Goal: Task Accomplishment & Management: Manage account settings

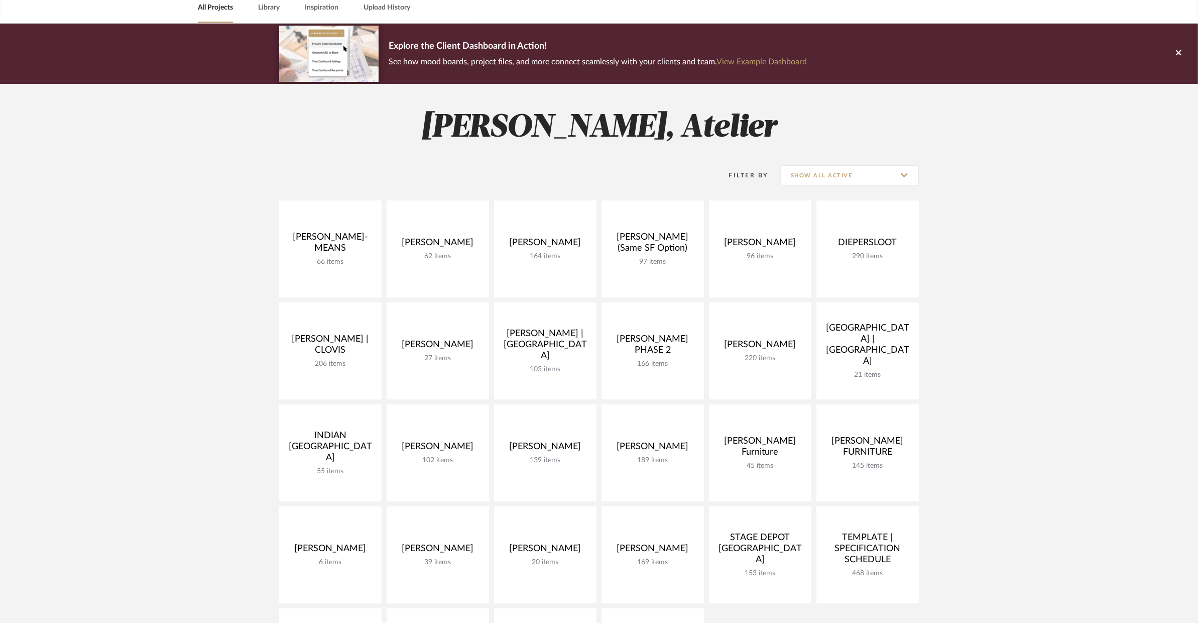
scroll to position [71, 0]
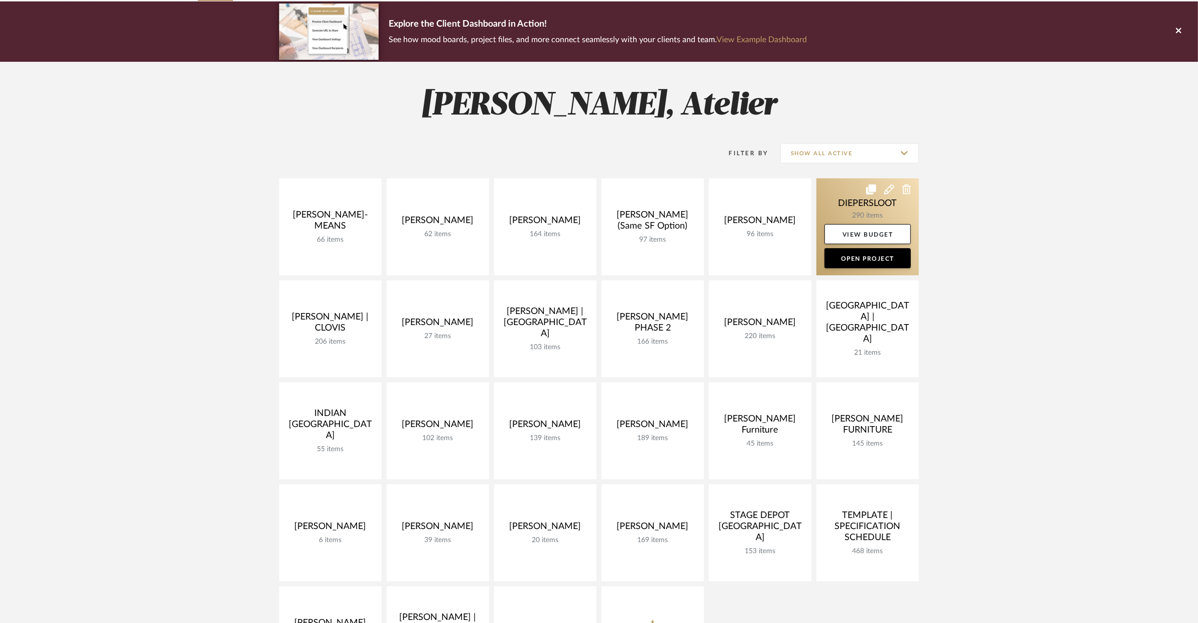
click at [850, 209] on link at bounding box center [867, 226] width 102 height 97
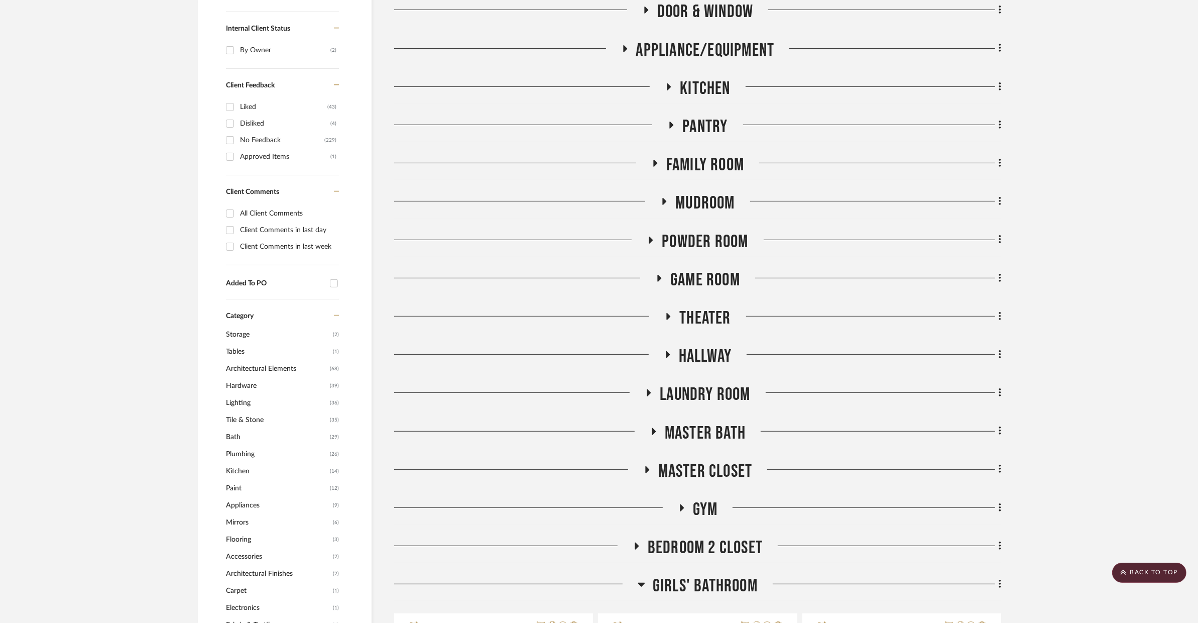
scroll to position [960, 0]
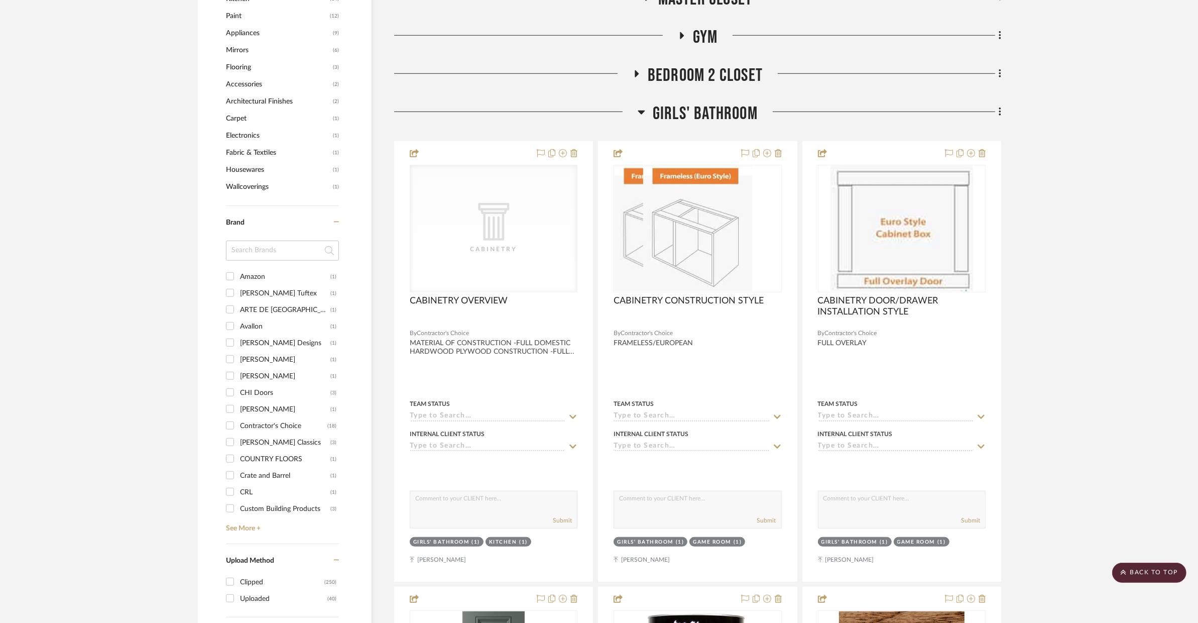
click at [709, 115] on span "Girls' Bathroom" at bounding box center [705, 114] width 105 height 22
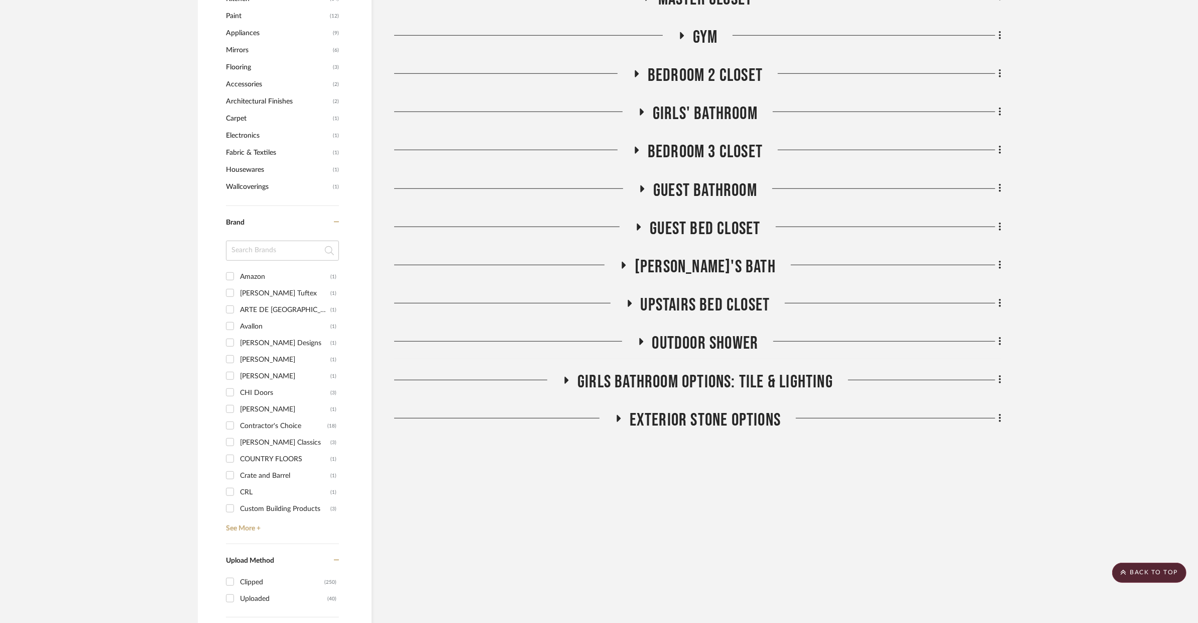
click at [711, 144] on span "Bedroom 3 Closet" at bounding box center [705, 152] width 115 height 22
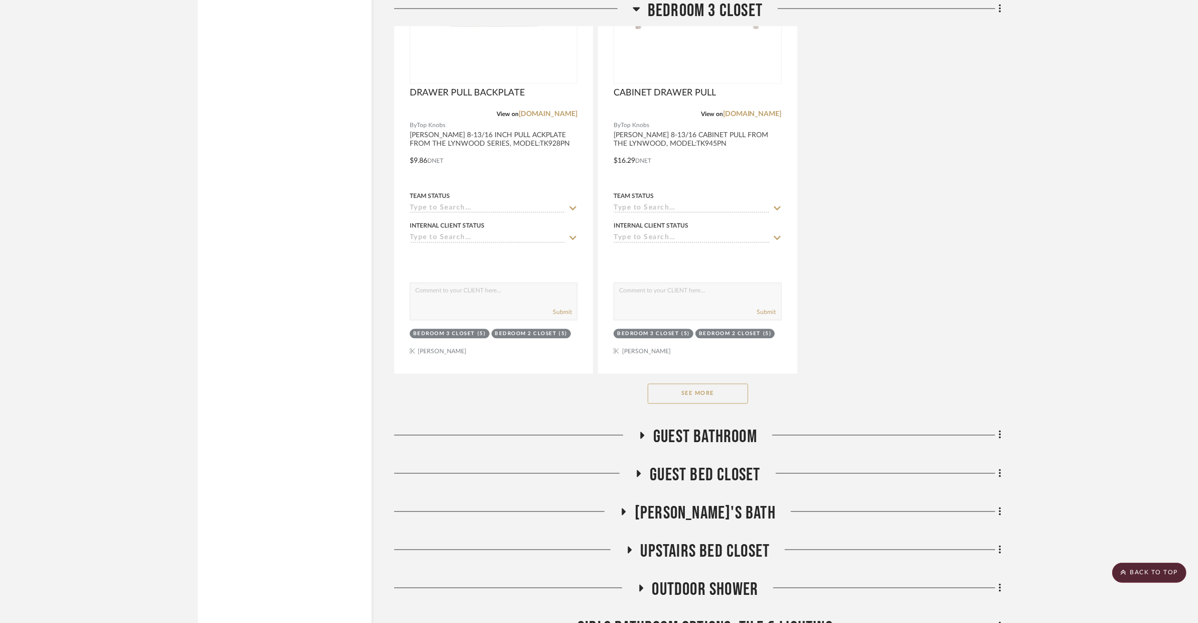
scroll to position [2234, 0]
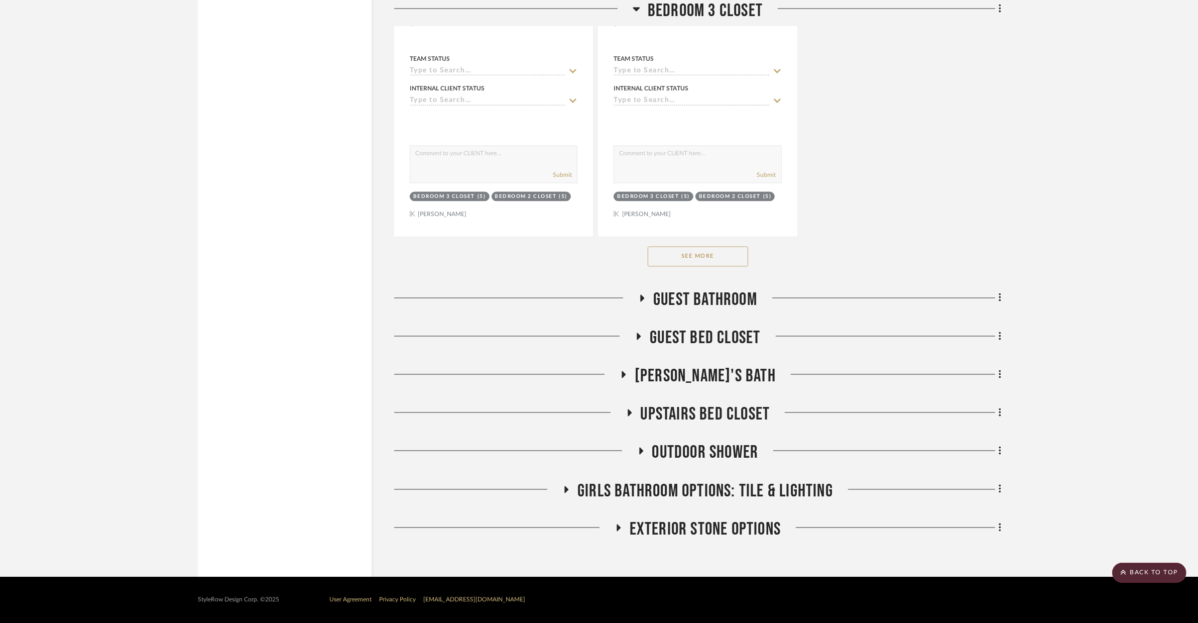
click at [714, 258] on button "See More" at bounding box center [698, 257] width 100 height 20
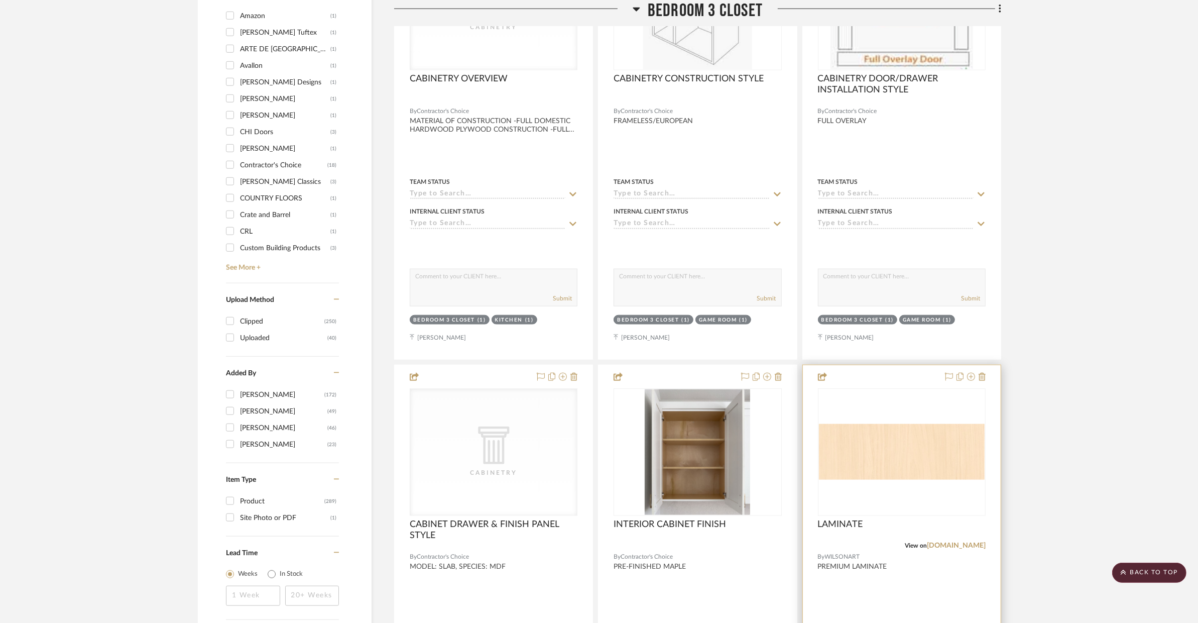
scroll to position [1036, 0]
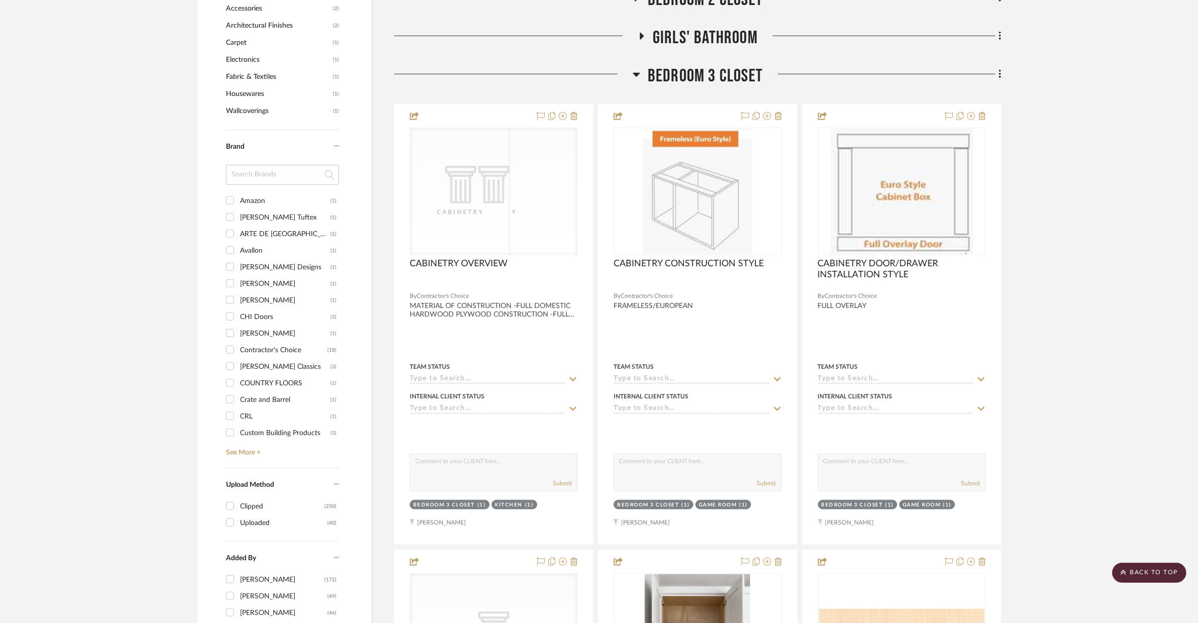
click at [652, 86] on span "Bedroom 3 Closet" at bounding box center [705, 76] width 115 height 22
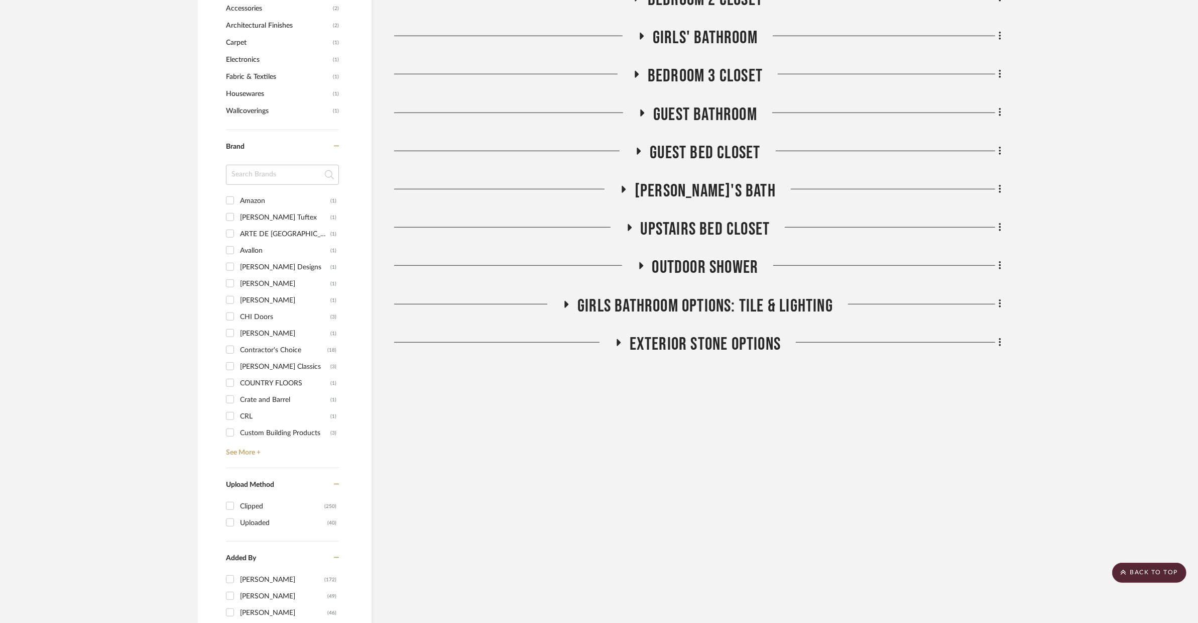
click at [672, 112] on span "Guest Bathroom" at bounding box center [705, 115] width 104 height 22
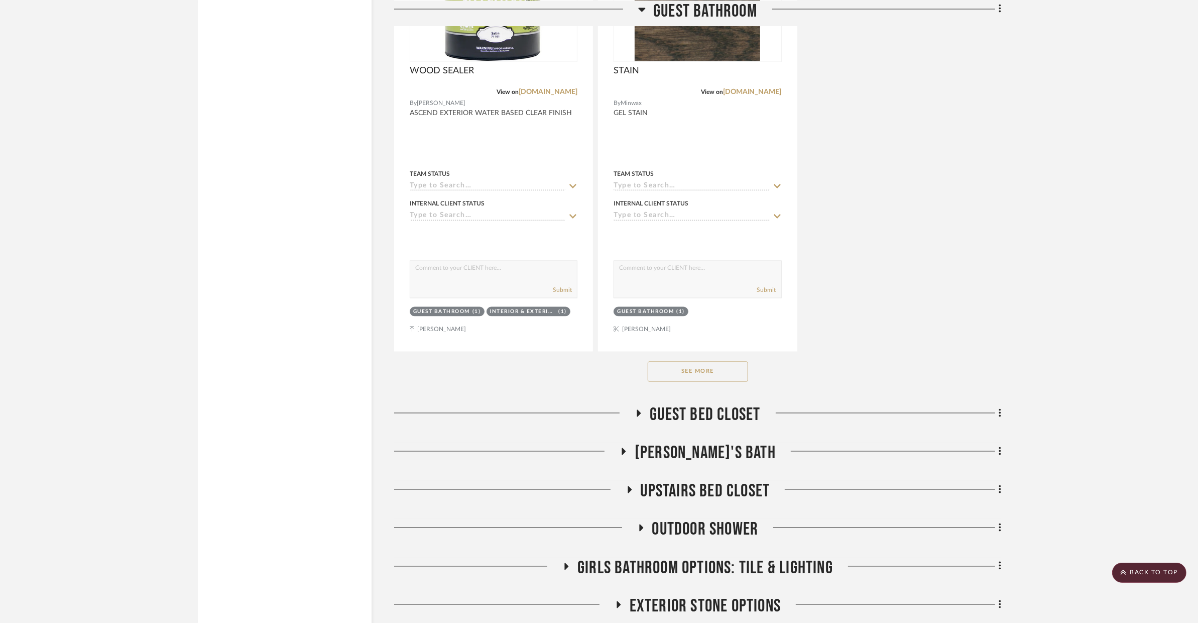
scroll to position [2234, 0]
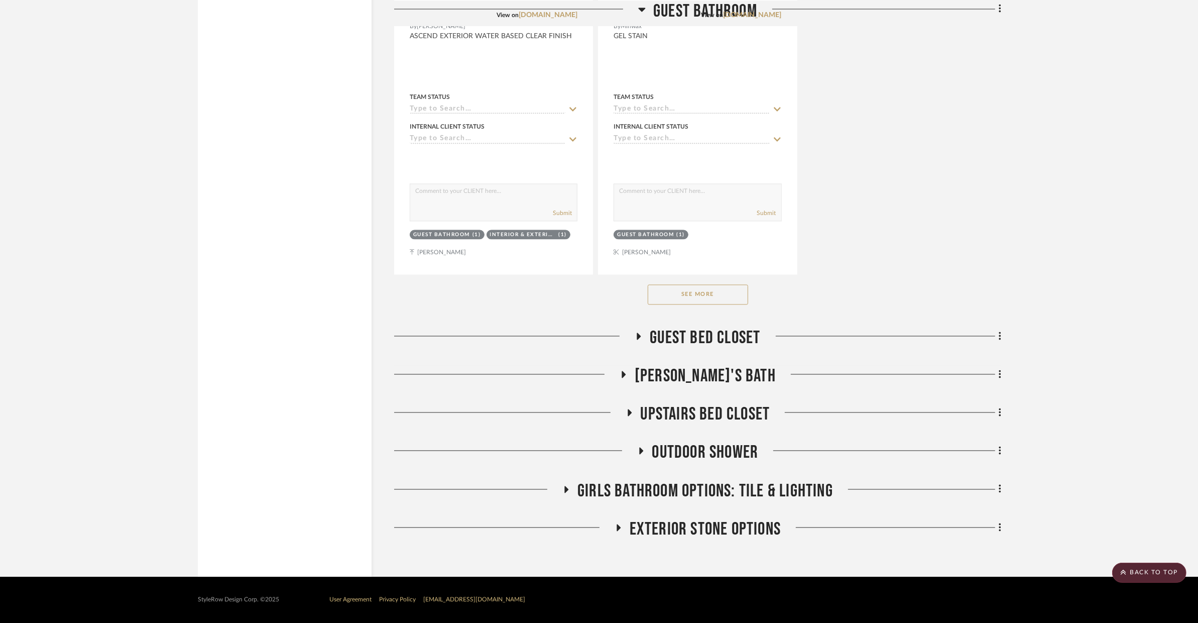
click at [701, 299] on button "See More" at bounding box center [698, 295] width 100 height 20
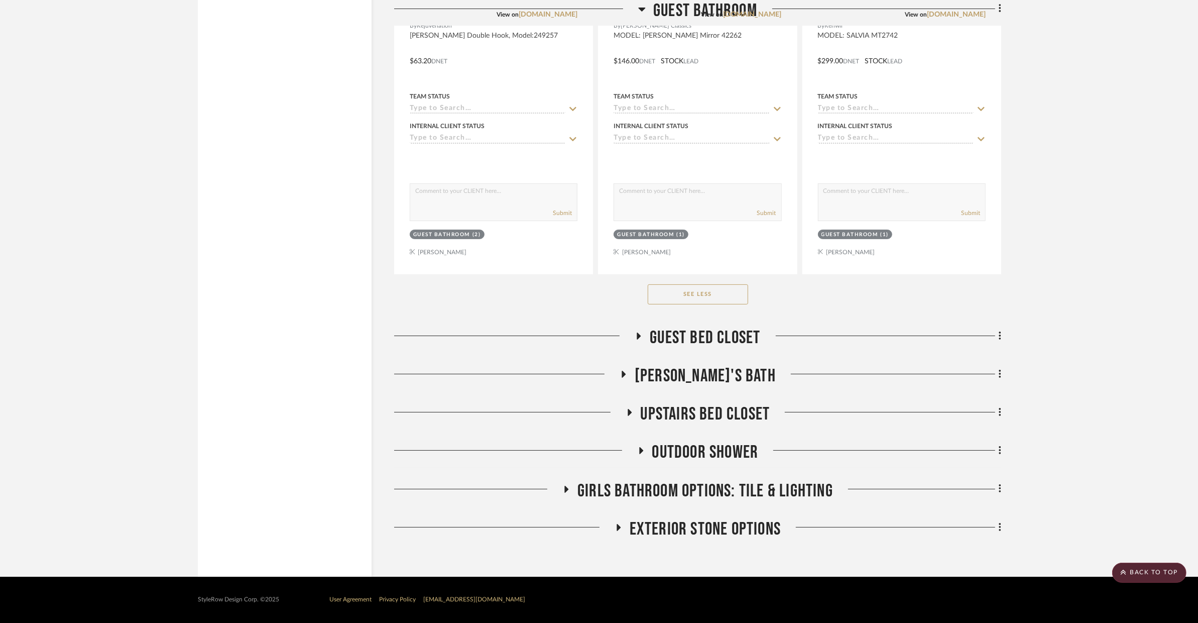
scroll to position [4532, 0]
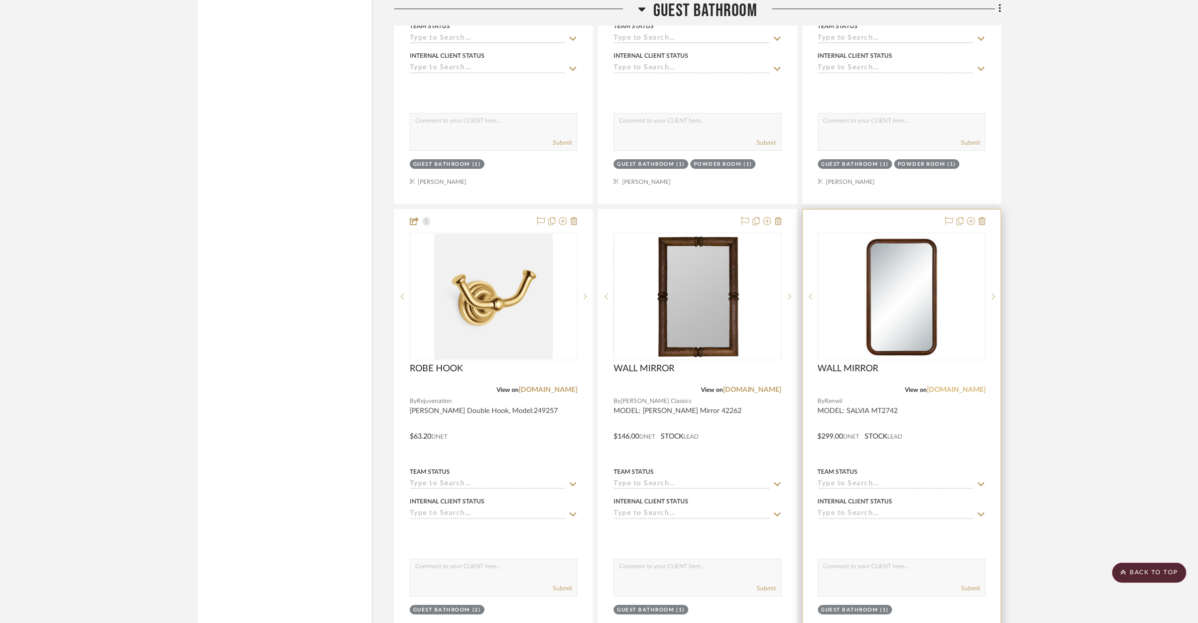
click at [960, 388] on link "renwil.com" at bounding box center [956, 389] width 59 height 7
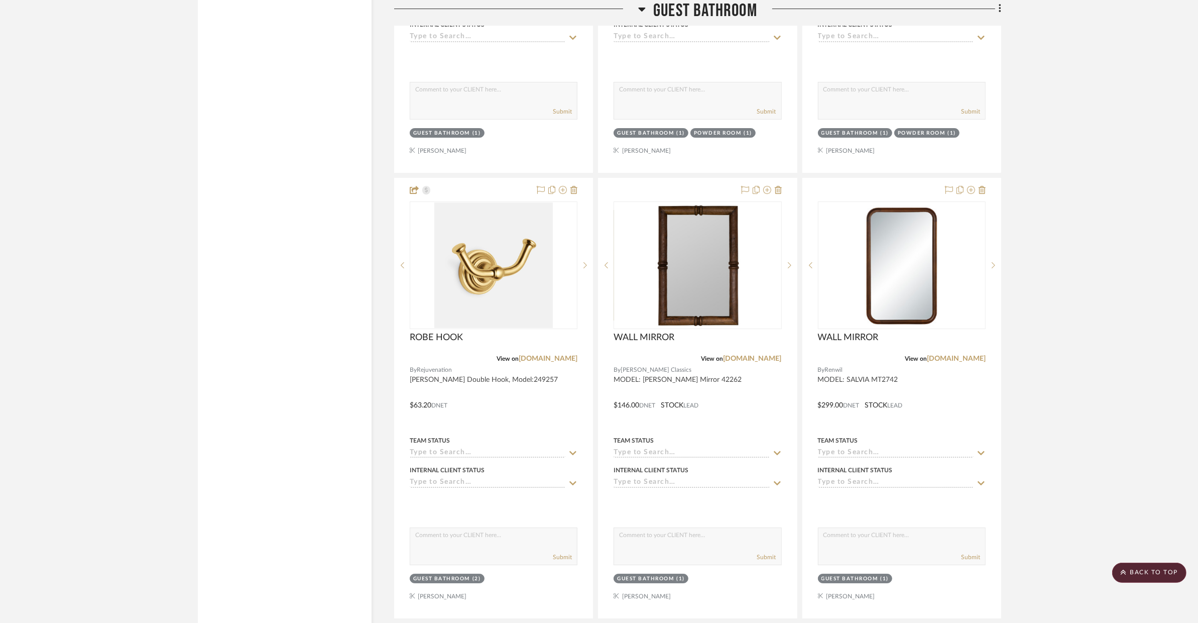
scroll to position [4578, 0]
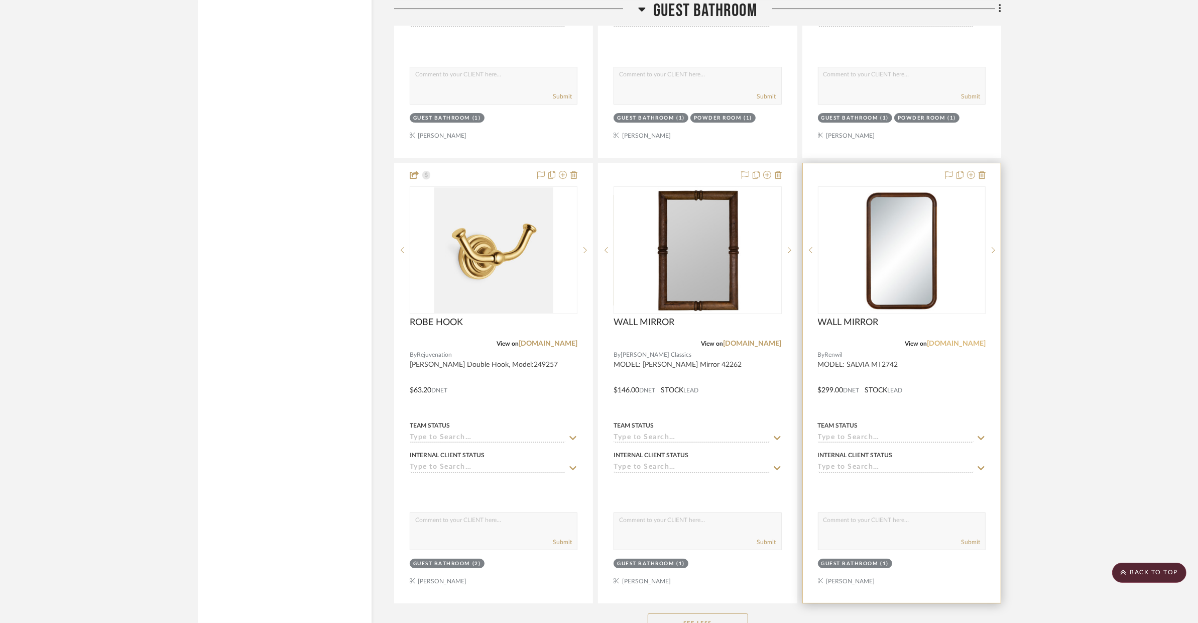
click at [969, 343] on link "renwil.com" at bounding box center [956, 343] width 59 height 7
click at [942, 376] on div at bounding box center [902, 382] width 198 height 439
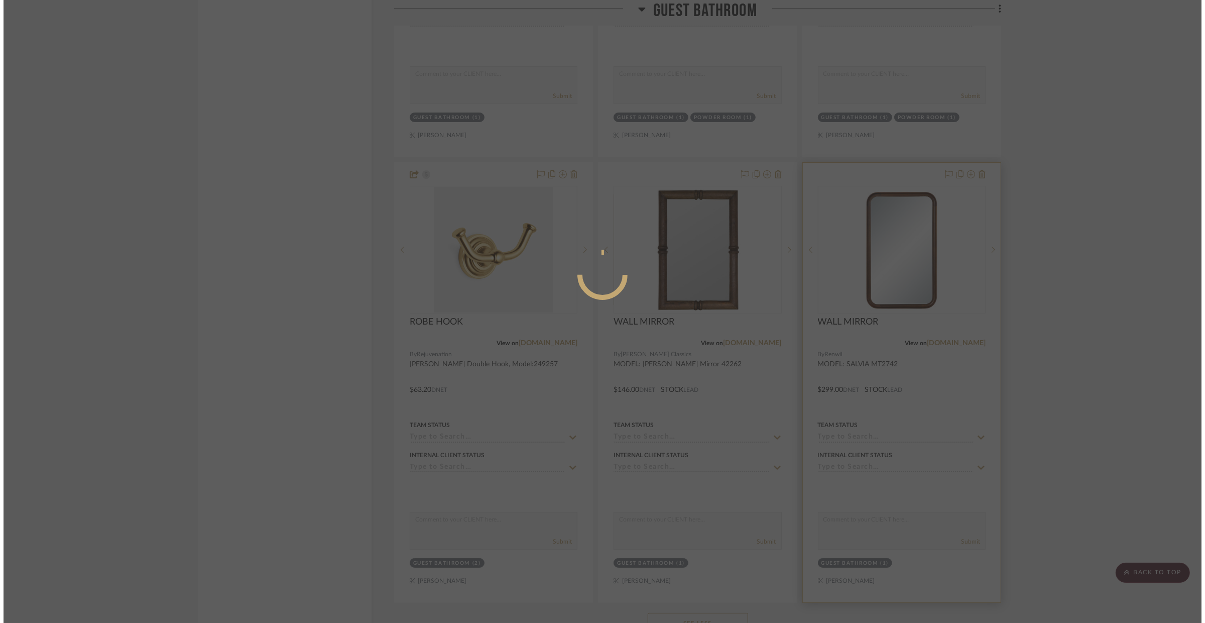
scroll to position [0, 0]
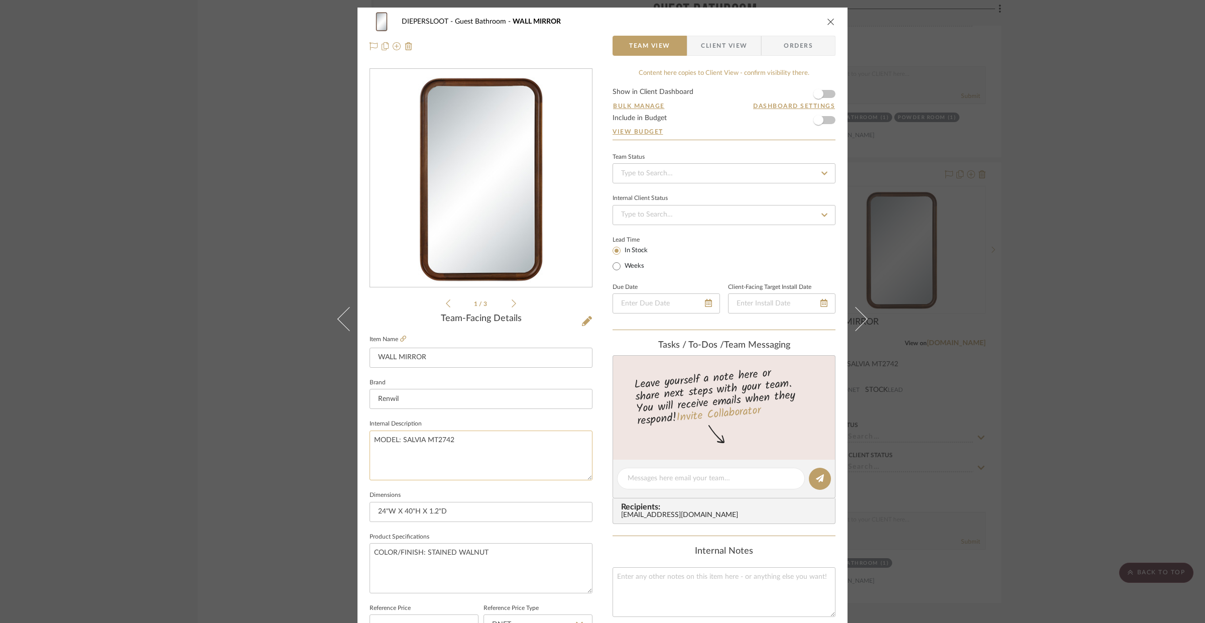
click at [420, 440] on textarea "MODEL: SALVIA MT2742" at bounding box center [481, 455] width 223 height 50
drag, startPoint x: 422, startPoint y: 441, endPoint x: 401, endPoint y: 442, distance: 21.1
click at [401, 442] on textarea "MODEL: SALVIA MT2742" at bounding box center [481, 455] width 223 height 50
click at [374, 441] on textarea "MODEL:MT2742" at bounding box center [481, 455] width 223 height 50
click at [373, 441] on textarea "MODEL:MT2742" at bounding box center [481, 455] width 223 height 50
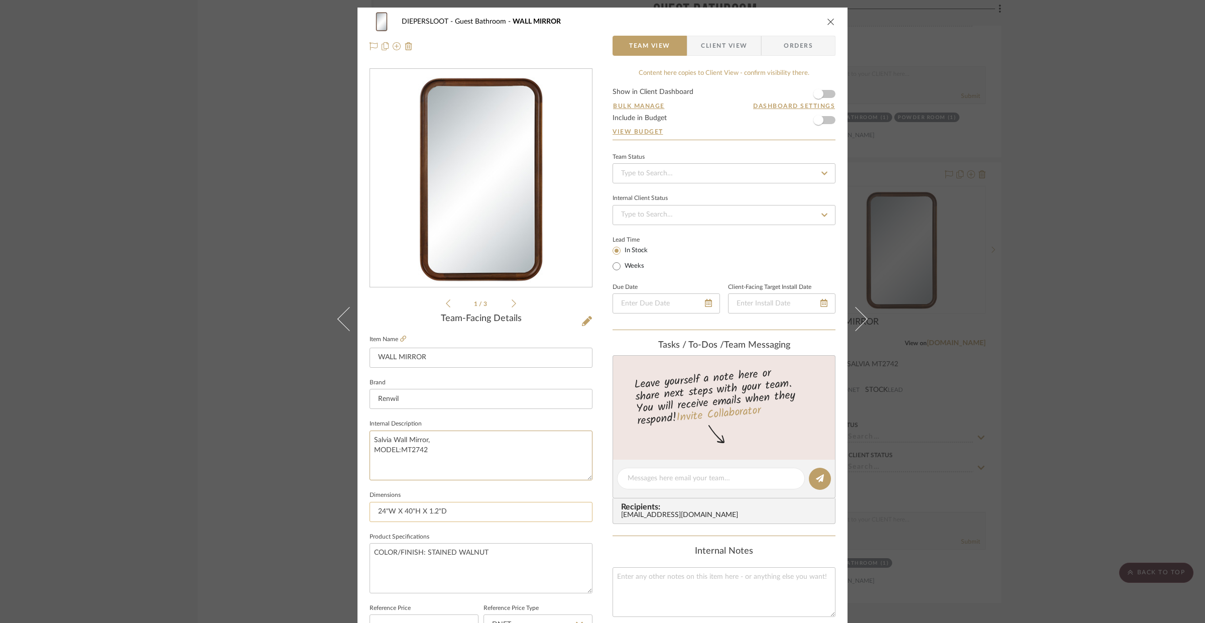
type textarea "Salvia Wall Mirror, MODEL:MT2742"
click at [461, 516] on input "24"W X 40"H X 1.2"D" at bounding box center [481, 512] width 223 height 20
click at [500, 557] on textarea "COLOR/FINISH: STAINED WALNUT" at bounding box center [481, 568] width 223 height 50
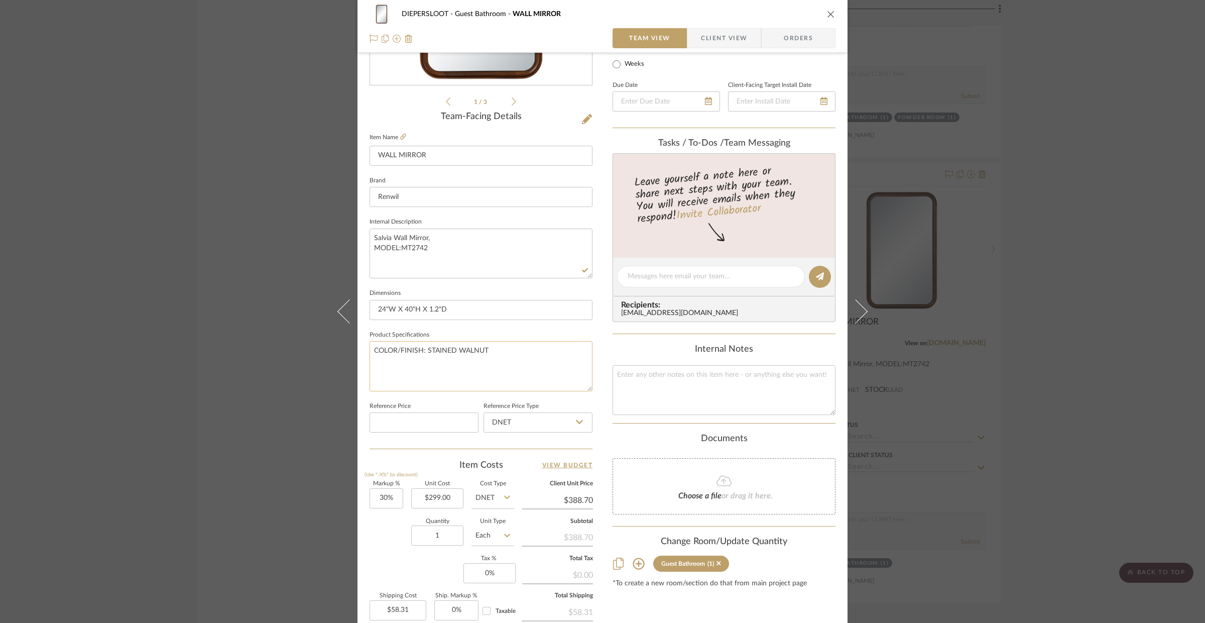
click at [425, 349] on textarea "COLOR/FINISH: STAINED WALNUT" at bounding box center [481, 366] width 223 height 50
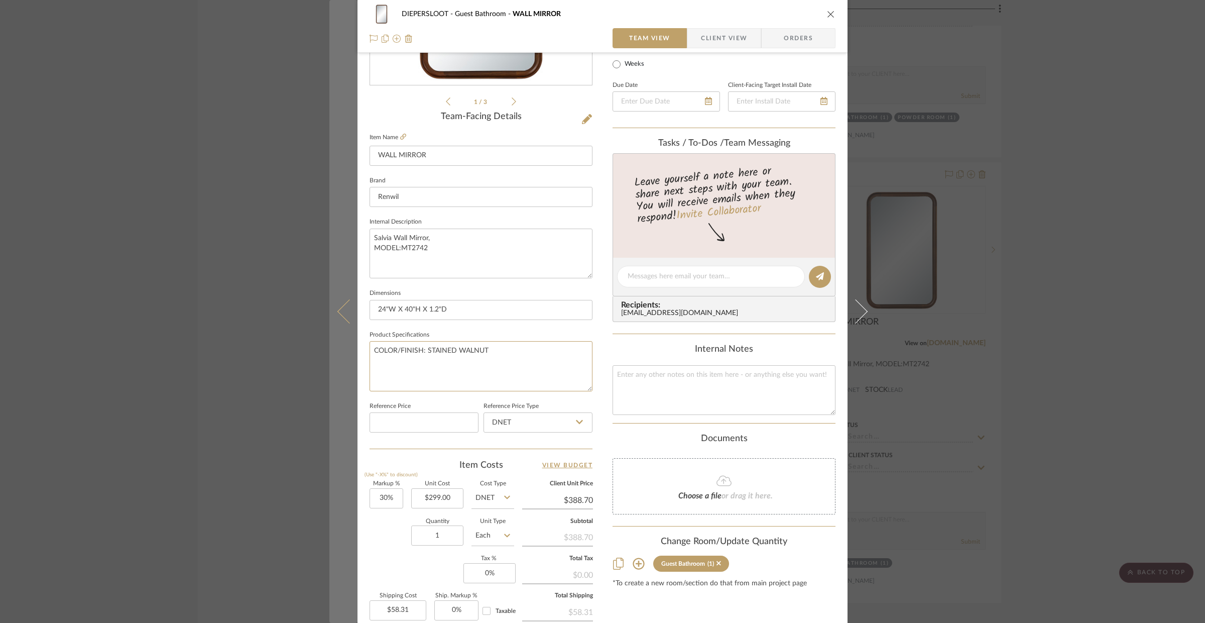
drag, startPoint x: 424, startPoint y: 349, endPoint x: 344, endPoint y: 351, distance: 79.4
click at [344, 351] on mat-dialog-content "DIEPERSLOOT Guest Bathroom WALL MIRROR Team View Client View Orders 1 / 3 Team-…" at bounding box center [602, 269] width 546 height 927
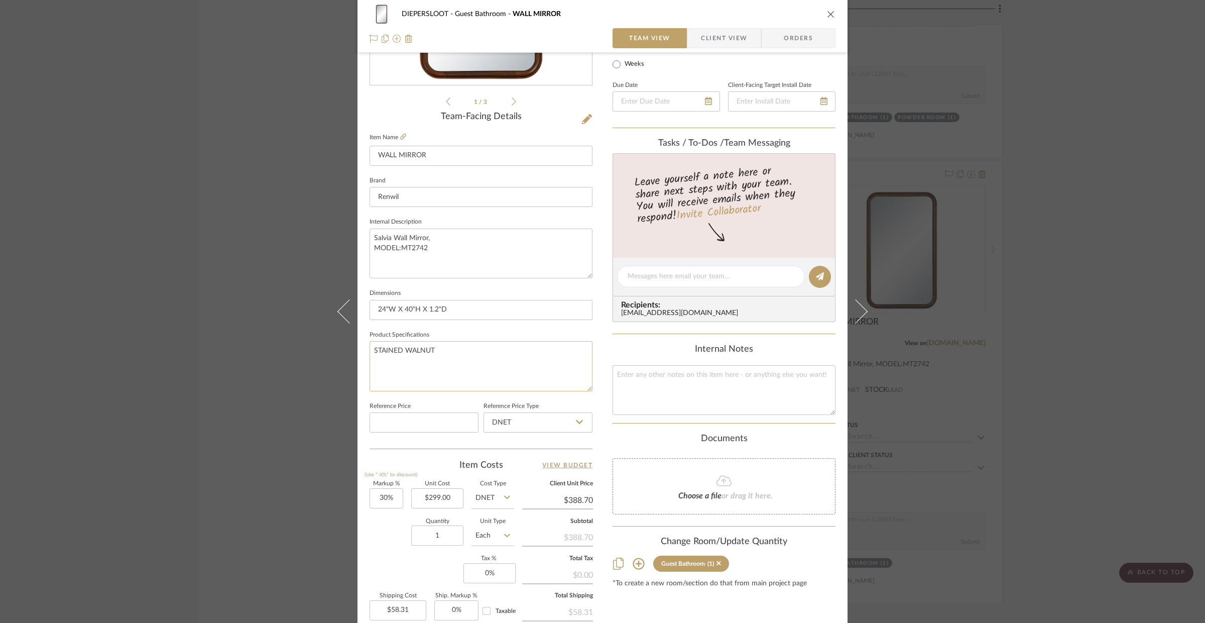
click at [489, 348] on textarea "STAINED WALNUT" at bounding box center [481, 366] width 223 height 50
type textarea "STAINED WALNUT"
click at [460, 304] on input "24"W X 40"H X 1.2"D" at bounding box center [481, 310] width 223 height 20
click at [660, 385] on textarea at bounding box center [724, 390] width 223 height 50
type textarea "Wall Mirror"
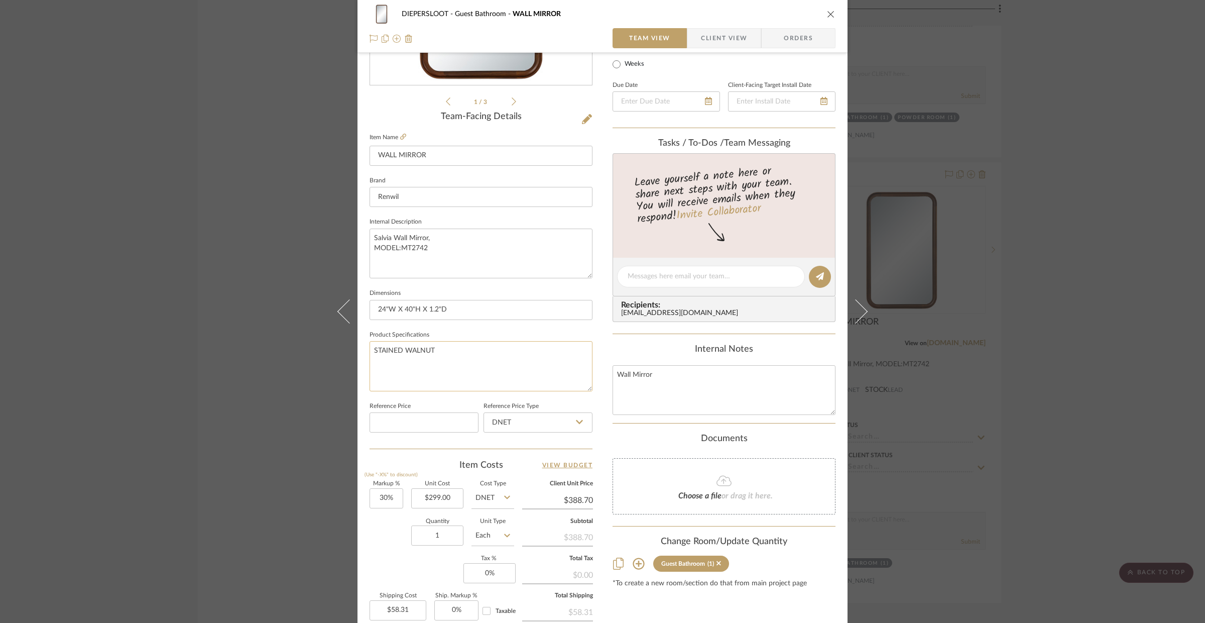
click at [529, 373] on textarea "STAINED WALNUT" at bounding box center [481, 366] width 223 height 50
click at [1060, 408] on div "DIEPERSLOOT Guest Bathroom WALL MIRROR Team View Client View Orders 1 / 3 Team-…" at bounding box center [602, 311] width 1205 height 623
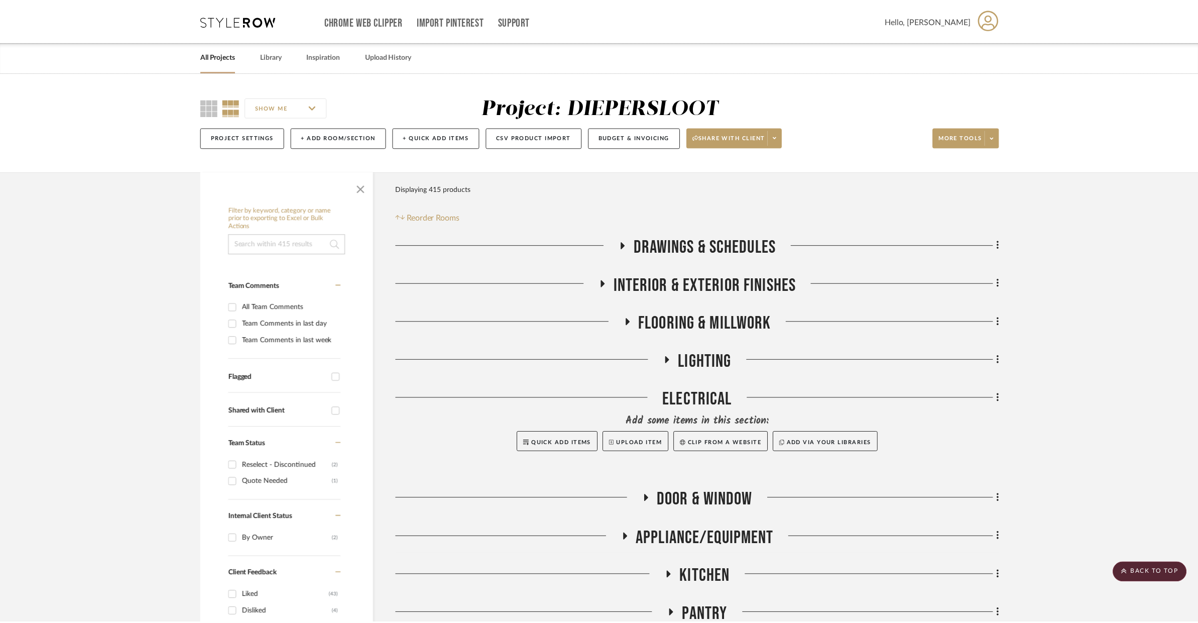
scroll to position [4578, 0]
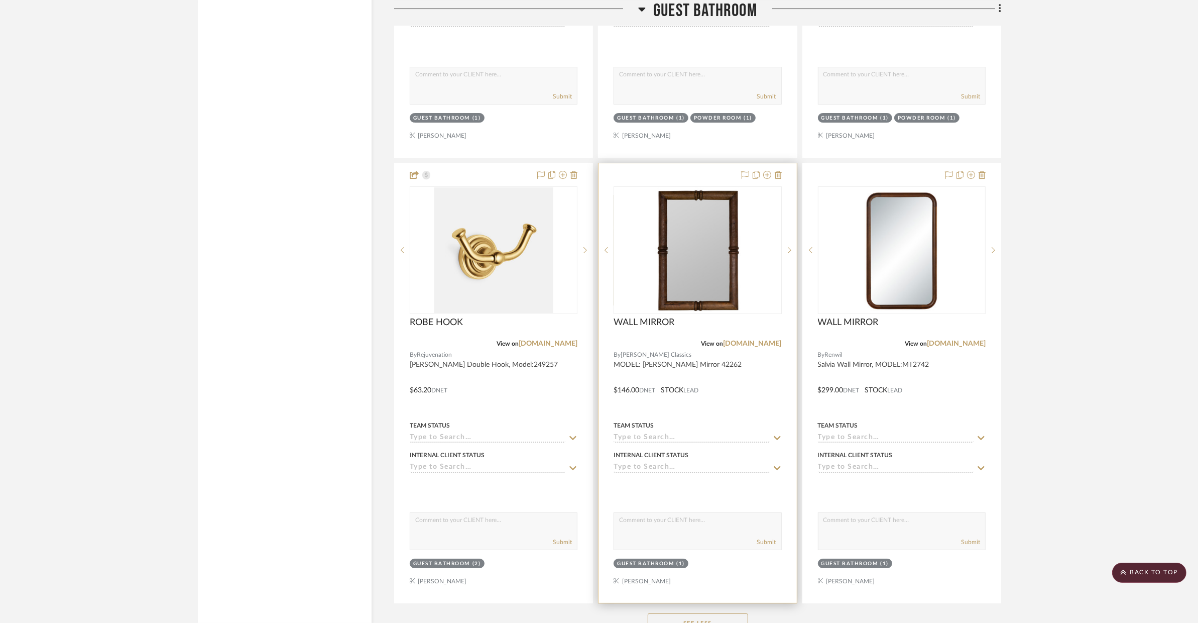
click at [709, 399] on div at bounding box center [698, 382] width 198 height 439
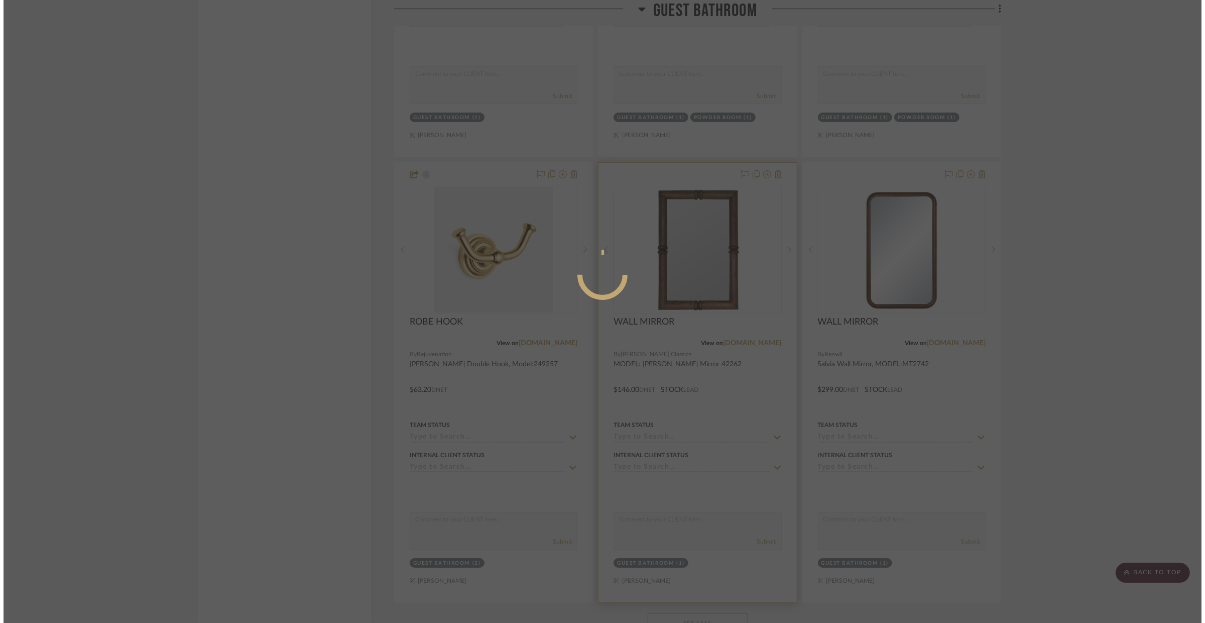
scroll to position [0, 0]
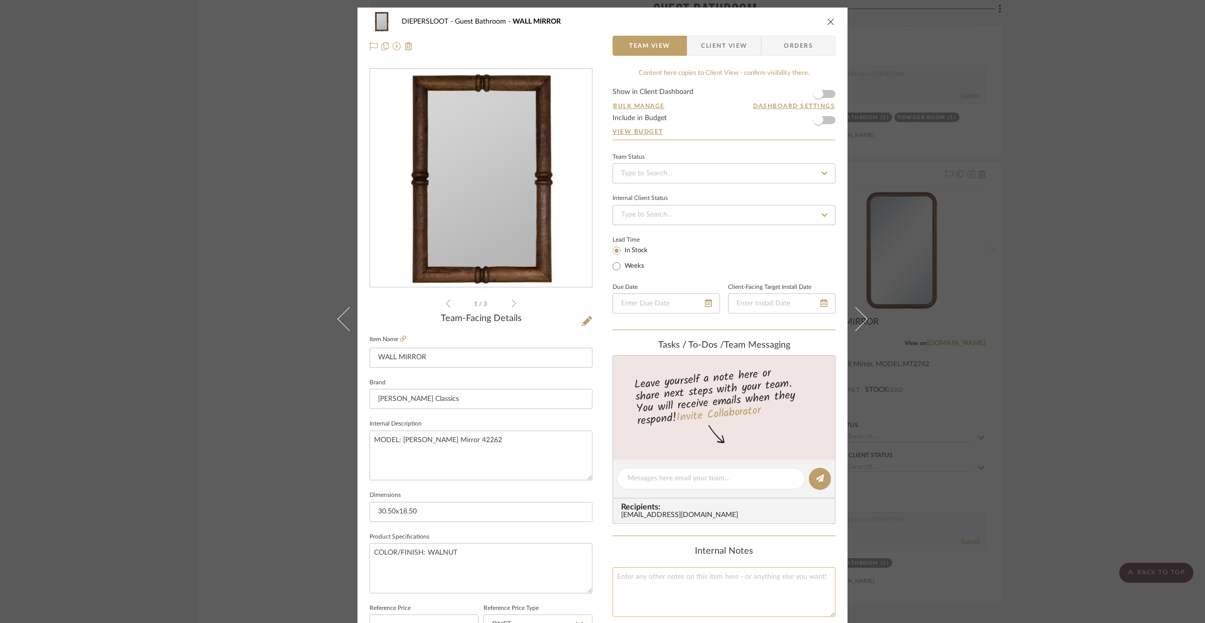
click at [701, 570] on textarea at bounding box center [724, 592] width 223 height 50
type textarea "Wall Mirror"
click at [474, 570] on textarea "COLOR/FINISH: WALNUT" at bounding box center [481, 568] width 223 height 50
click at [422, 555] on textarea "COLOR/FINISH: WALNUT" at bounding box center [481, 568] width 223 height 50
drag, startPoint x: 424, startPoint y: 553, endPoint x: 368, endPoint y: 553, distance: 56.7
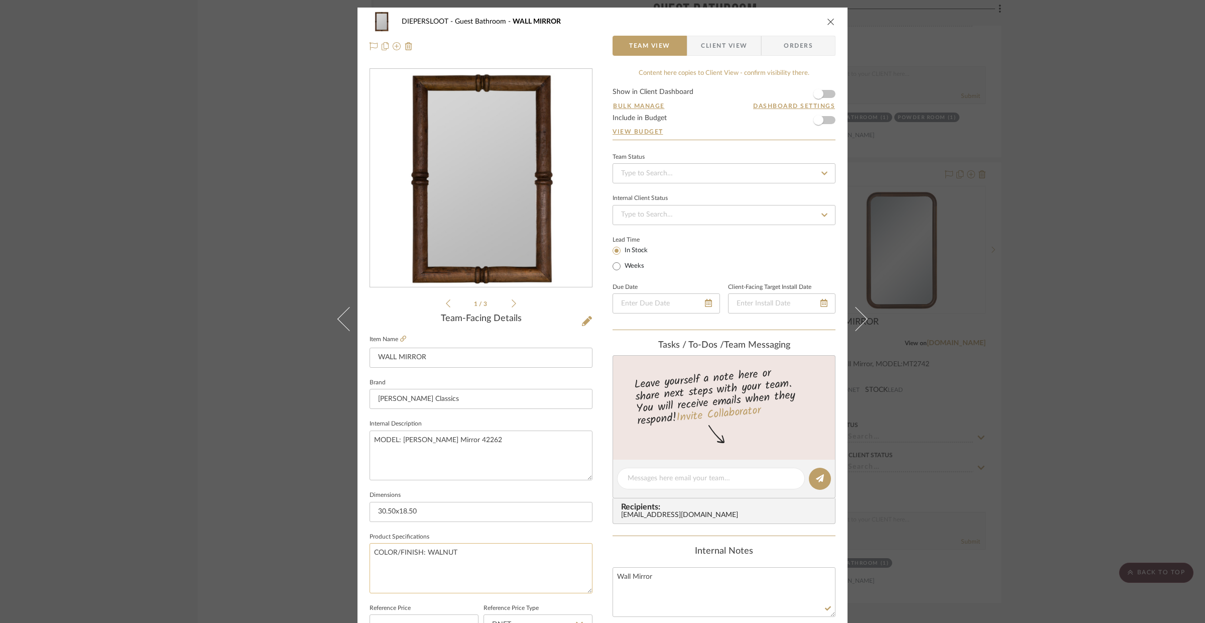
click at [370, 553] on textarea "COLOR/FINISH: WALNUT" at bounding box center [481, 568] width 223 height 50
type textarea "WALNUT"
click at [444, 446] on textarea "MODEL: Jeanne Wall Mirror 42262" at bounding box center [481, 455] width 223 height 50
click at [427, 443] on textarea "MODEL: Jeanne Wall Mirror 42262" at bounding box center [481, 455] width 223 height 50
click at [421, 442] on textarea "MODEL: Jeanne Wall Mirror 42262" at bounding box center [481, 455] width 223 height 50
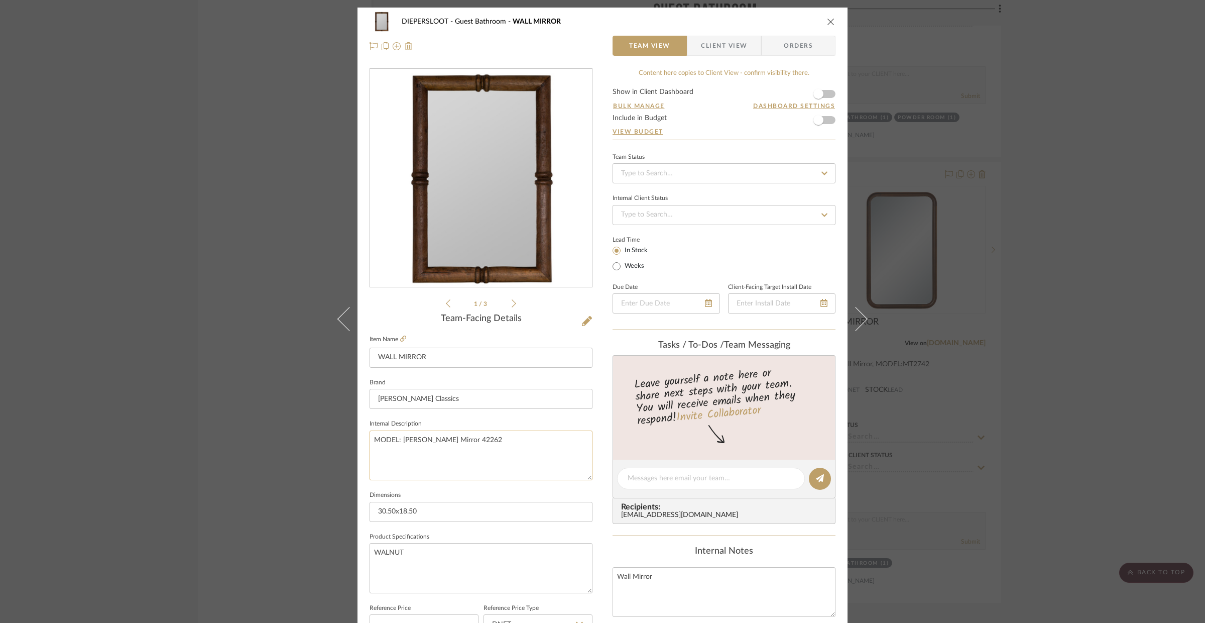
drag, startPoint x: 457, startPoint y: 440, endPoint x: 400, endPoint y: 439, distance: 57.8
click at [400, 439] on textarea "MODEL: Jeanne Wall Mirror 42262" at bounding box center [481, 455] width 223 height 50
click at [372, 440] on textarea "MODEL:42262" at bounding box center [481, 455] width 223 height 50
paste textarea "Jeanne Wall Mirror"
type textarea "Jeanne Wall Mirror, MODEL:42262"
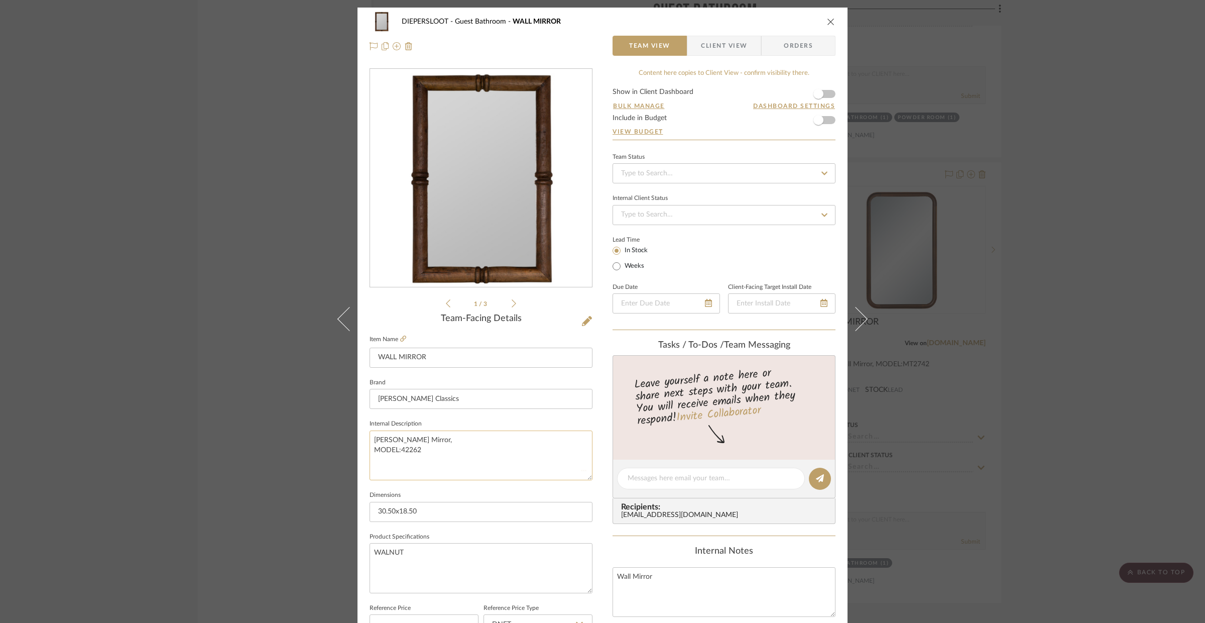
drag, startPoint x: 463, startPoint y: 482, endPoint x: 460, endPoint y: 474, distance: 8.3
click at [463, 482] on sr-form-field "Internal Description Jeanne Wall Mirror, MODEL:42262" at bounding box center [481, 452] width 223 height 71
click at [393, 512] on input "30.50x18.50" at bounding box center [481, 512] width 223 height 20
click at [438, 509] on input "30.50" x18.50" at bounding box center [481, 512] width 223 height 20
click at [400, 511] on input "30.50" x18.50"" at bounding box center [481, 512] width 223 height 20
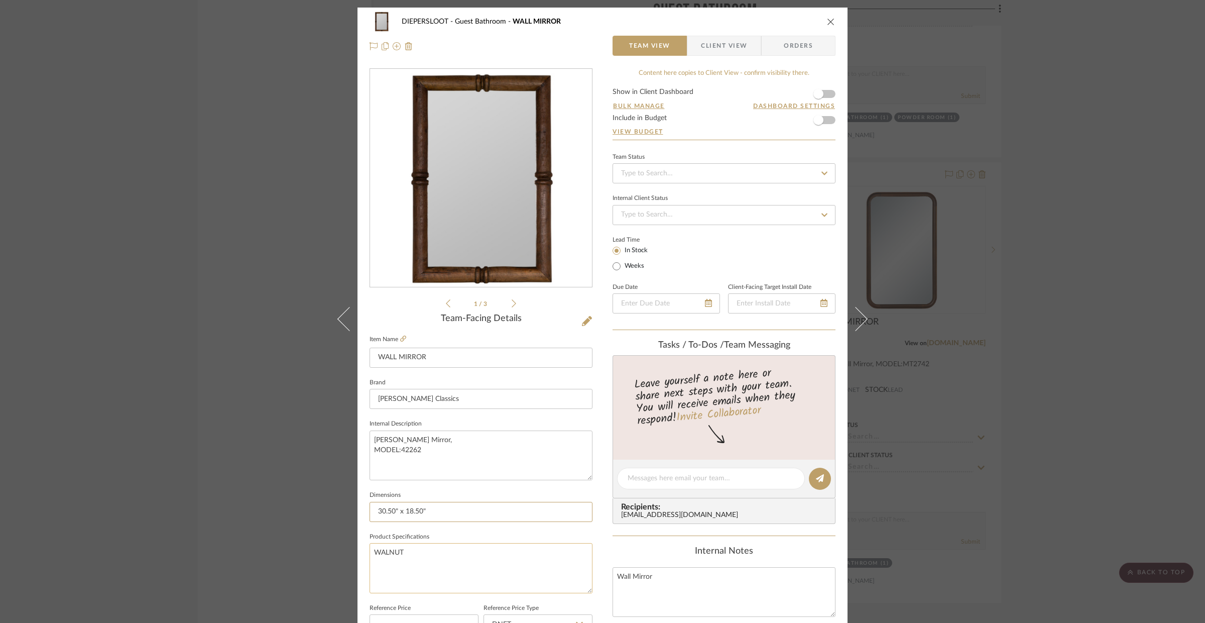
type input "30.50" x 18.50""
click at [463, 554] on textarea "WALNUT" at bounding box center [481, 568] width 223 height 50
click at [674, 577] on textarea "Wall Mirror" at bounding box center [724, 592] width 223 height 50
click at [829, 23] on icon "close" at bounding box center [831, 22] width 8 height 8
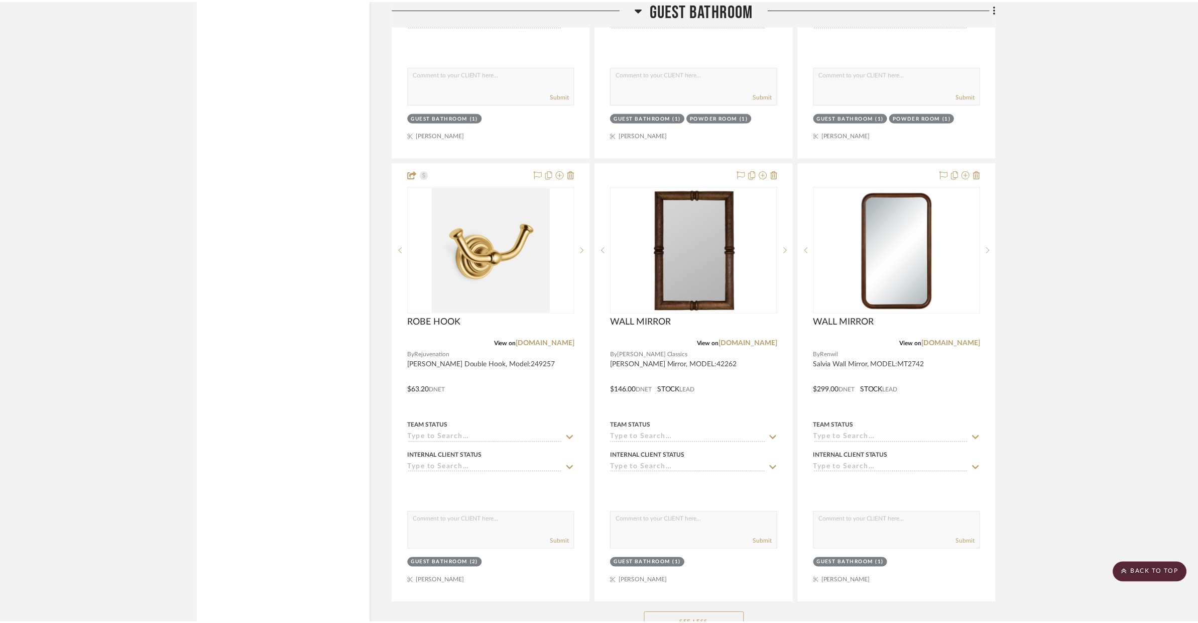
scroll to position [4578, 0]
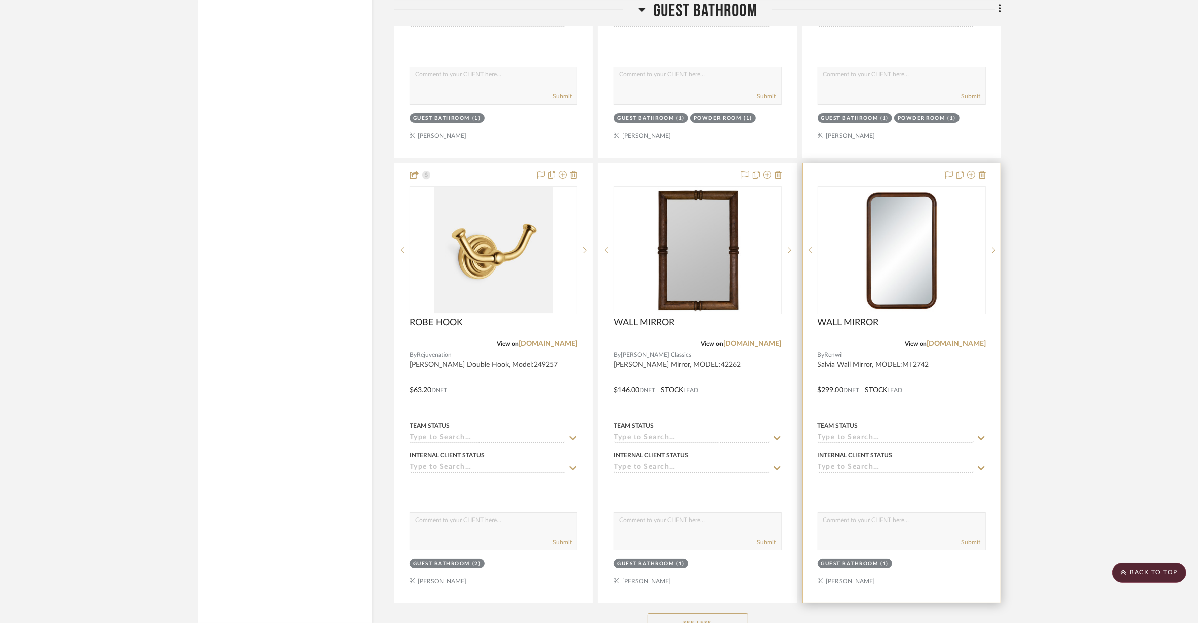
click at [979, 364] on div at bounding box center [902, 382] width 198 height 439
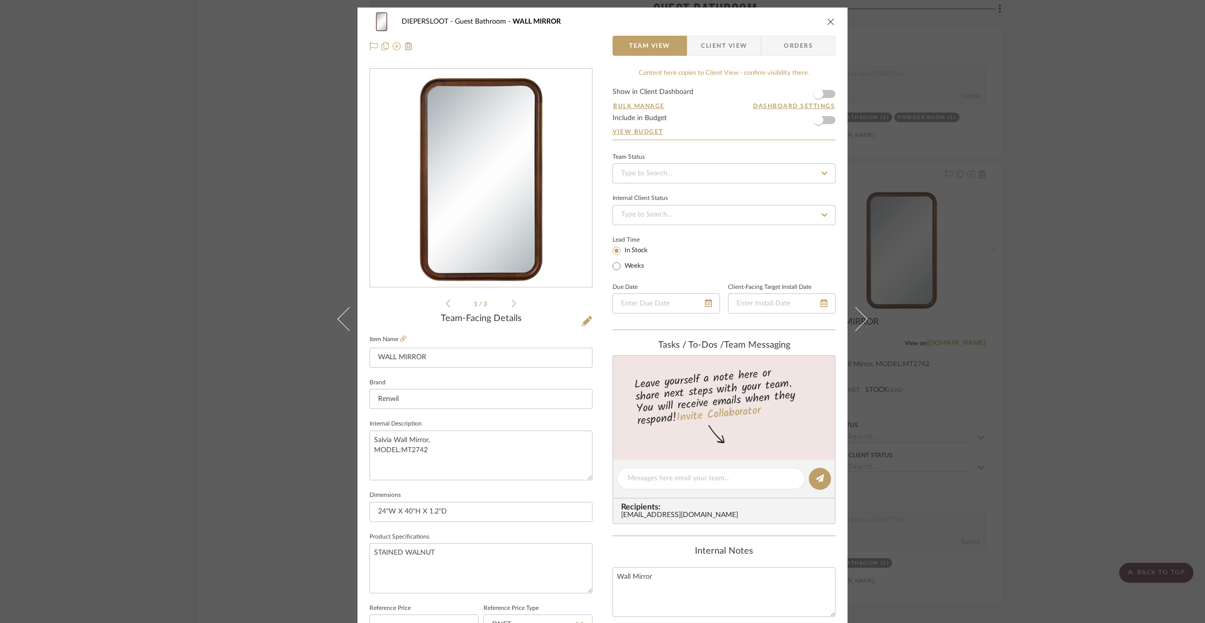
click at [275, 172] on div "DIEPERSLOOT Guest Bathroom WALL MIRROR Team View Client View Orders 1 / 3 Team-…" at bounding box center [602, 311] width 1205 height 623
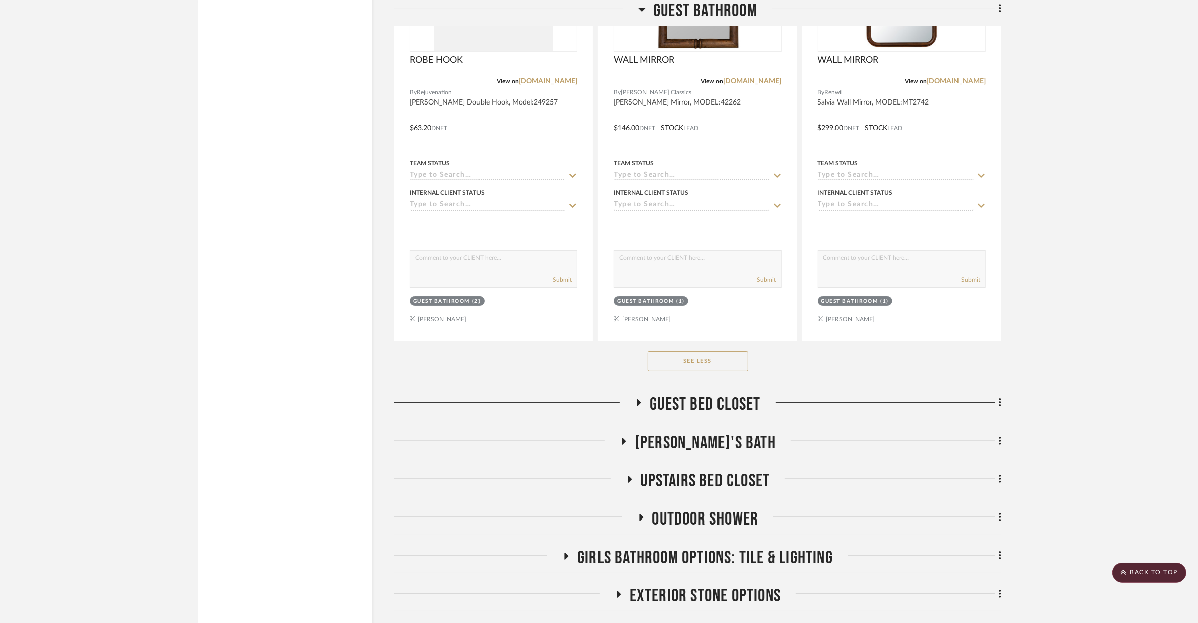
scroll to position [4823, 0]
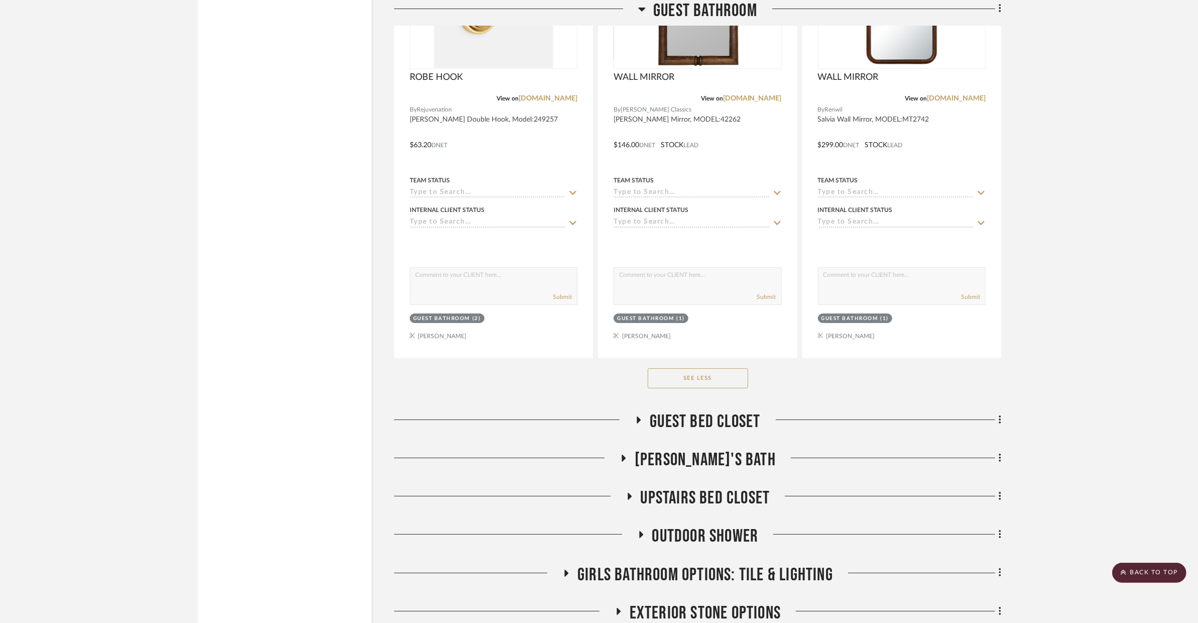
click at [692, 417] on span "Guest Bed Closet" at bounding box center [705, 422] width 110 height 22
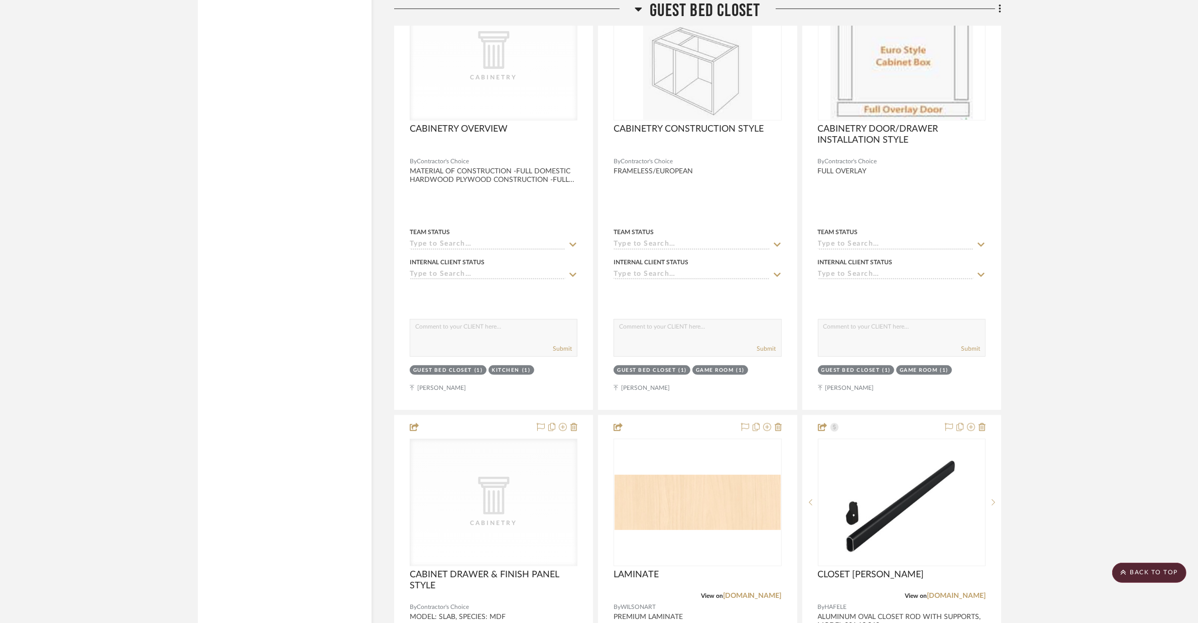
scroll to position [5439, 0]
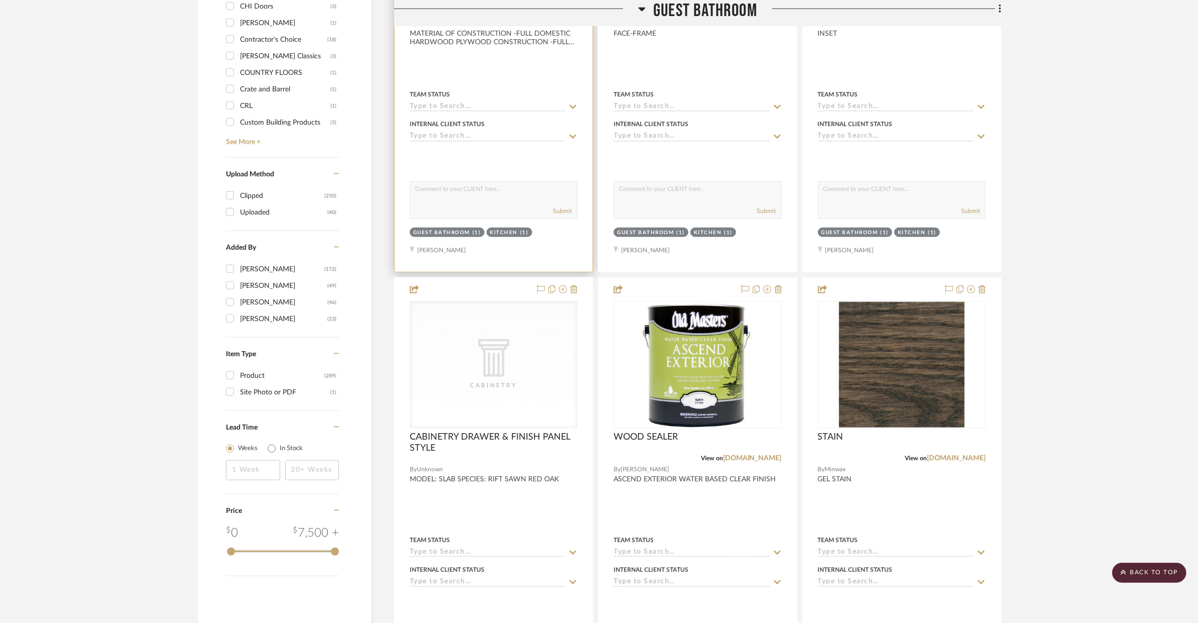
scroll to position [857, 0]
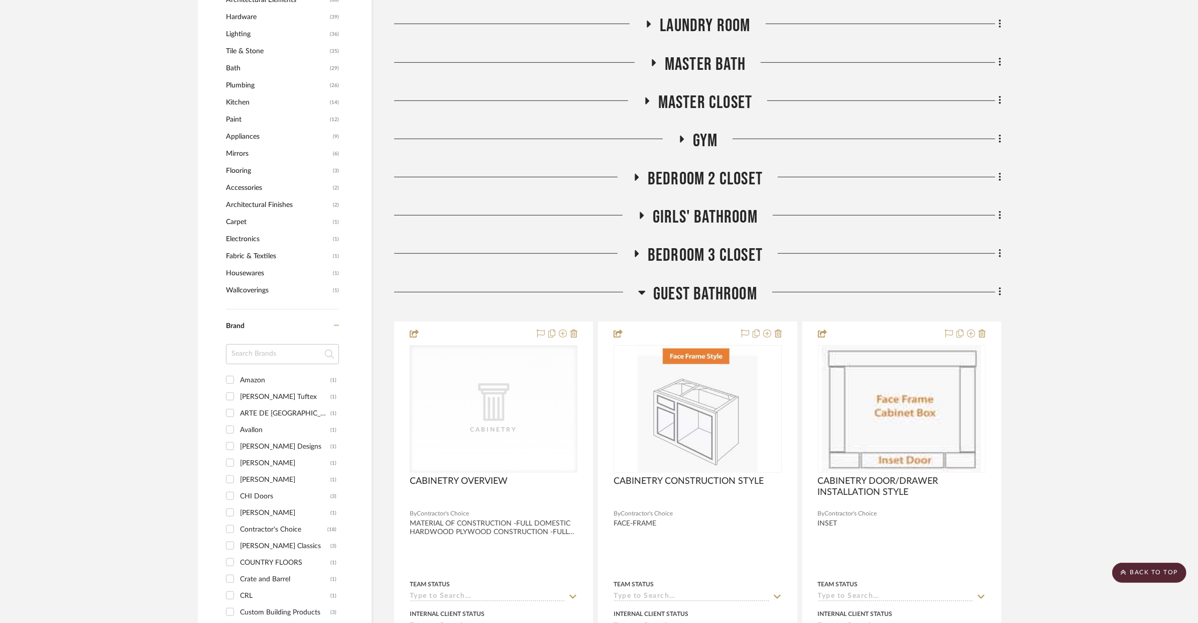
click at [690, 298] on span "Guest Bathroom" at bounding box center [705, 294] width 104 height 22
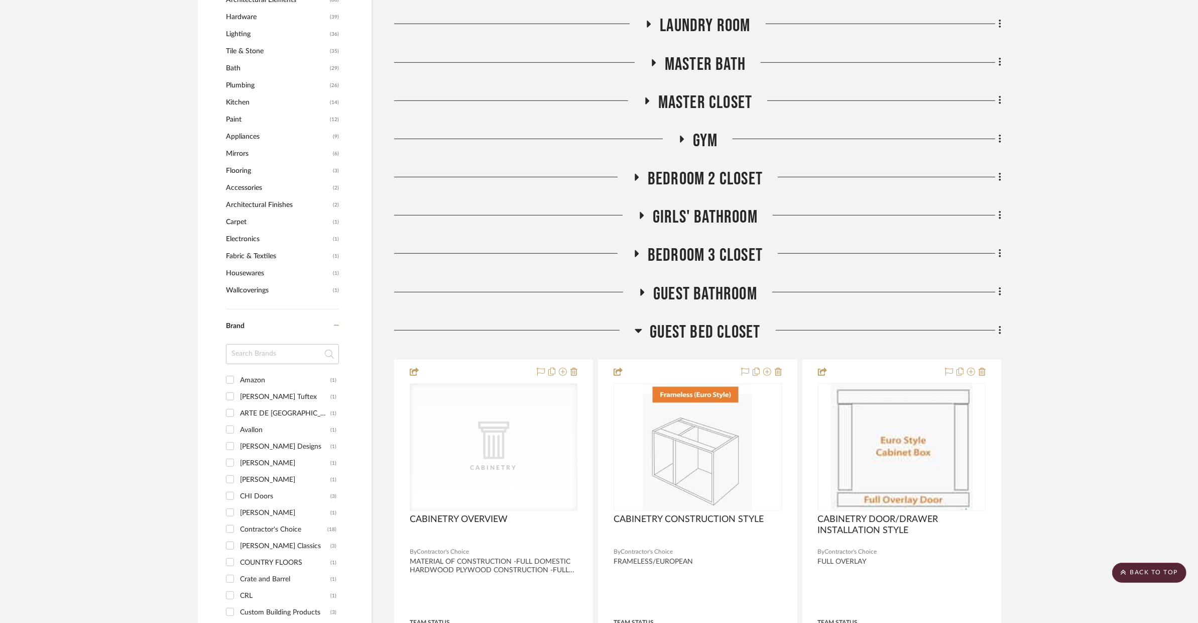
click at [689, 332] on span "Guest Bed Closet" at bounding box center [705, 332] width 110 height 22
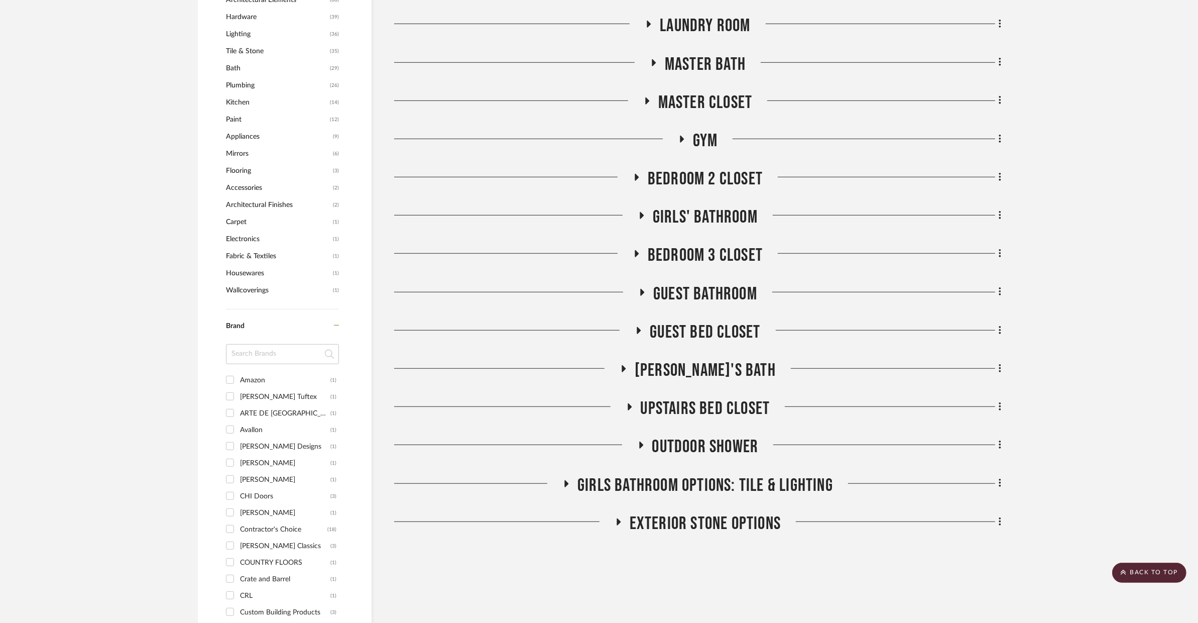
click at [697, 371] on span "[PERSON_NAME]'s Bath" at bounding box center [705, 371] width 141 height 22
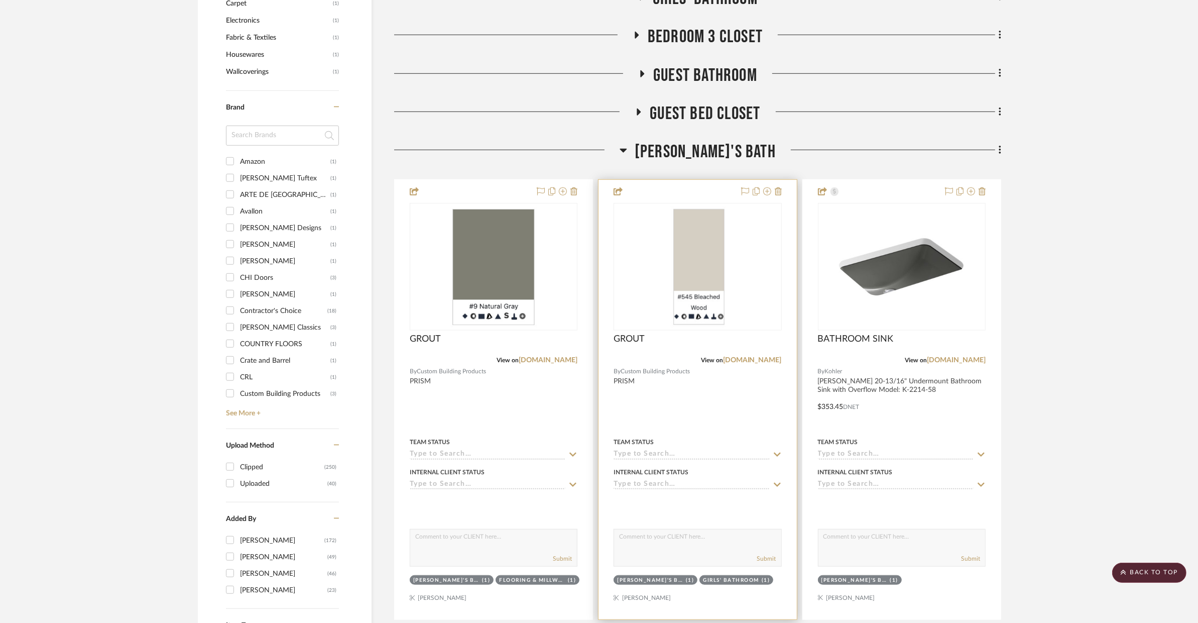
scroll to position [1052, 0]
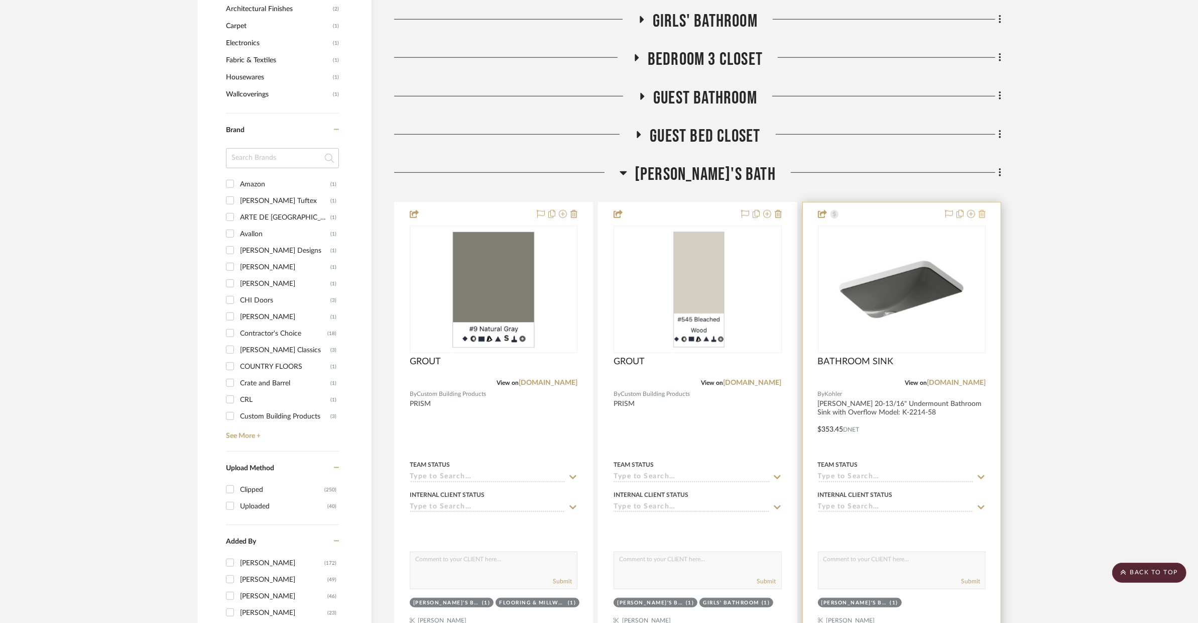
click at [985, 215] on icon at bounding box center [982, 214] width 7 height 8
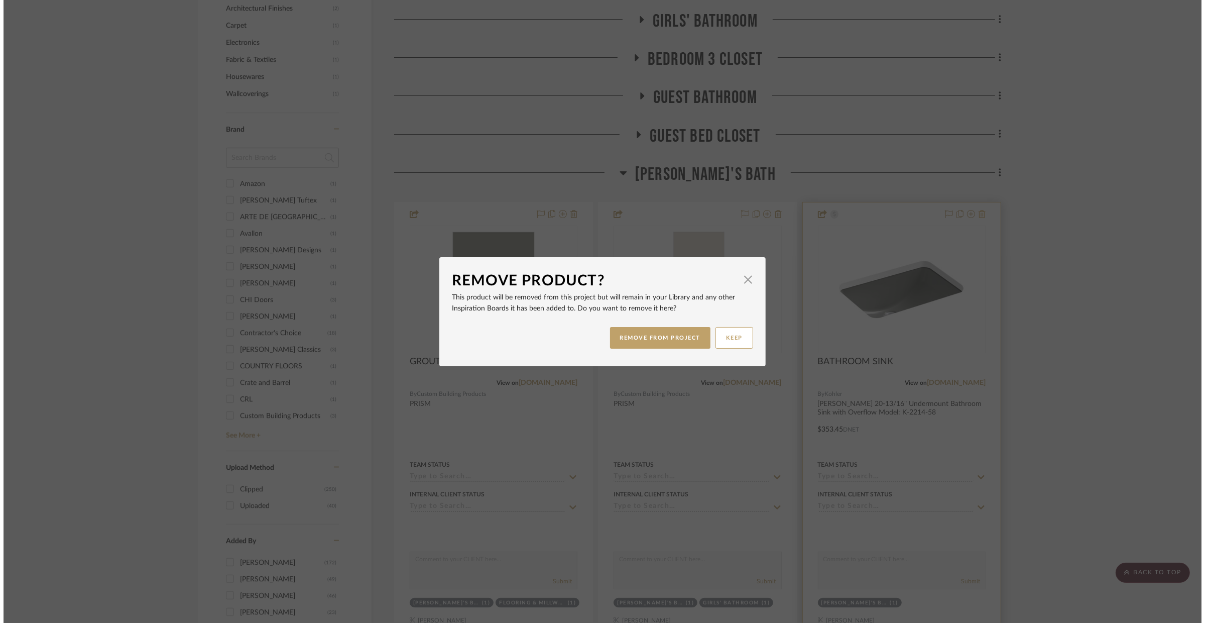
scroll to position [0, 0]
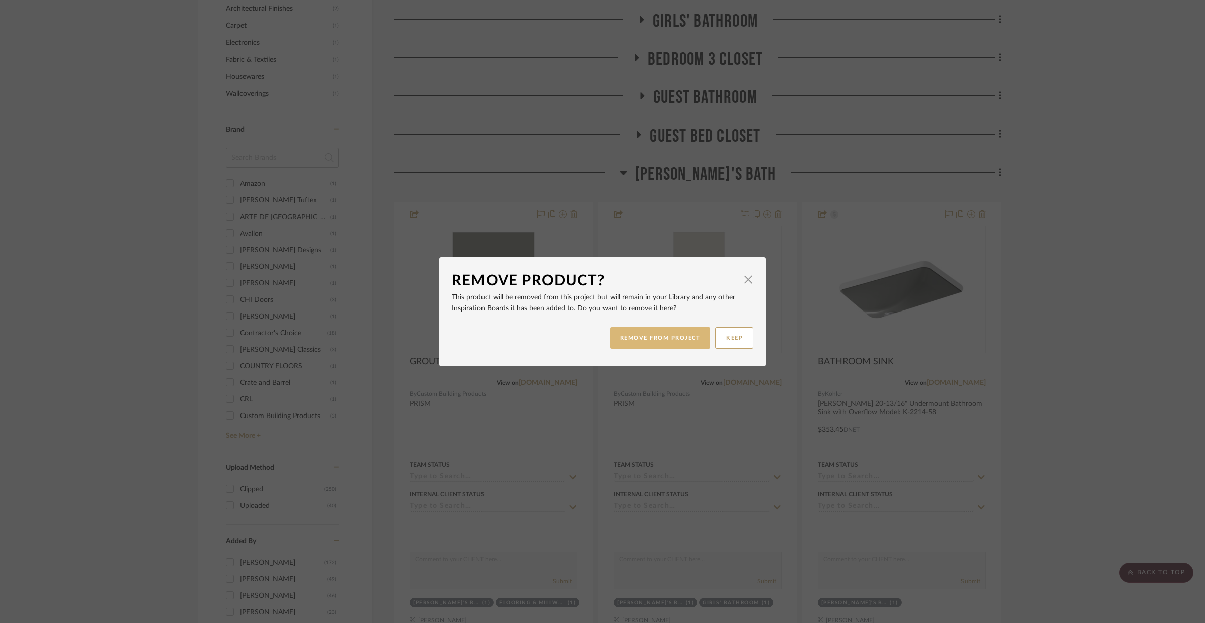
click at [698, 340] on button "REMOVE FROM PROJECT" at bounding box center [660, 338] width 101 height 22
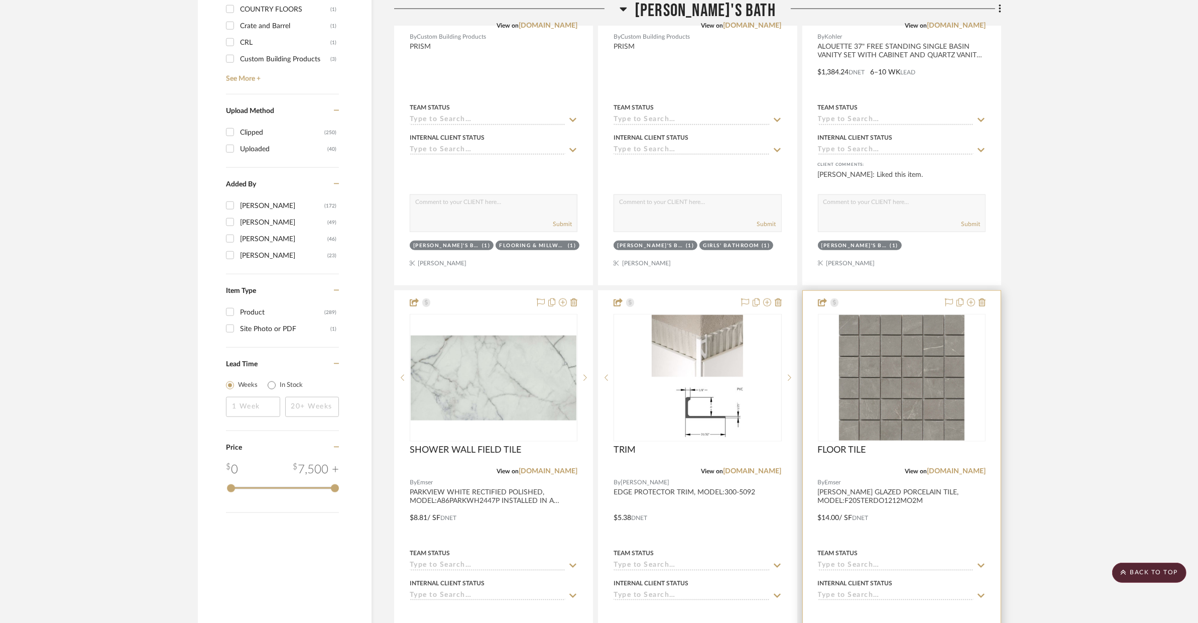
scroll to position [1372, 0]
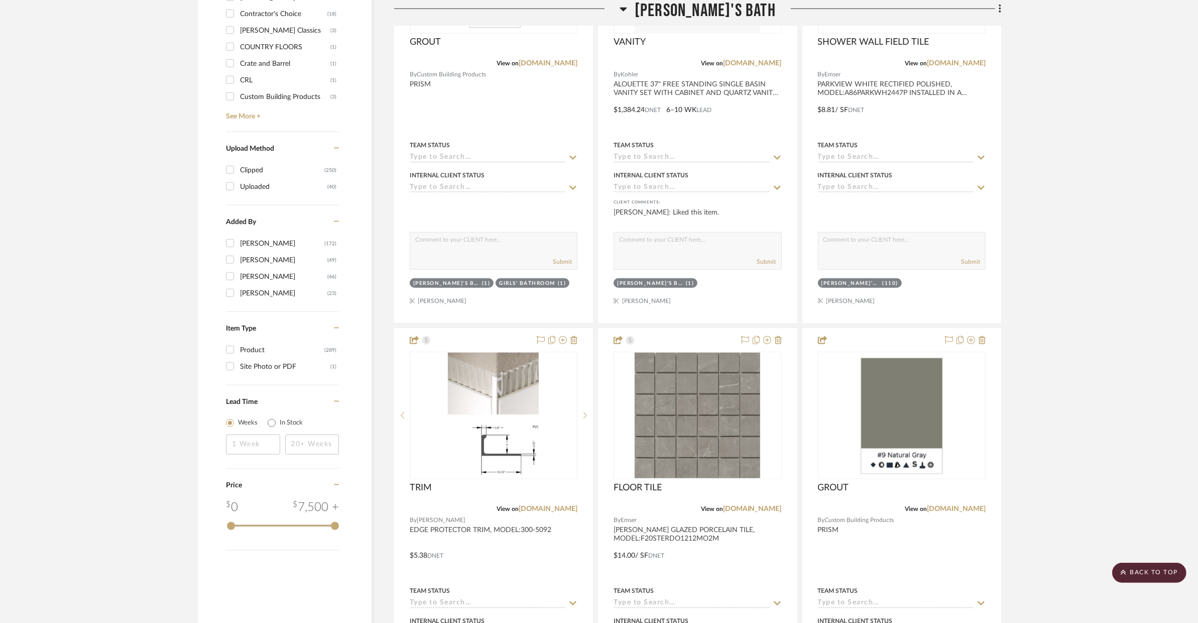
click at [912, 484] on div "GROUT" at bounding box center [902, 493] width 168 height 22
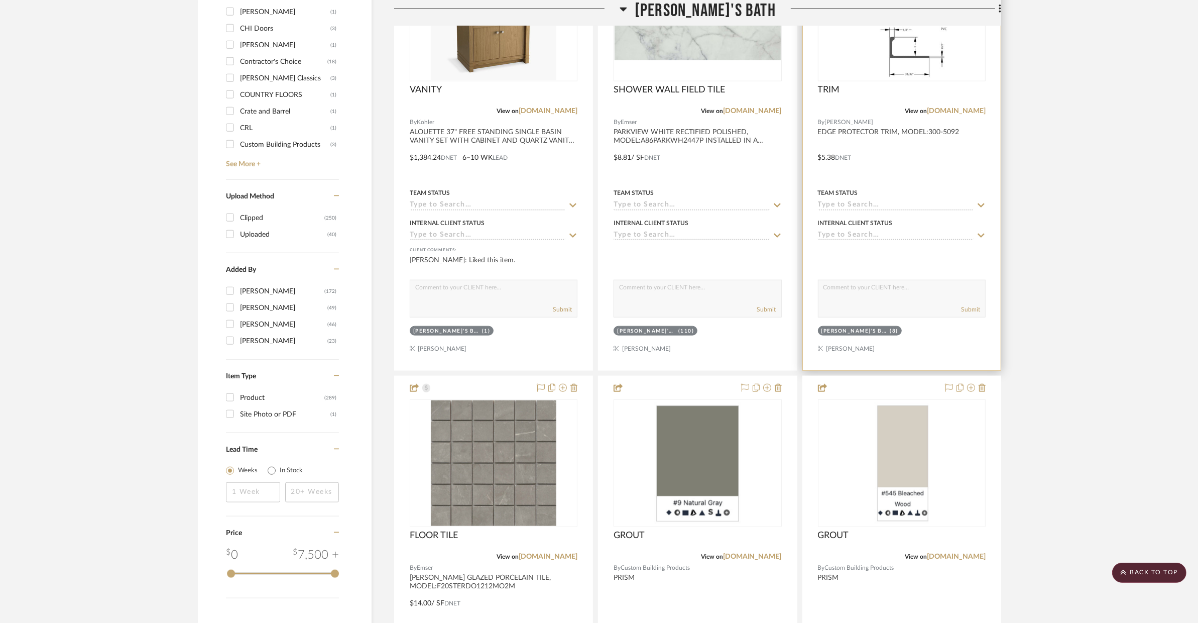
scroll to position [1194, 0]
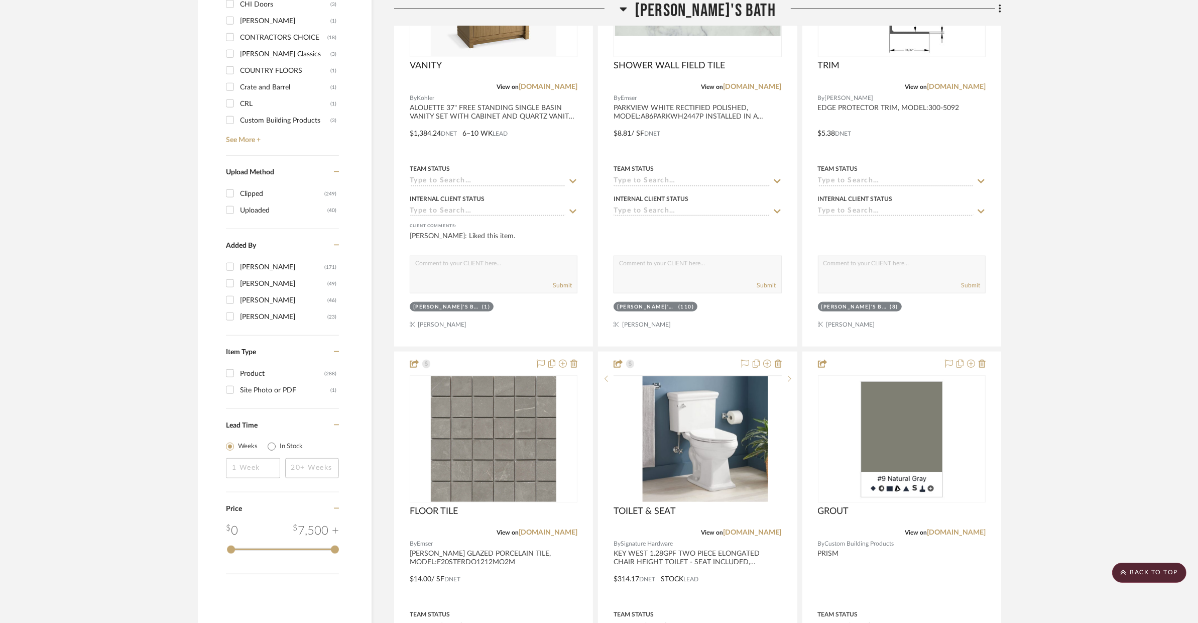
scroll to position [2023, 0]
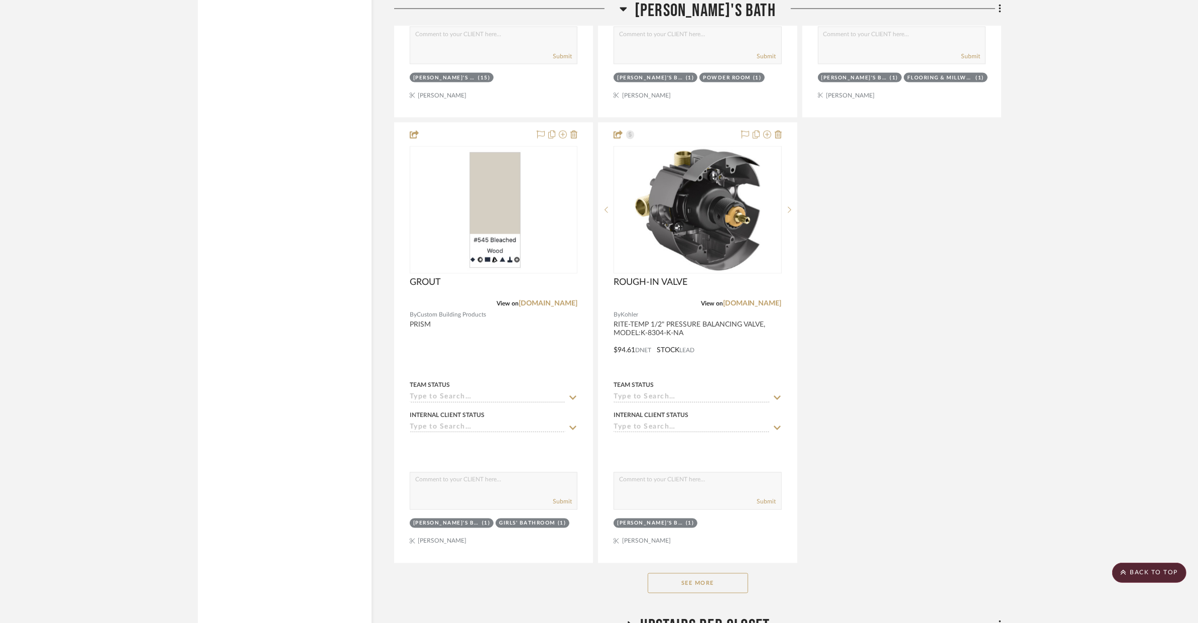
click at [670, 586] on button "See More" at bounding box center [698, 583] width 100 height 20
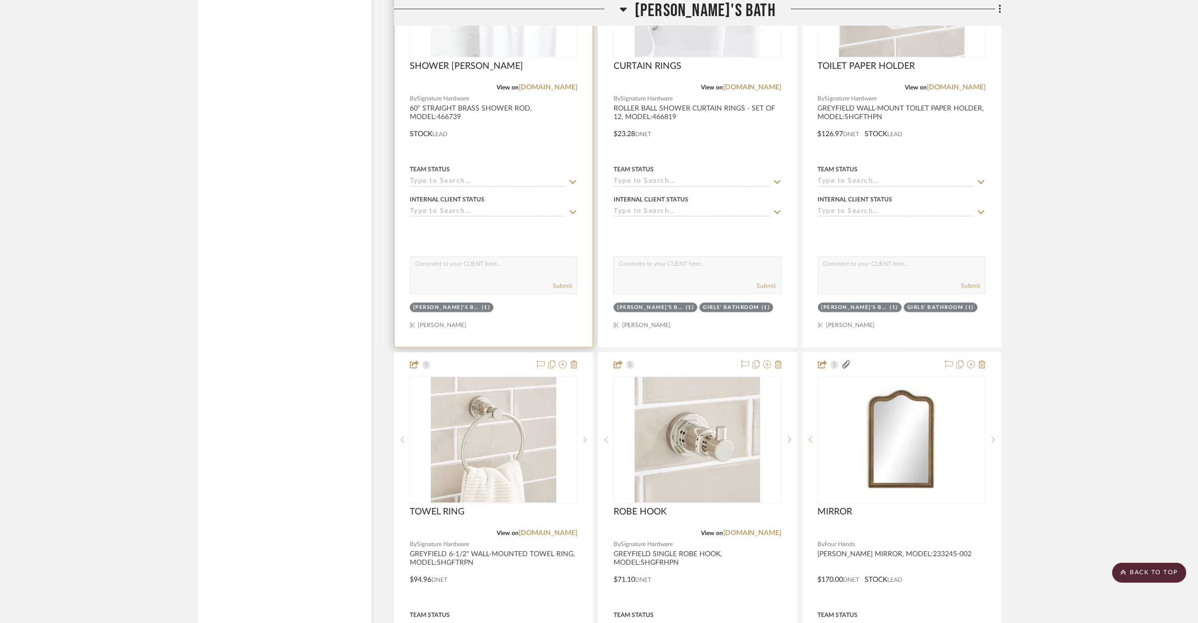
scroll to position [3127, 0]
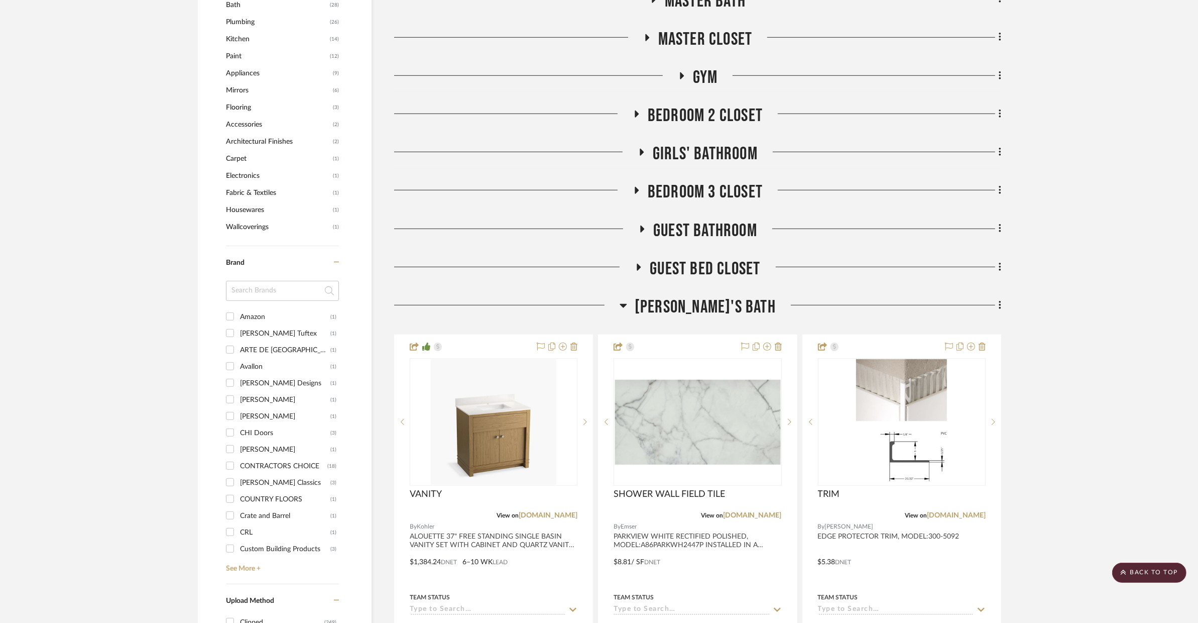
scroll to position [141, 0]
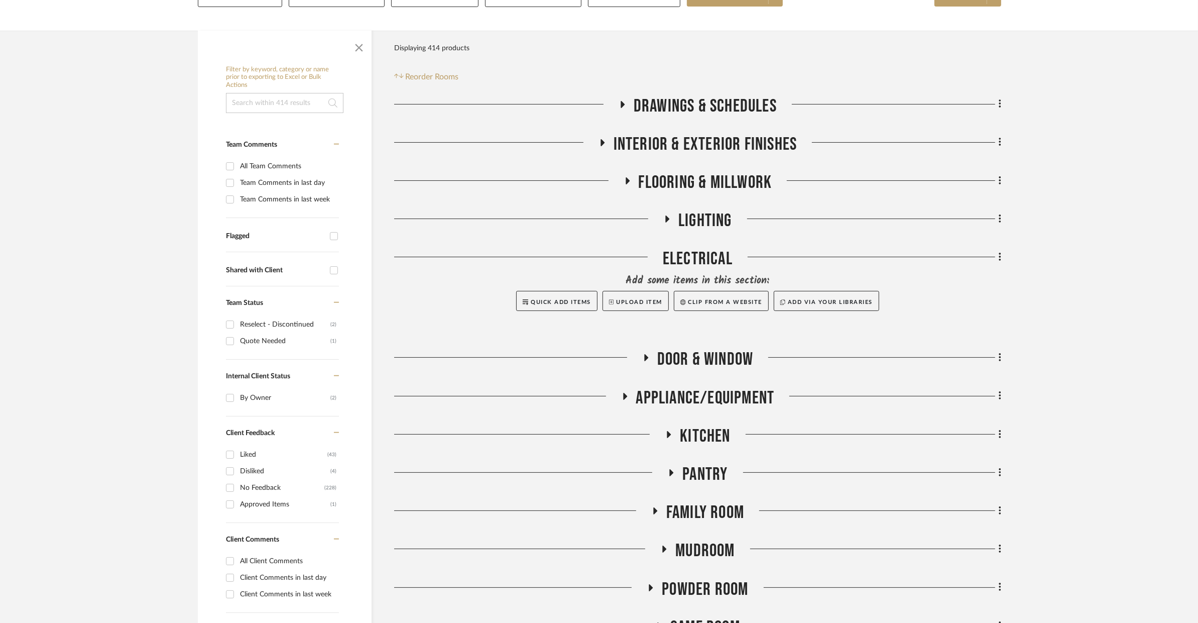
click at [672, 139] on span "INTERIOR & EXTERIOR FINISHES" at bounding box center [706, 145] width 184 height 22
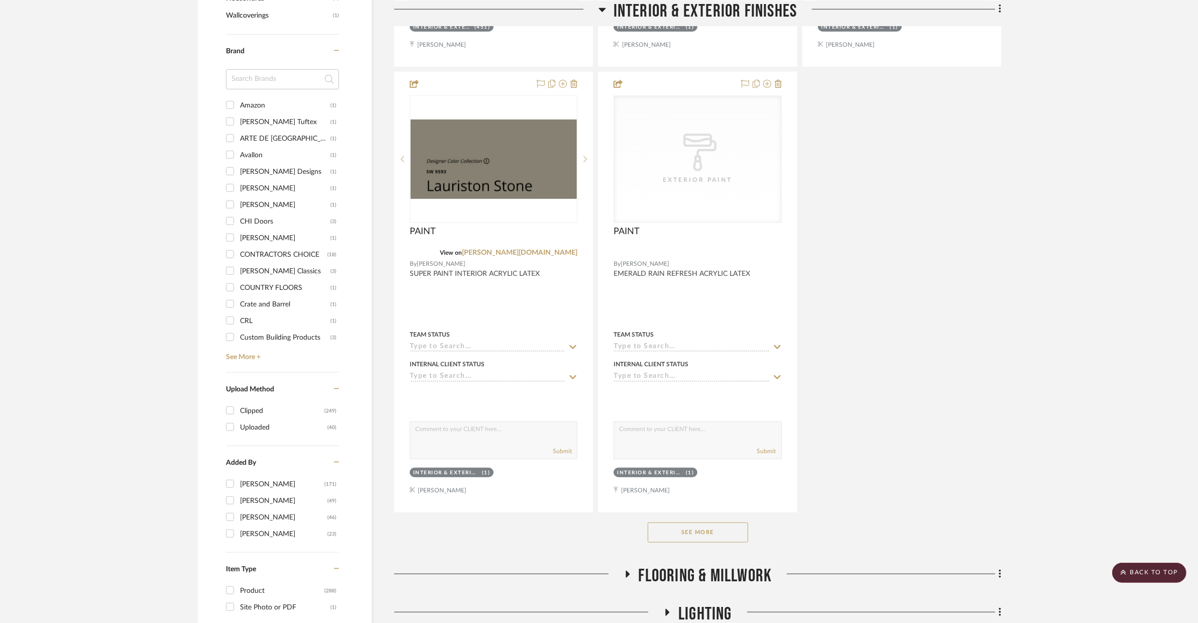
scroll to position [1426, 0]
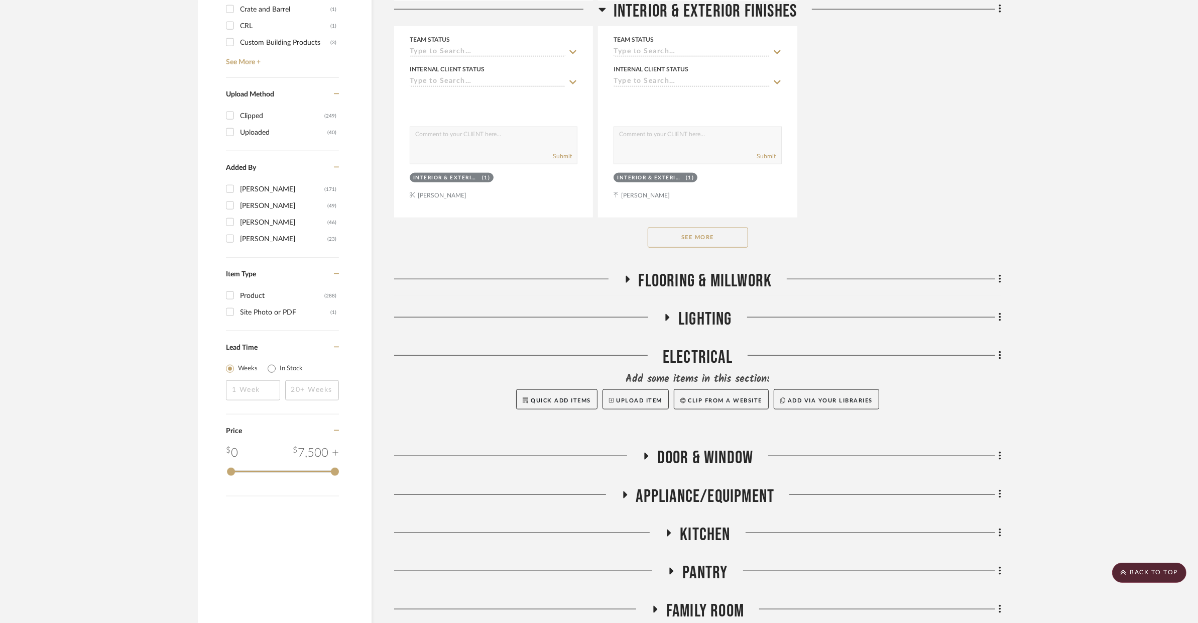
click at [679, 241] on button "See More" at bounding box center [698, 237] width 100 height 20
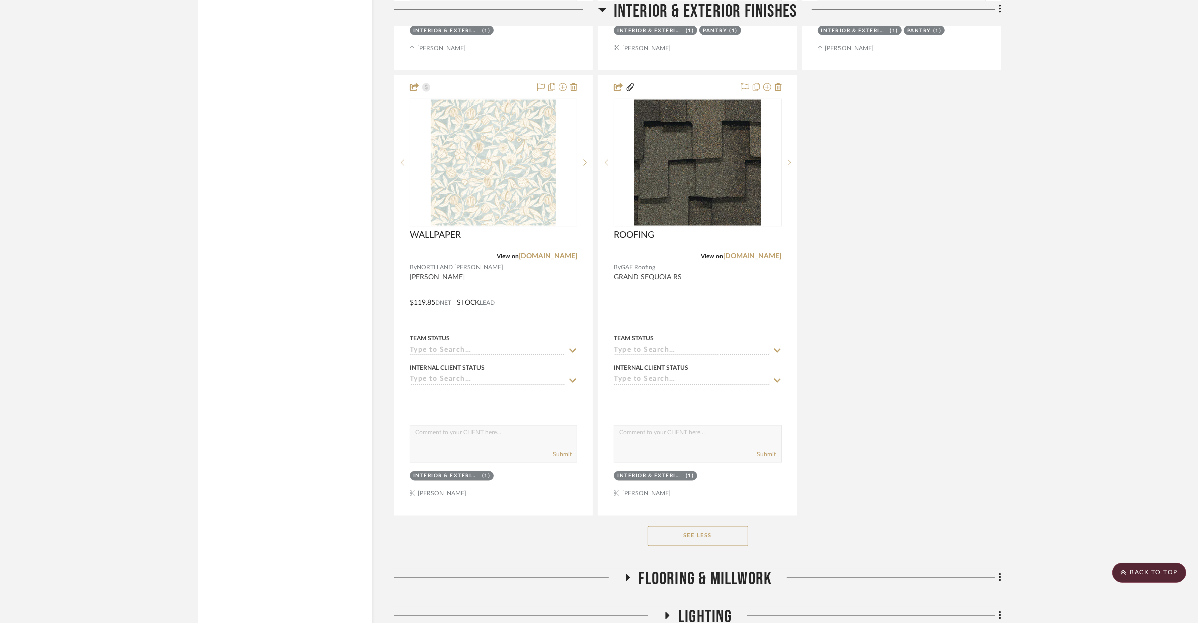
scroll to position [2016, 0]
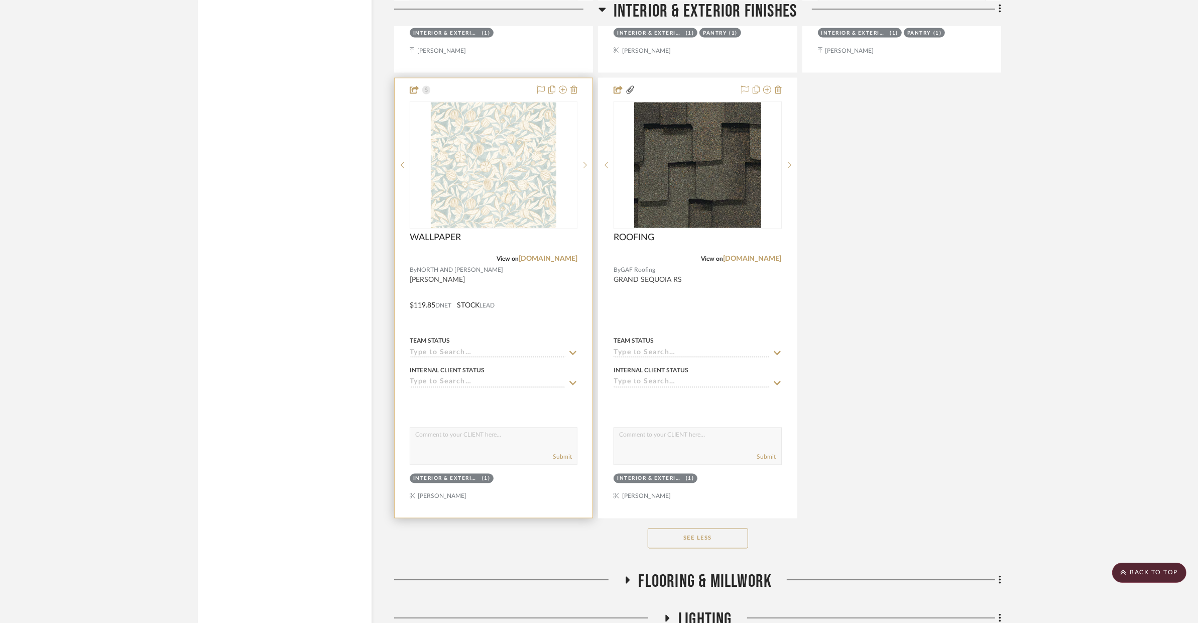
click at [570, 290] on div at bounding box center [494, 297] width 198 height 439
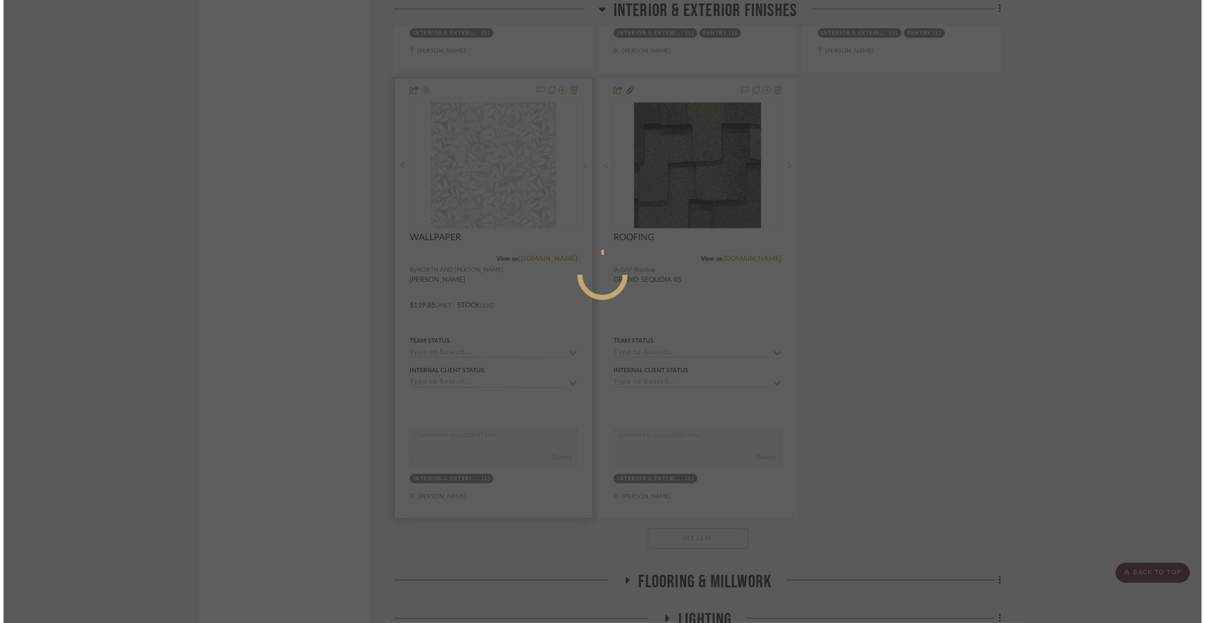
scroll to position [0, 0]
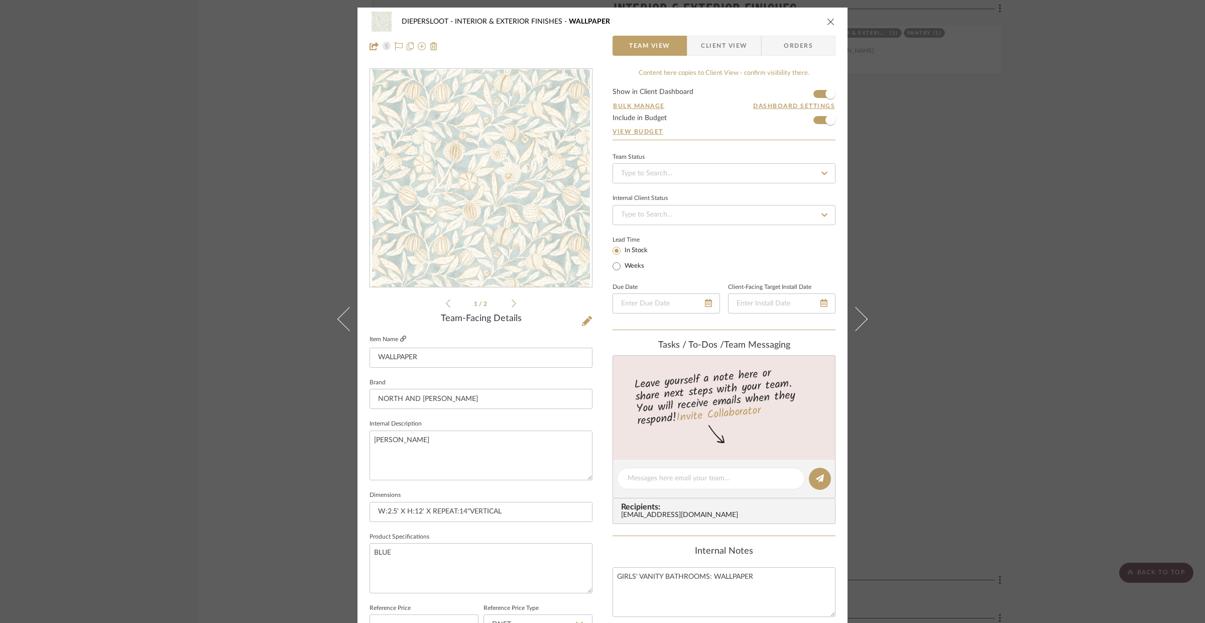
click at [400, 337] on icon at bounding box center [403, 338] width 6 height 6
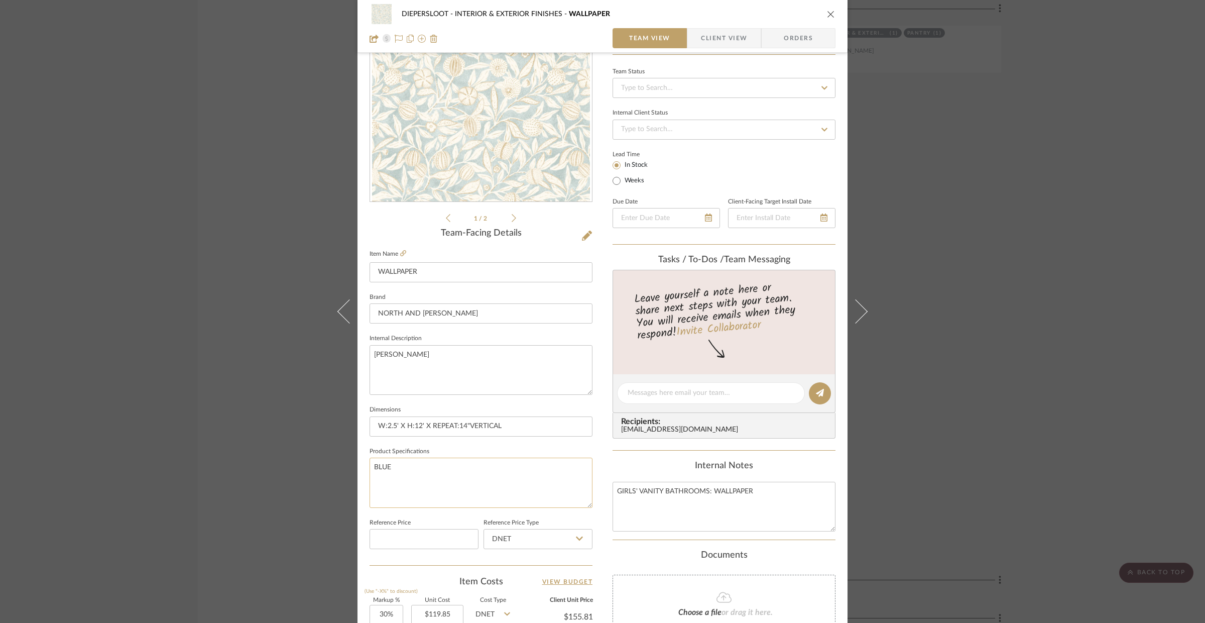
scroll to position [177, 0]
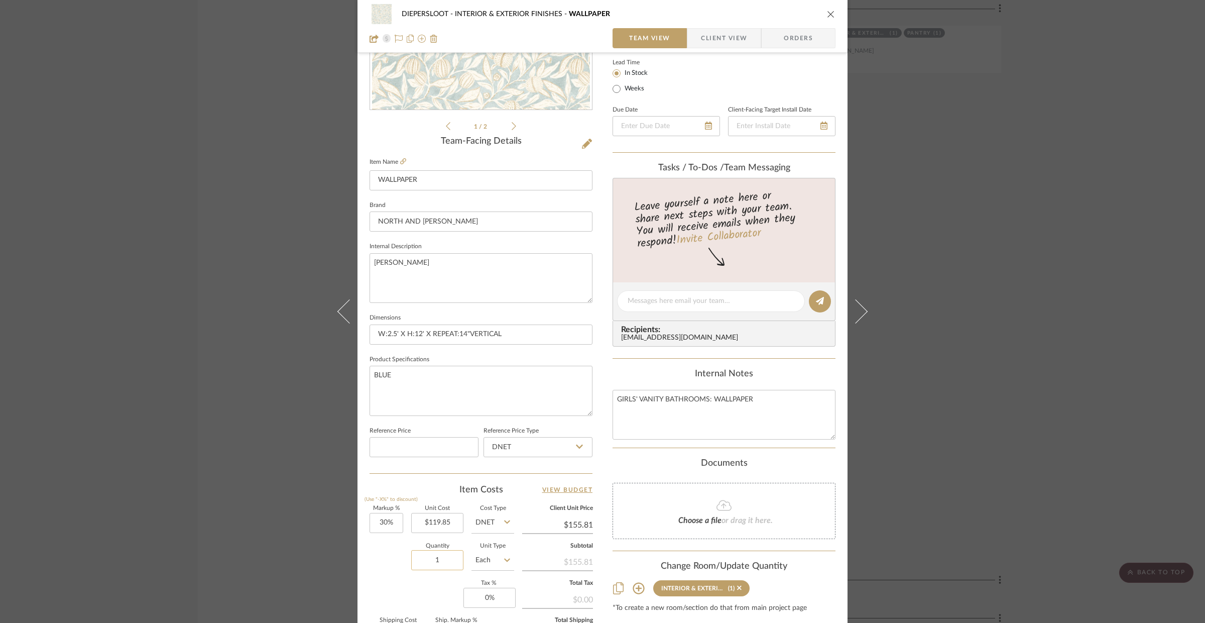
click at [439, 568] on input "1" at bounding box center [437, 560] width 52 height 20
type input "20"
click at [482, 559] on input "Each" at bounding box center [492, 560] width 43 height 20
type input "$467.42"
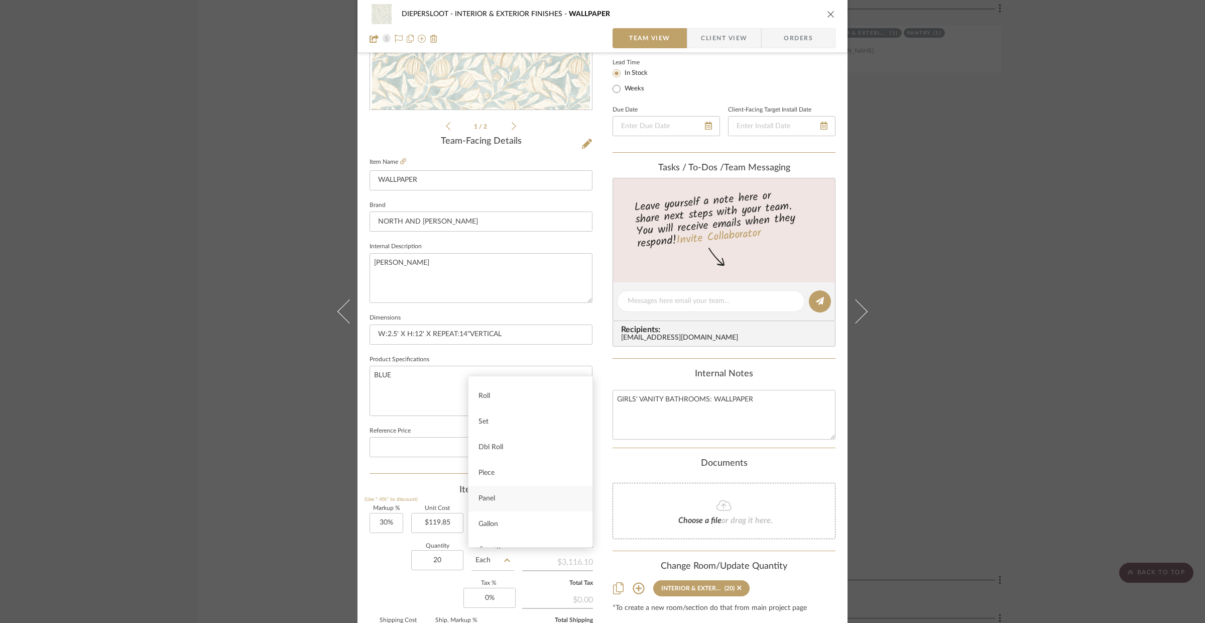
scroll to position [149, 0]
click at [509, 487] on div "Panel" at bounding box center [530, 496] width 124 height 26
type input "Panel"
click at [391, 577] on div "Quantity 20 Unit Type Panel" at bounding box center [442, 561] width 145 height 36
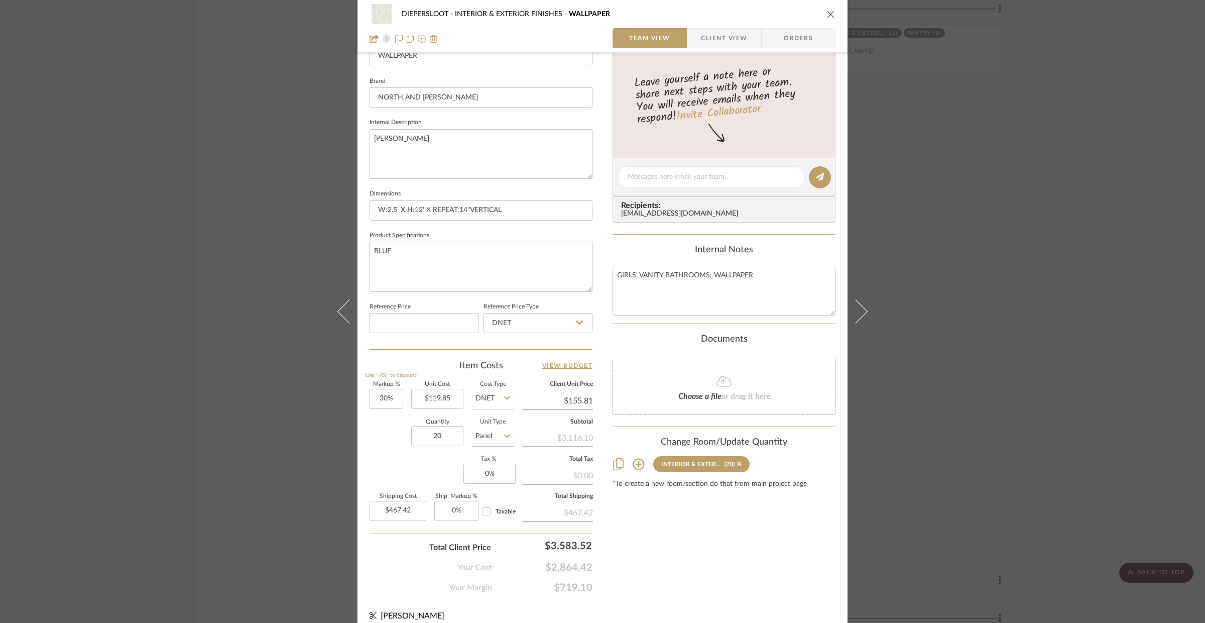
scroll to position [312, 0]
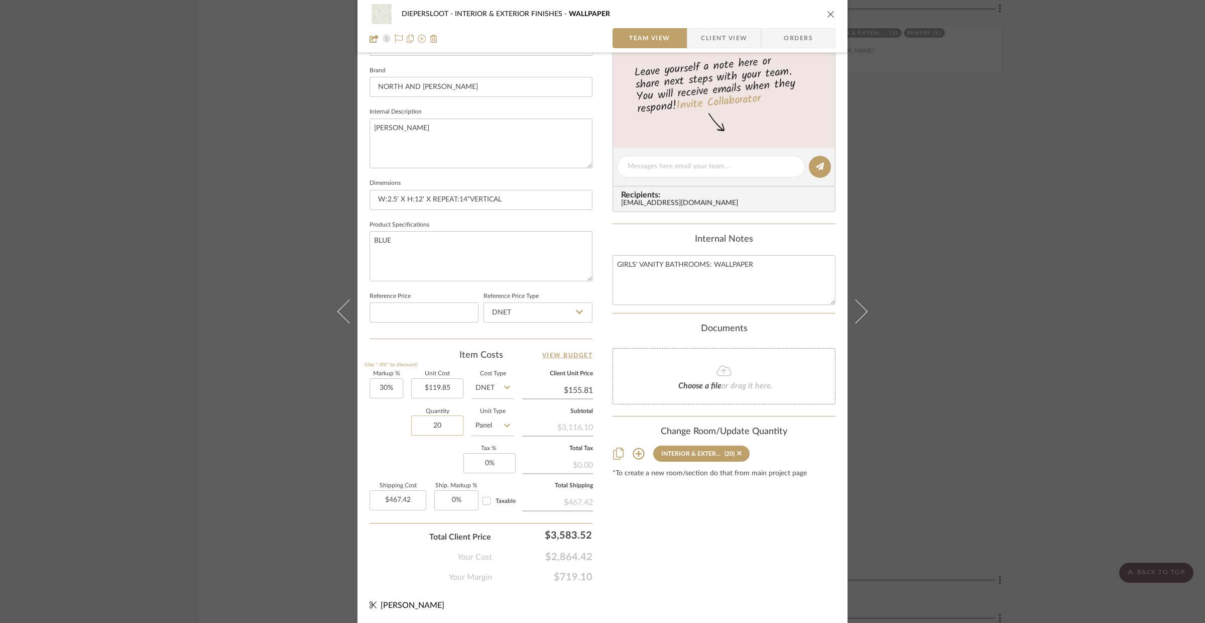
click at [426, 429] on input "20" at bounding box center [437, 425] width 52 height 20
click at [431, 426] on input "20" at bounding box center [437, 425] width 52 height 20
click at [271, 425] on div "DIEPERSLOOT INTERIOR & EXTERIOR FINISHES WALLPAPER Team View Client View Orders…" at bounding box center [602, 311] width 1205 height 623
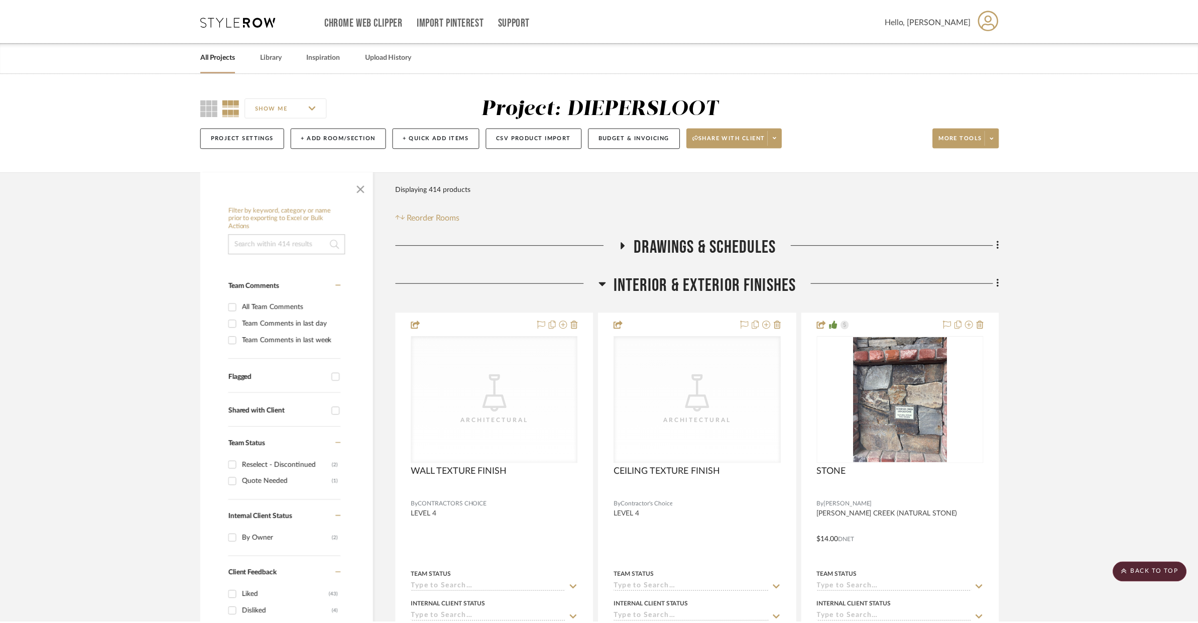
scroll to position [2016, 0]
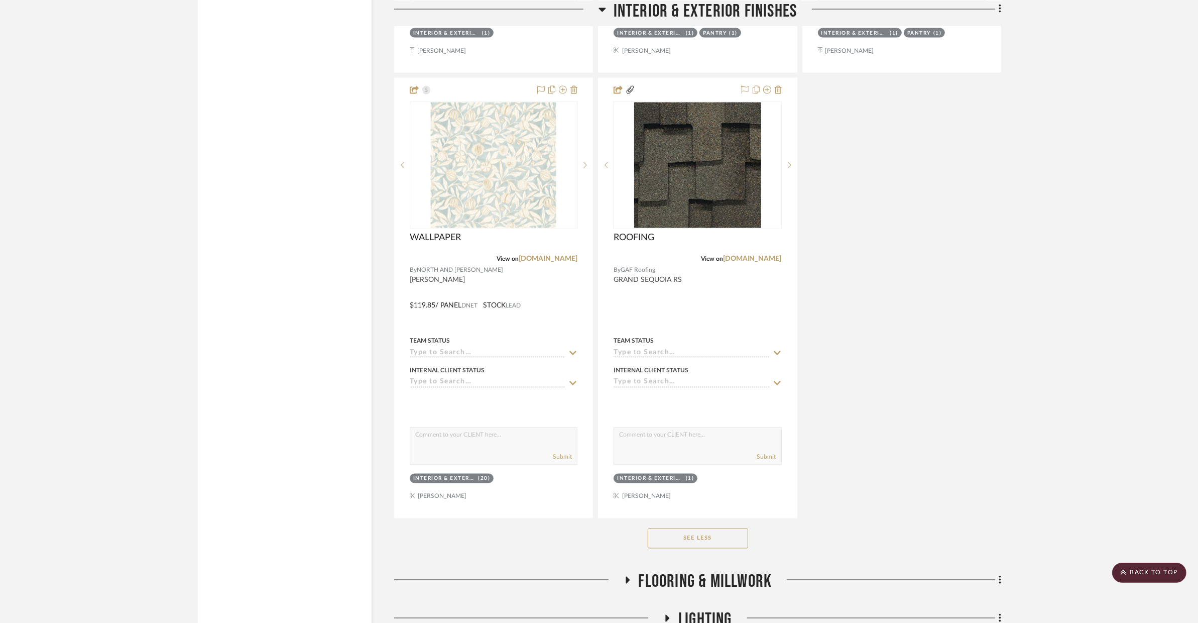
drag, startPoint x: 703, startPoint y: 583, endPoint x: 697, endPoint y: 584, distance: 5.6
click at [702, 583] on span "Flooring & Millwork" at bounding box center [706, 582] width 134 height 22
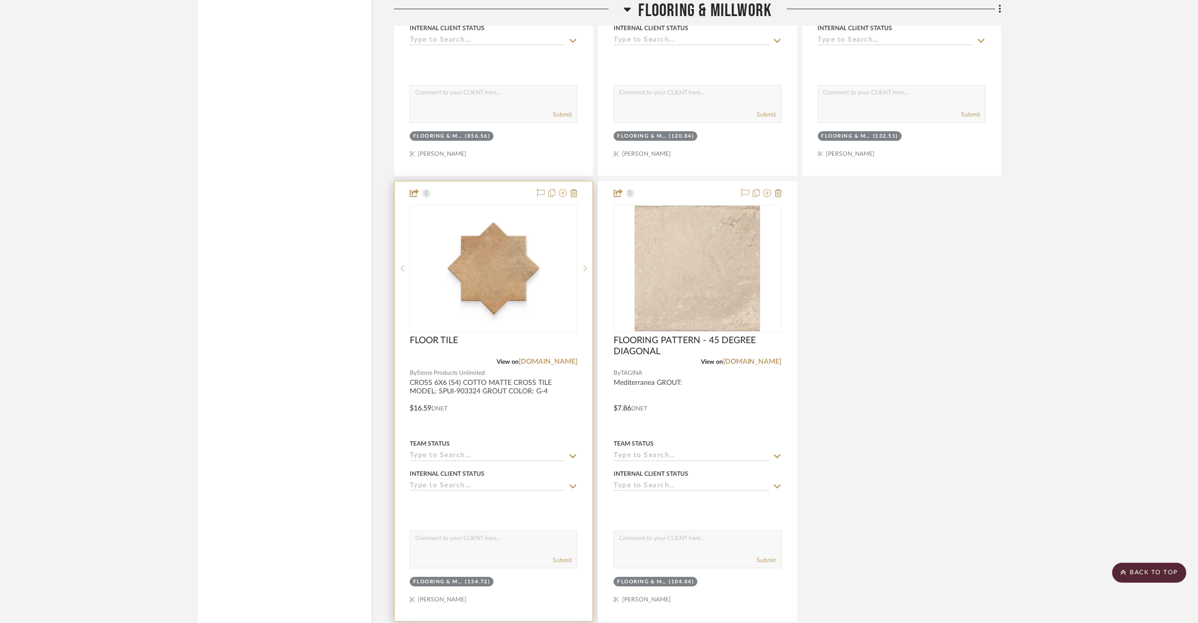
scroll to position [3844, 0]
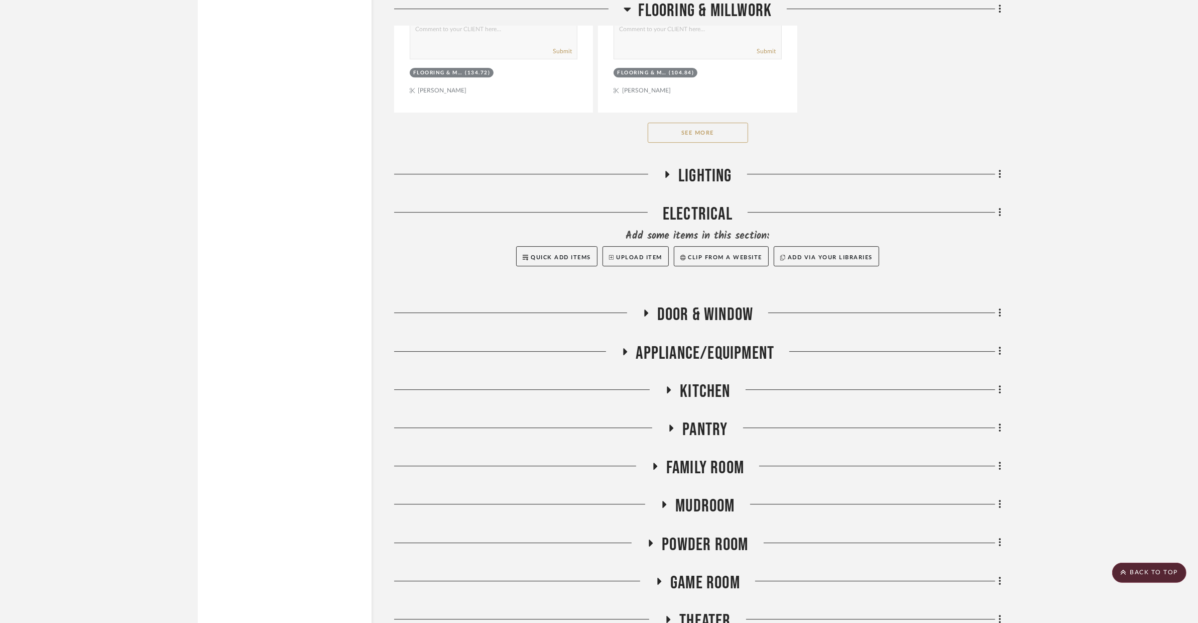
click at [735, 137] on button "See More" at bounding box center [698, 133] width 100 height 20
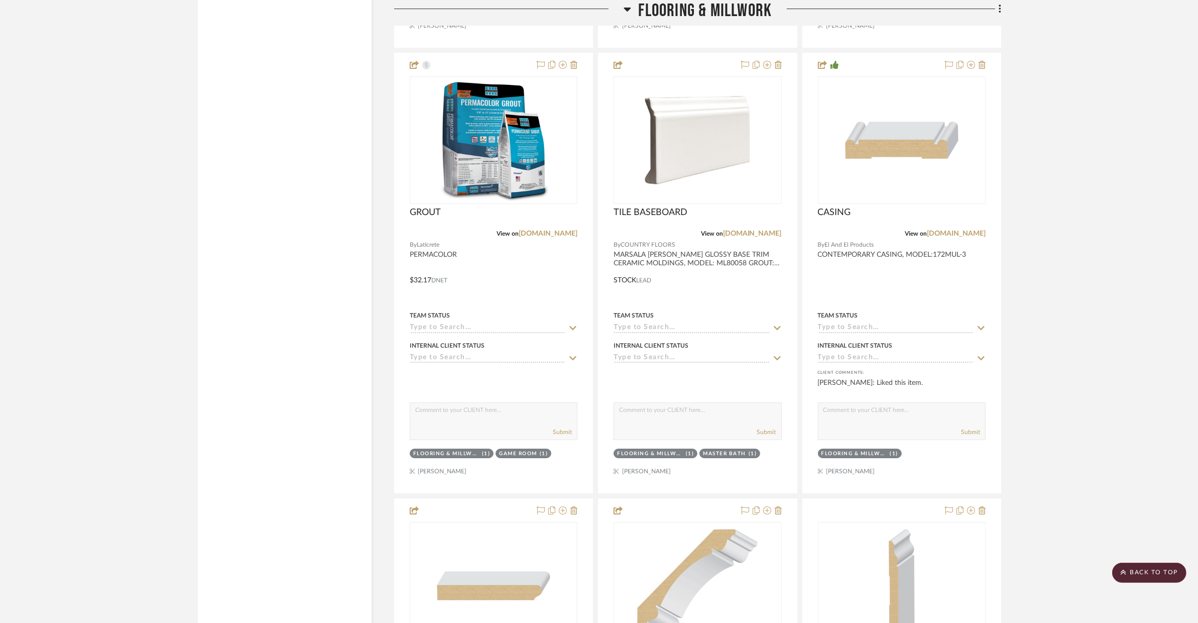
scroll to position [4356, 0]
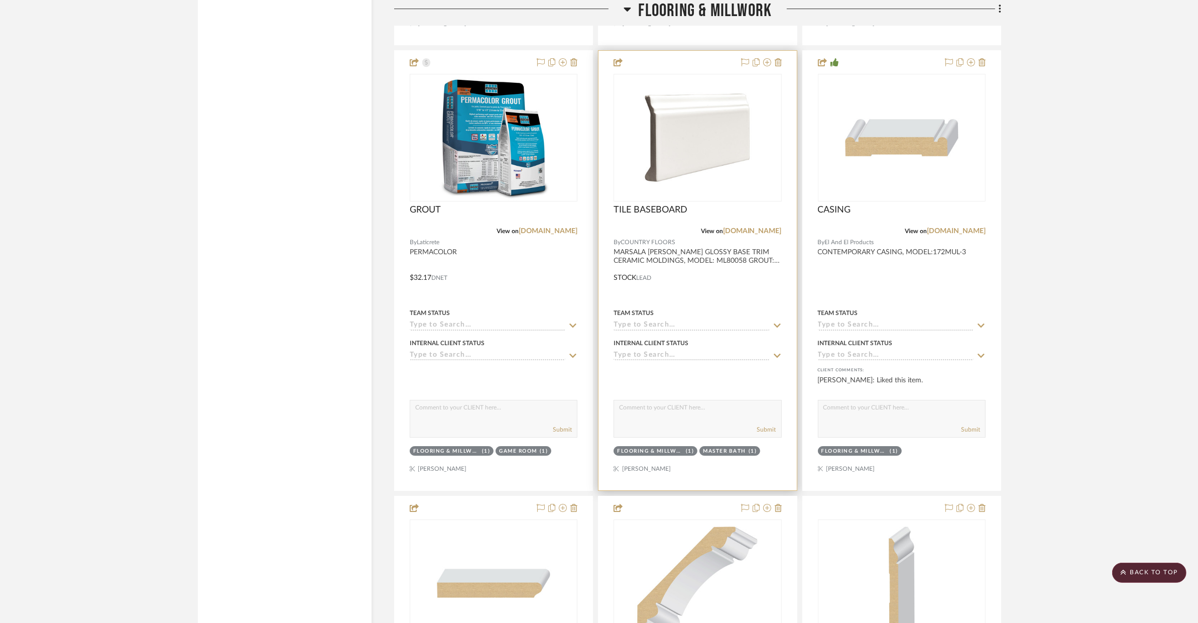
click at [757, 299] on div at bounding box center [698, 270] width 198 height 439
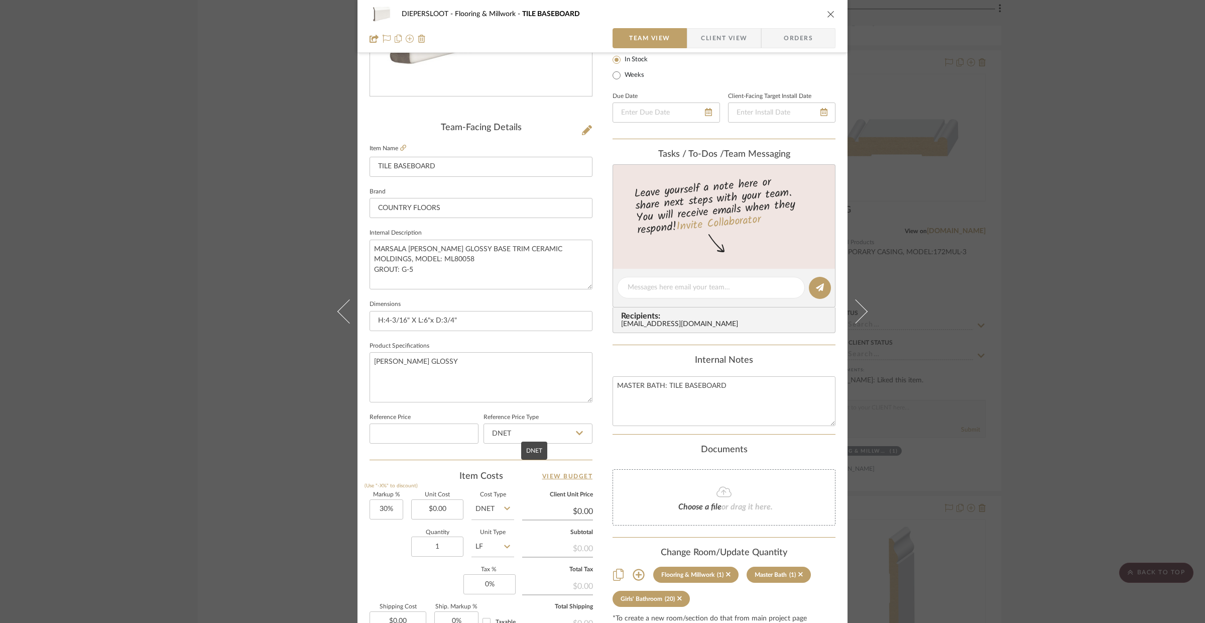
scroll to position [212, 0]
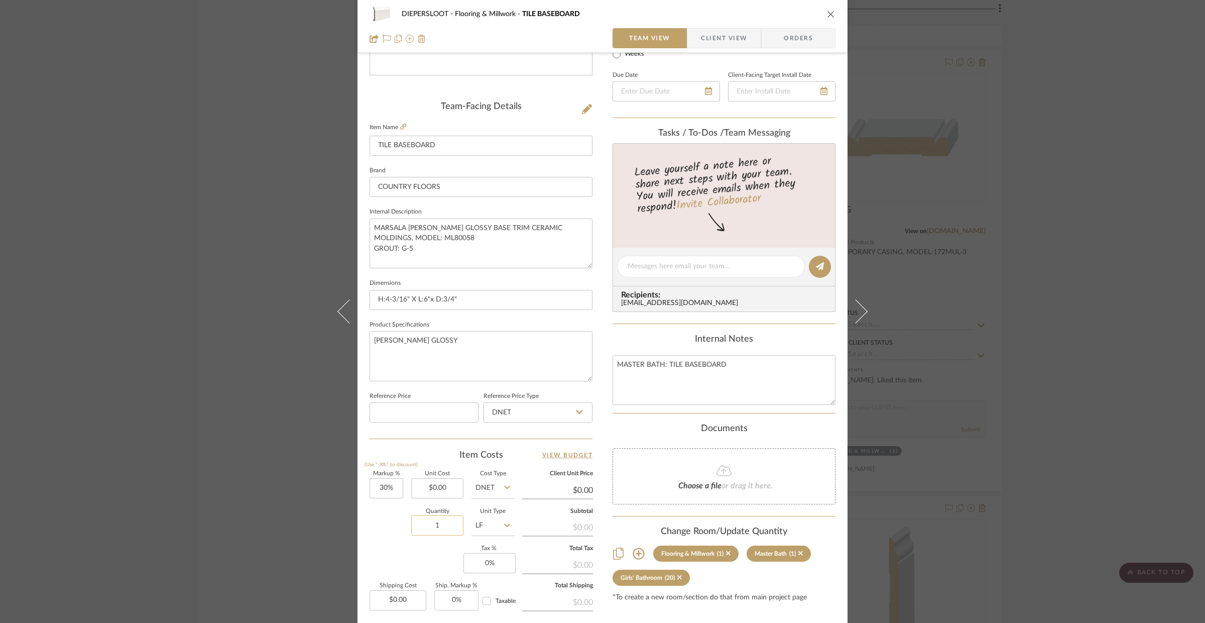
click at [429, 529] on input "1" at bounding box center [437, 525] width 52 height 20
type input "44"
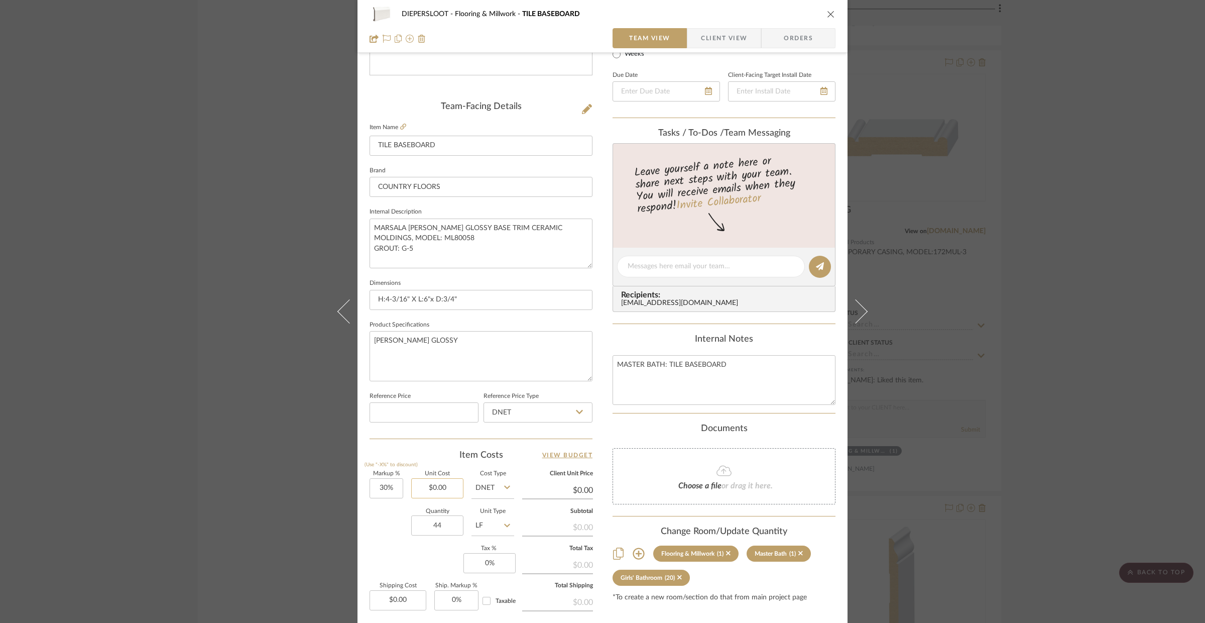
click at [449, 494] on input "$0.00" at bounding box center [437, 488] width 52 height 20
type input "0.00"
type input "$0.00"
click at [302, 464] on div "DIEPERSLOOT Flooring & Millwork TILE BASEBOARD Team View Client View Orders Tea…" at bounding box center [602, 311] width 1205 height 623
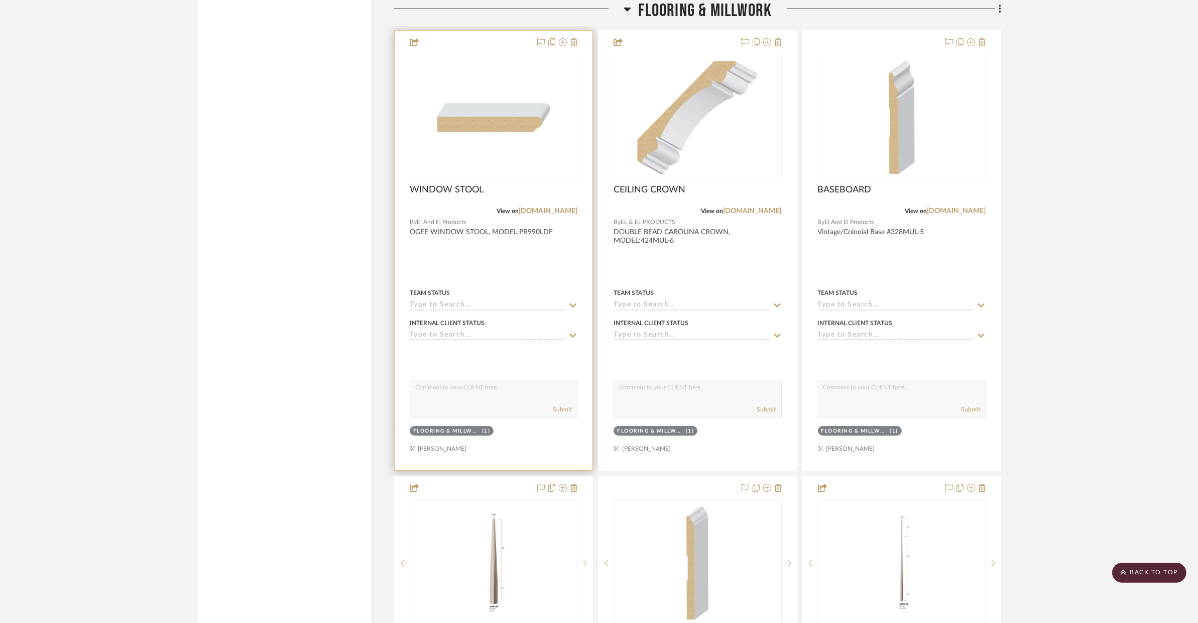
scroll to position [4861, 0]
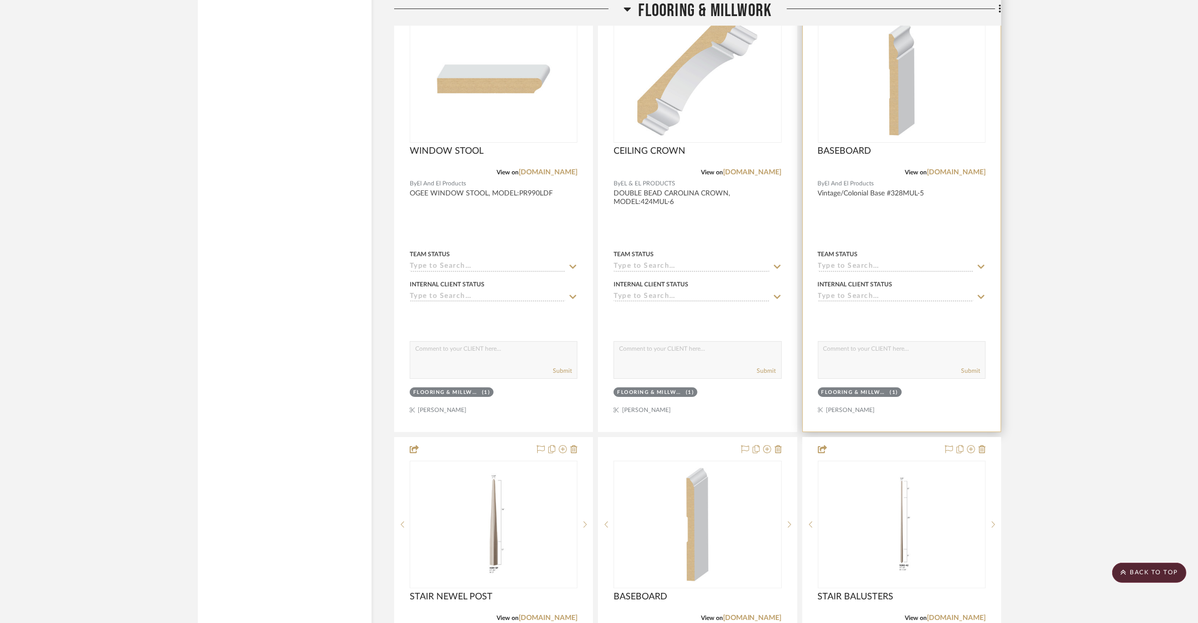
click at [920, 219] on div at bounding box center [902, 211] width 198 height 439
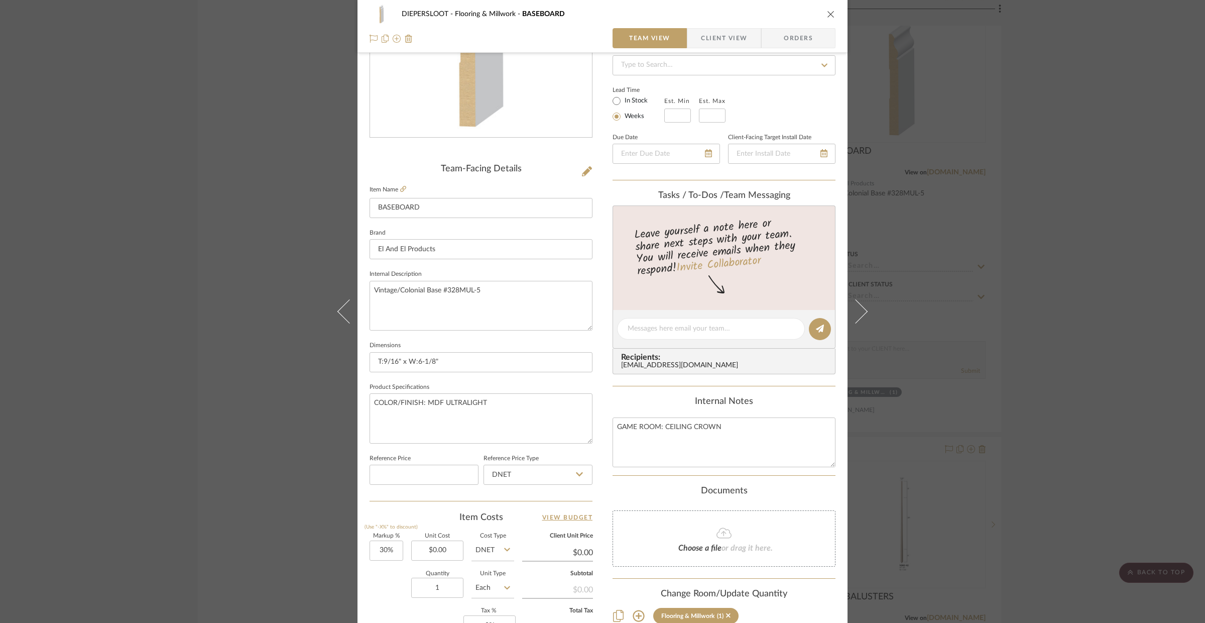
scroll to position [124, 0]
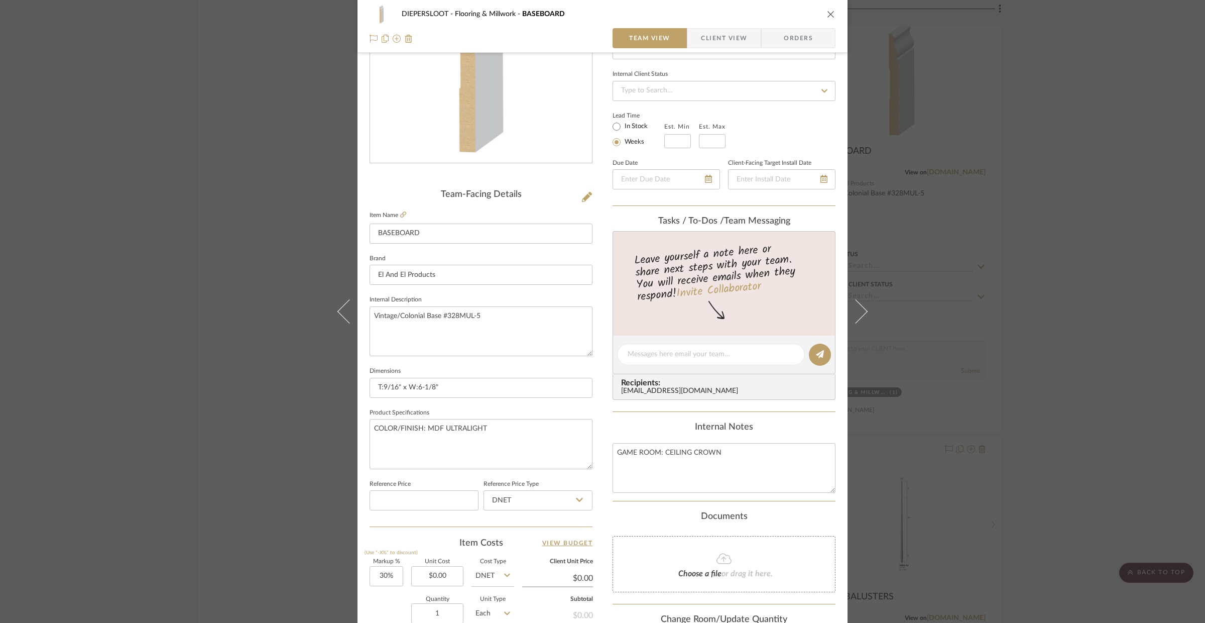
click at [243, 177] on div "DIEPERSLOOT Flooring & Millwork BASEBOARD Team View Client View Orders Team-Fac…" at bounding box center [602, 311] width 1205 height 623
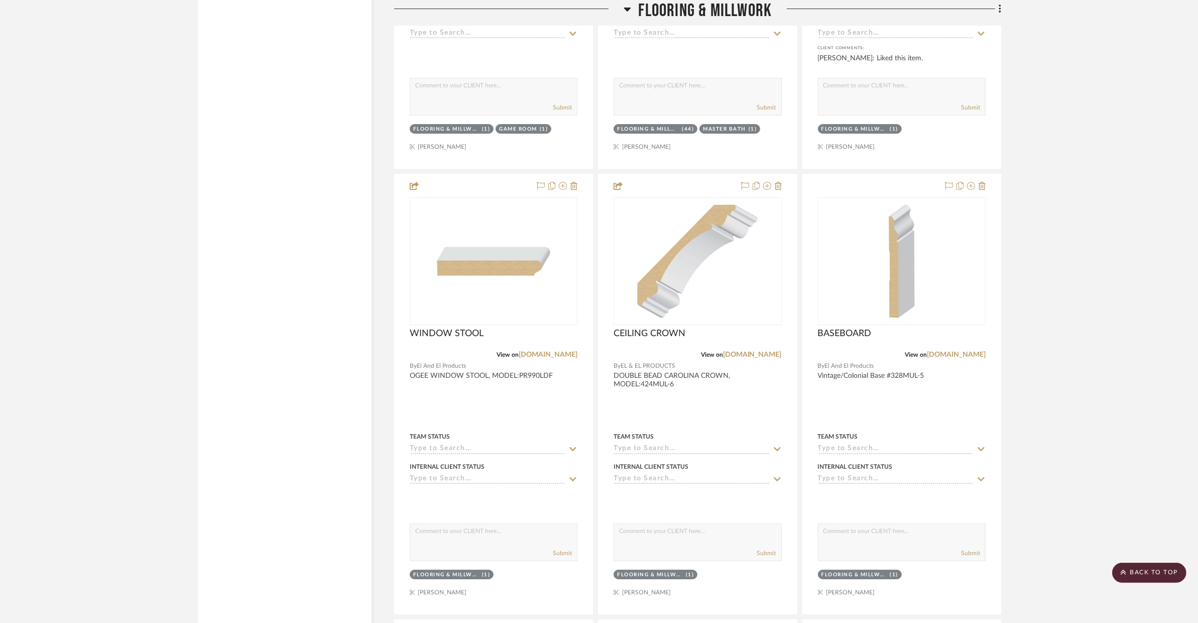
scroll to position [5040, 0]
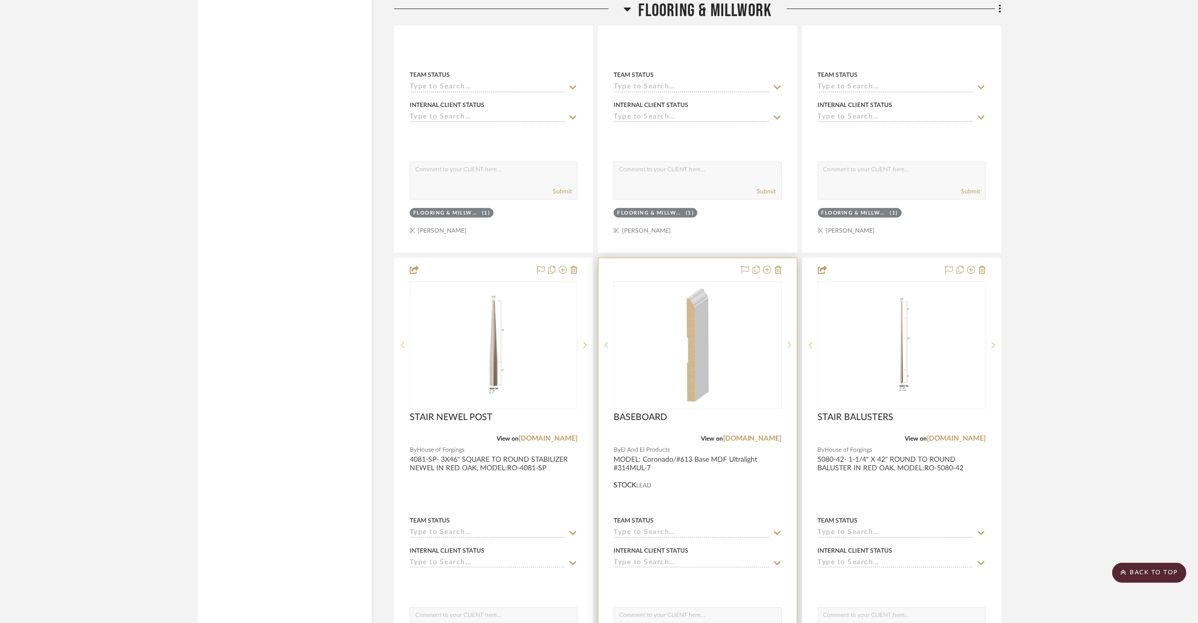
click at [737, 476] on div at bounding box center [698, 477] width 198 height 439
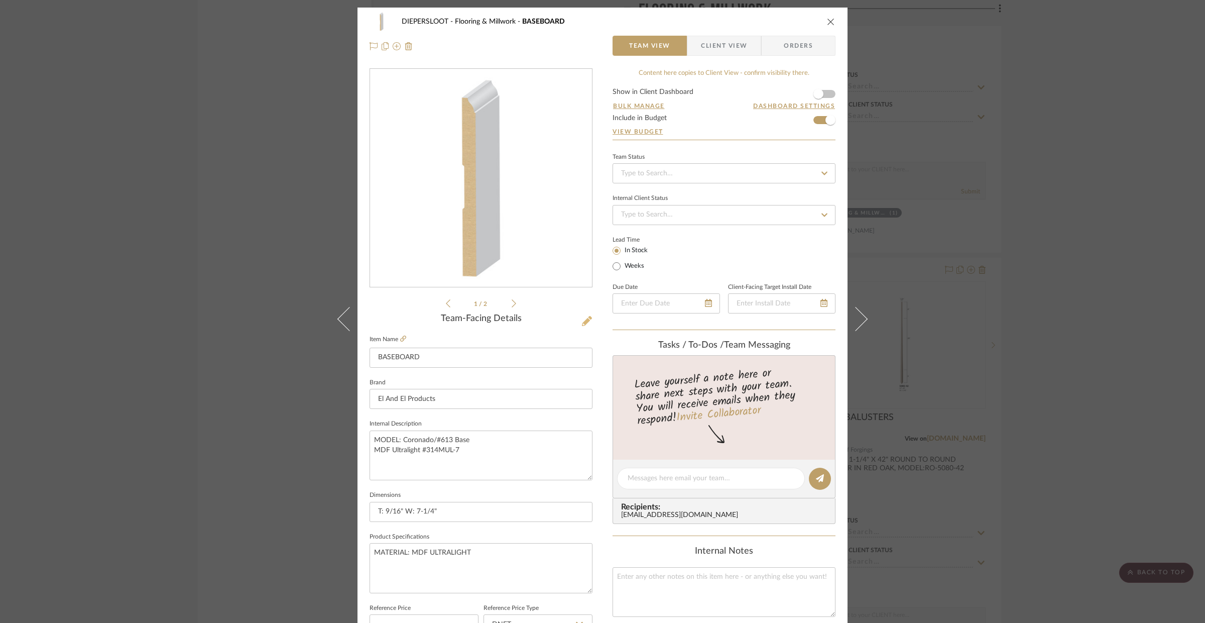
click at [588, 318] on icon at bounding box center [587, 321] width 10 height 10
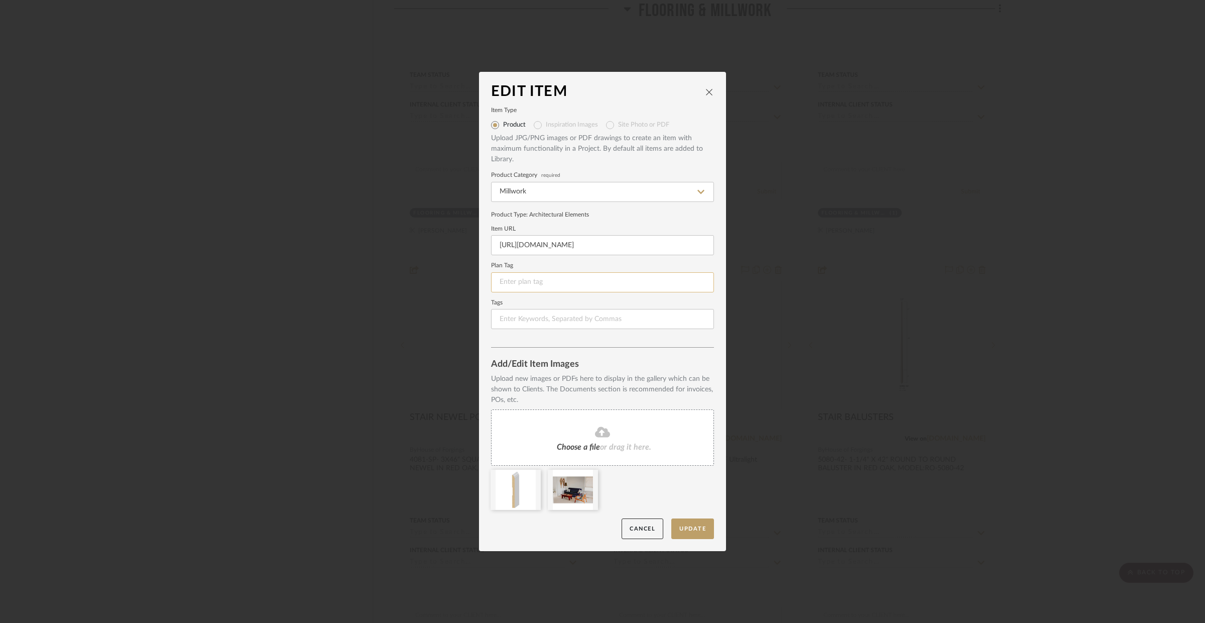
click at [586, 285] on input at bounding box center [602, 282] width 223 height 20
type input "M-2a"
click at [693, 525] on button "Update" at bounding box center [692, 528] width 43 height 21
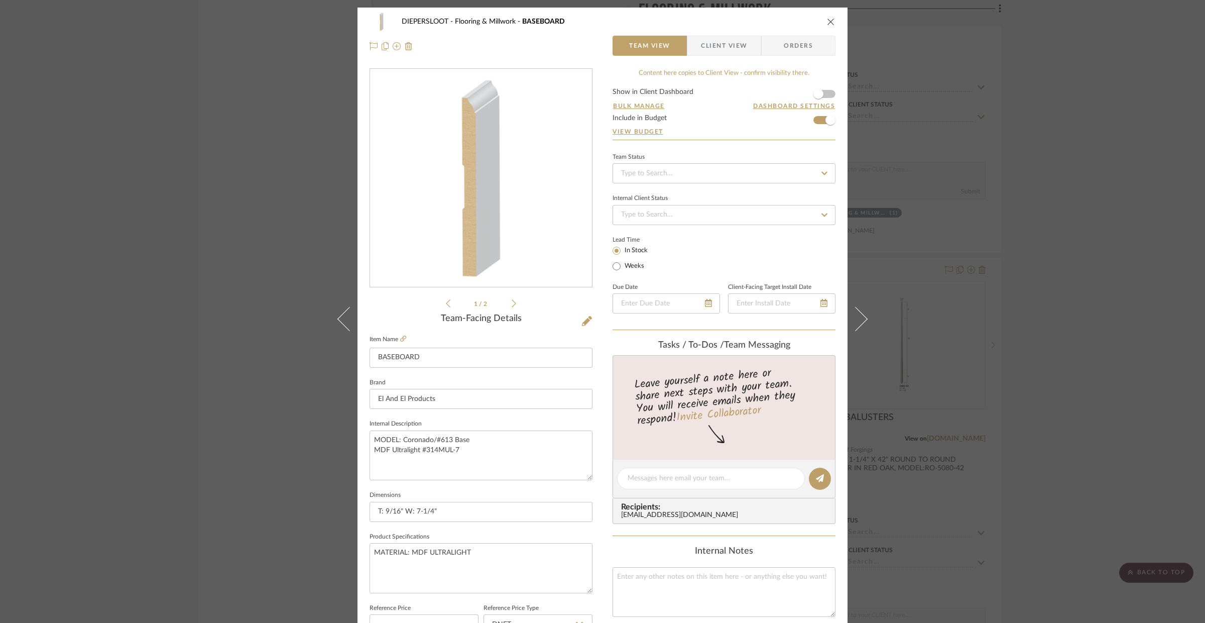
click at [827, 22] on icon "close" at bounding box center [831, 22] width 8 height 8
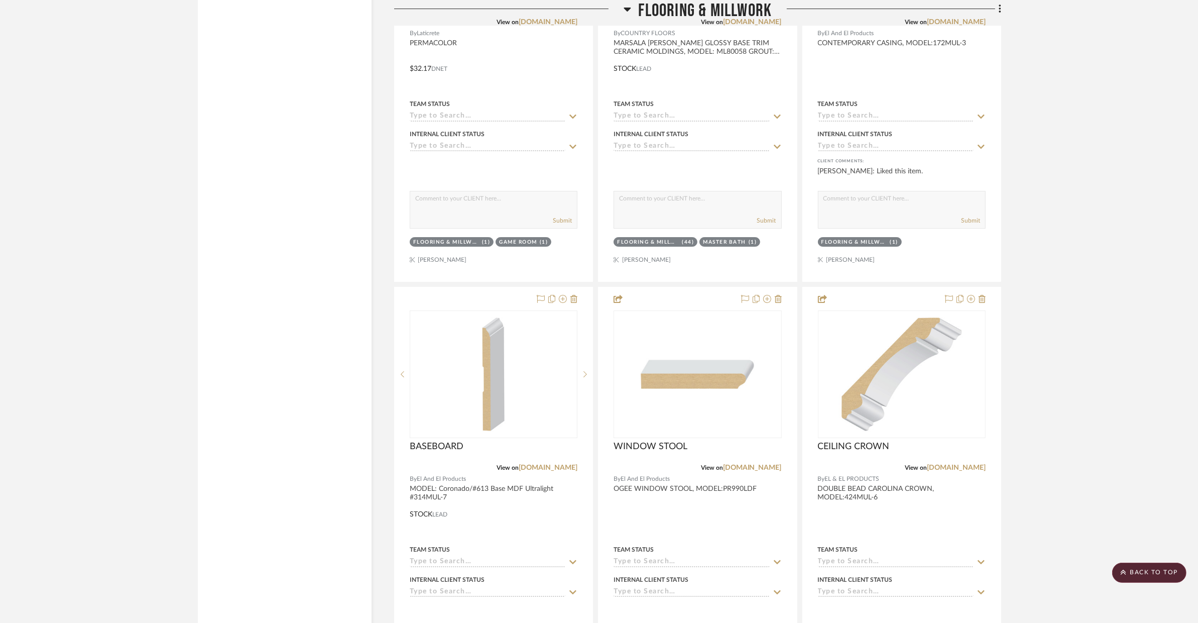
scroll to position [4567, 0]
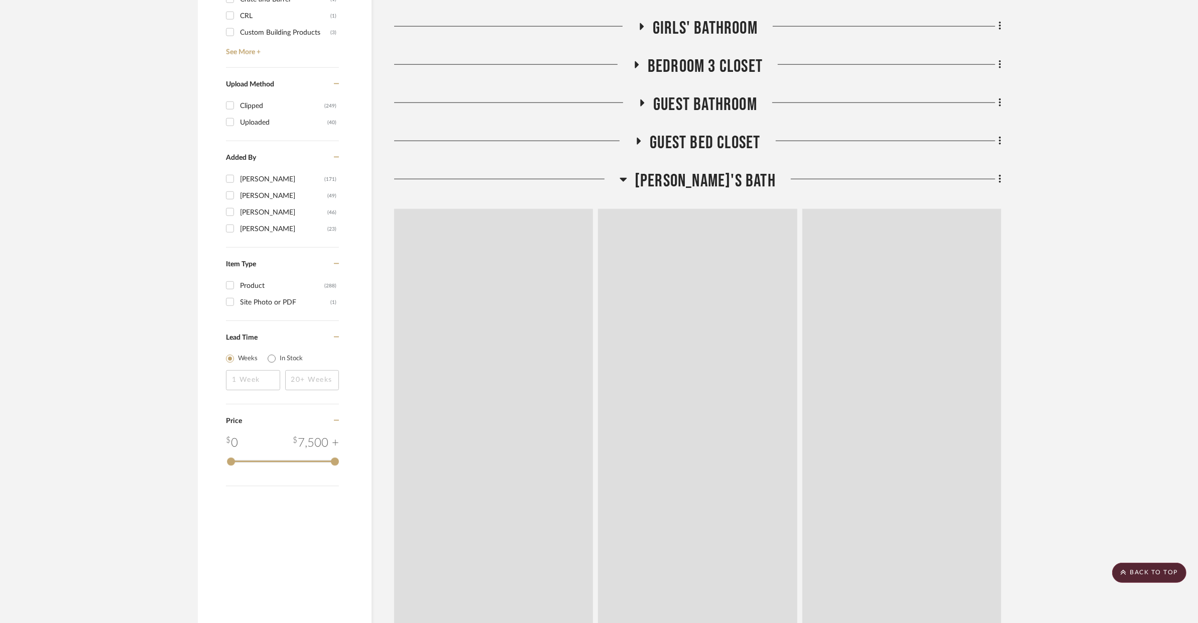
scroll to position [1436, 0]
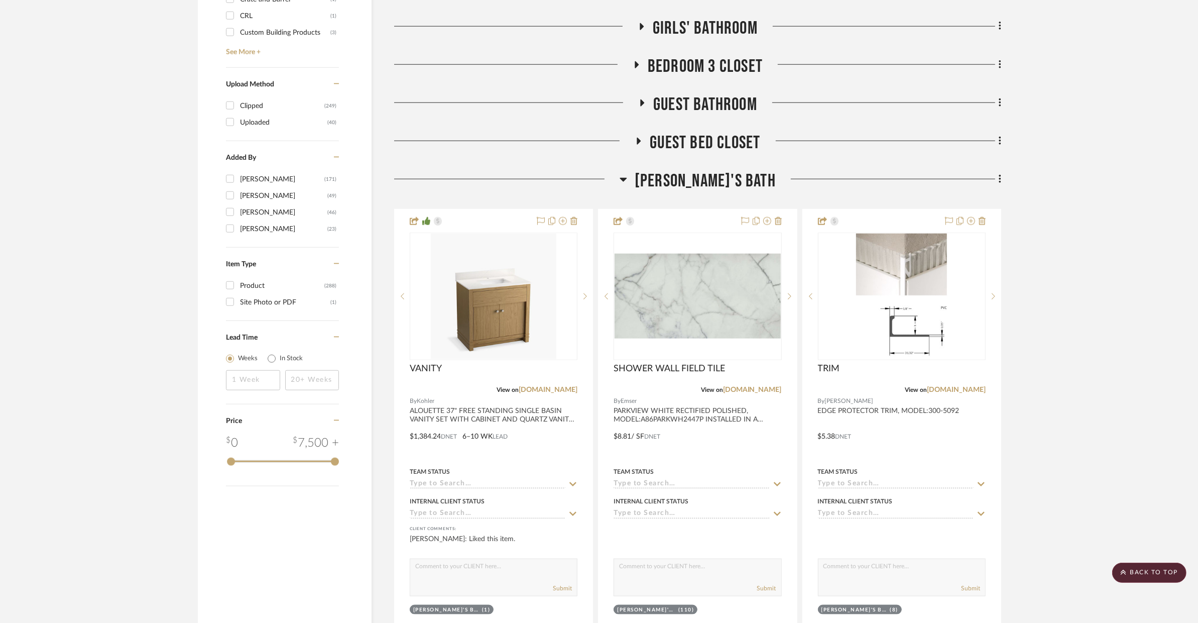
click at [706, 181] on span "[PERSON_NAME]'s Bath" at bounding box center [705, 181] width 141 height 22
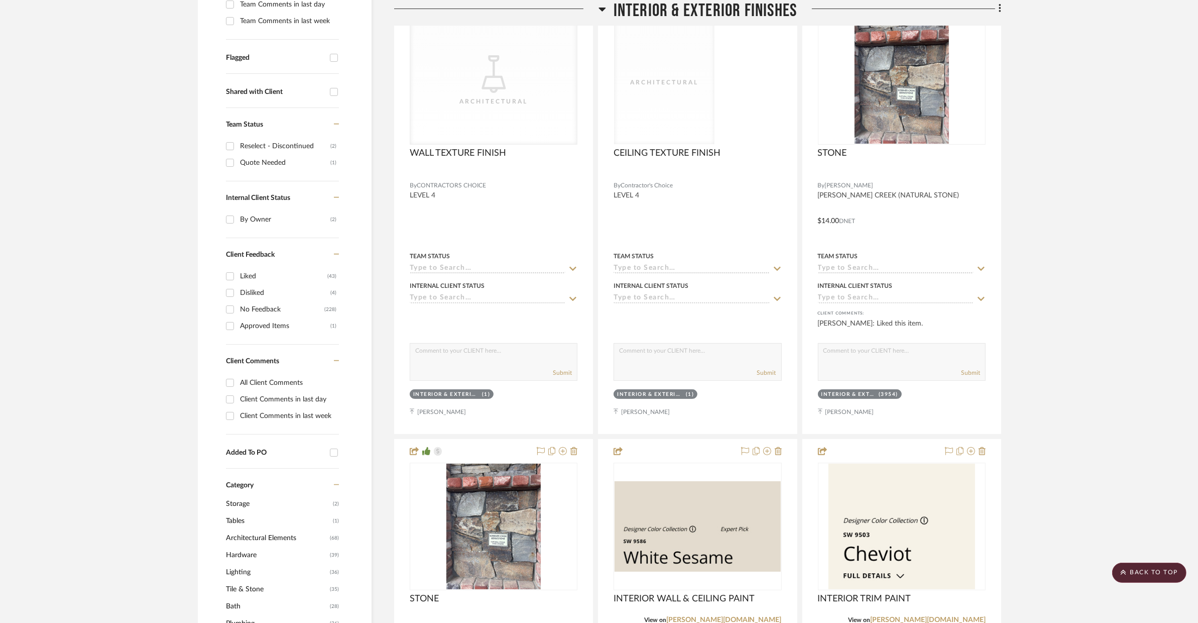
scroll to position [151, 0]
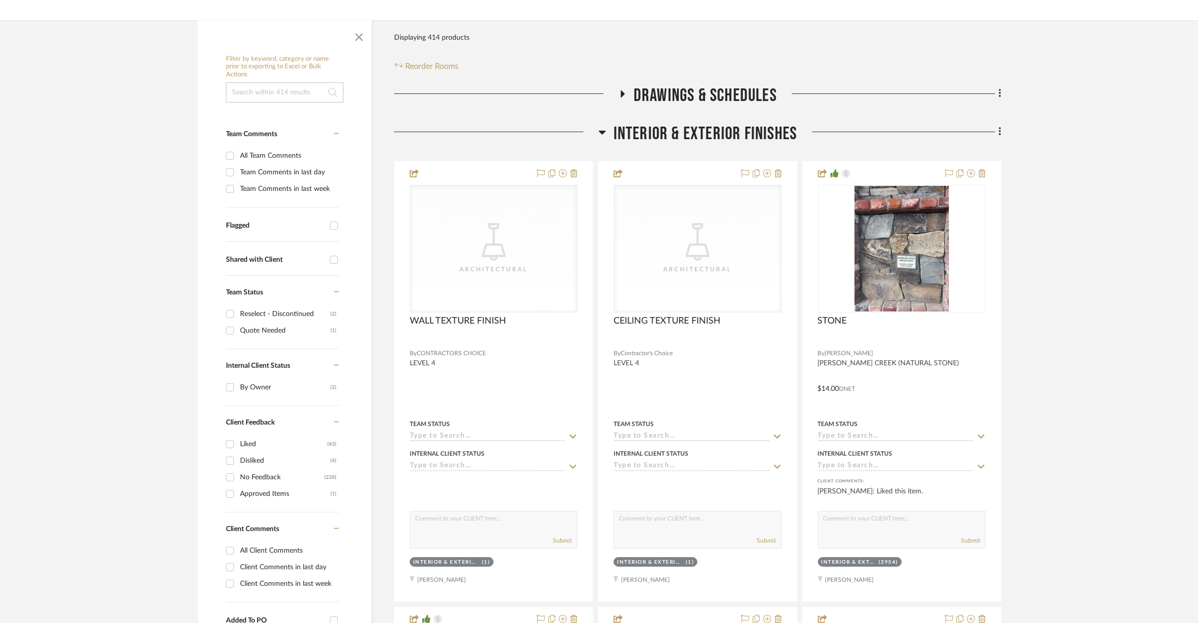
click at [699, 133] on span "INTERIOR & EXTERIOR FINISHES" at bounding box center [706, 134] width 184 height 22
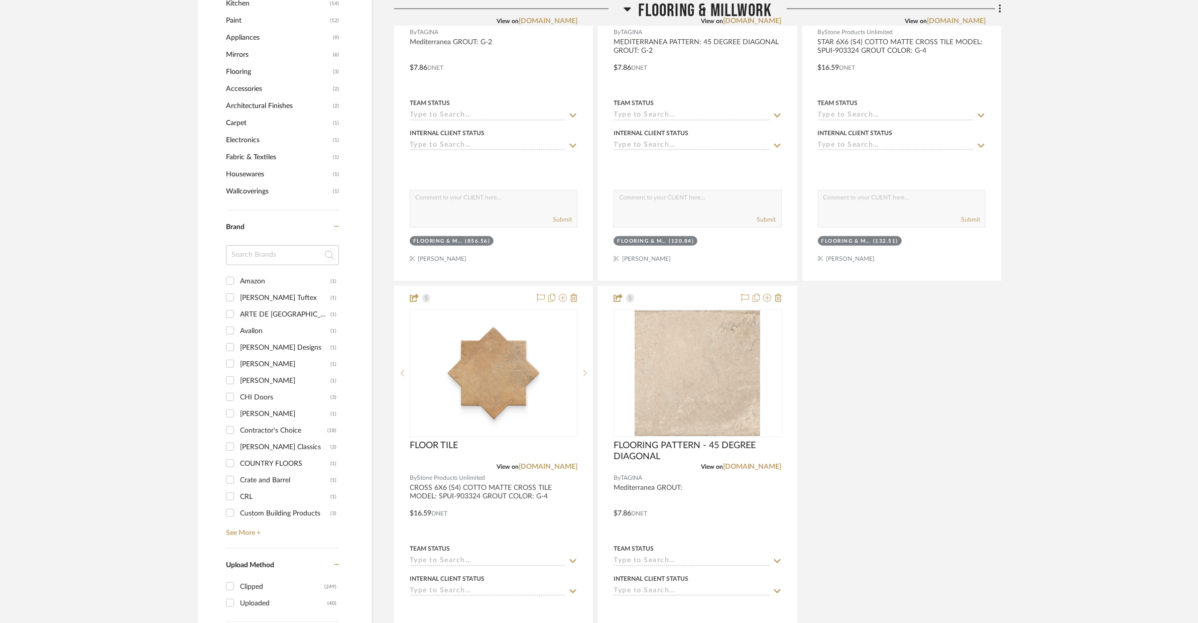
scroll to position [1493, 0]
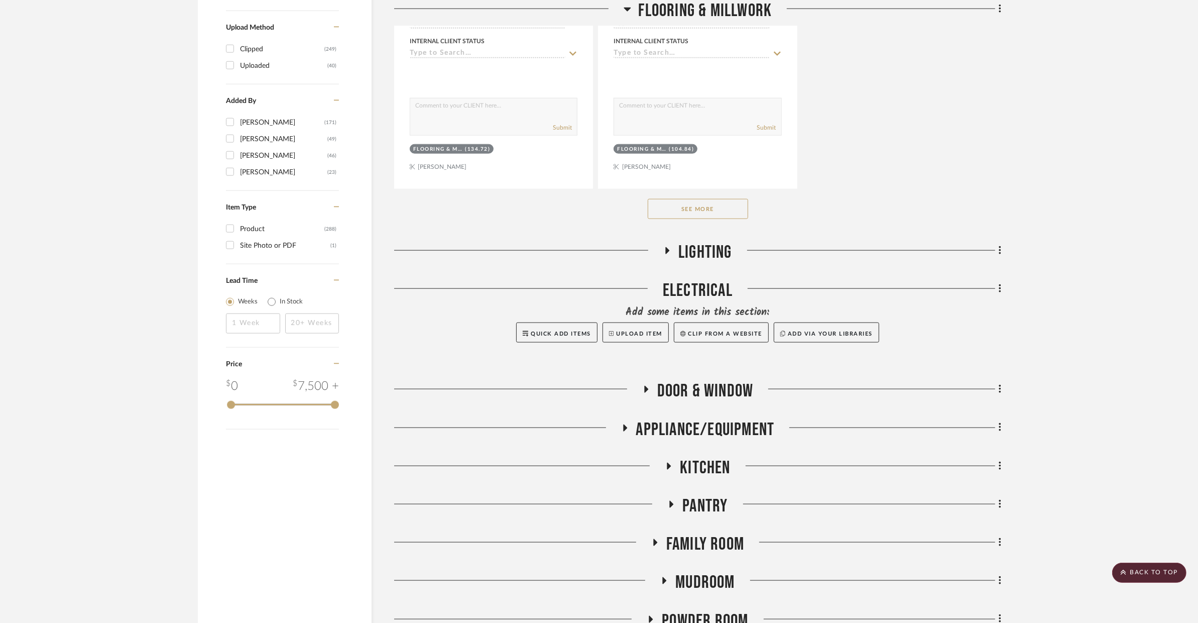
click at [687, 207] on button "See More" at bounding box center [698, 209] width 100 height 20
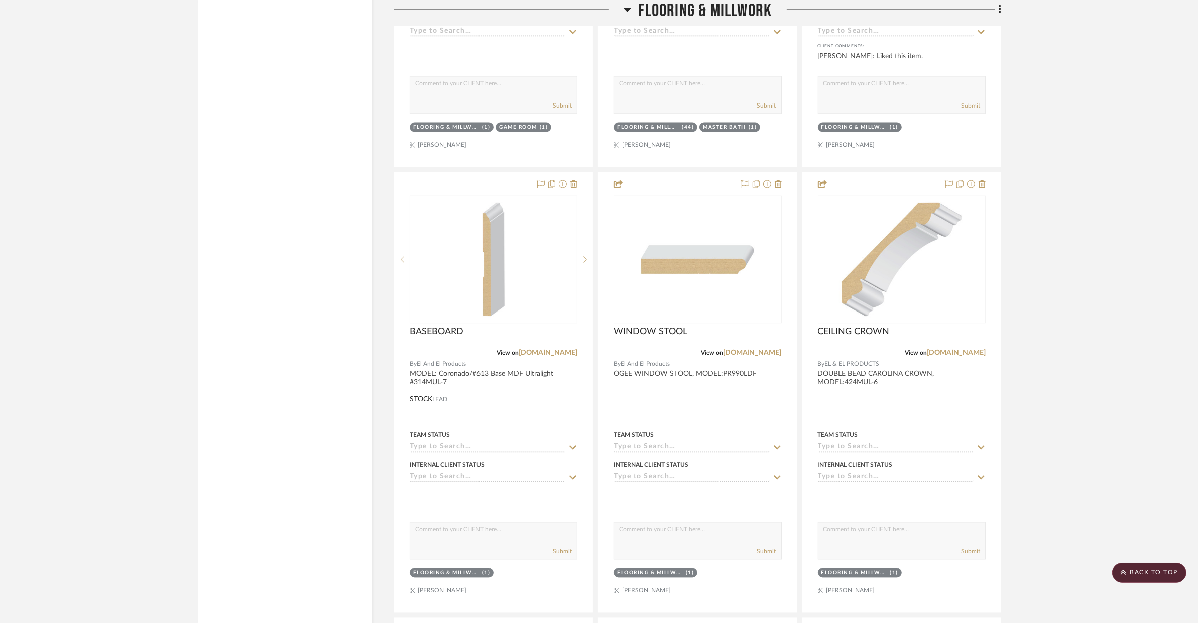
scroll to position [2381, 0]
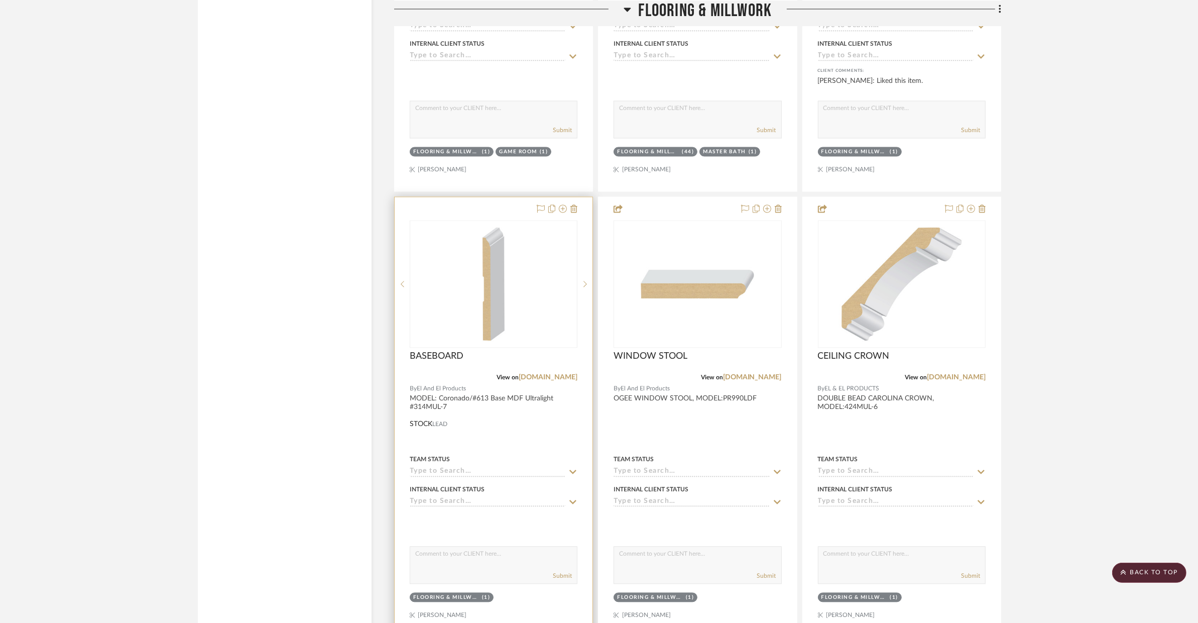
click at [565, 446] on div at bounding box center [494, 416] width 198 height 439
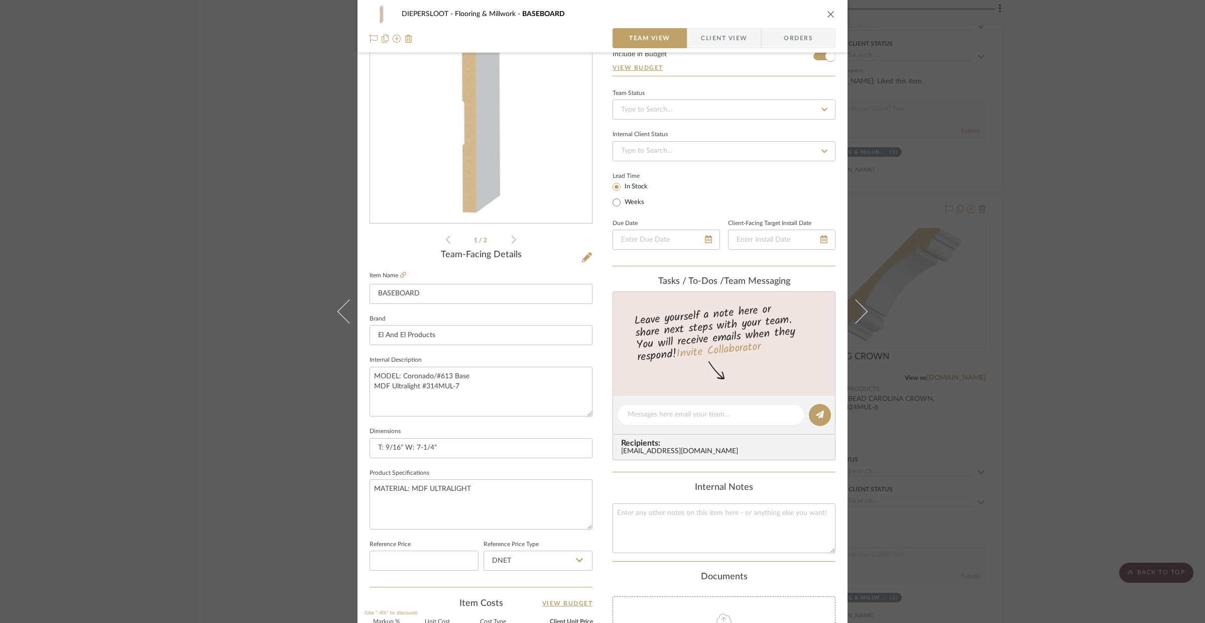
scroll to position [195, 0]
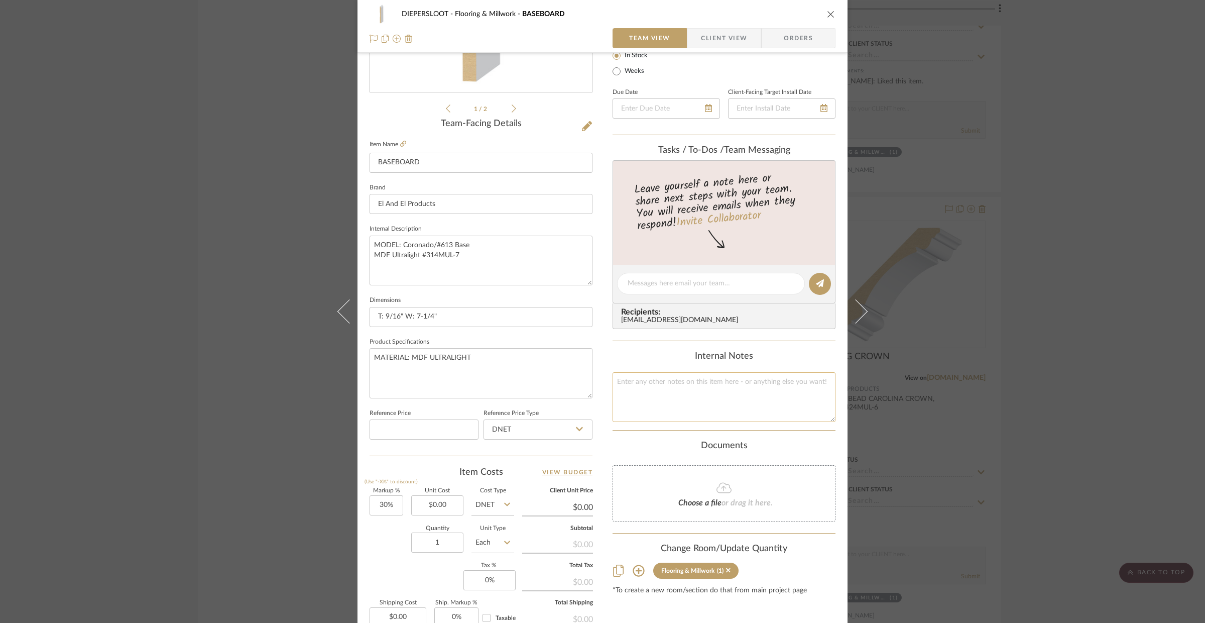
click at [669, 389] on textarea at bounding box center [724, 397] width 223 height 50
type textarea "BASEBOARD"
click at [478, 371] on textarea "MATERIAL: MDF ULTRALIGHT" at bounding box center [481, 373] width 223 height 50
click at [226, 342] on div "DIEPERSLOOT Flooring & Millwork BASEBOARD Team View Client View Orders 1 / 2 Te…" at bounding box center [602, 311] width 1205 height 623
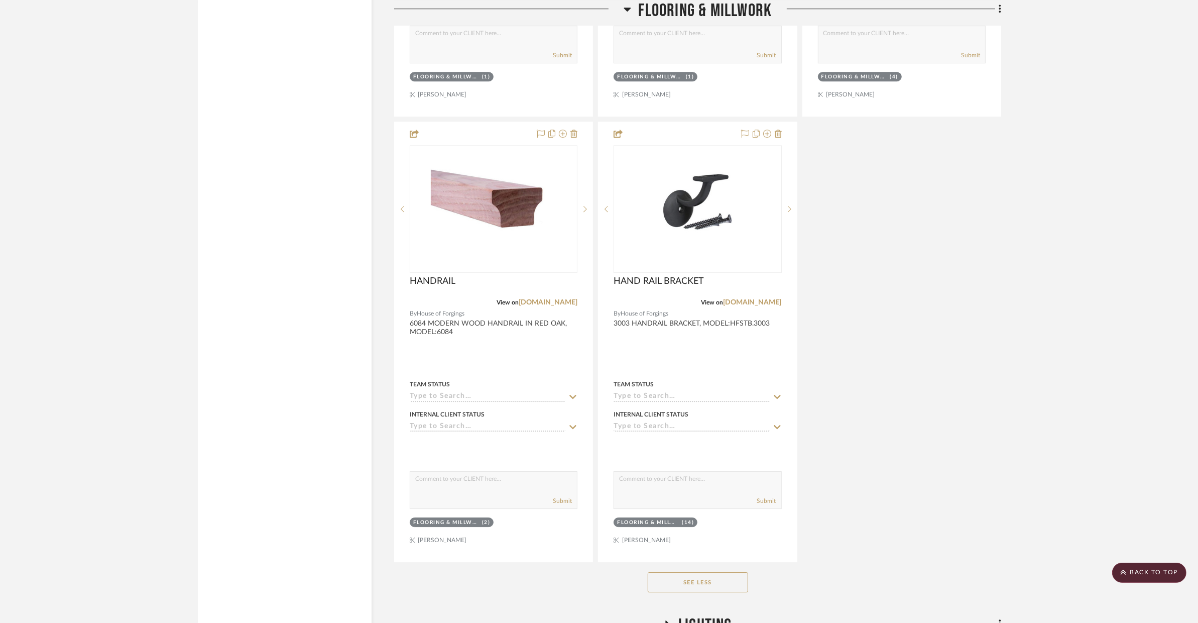
scroll to position [3242, 0]
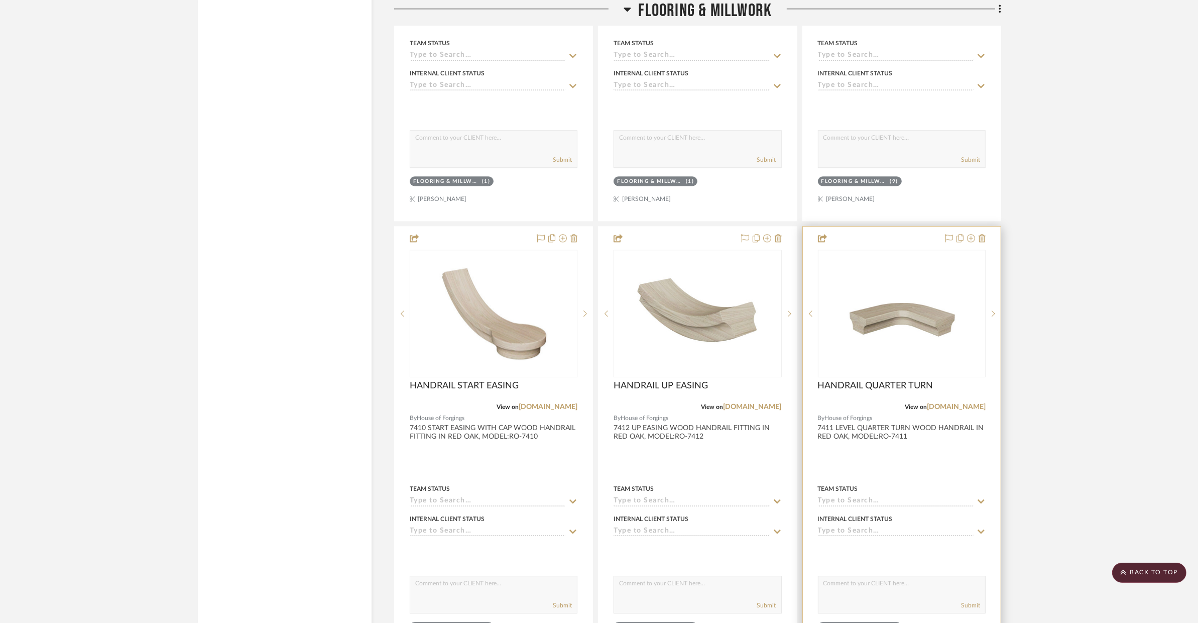
click at [953, 465] on div at bounding box center [902, 445] width 198 height 439
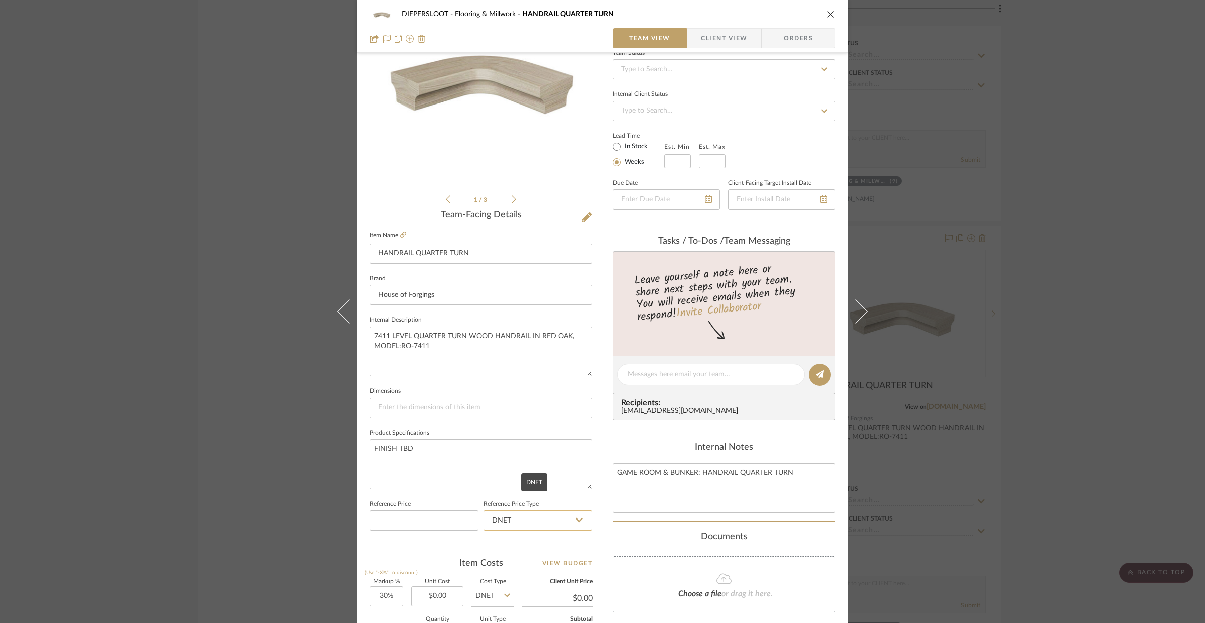
scroll to position [165, 0]
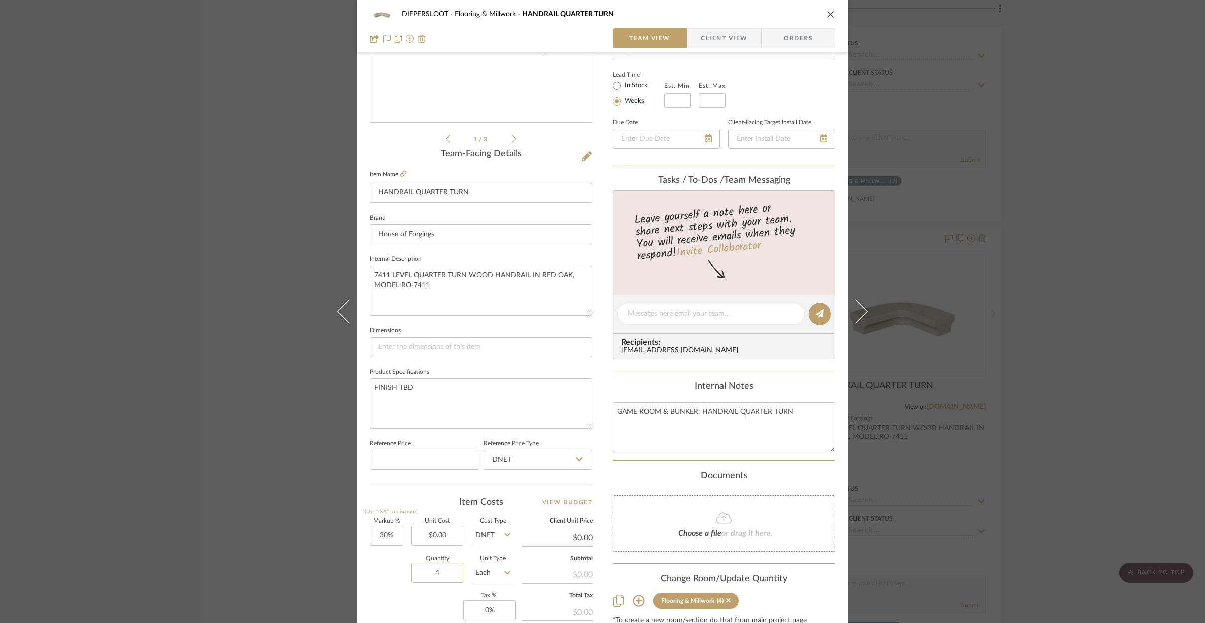
click at [438, 577] on input "4" at bounding box center [437, 572] width 52 height 20
type input "6"
click at [448, 534] on input "$0.00" at bounding box center [437, 535] width 52 height 20
type input "0.00"
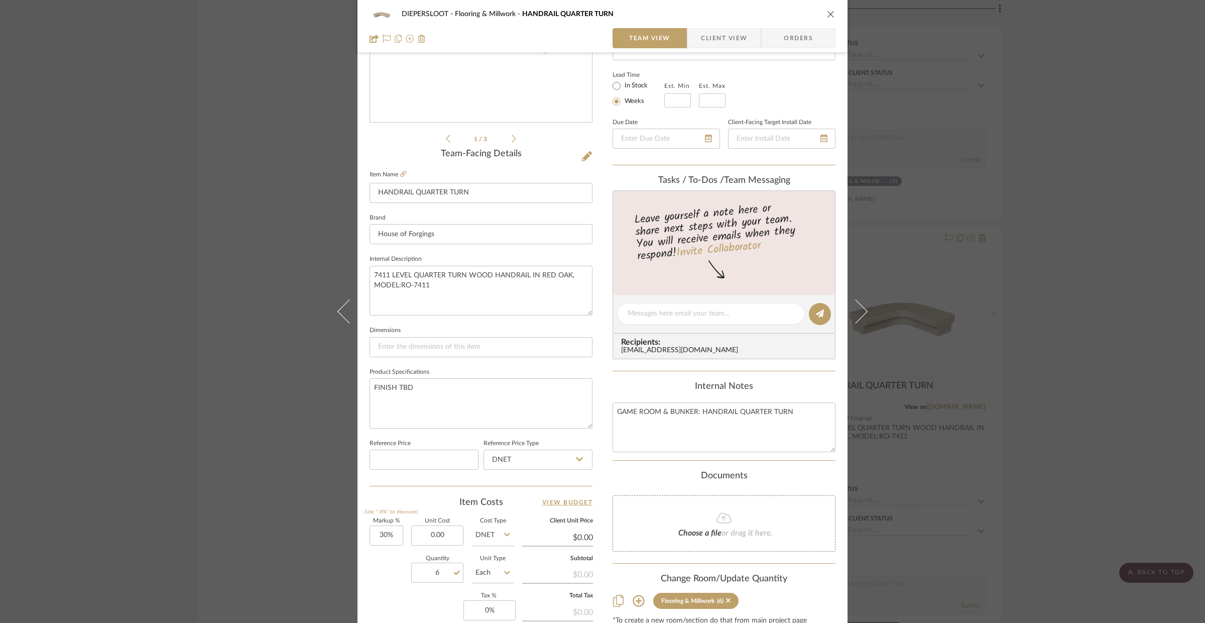
click at [301, 520] on div "DIEPERSLOOT Flooring & Millwork HANDRAIL QUARTER TURN Team View Client View Ord…" at bounding box center [602, 311] width 1205 height 623
type input "$0.00"
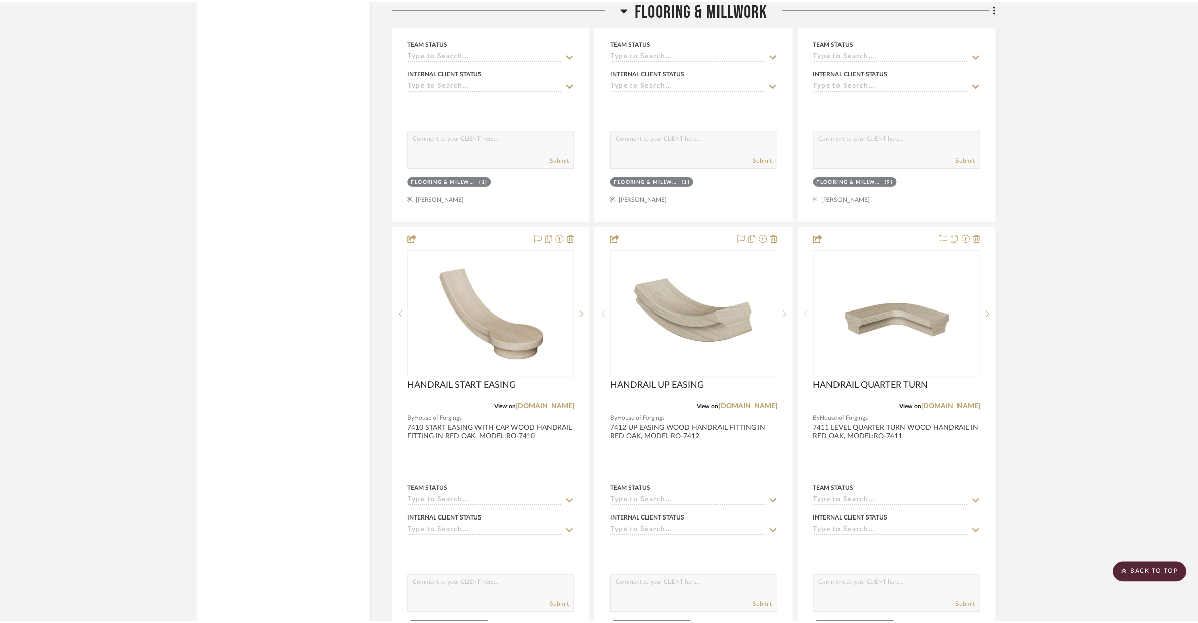
scroll to position [3242, 0]
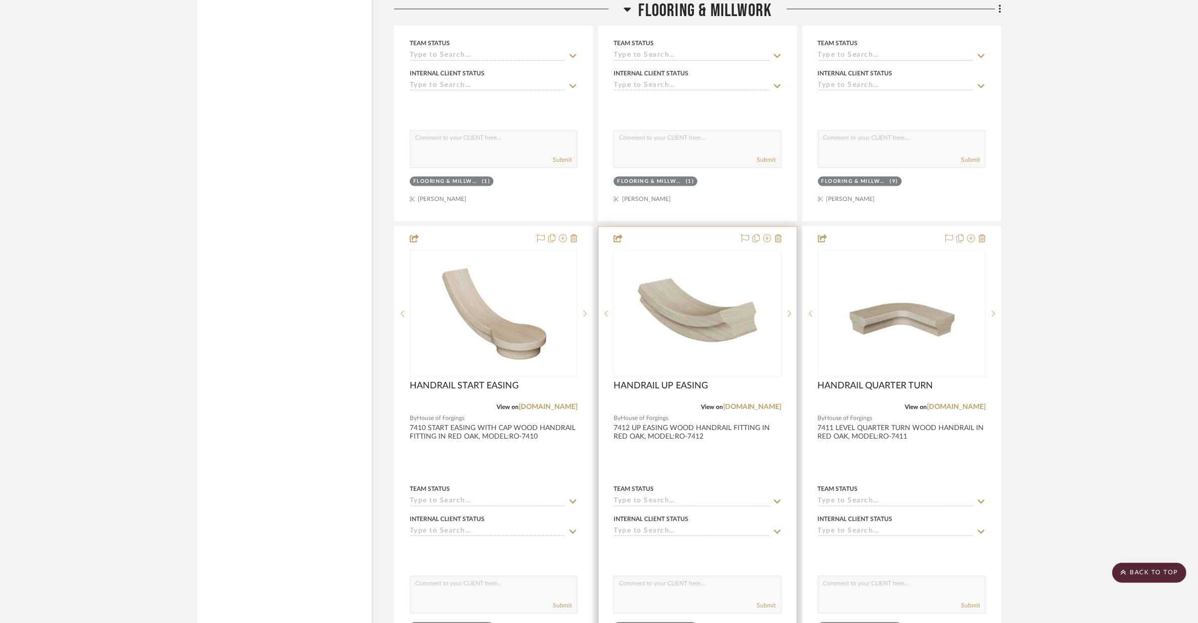
click at [765, 444] on div at bounding box center [698, 445] width 198 height 439
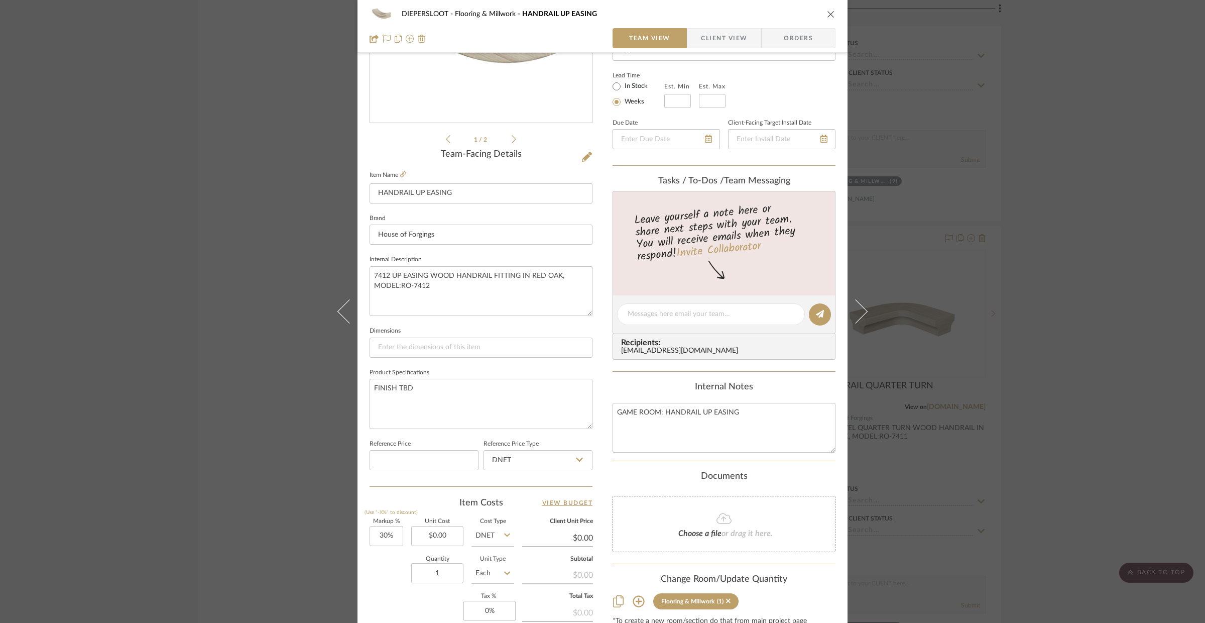
scroll to position [184, 0]
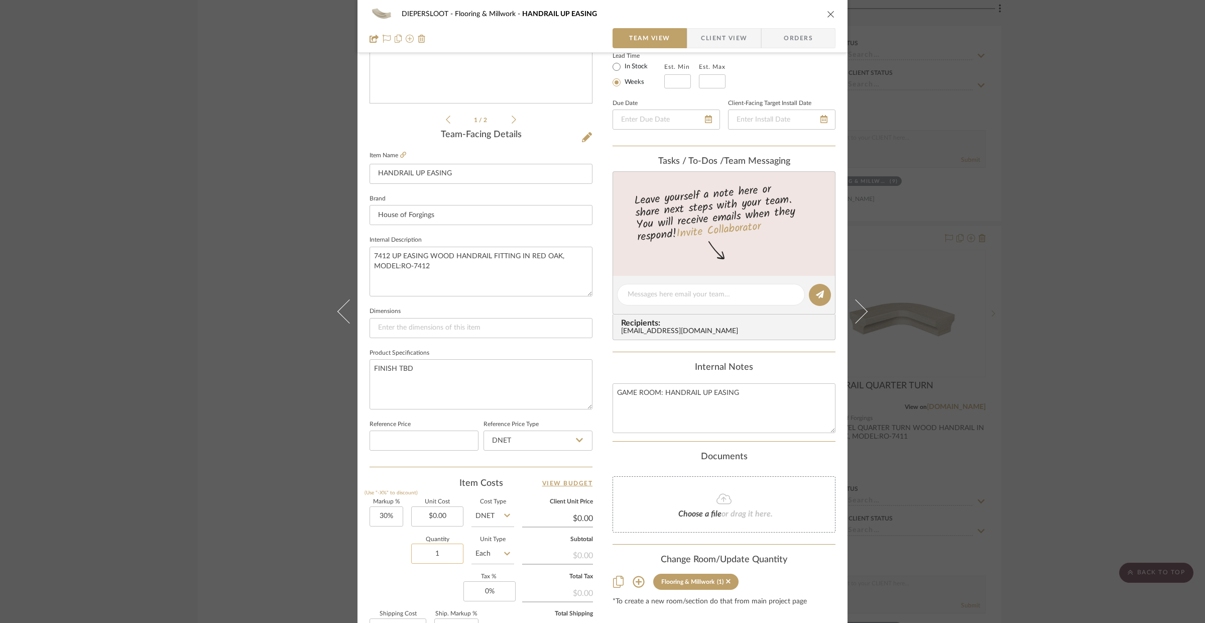
click at [445, 554] on input "1" at bounding box center [437, 553] width 52 height 20
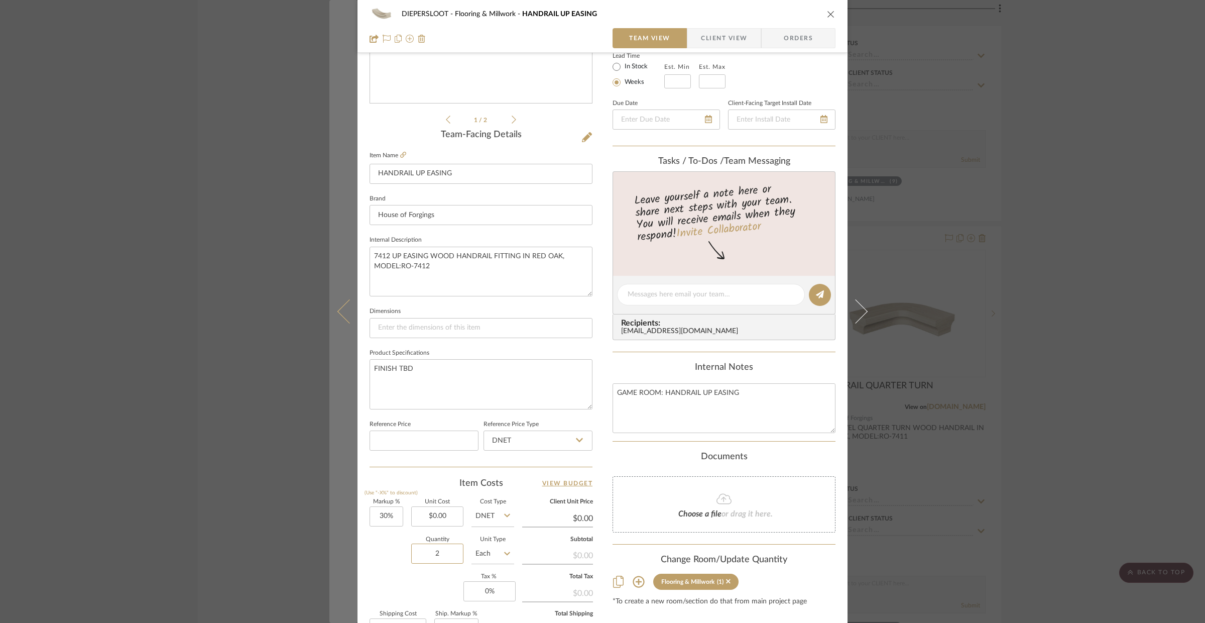
type input "2"
drag, startPoint x: 328, startPoint y: 537, endPoint x: 246, endPoint y: 538, distance: 82.3
click at [324, 537] on div "DIEPERSLOOT Flooring & Millwork HANDRAIL UP EASING Team View Client View Orders…" at bounding box center [602, 311] width 1205 height 623
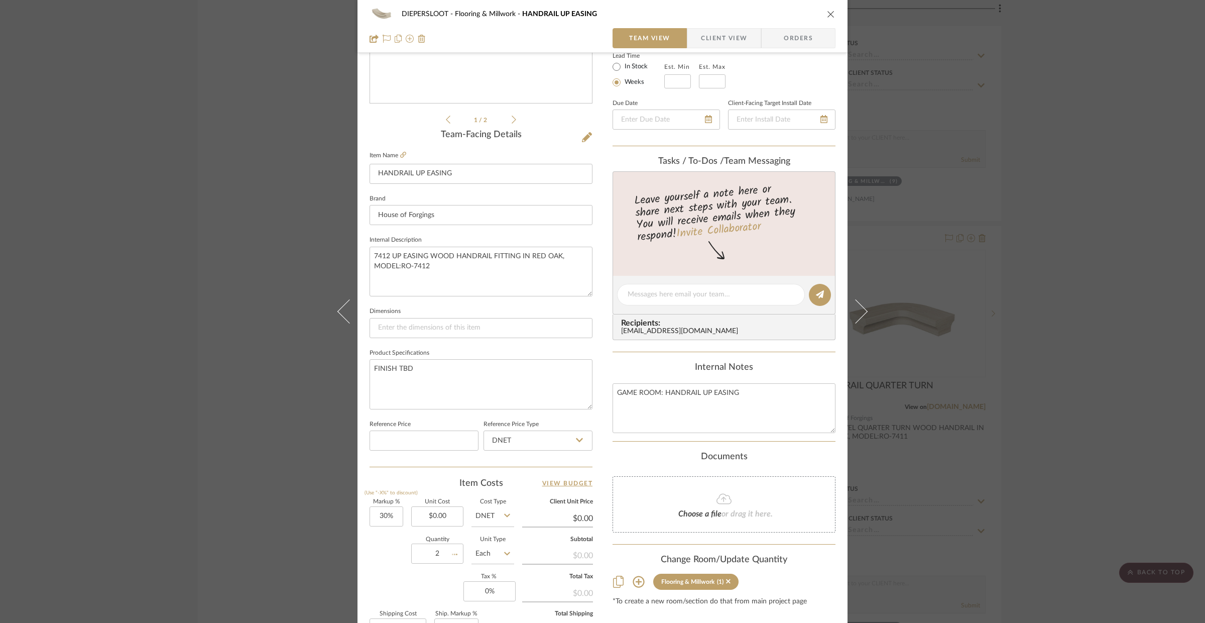
click at [246, 538] on div "DIEPERSLOOT Flooring & Millwork HANDRAIL UP EASING Team View Client View Orders…" at bounding box center [602, 311] width 1205 height 623
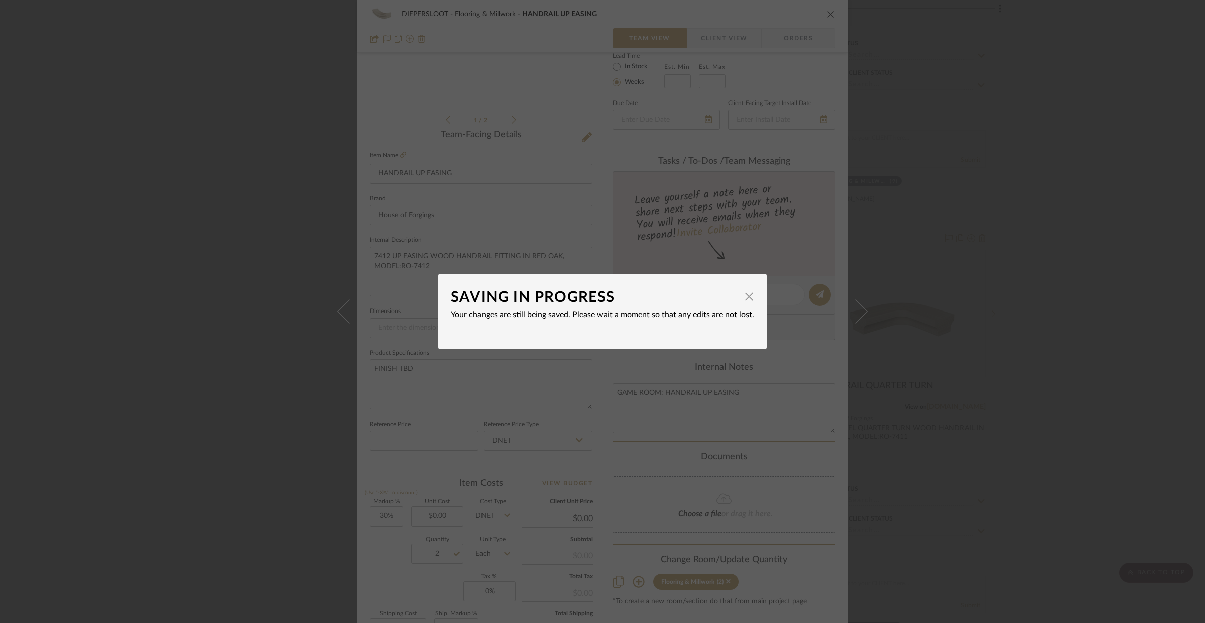
click at [226, 526] on div "SAVING IN PROGRESS × Your changes are still being saved. Please wait a moment s…" at bounding box center [602, 311] width 1205 height 623
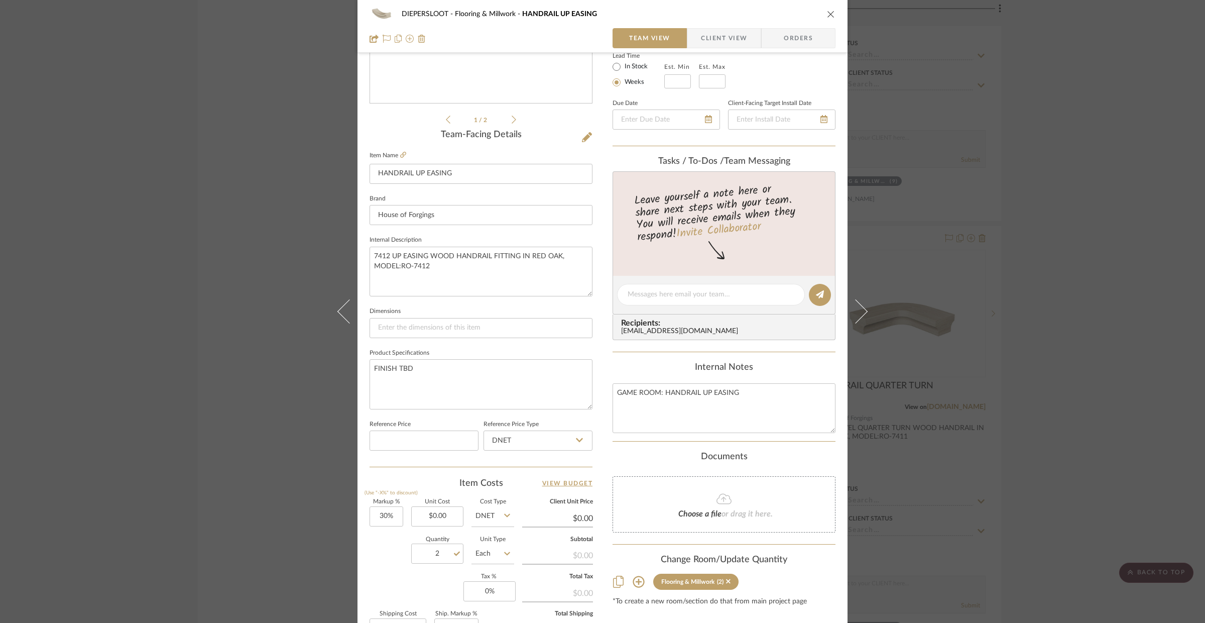
click at [229, 519] on div "DIEPERSLOOT Flooring & Millwork HANDRAIL UP EASING Team View Client View Orders…" at bounding box center [602, 311] width 1205 height 623
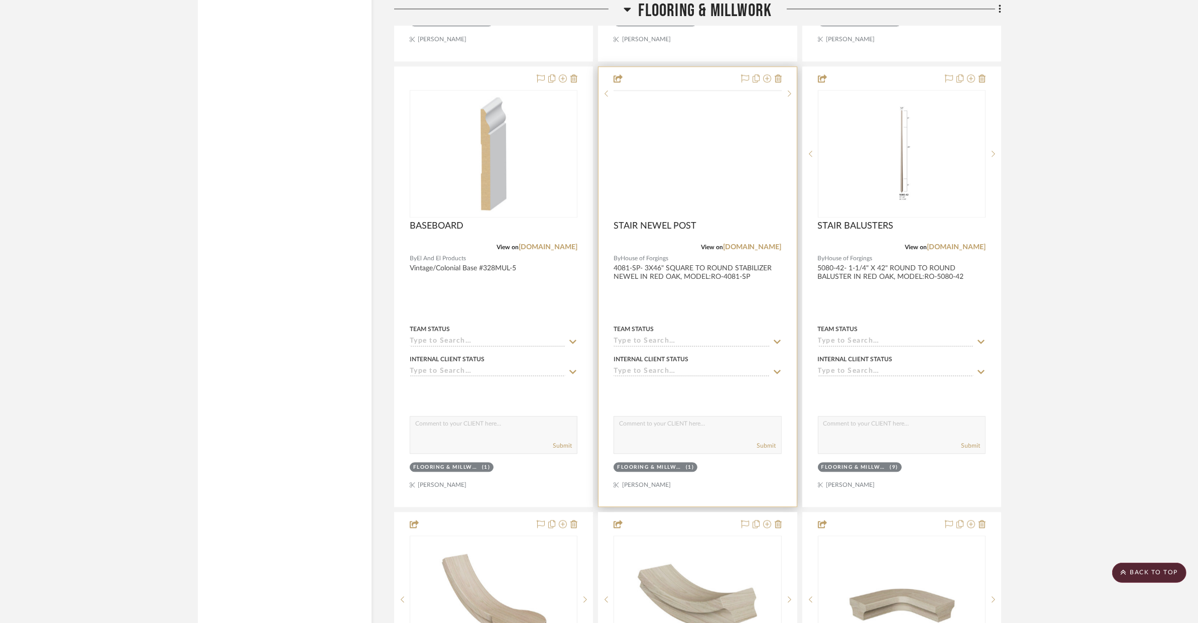
scroll to position [2805, 0]
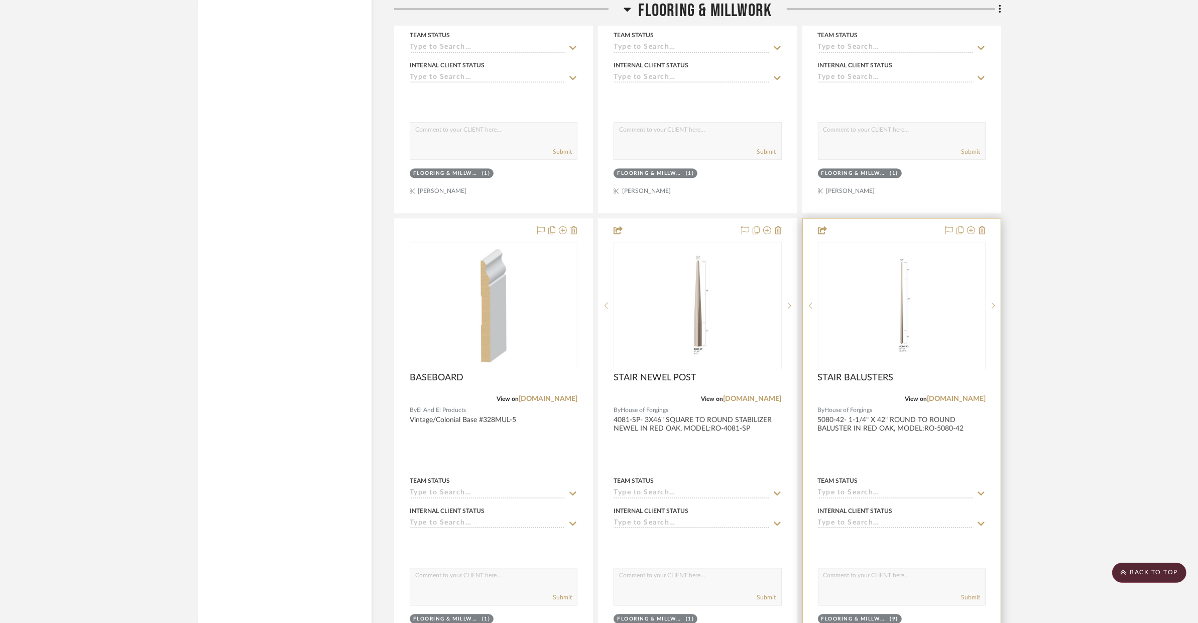
click at [952, 459] on div at bounding box center [902, 437] width 198 height 439
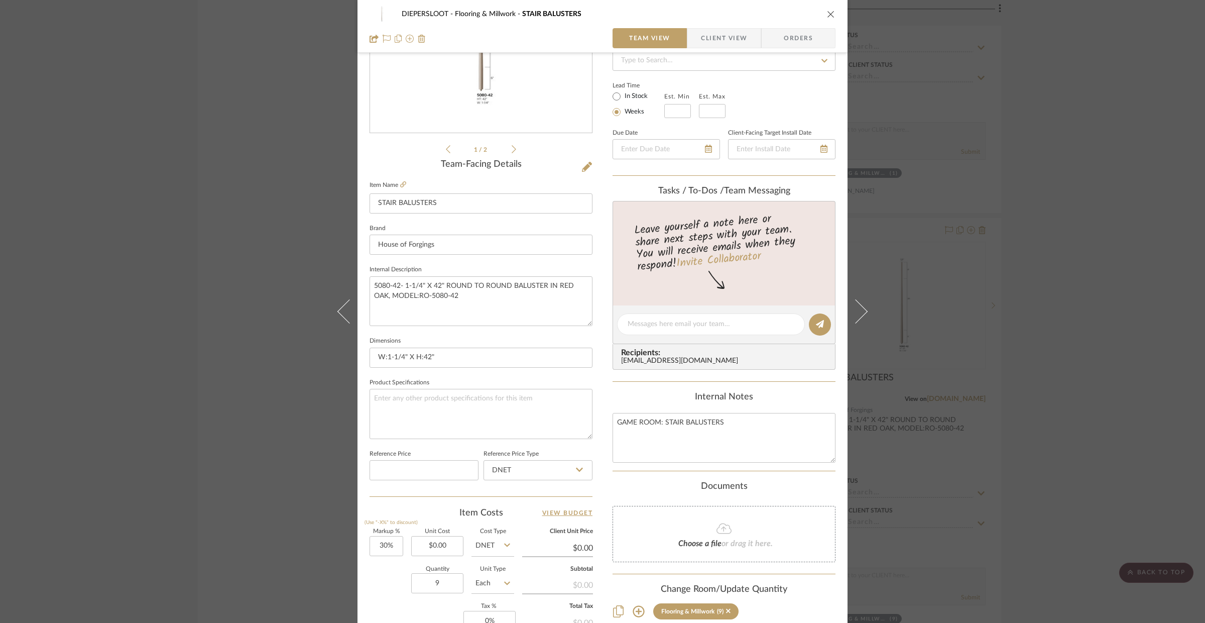
scroll to position [176, 0]
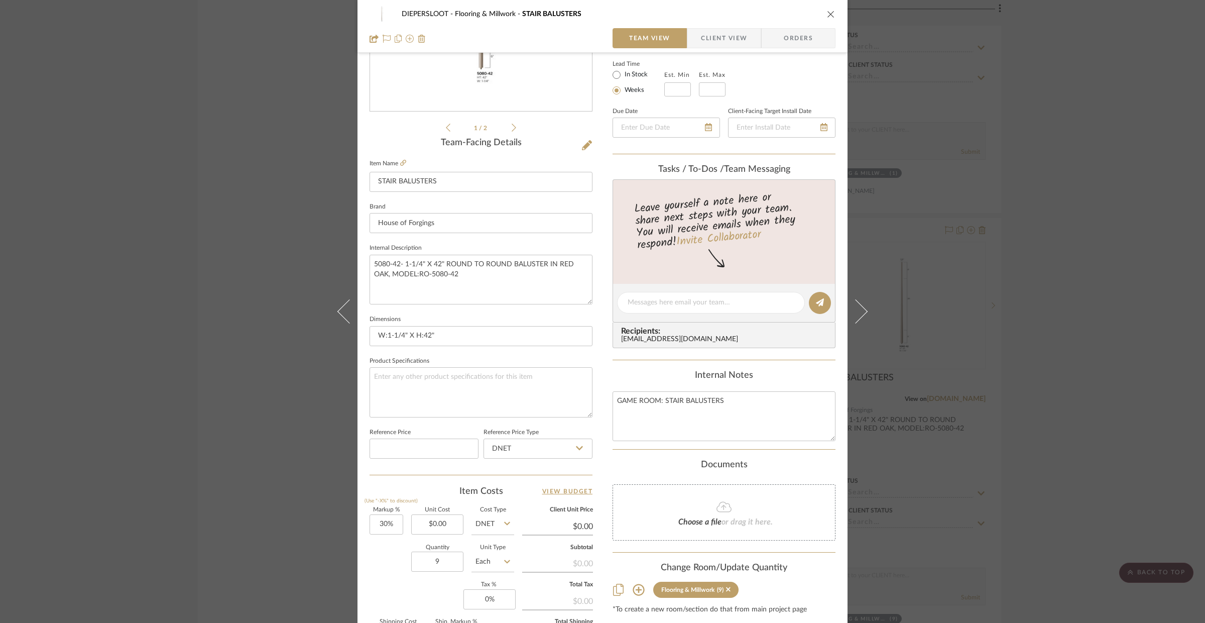
click at [1050, 393] on div "DIEPERSLOOT Flooring & Millwork STAIR BALUSTERS Team View Client View Orders 1 …" at bounding box center [602, 311] width 1205 height 623
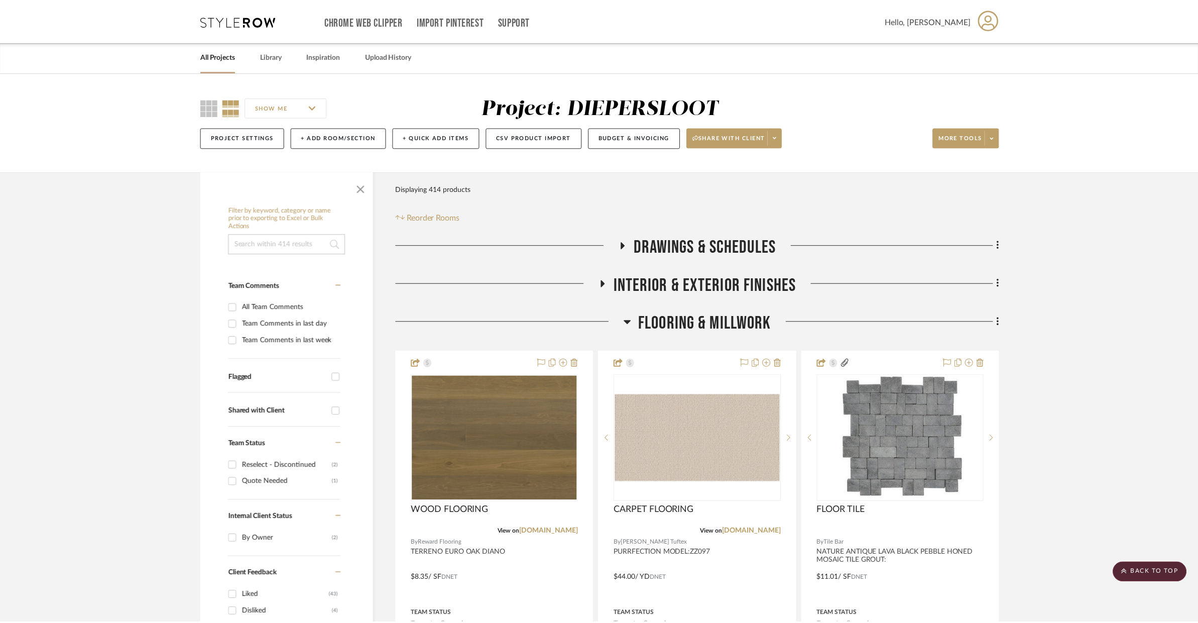
scroll to position [2805, 0]
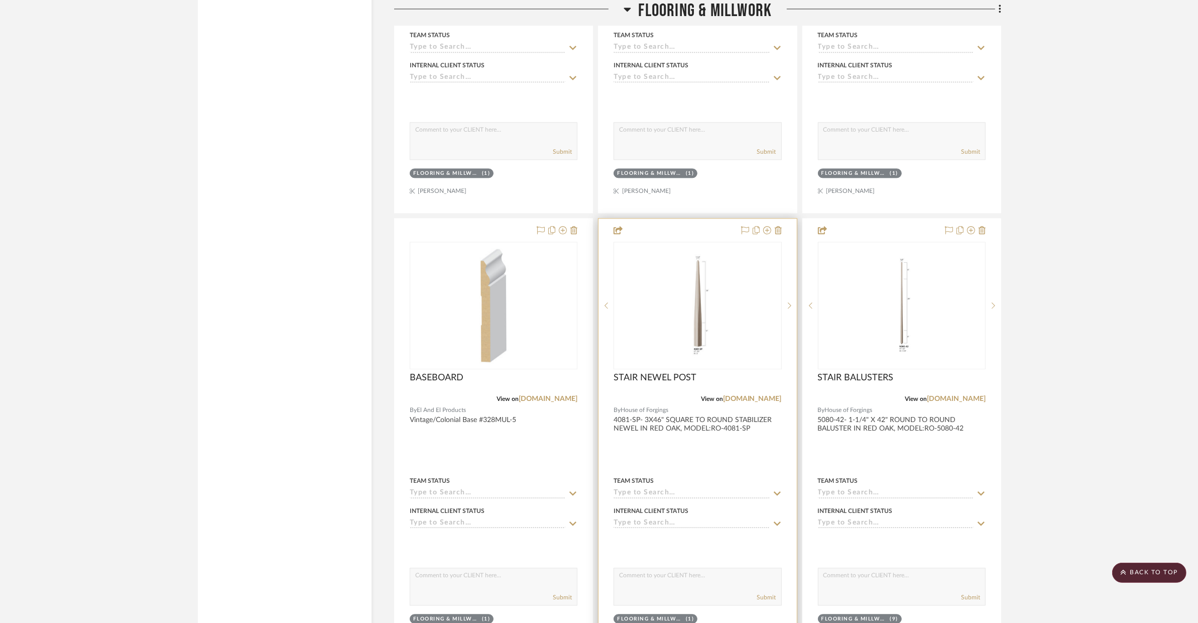
click at [717, 456] on div at bounding box center [698, 437] width 198 height 439
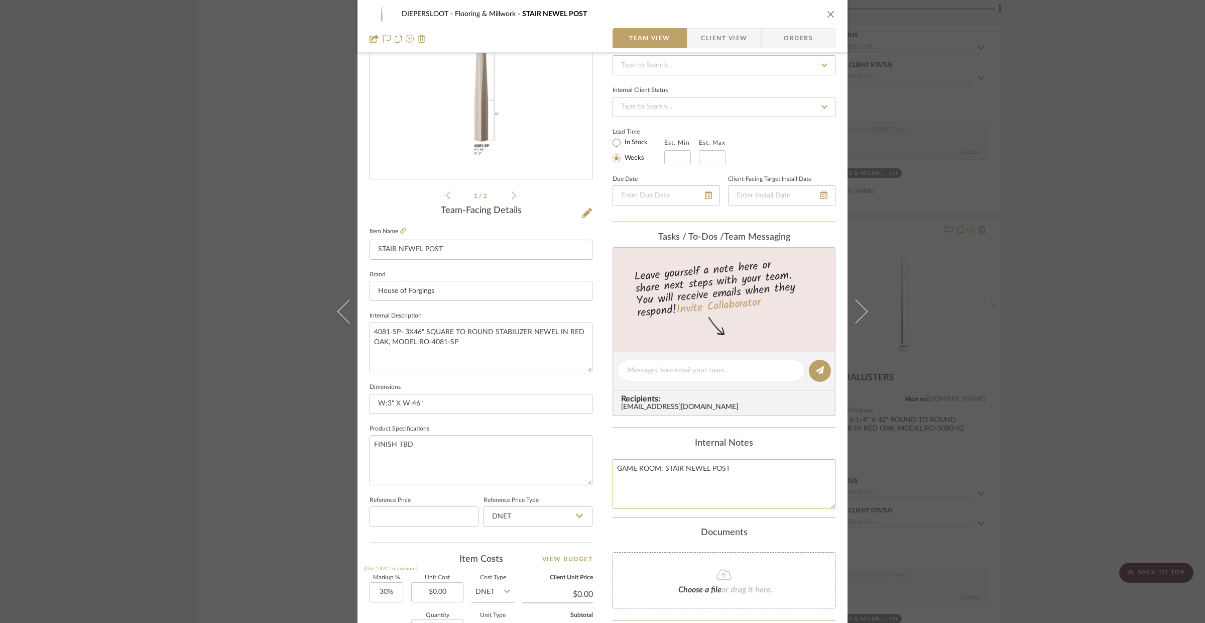
scroll to position [126, 0]
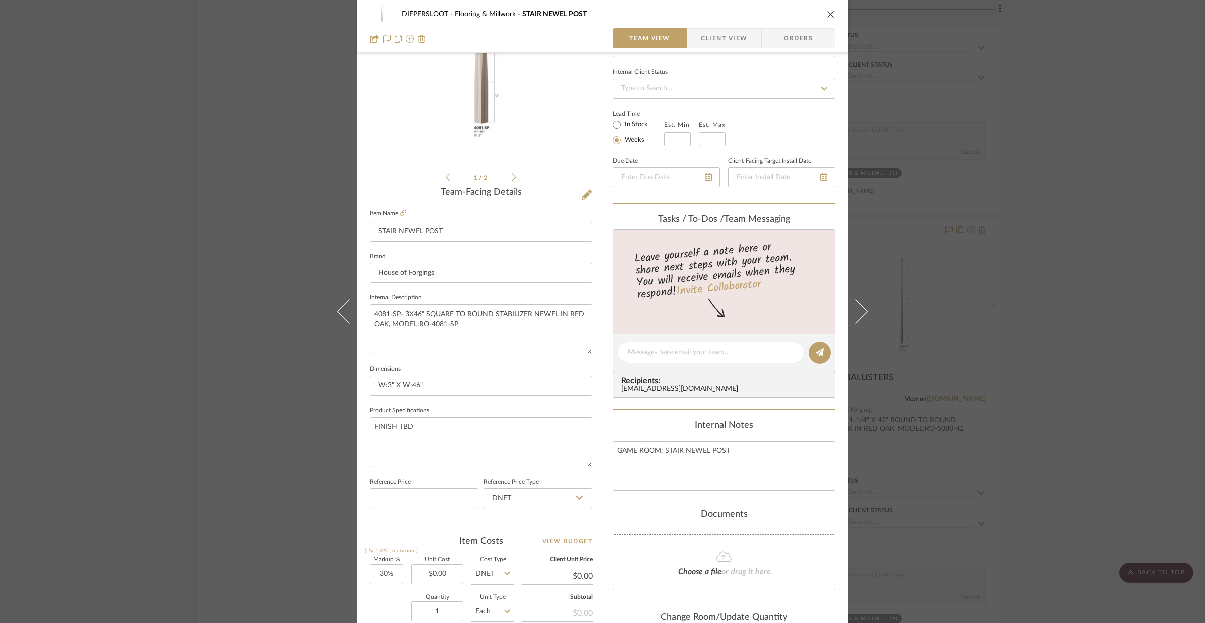
click at [1061, 340] on div "DIEPERSLOOT Flooring & Millwork STAIR NEWEL POST Team View Client View Orders 1…" at bounding box center [602, 311] width 1205 height 623
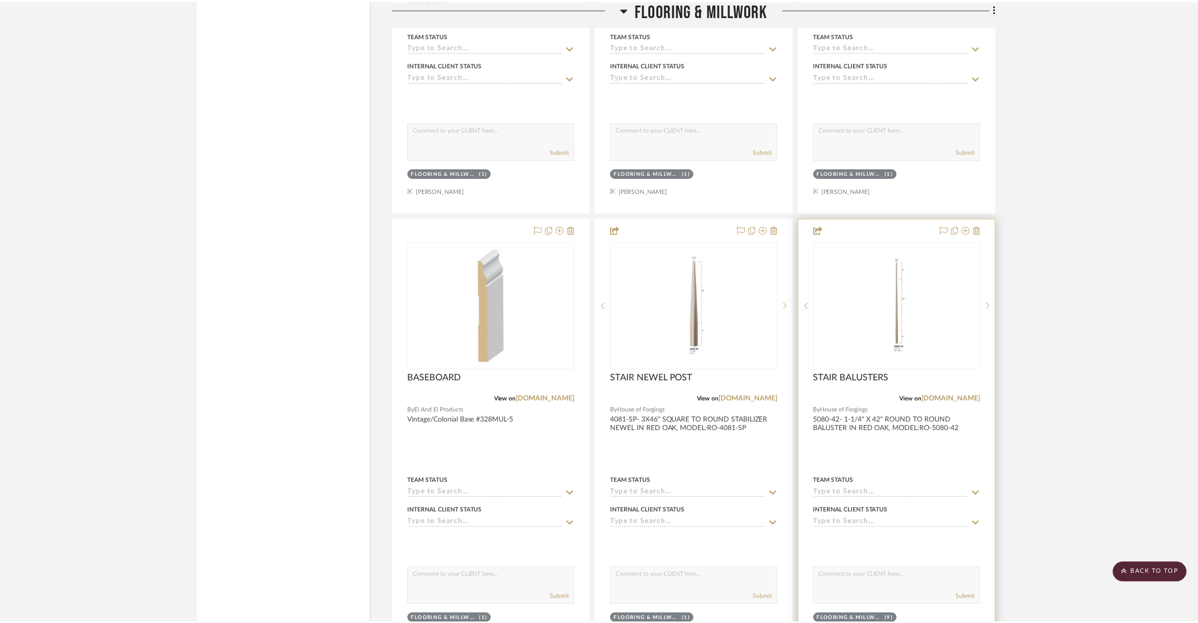
scroll to position [2805, 0]
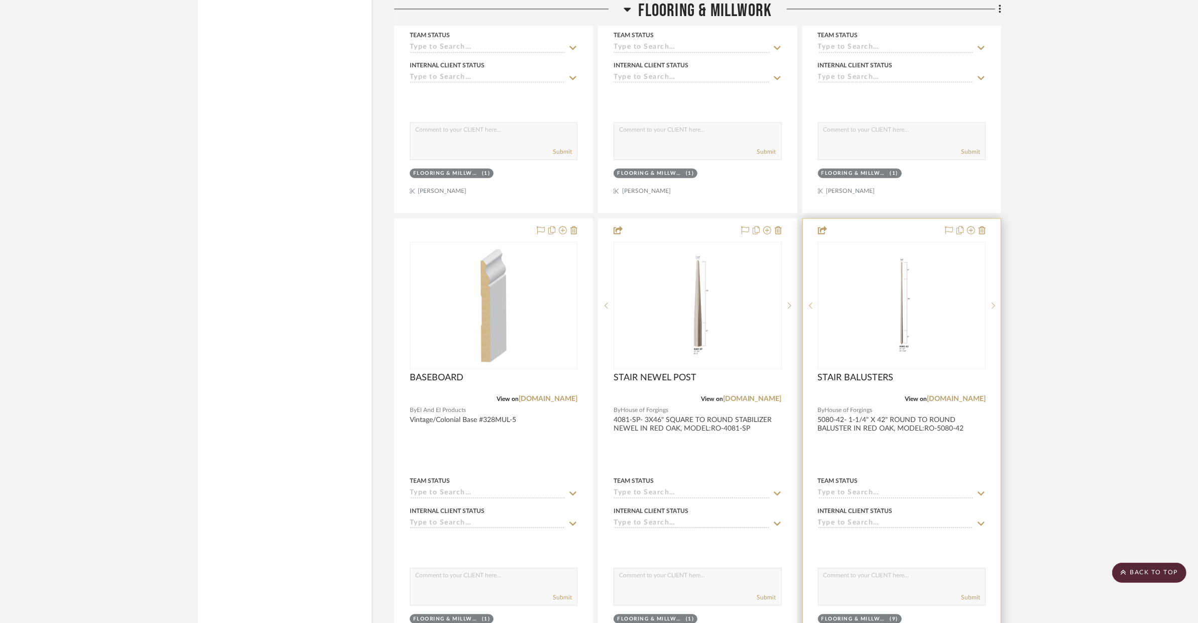
click at [953, 472] on div at bounding box center [902, 437] width 198 height 439
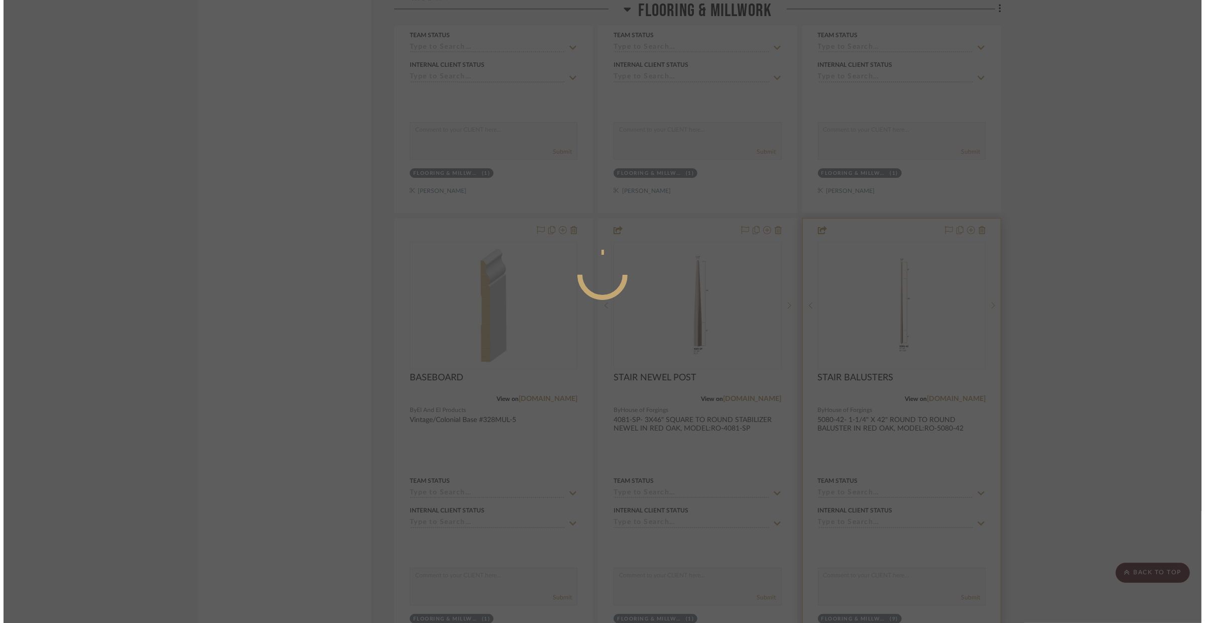
scroll to position [0, 0]
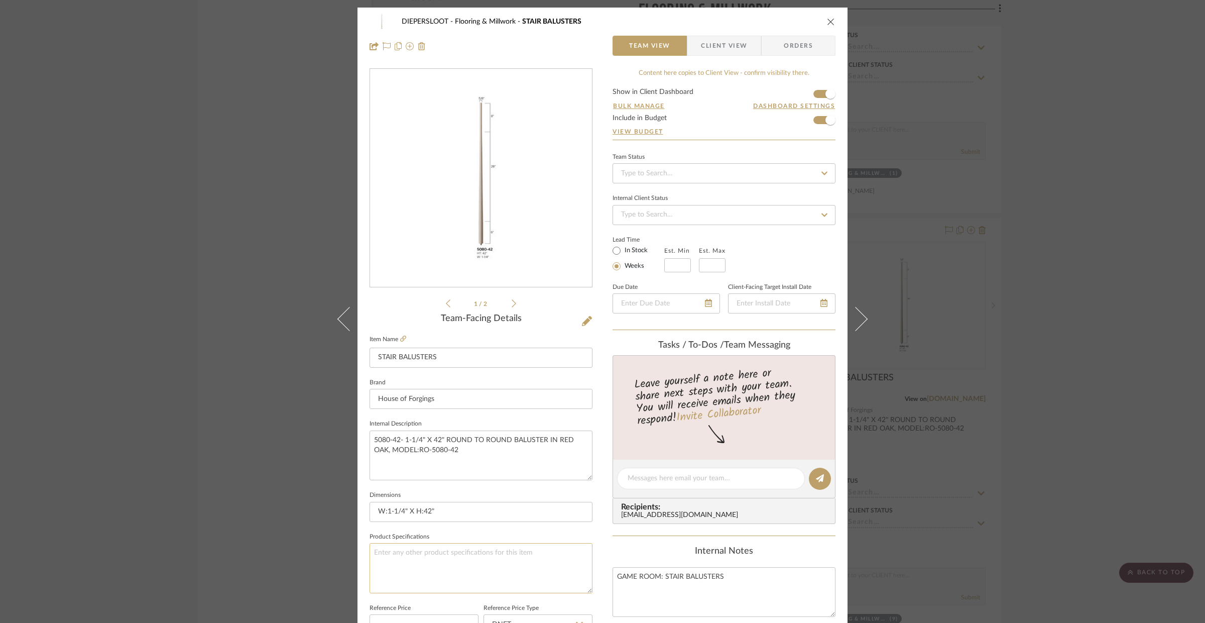
click at [404, 575] on textarea at bounding box center [481, 568] width 223 height 50
type textarea "FINISH TBD"
click at [658, 594] on textarea "GAME ROOM: STAIR BALUSTERS" at bounding box center [724, 592] width 223 height 50
click at [1048, 442] on div "DIEPERSLOOT Flooring & Millwork STAIR BALUSTERS Team View Client View Orders 1 …" at bounding box center [602, 311] width 1205 height 623
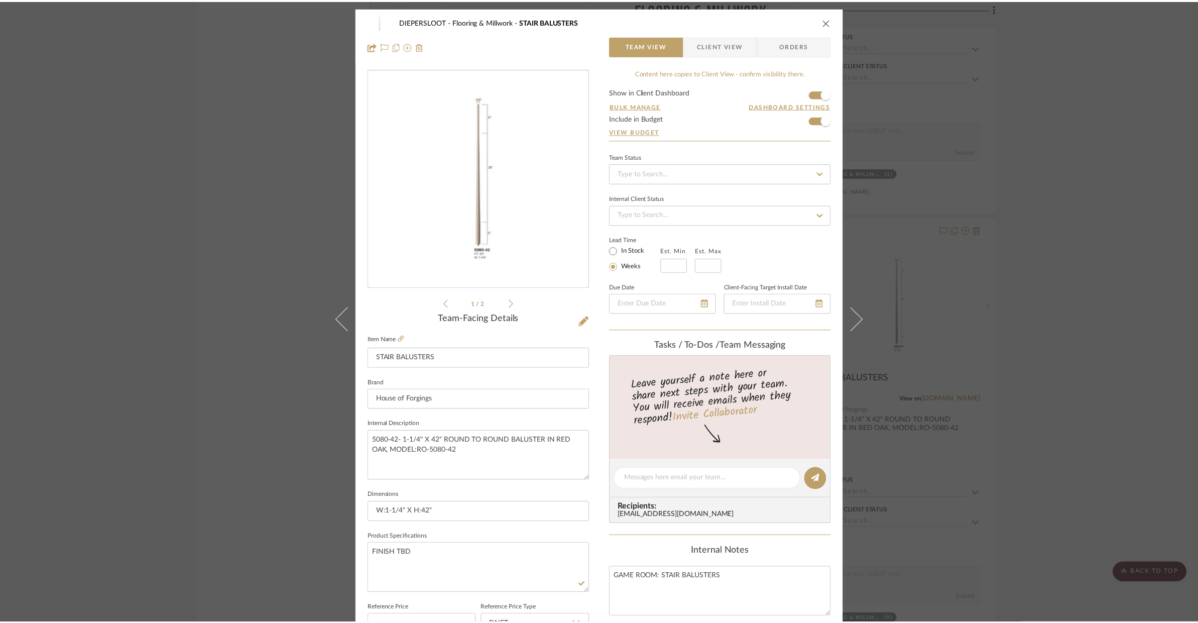
scroll to position [2805, 0]
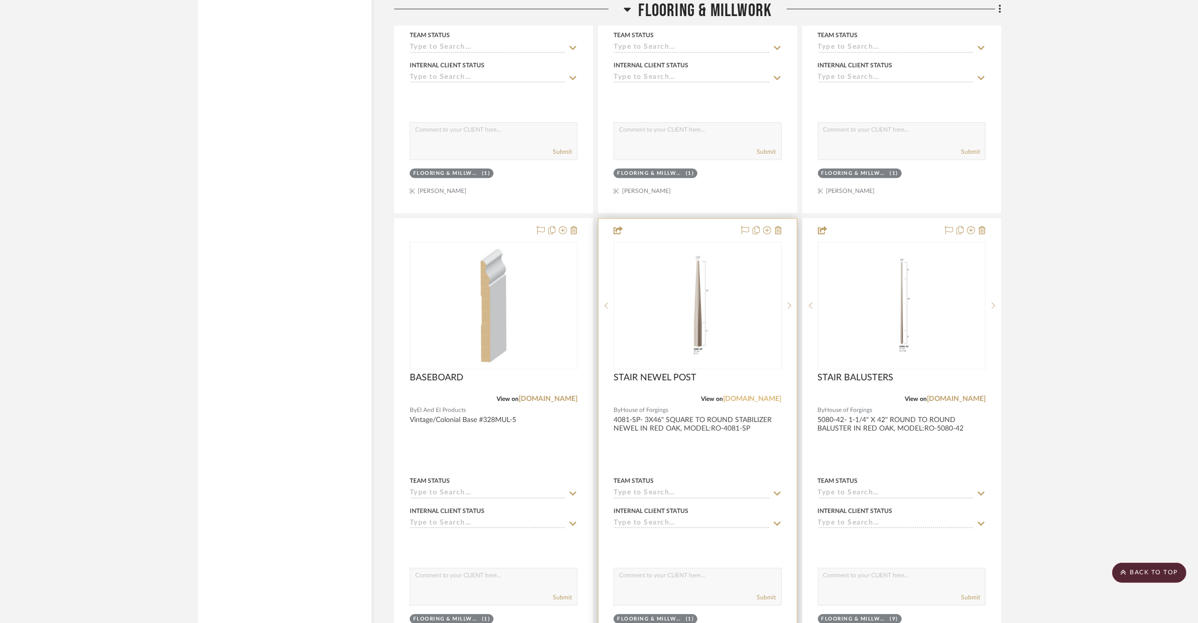
click at [756, 397] on link "[DOMAIN_NAME]" at bounding box center [752, 398] width 59 height 7
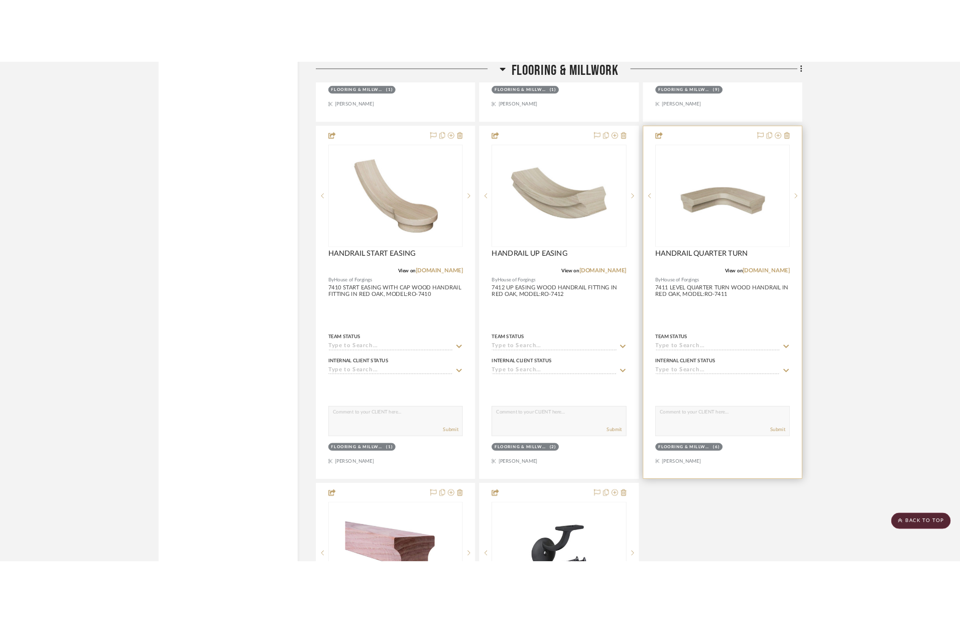
scroll to position [3376, 0]
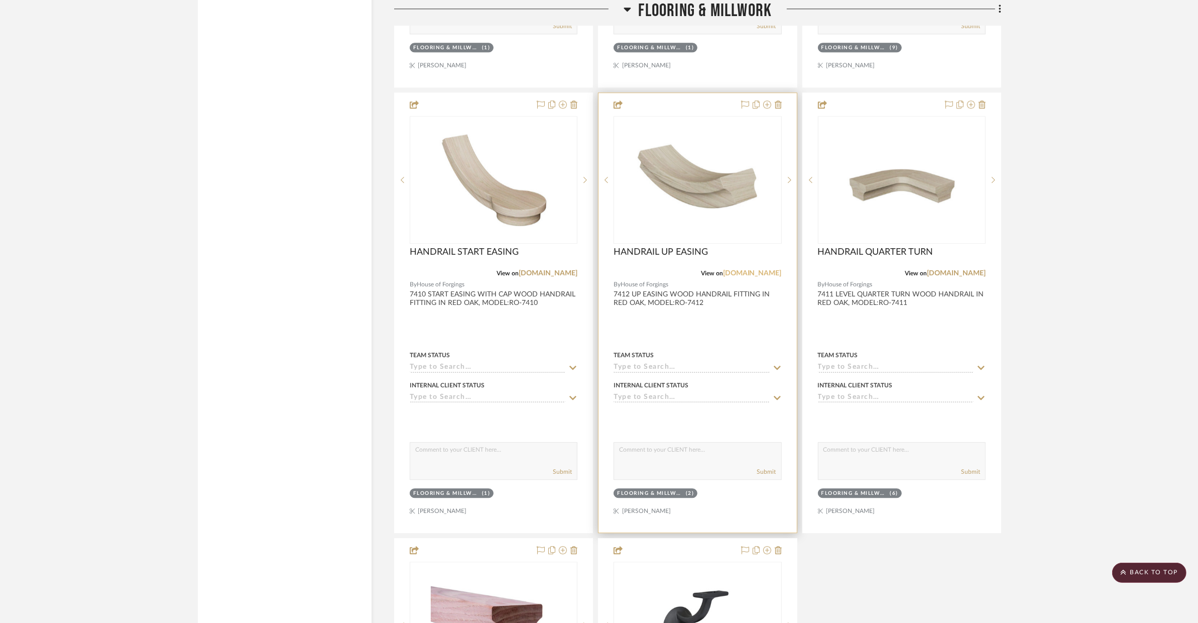
click at [770, 270] on link "[DOMAIN_NAME]" at bounding box center [752, 273] width 59 height 7
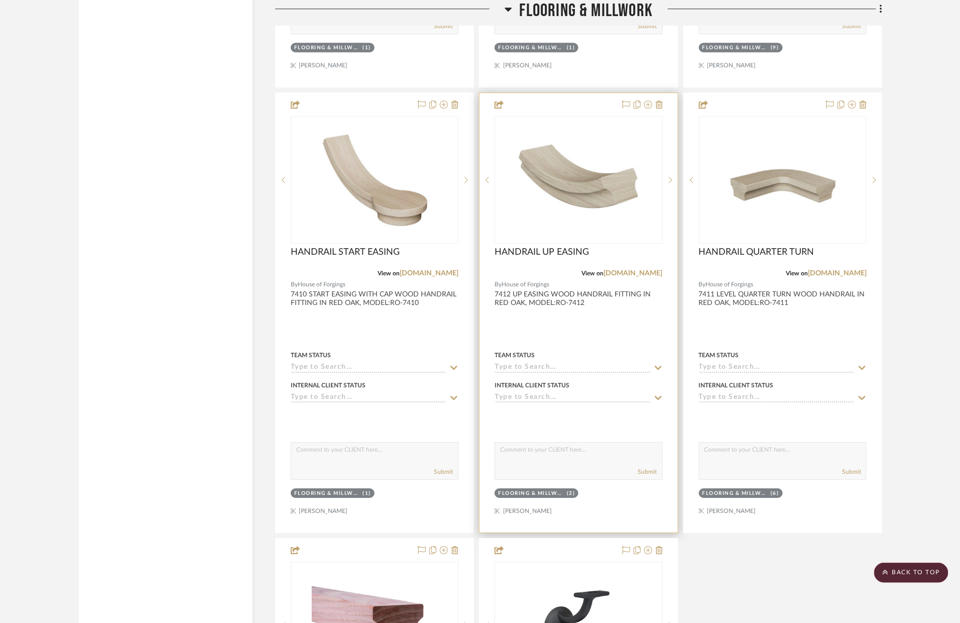
click at [602, 352] on div "Team Status" at bounding box center [579, 354] width 168 height 9
click at [605, 326] on div at bounding box center [579, 312] width 198 height 439
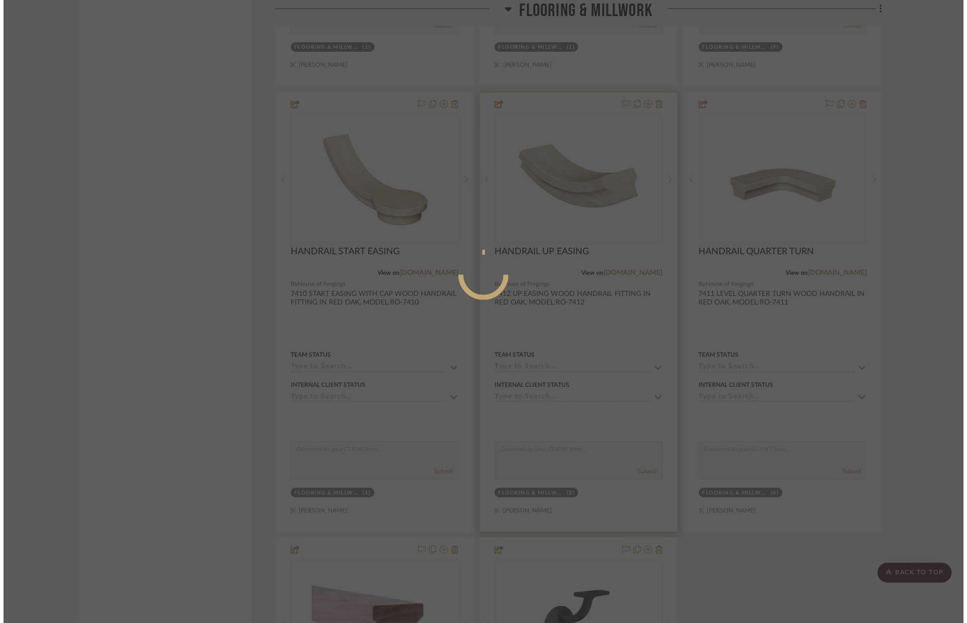
scroll to position [0, 0]
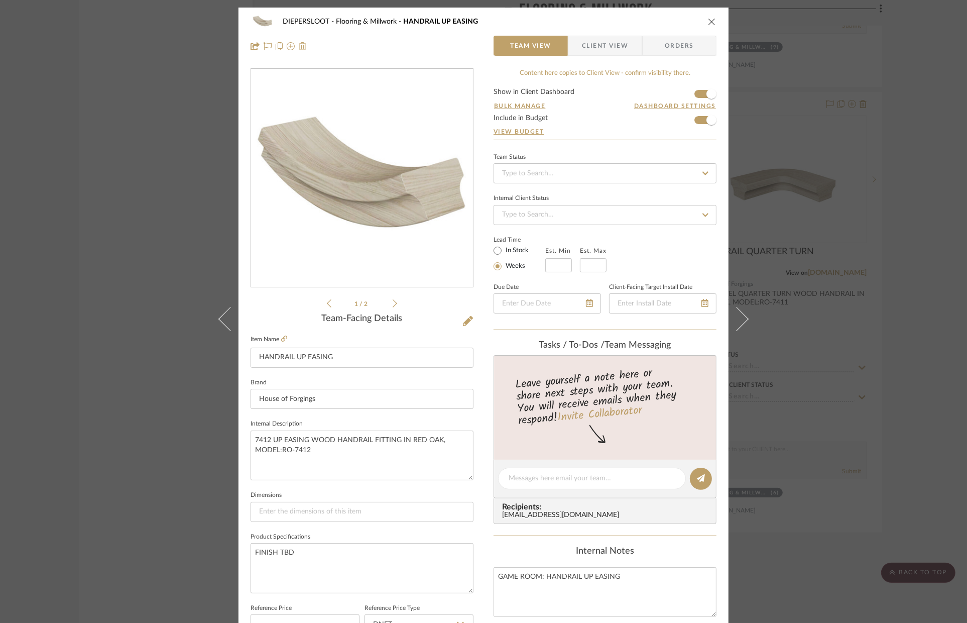
click at [709, 22] on icon "close" at bounding box center [712, 22] width 8 height 8
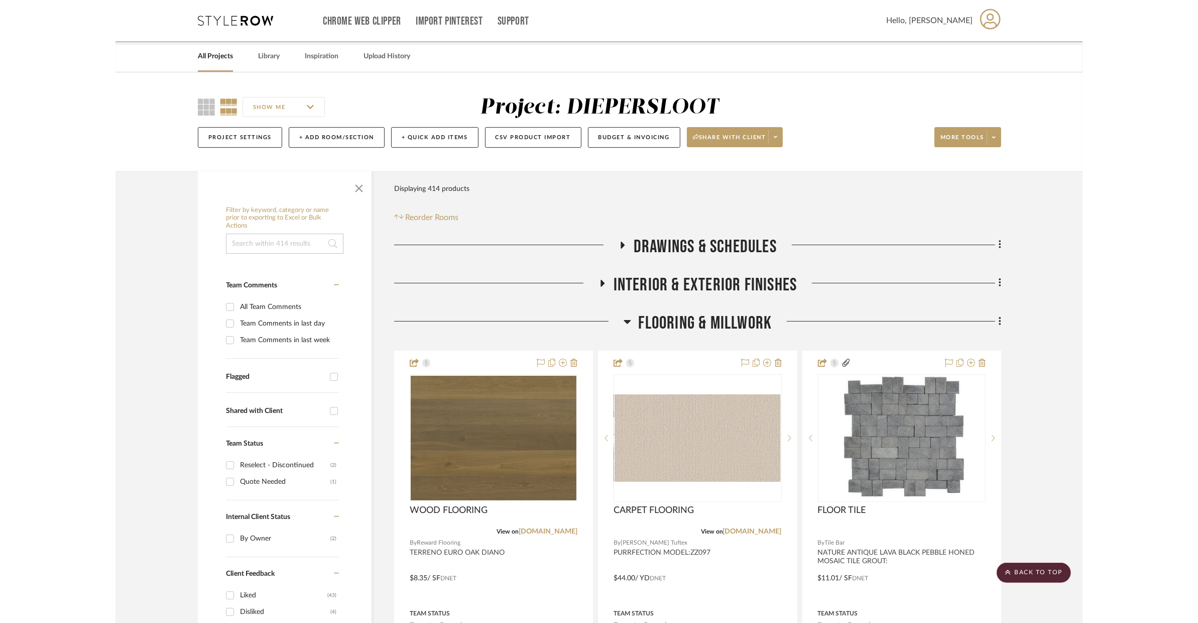
scroll to position [3376, 0]
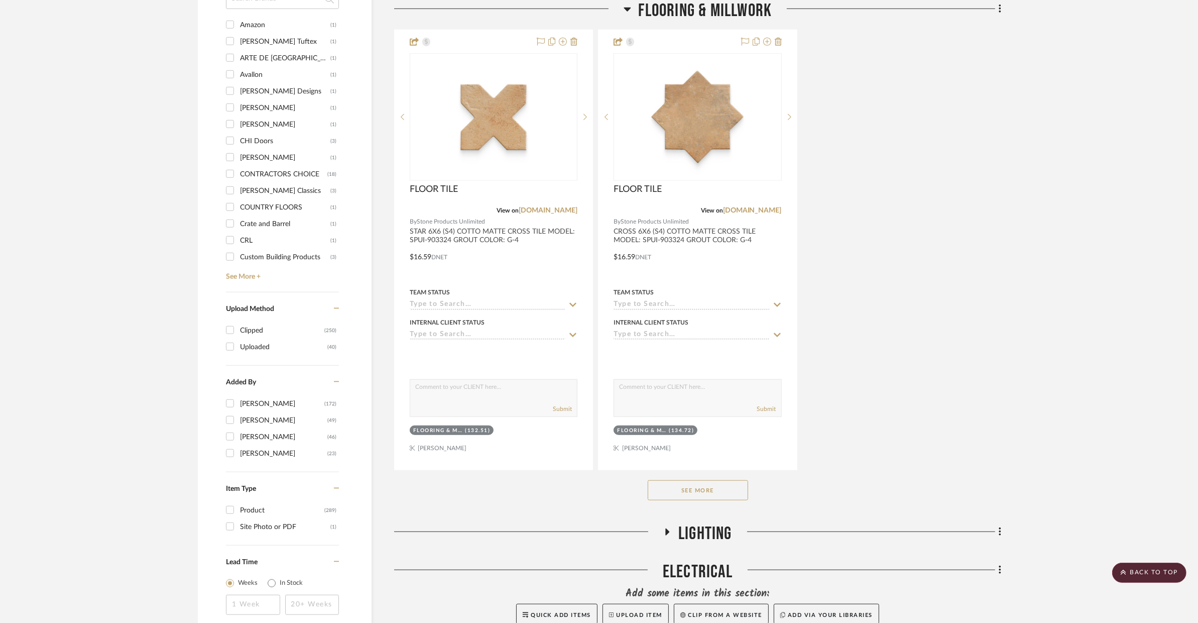
scroll to position [1323, 0]
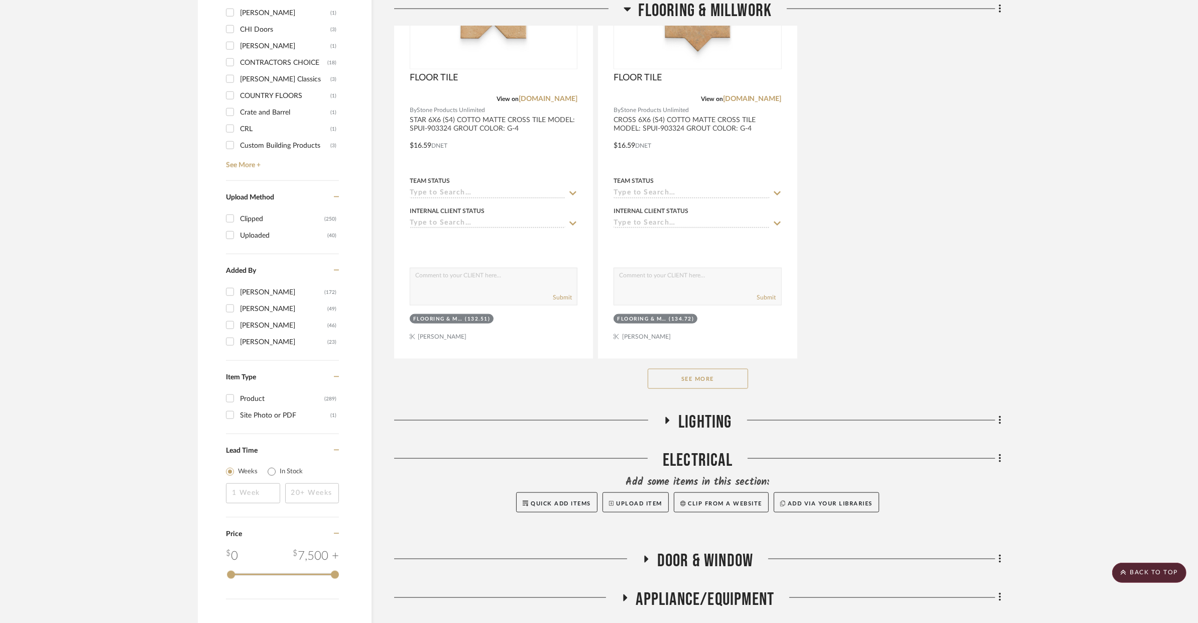
click at [736, 390] on div "See More" at bounding box center [697, 379] width 607 height 40
click at [715, 377] on button "See More" at bounding box center [698, 379] width 100 height 20
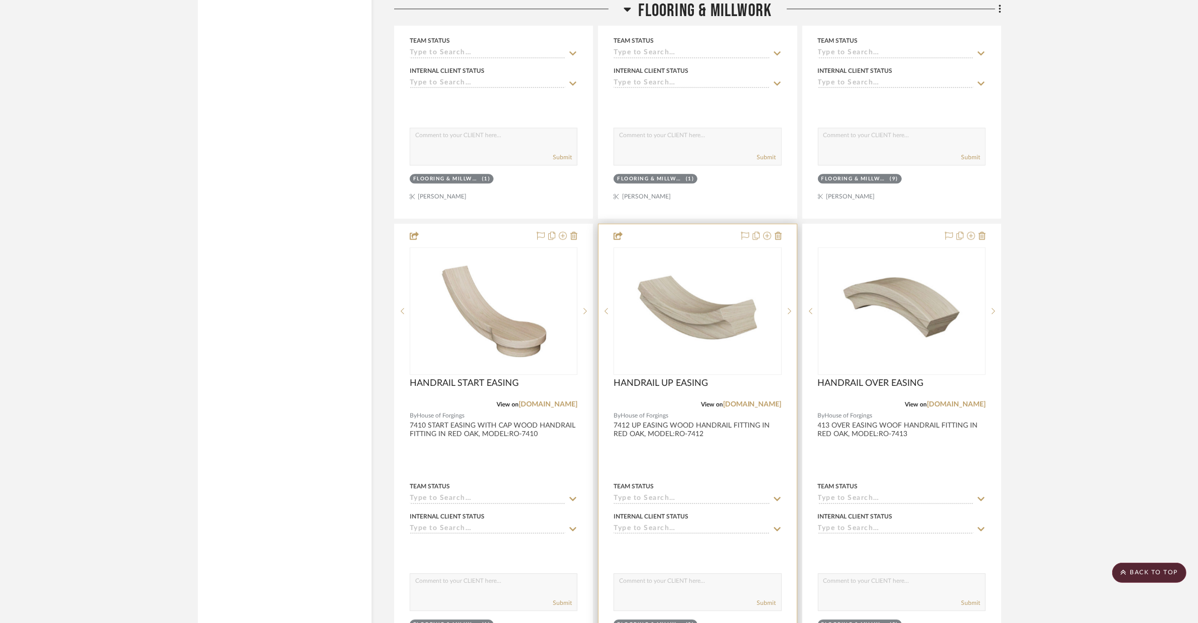
scroll to position [3355, 0]
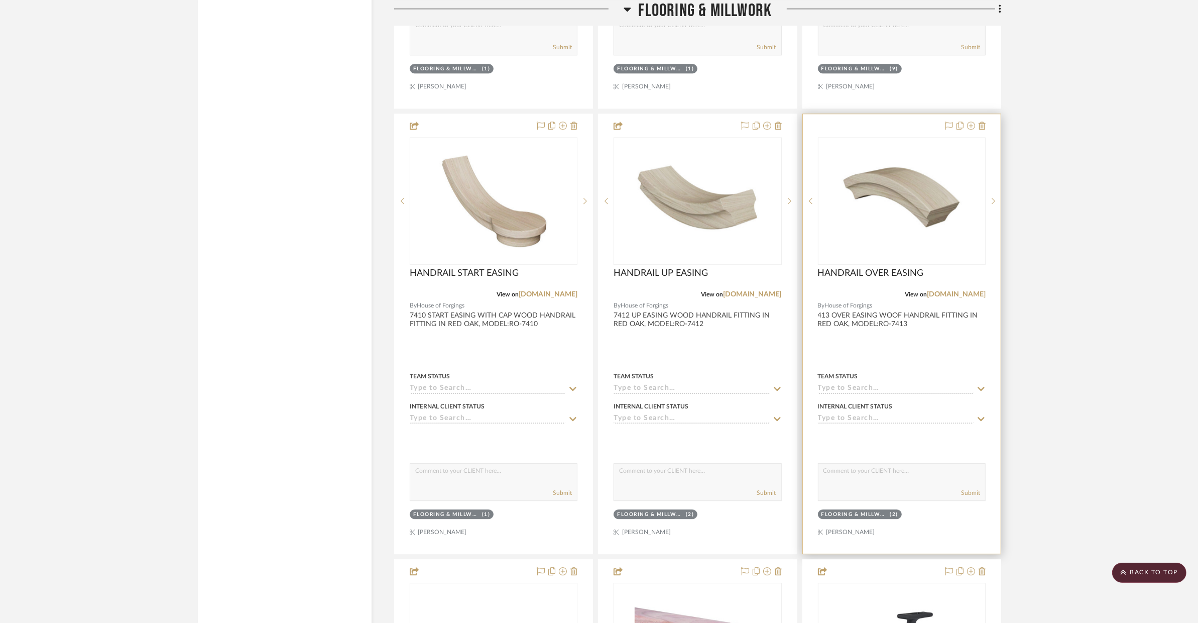
click at [886, 359] on div at bounding box center [902, 333] width 198 height 439
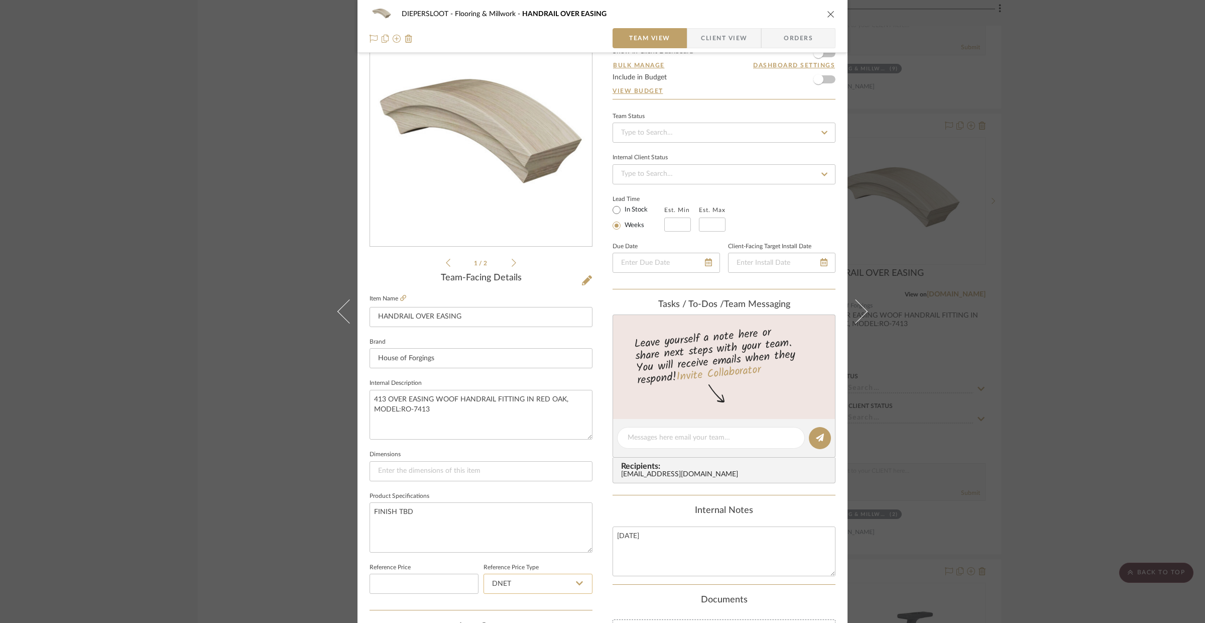
scroll to position [155, 0]
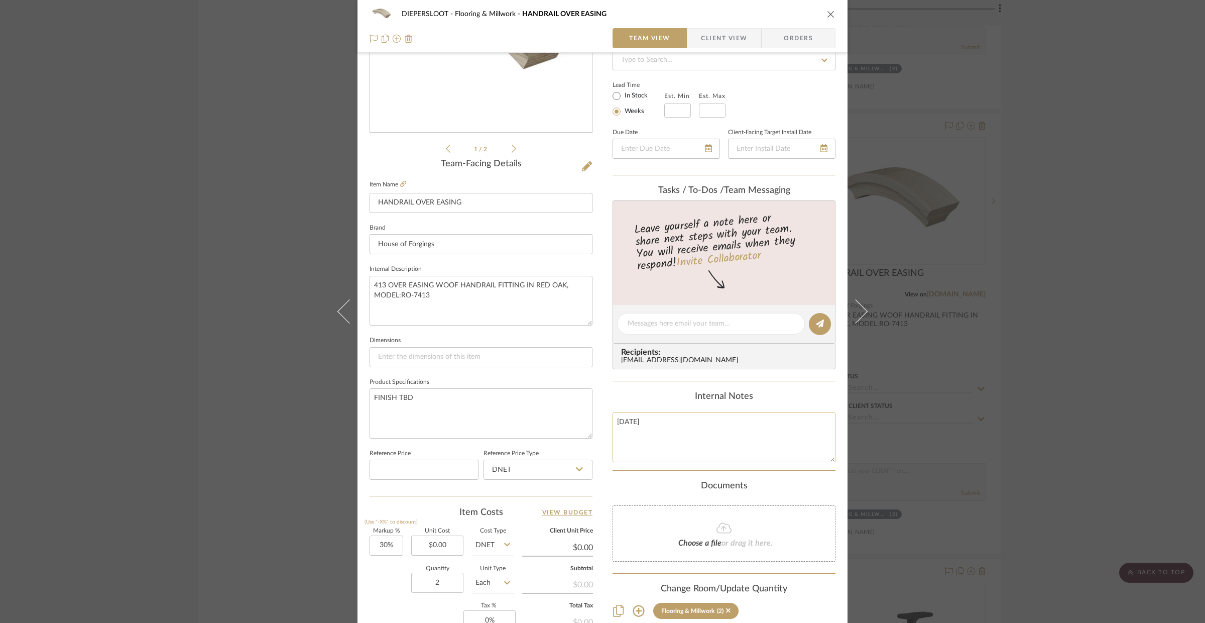
click at [666, 424] on textarea "[DATE]" at bounding box center [724, 437] width 223 height 50
click at [692, 436] on textarea "[DATE]" at bounding box center [724, 437] width 223 height 50
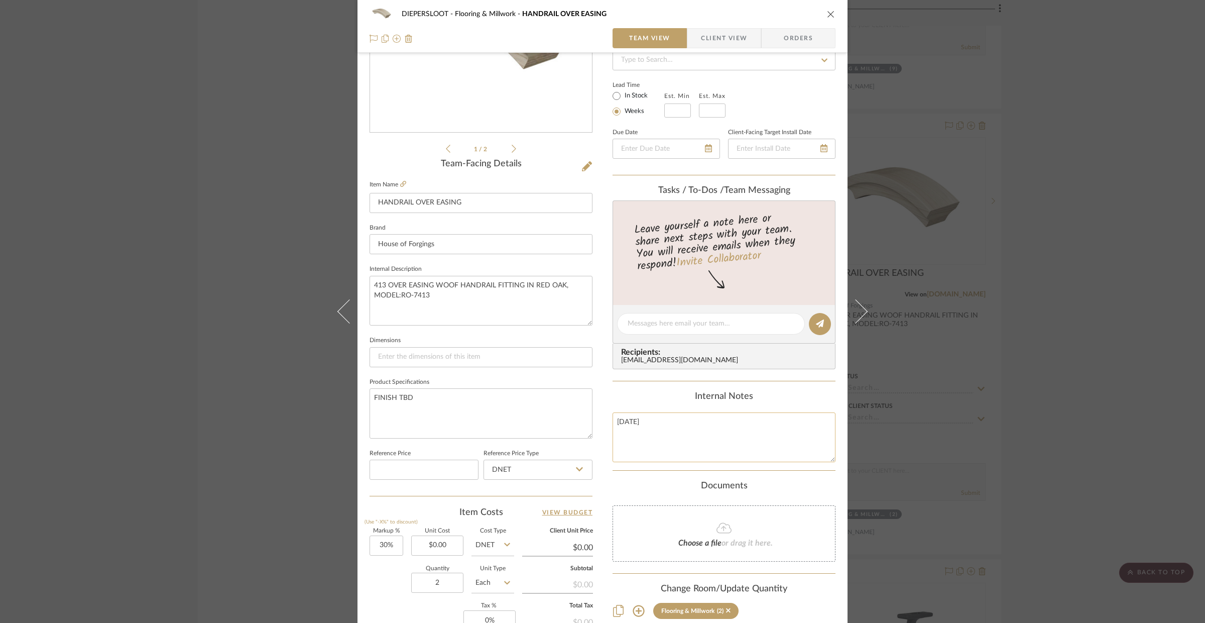
click at [692, 436] on textarea "[DATE]" at bounding box center [724, 437] width 223 height 50
paste textarea "GAME ROOM: HANDRAIL"
click at [659, 425] on textarea "GAME ROOM: HANDRAIL" at bounding box center [724, 437] width 223 height 50
click at [753, 423] on textarea "GAME ROOM & BUNKER: HANDRAIL" at bounding box center [724, 437] width 223 height 50
type textarea "GAME ROOM & BUNKER: HANDRAIL OVER EASING"
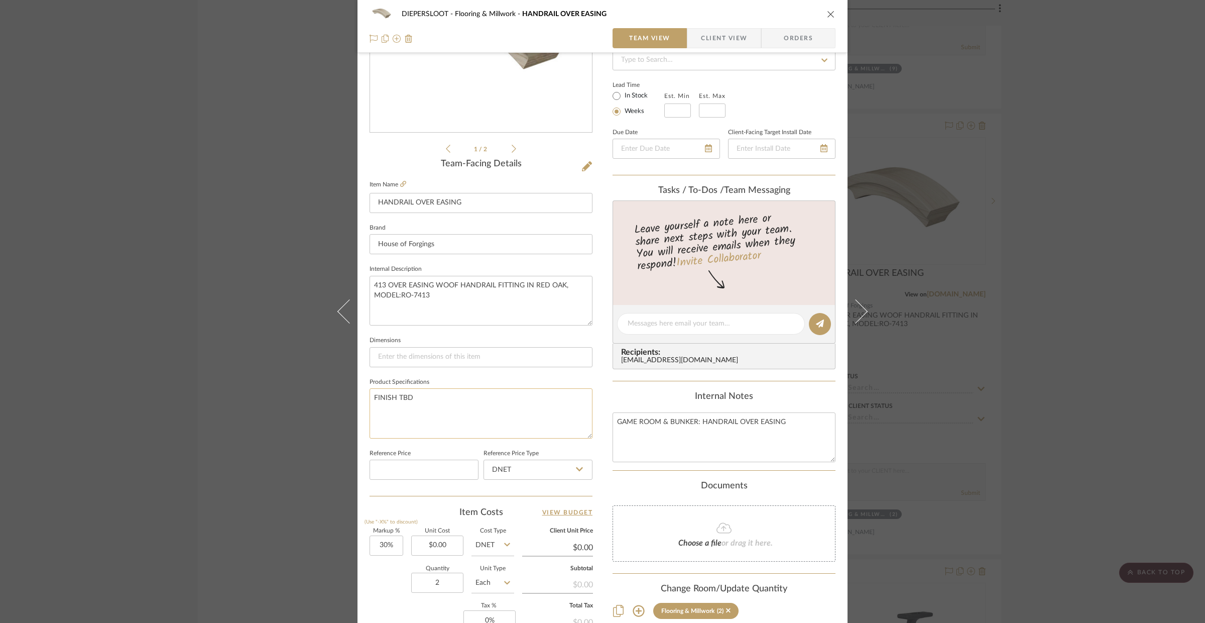
click at [511, 413] on textarea "FINISH TBD" at bounding box center [481, 413] width 223 height 50
click at [820, 15] on div "DIEPERSLOOT Flooring & Millwork HANDRAIL OVER EASING" at bounding box center [603, 14] width 466 height 20
click at [827, 15] on icon "close" at bounding box center [831, 14] width 8 height 8
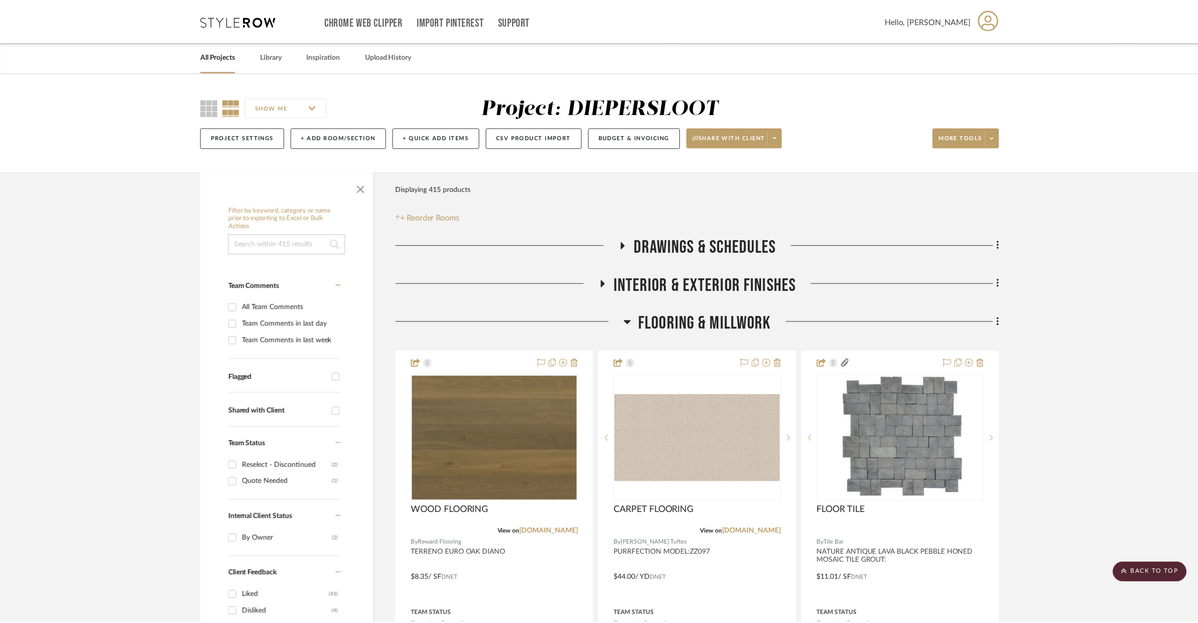
scroll to position [3355, 0]
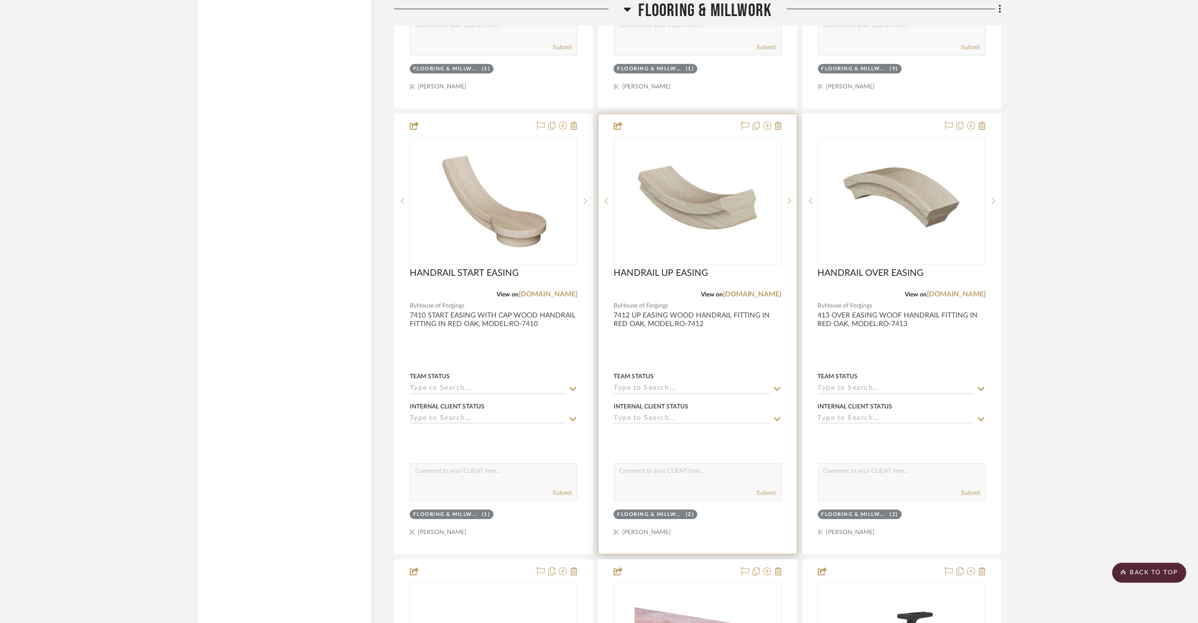
click at [708, 350] on div at bounding box center [698, 333] width 198 height 439
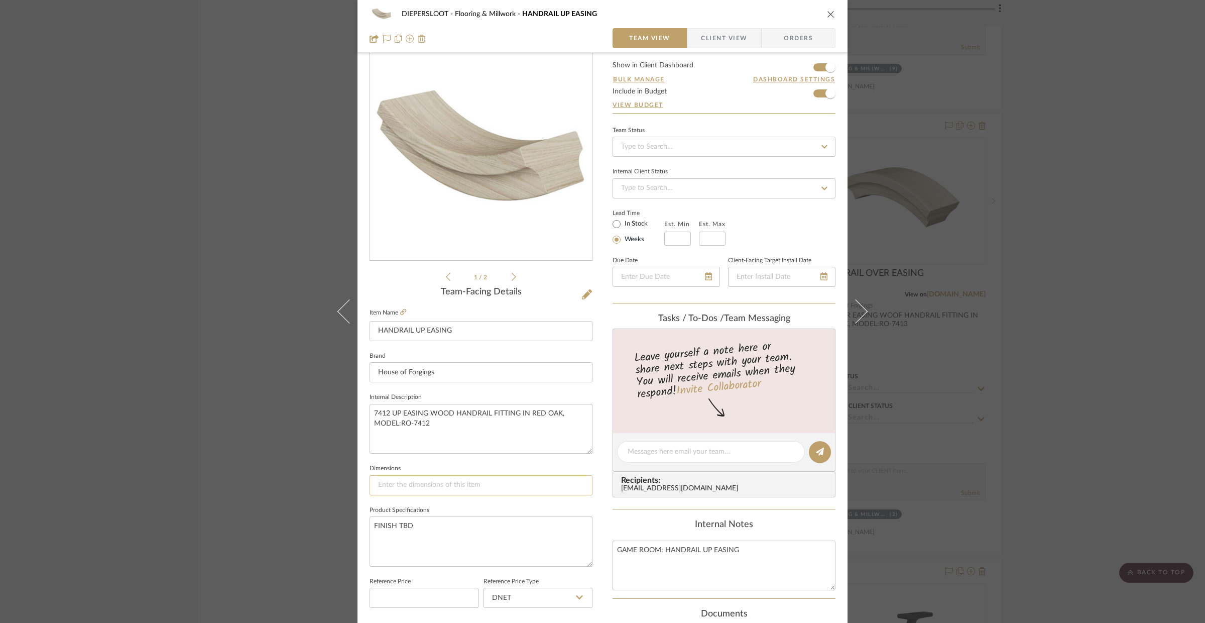
scroll to position [41, 0]
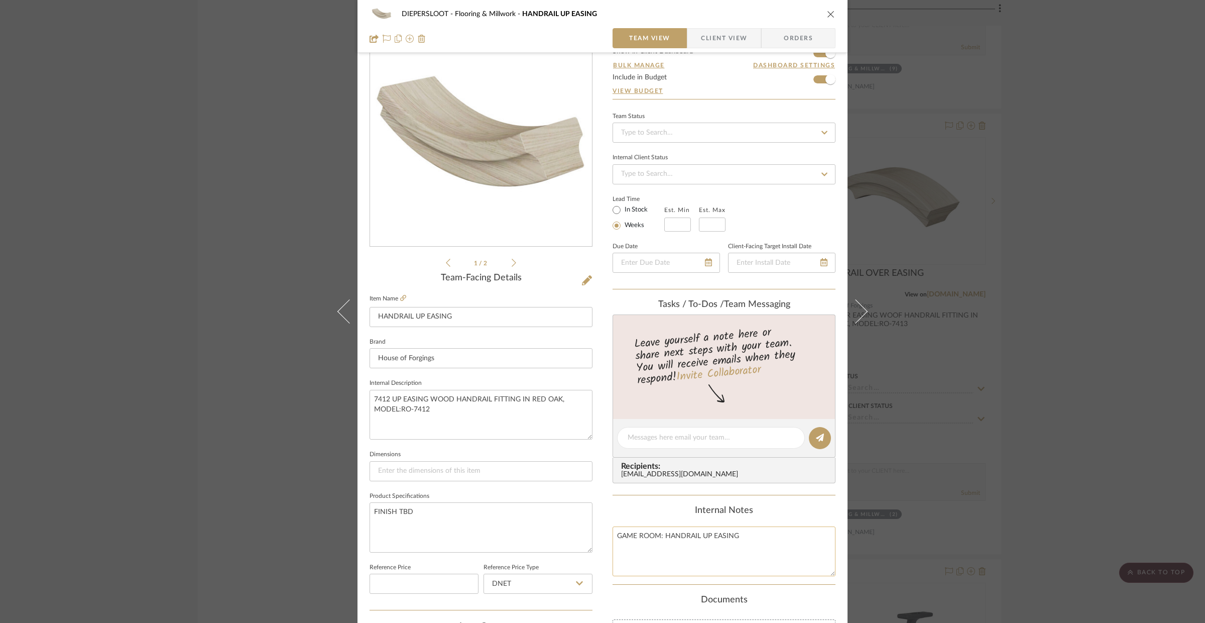
click at [661, 537] on textarea "GAME ROOM: HANDRAIL UP EASING" at bounding box center [724, 551] width 223 height 50
click at [658, 538] on textarea "GAME ROOM: HANDRAIL UP EASING" at bounding box center [724, 551] width 223 height 50
click at [784, 537] on textarea "GAME ROOM & BUNKER: HANDRAIL UP EASING" at bounding box center [724, 551] width 223 height 50
type textarea "GAME ROOM & BUNKER: HANDRAIL UP EASING"
click at [515, 517] on textarea "FINISH TBD" at bounding box center [481, 527] width 223 height 50
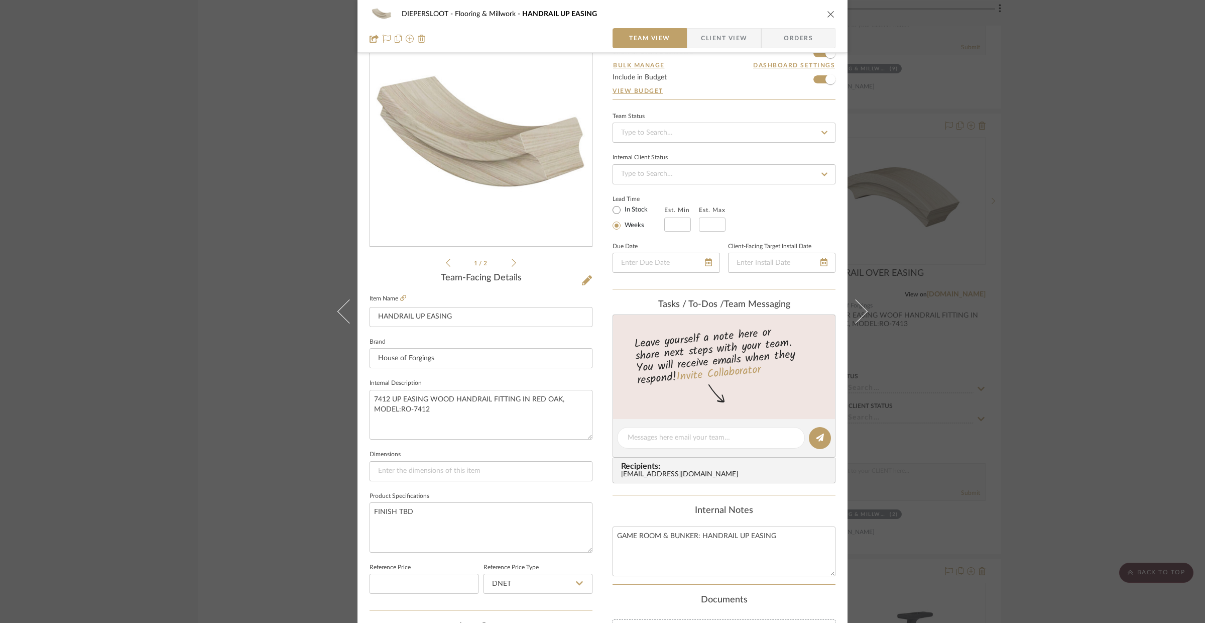
click at [291, 508] on div "DIEPERSLOOT Flooring & Millwork HANDRAIL UP EASING Team View Client View Orders…" at bounding box center [602, 311] width 1205 height 623
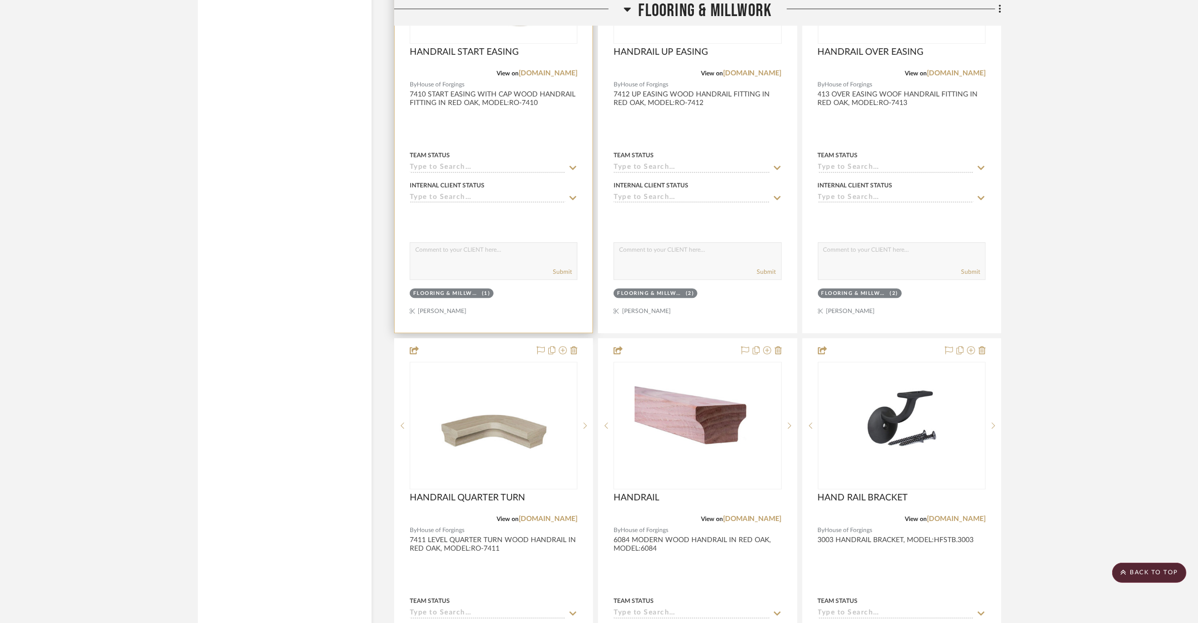
scroll to position [3677, 0]
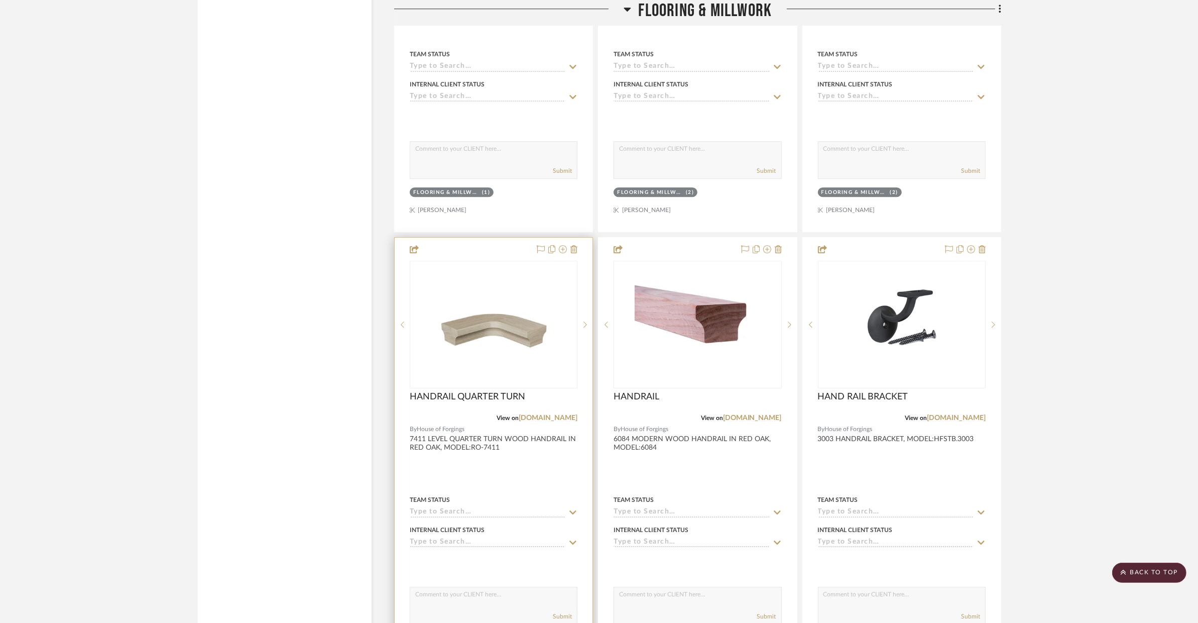
click at [539, 491] on div at bounding box center [494, 457] width 198 height 439
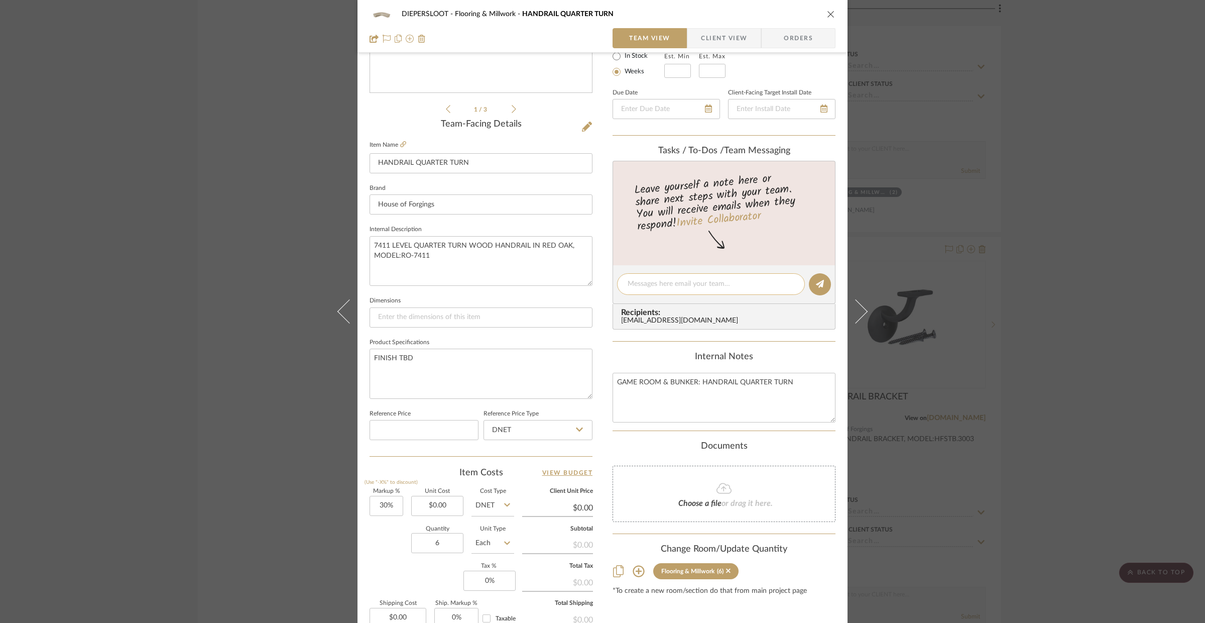
scroll to position [312, 0]
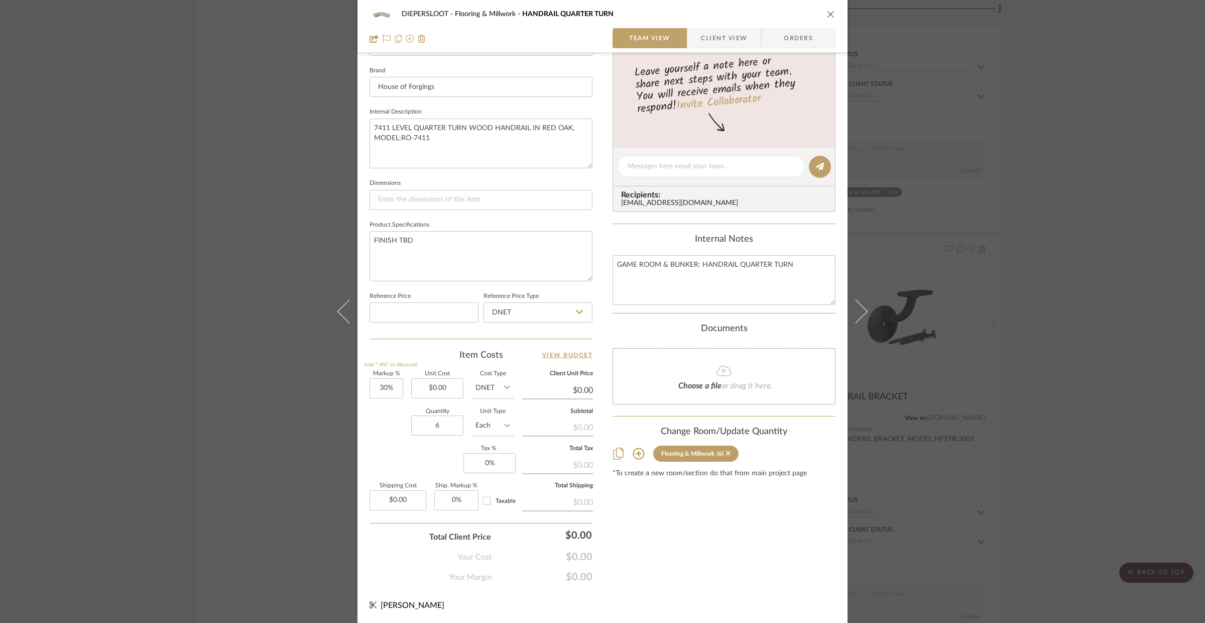
click at [163, 454] on div "DIEPERSLOOT Flooring & Millwork HANDRAIL QUARTER TURN Team View Client View Ord…" at bounding box center [602, 311] width 1205 height 623
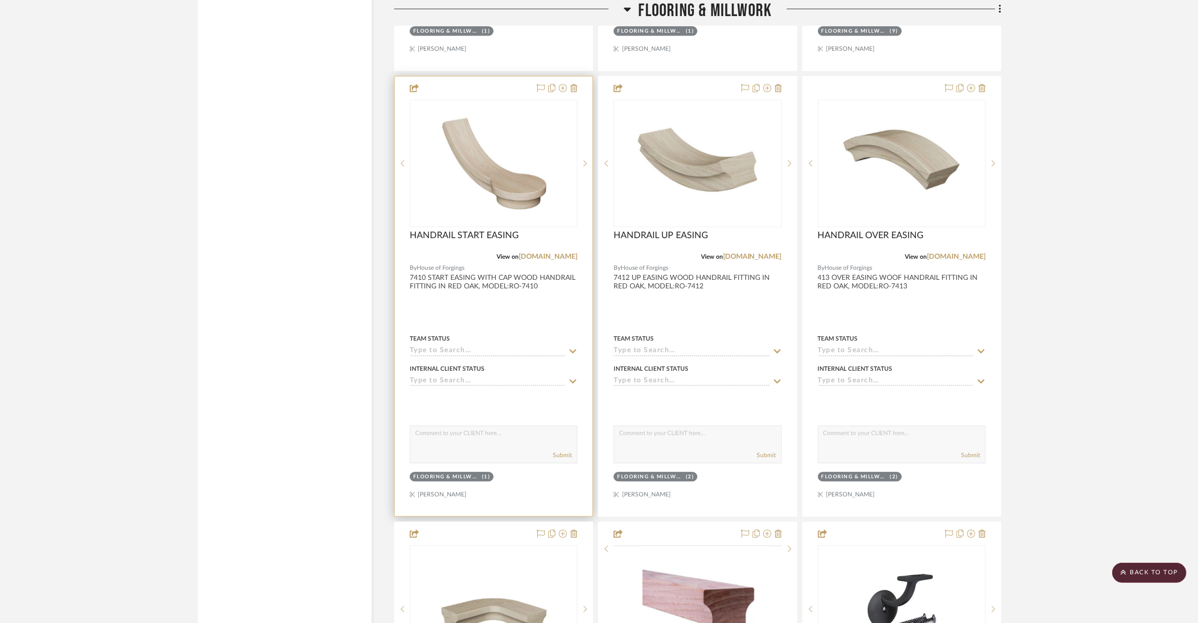
scroll to position [3387, 0]
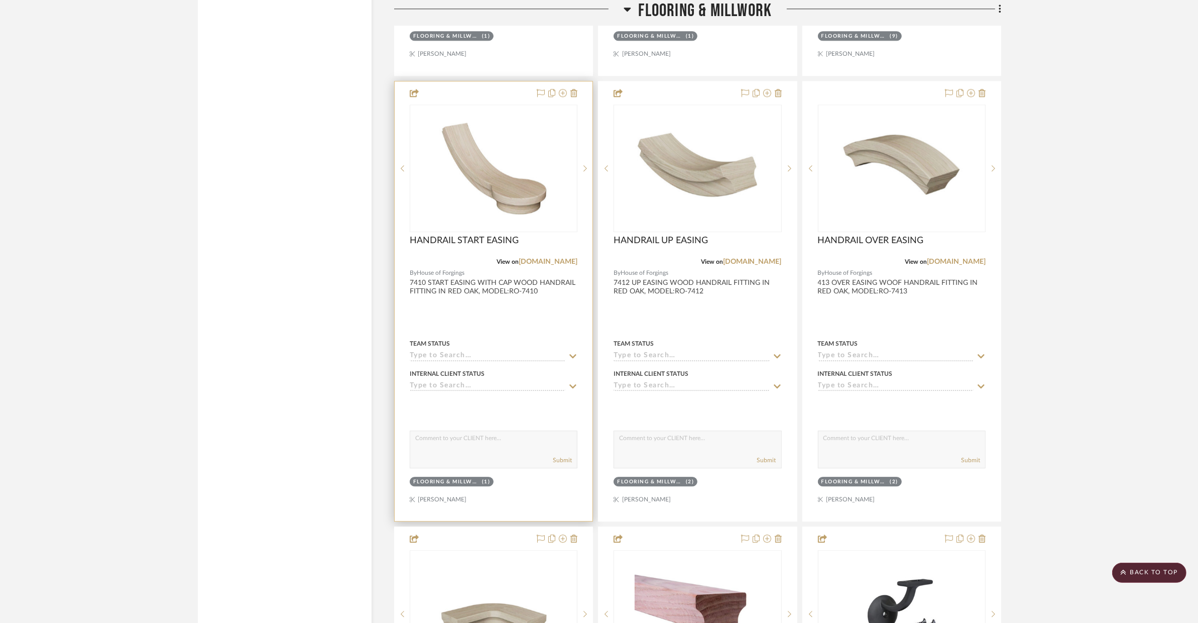
click at [534, 326] on div at bounding box center [494, 300] width 198 height 439
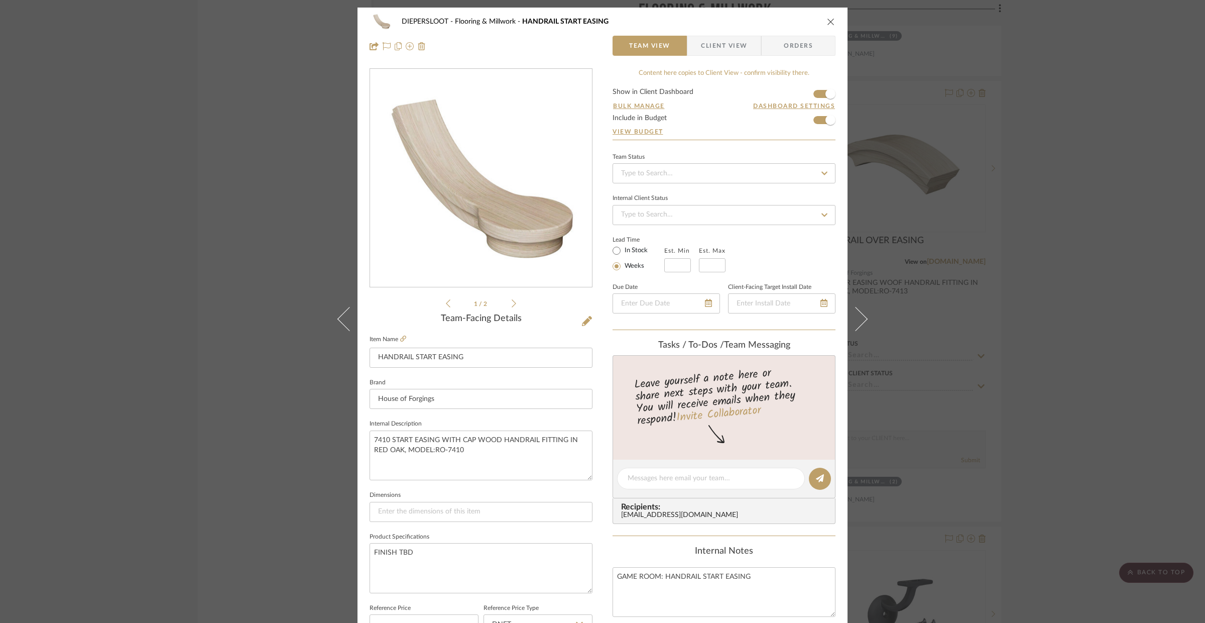
click at [256, 457] on div "DIEPERSLOOT Flooring & Millwork HANDRAIL START EASING Team View Client View Ord…" at bounding box center [602, 311] width 1205 height 623
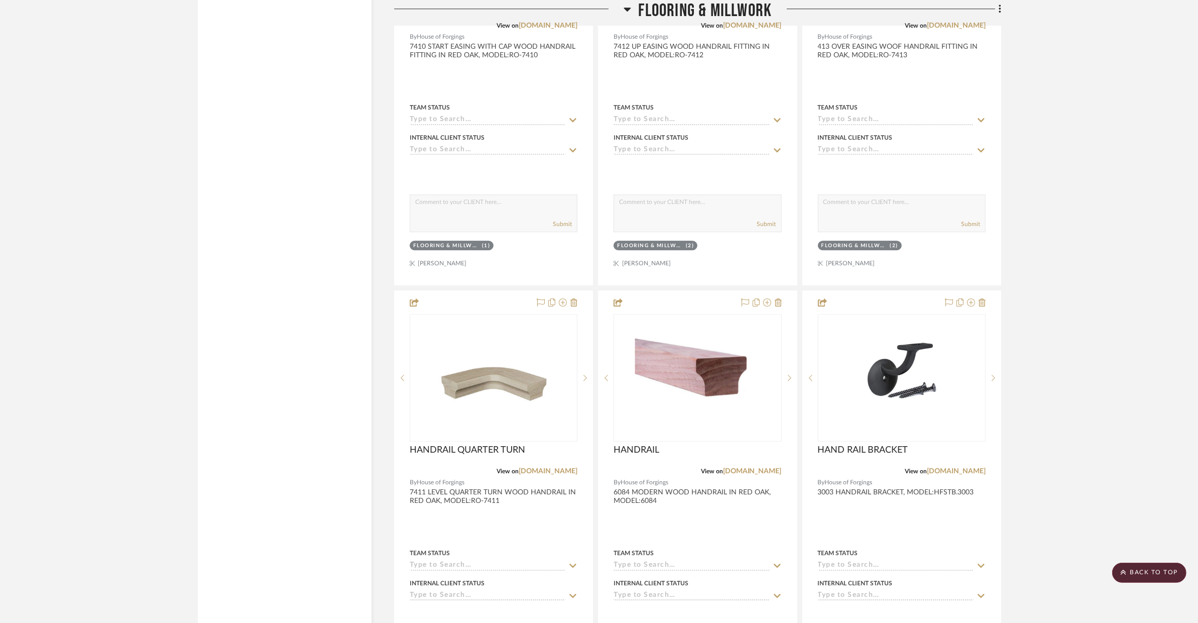
scroll to position [3756, 0]
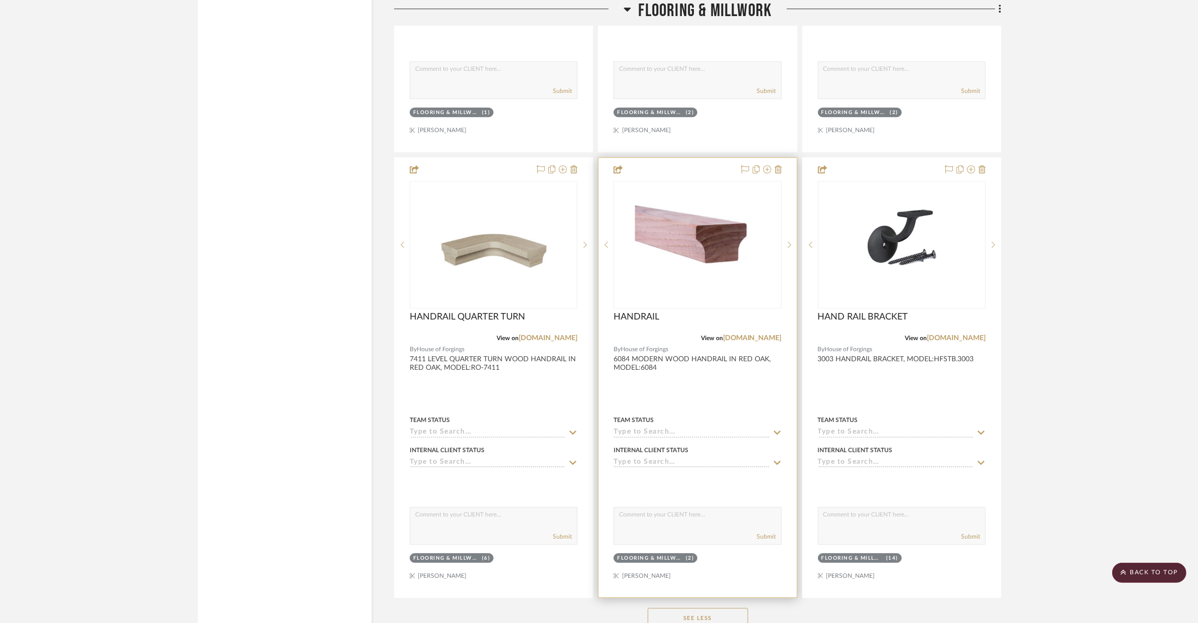
click at [698, 393] on div at bounding box center [698, 377] width 198 height 439
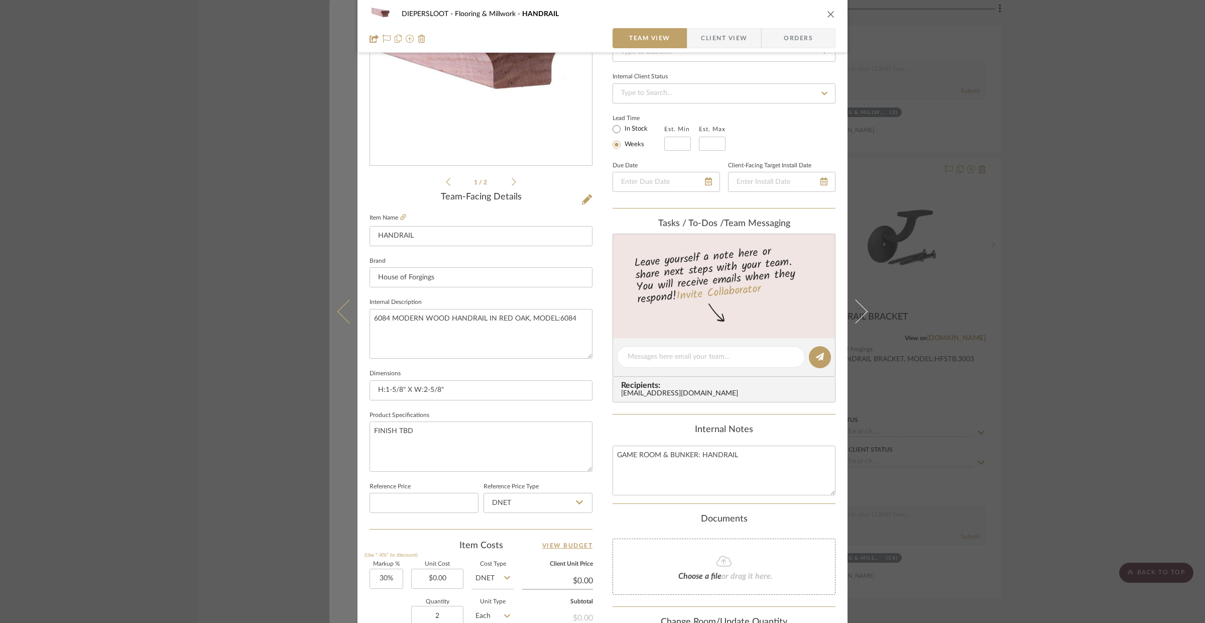
scroll to position [127, 0]
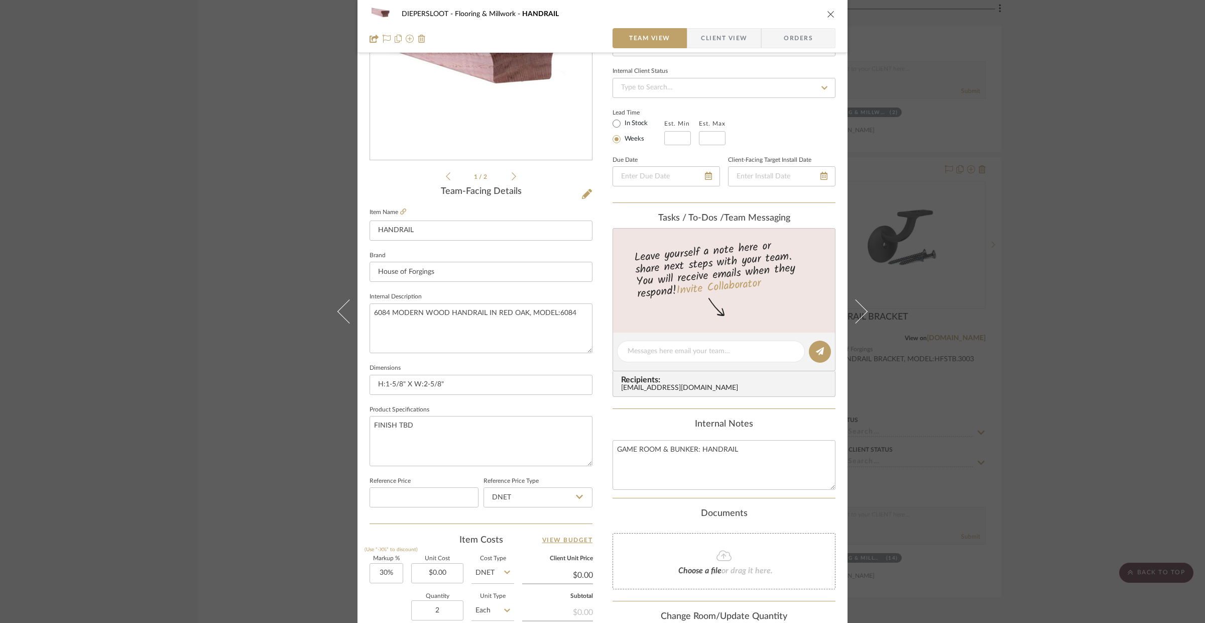
click at [303, 459] on div "DIEPERSLOOT Flooring & Millwork HANDRAIL Team View Client View Orders 1 / 2 Tea…" at bounding box center [602, 311] width 1205 height 623
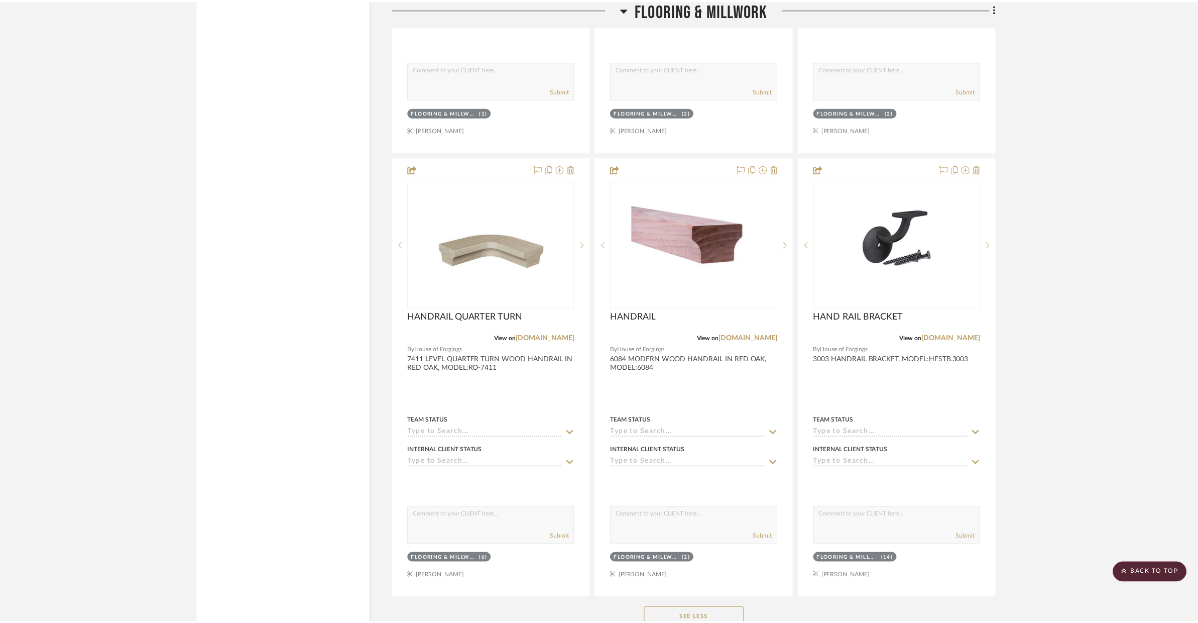
scroll to position [3756, 0]
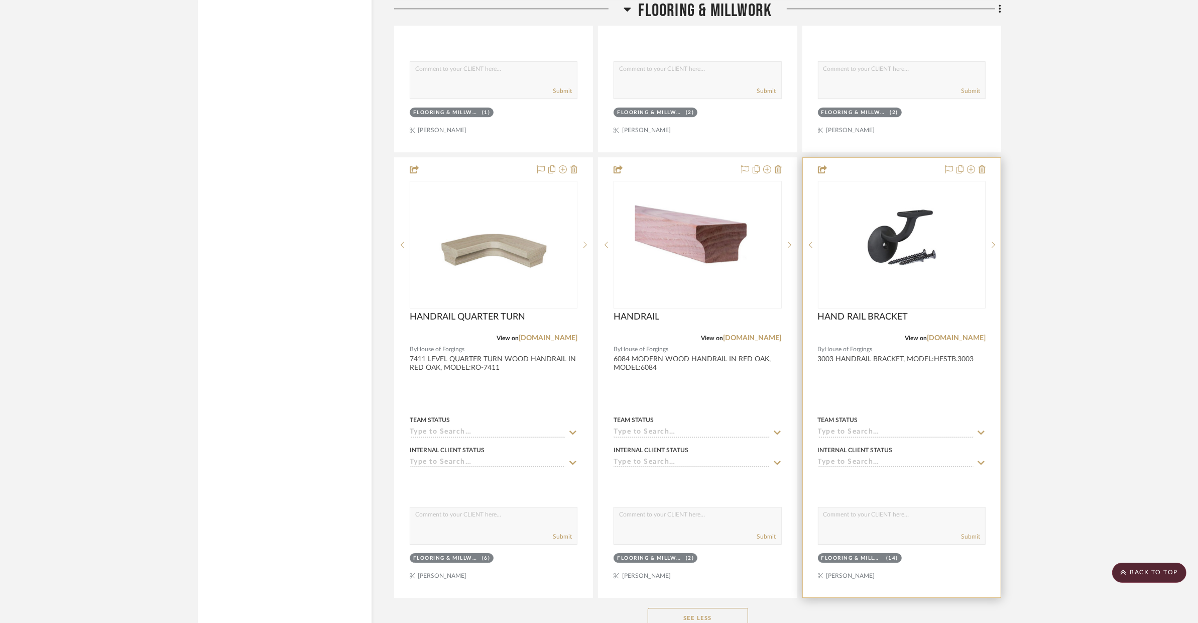
click at [900, 378] on div at bounding box center [902, 377] width 198 height 439
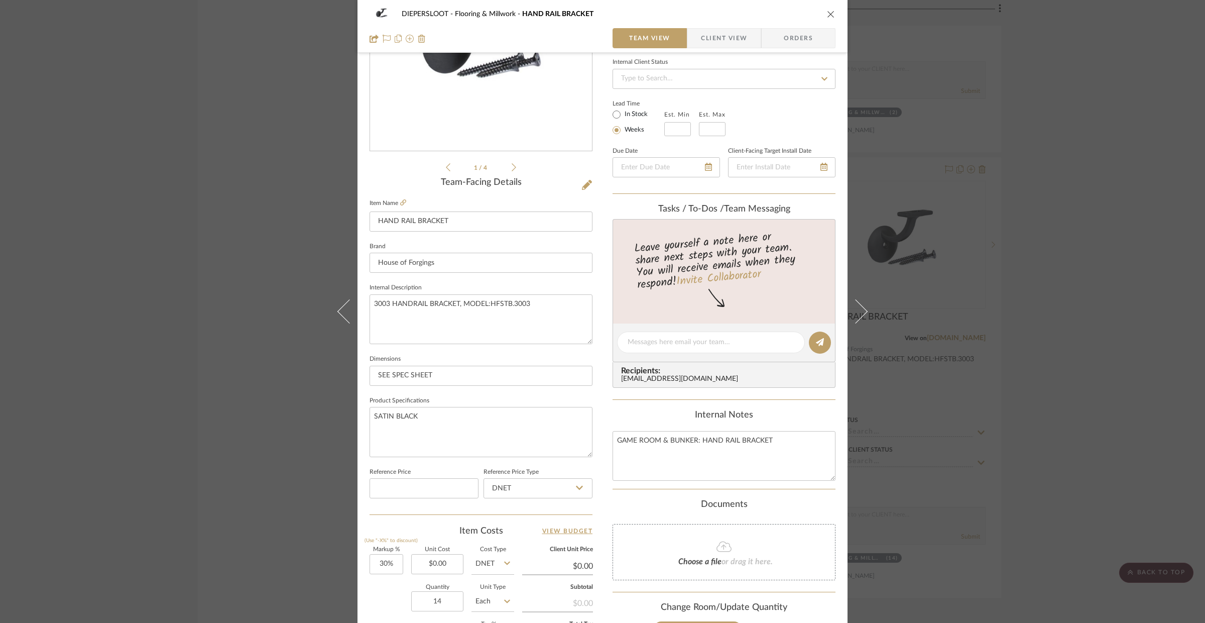
scroll to position [157, 0]
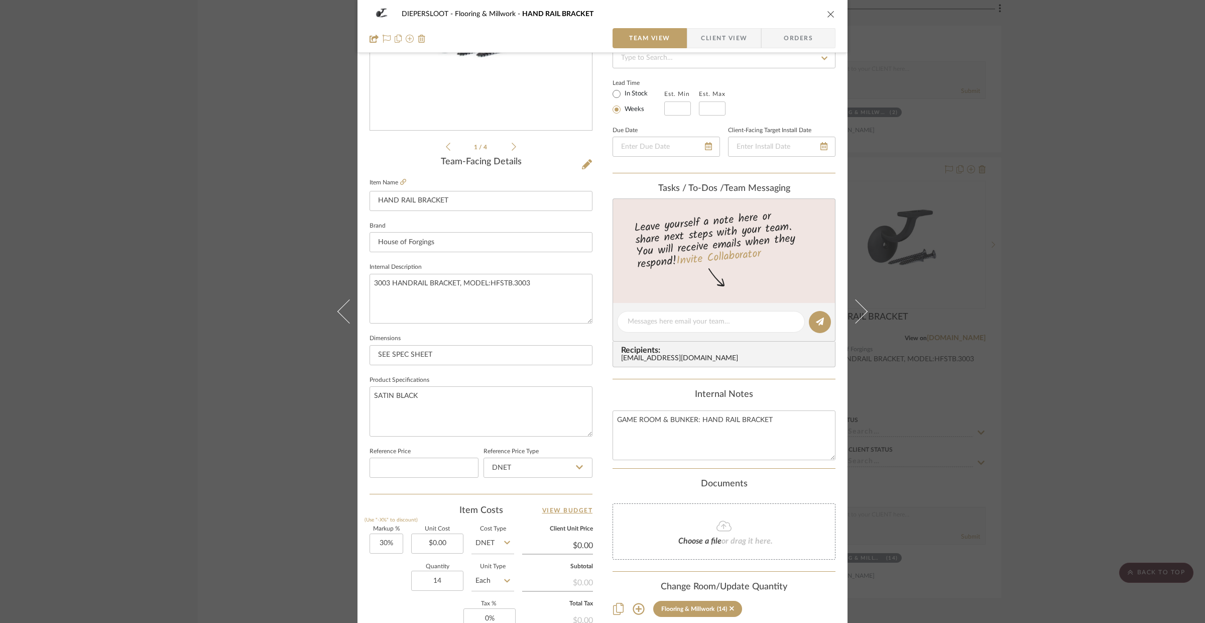
click at [271, 459] on div "DIEPERSLOOT Flooring & Millwork HAND RAIL BRACKET Team View Client View Orders …" at bounding box center [602, 311] width 1205 height 623
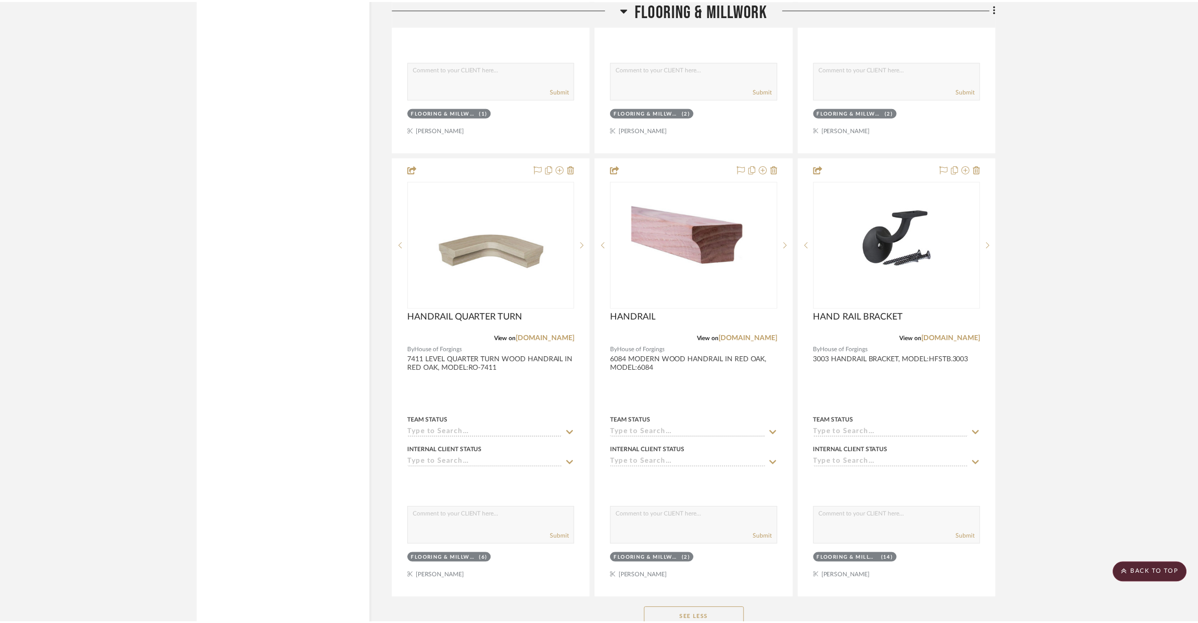
scroll to position [3756, 0]
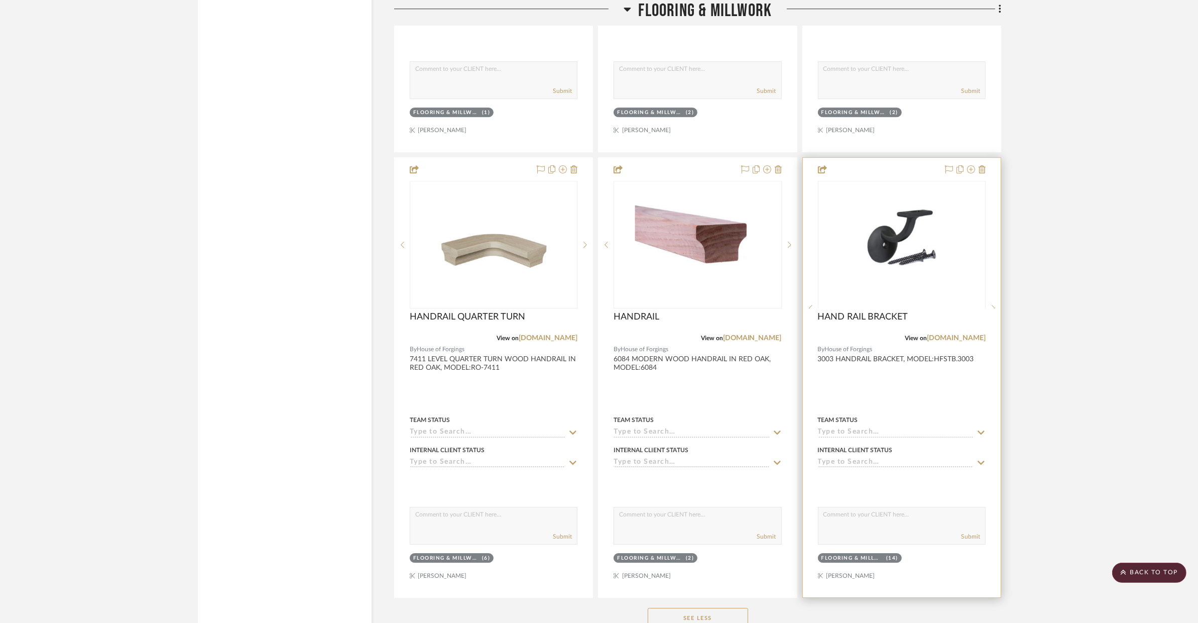
click at [909, 389] on div at bounding box center [902, 377] width 198 height 439
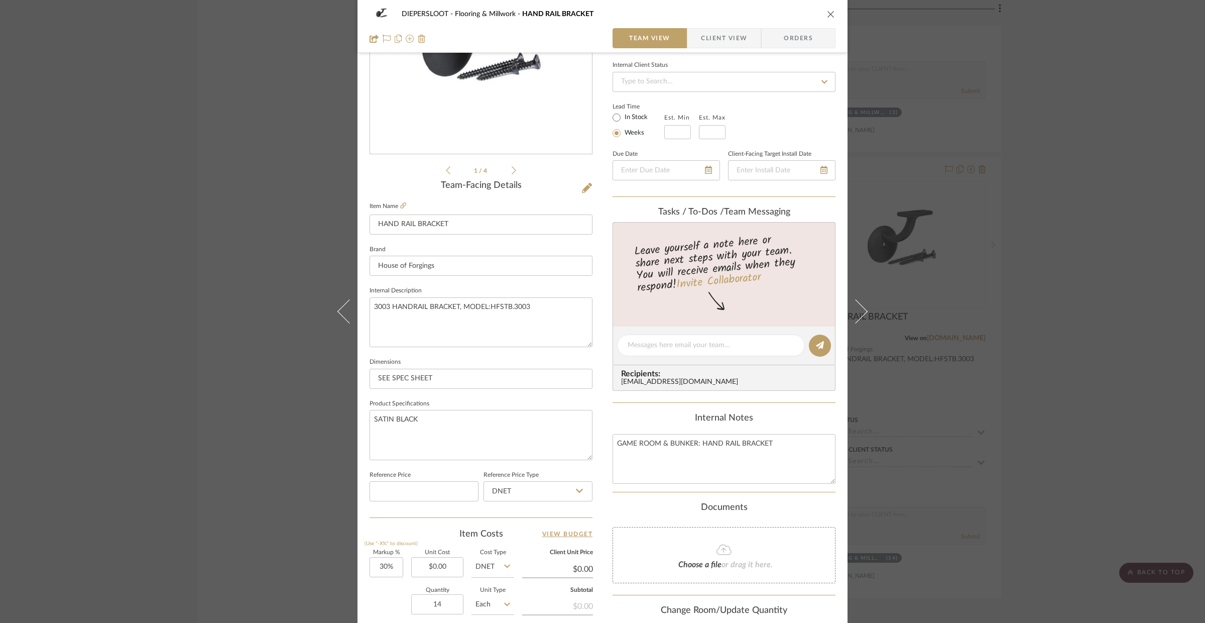
scroll to position [201, 0]
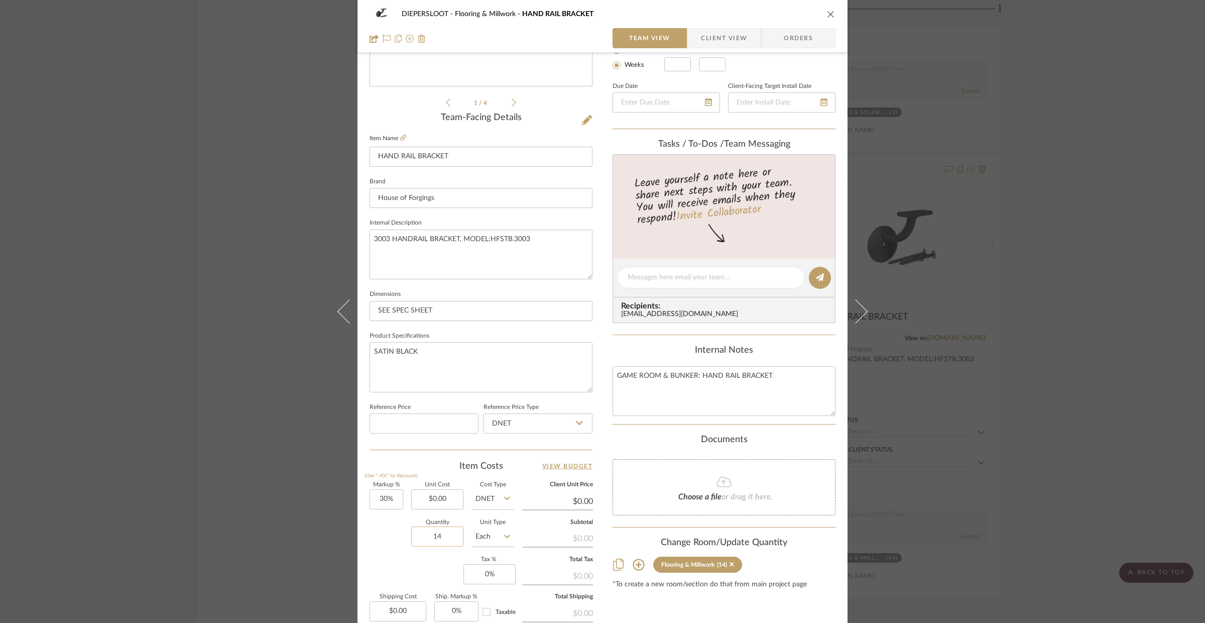
click at [443, 542] on input "14" at bounding box center [437, 536] width 52 height 20
type input "16"
type input "0.00"
click at [447, 503] on input "0.00" at bounding box center [437, 499] width 52 height 20
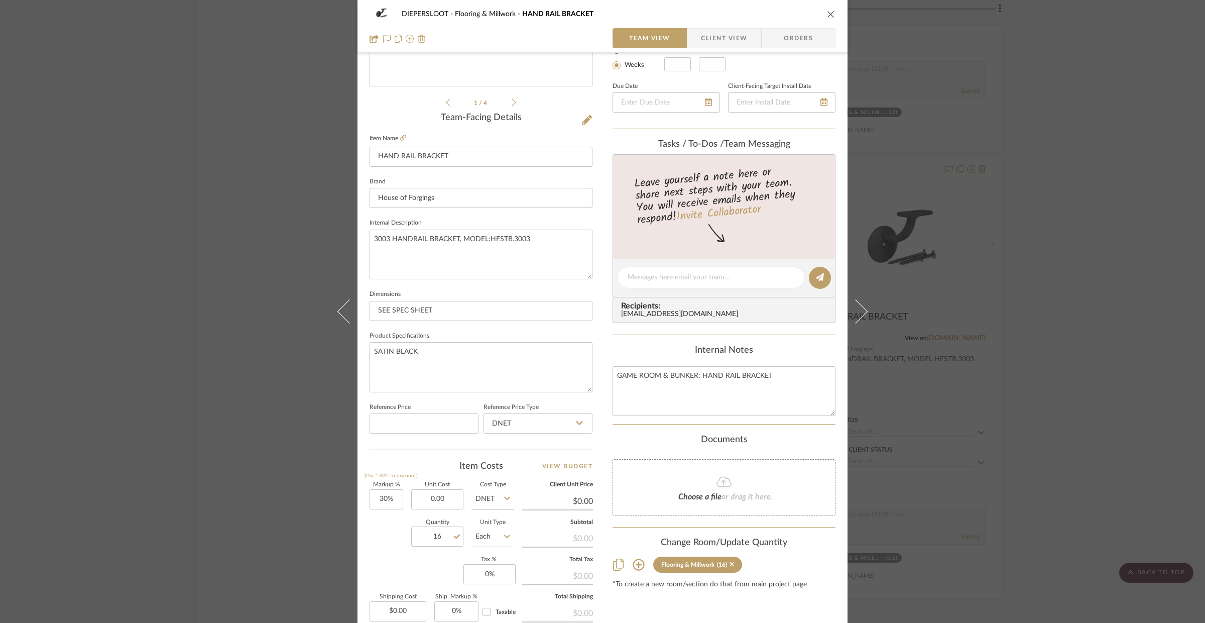
type input "$0.00"
click at [830, 10] on icon "close" at bounding box center [831, 14] width 8 height 8
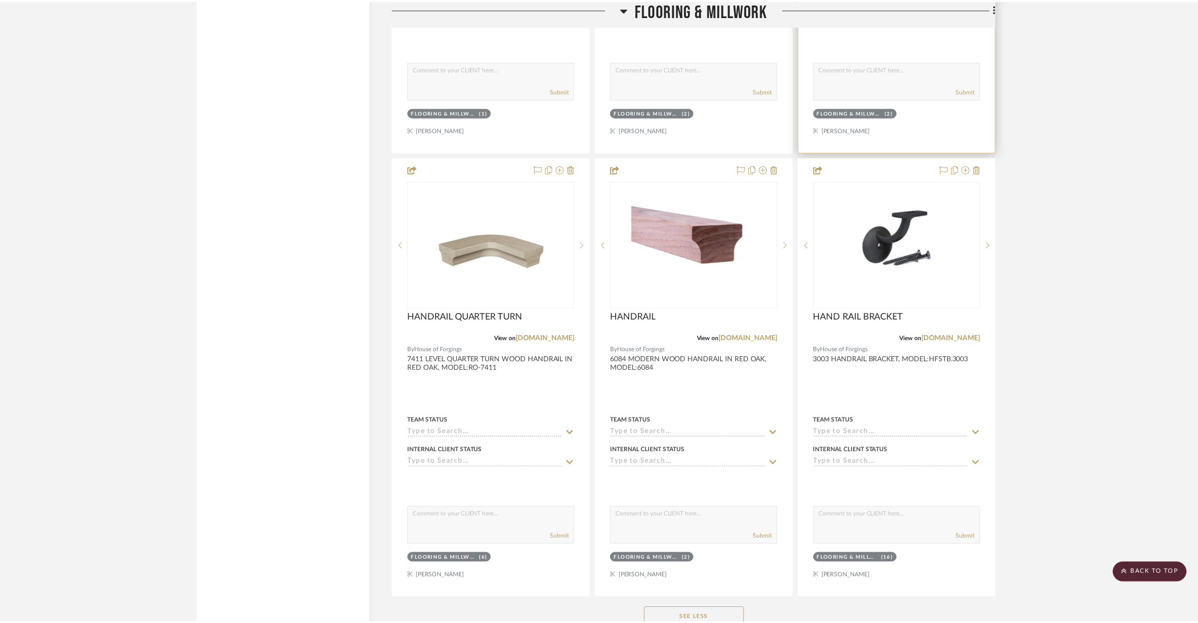
scroll to position [3756, 0]
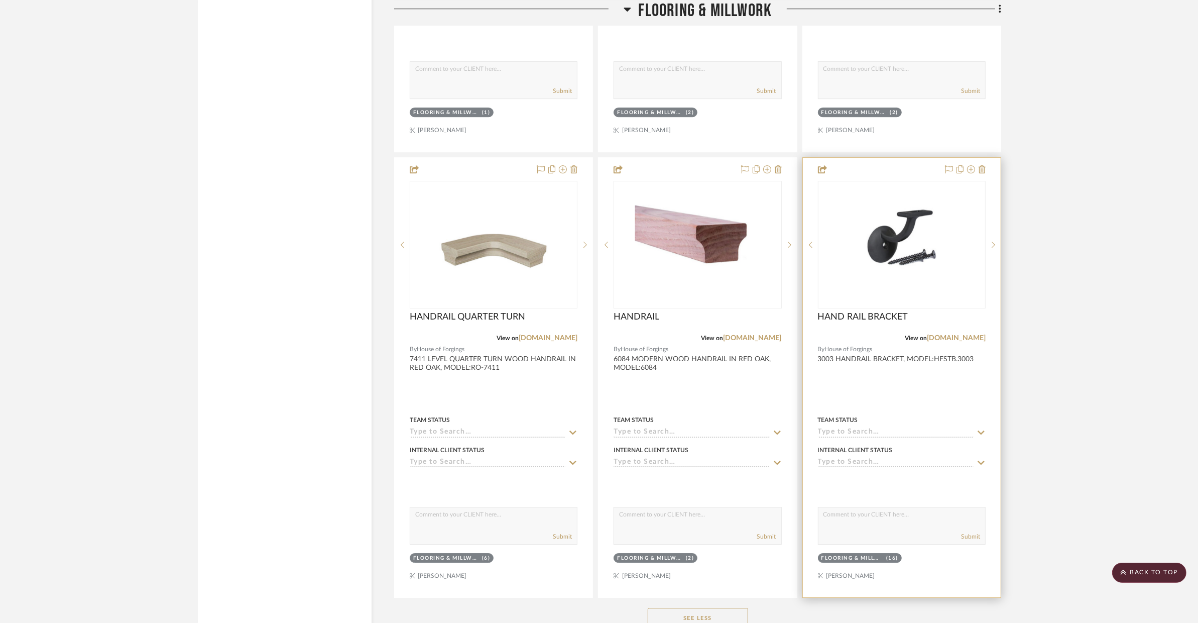
click at [926, 395] on div at bounding box center [902, 377] width 198 height 439
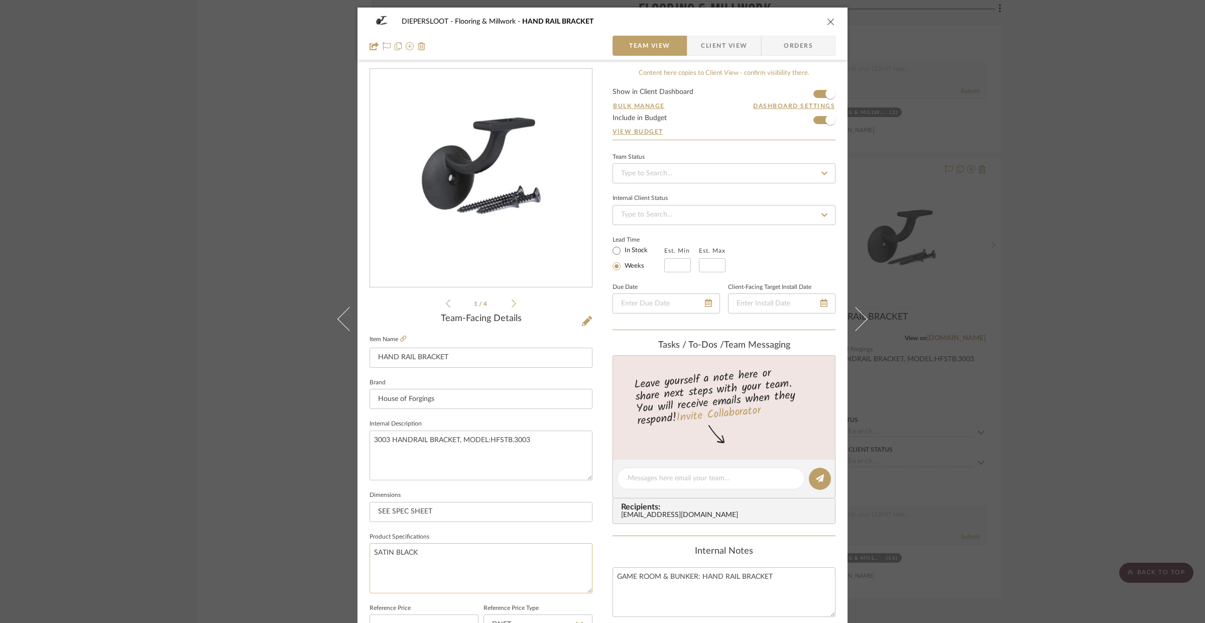
scroll to position [242, 0]
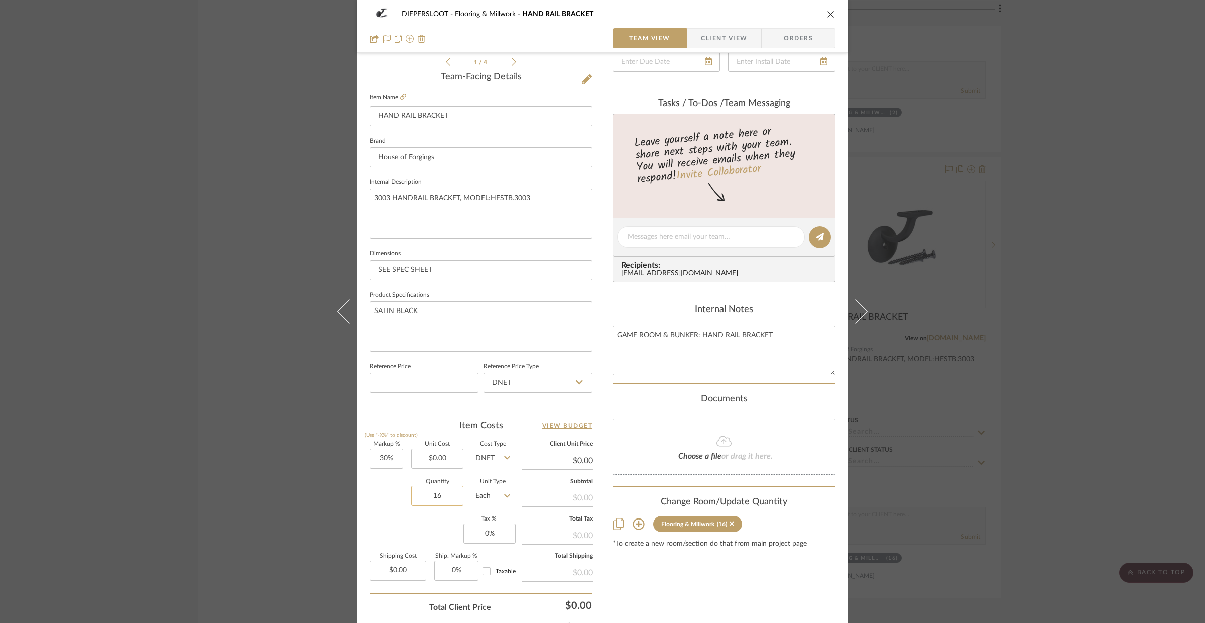
click at [435, 504] on input "16" at bounding box center [437, 496] width 52 height 20
type input "19"
click at [284, 510] on div "DIEPERSLOOT Flooring & Millwork HAND RAIL BRACKET Team View Client View Orders …" at bounding box center [602, 311] width 1205 height 623
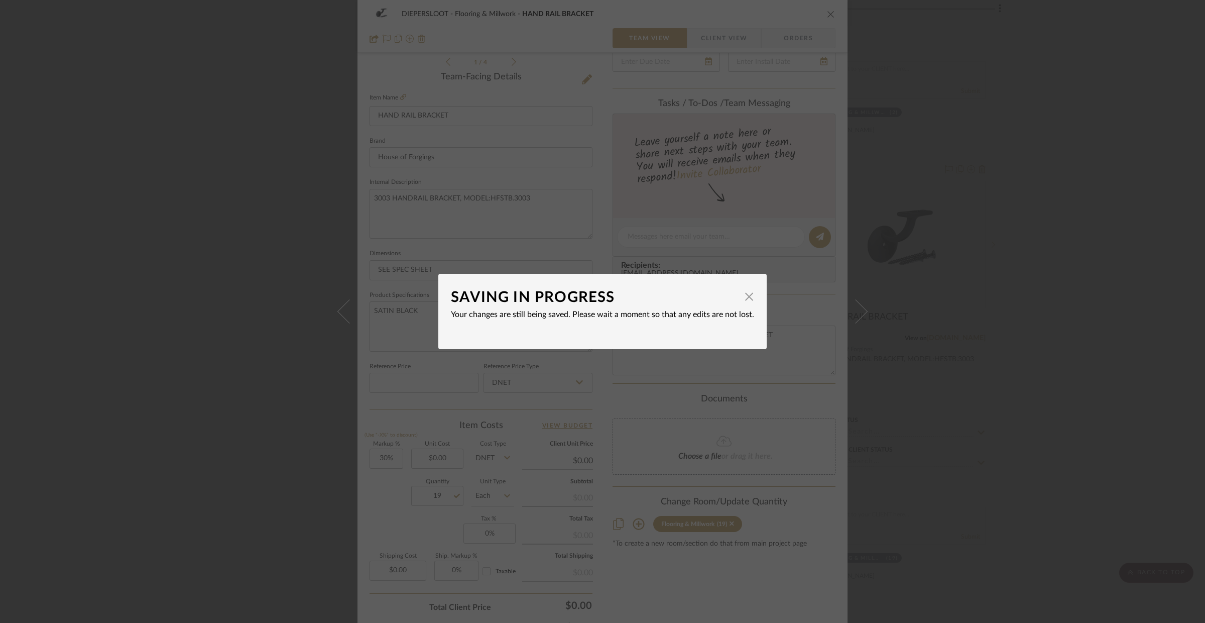
click at [828, 18] on div "SAVING IN PROGRESS × Your changes are still being saved. Please wait a moment s…" at bounding box center [602, 311] width 1205 height 623
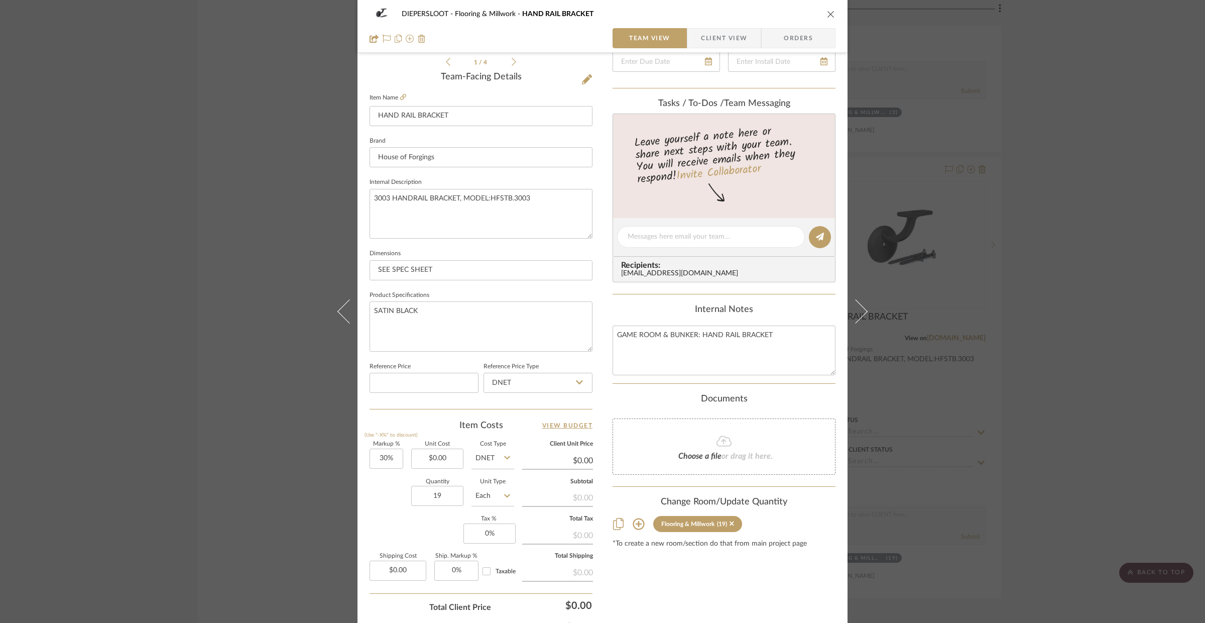
click at [830, 16] on icon "close" at bounding box center [831, 14] width 8 height 8
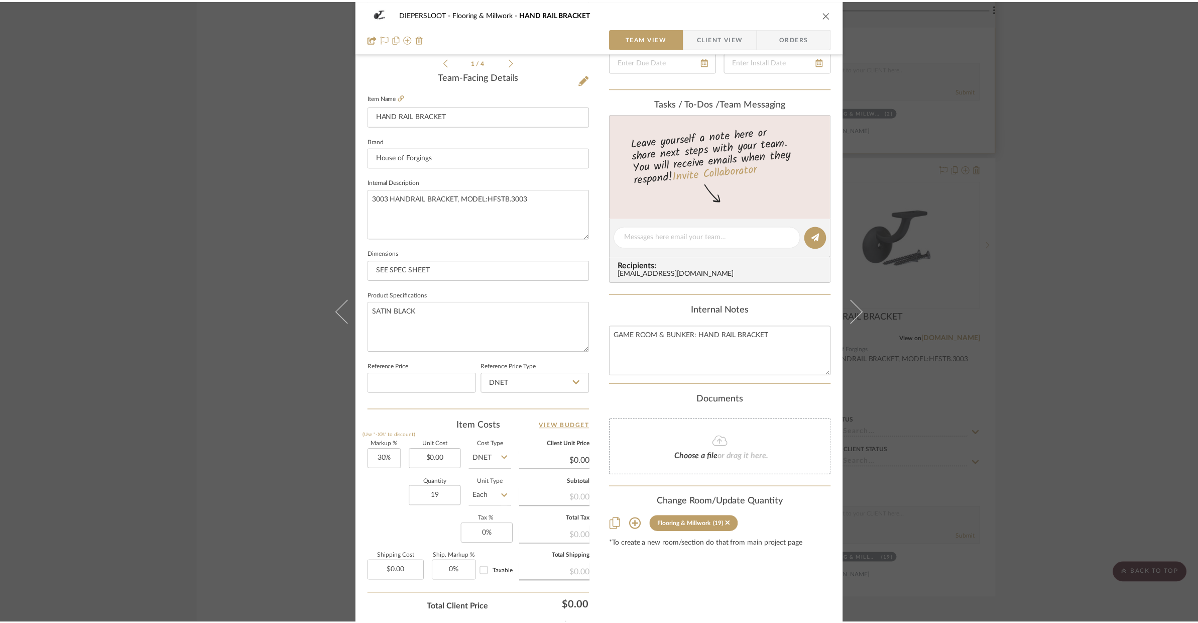
scroll to position [3756, 0]
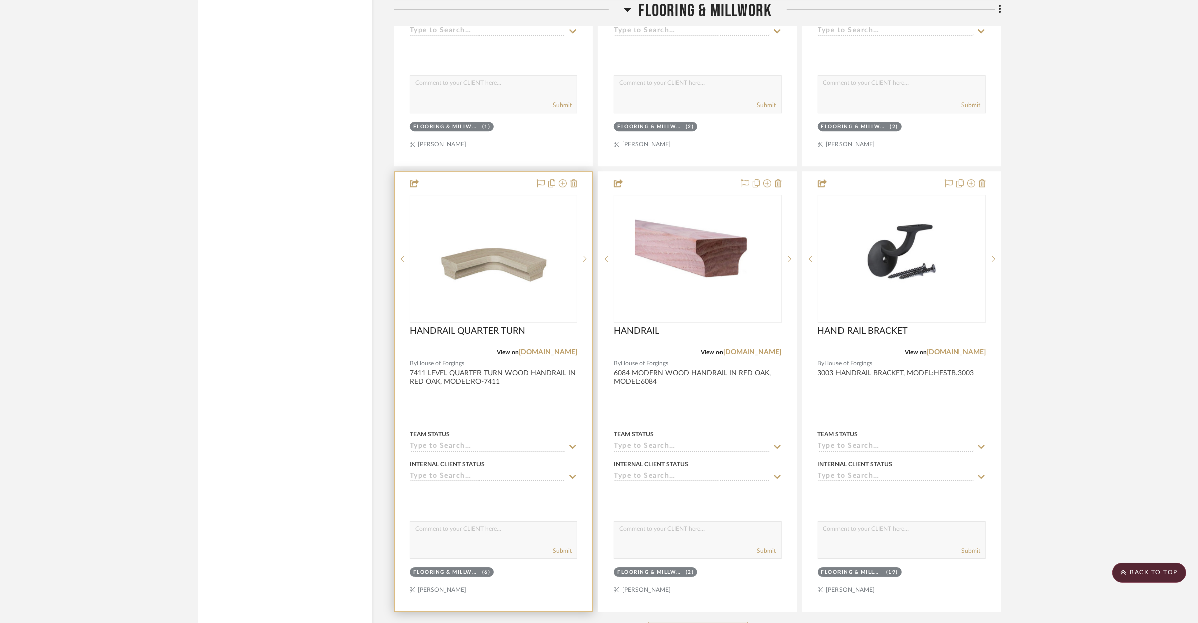
scroll to position [3272, 0]
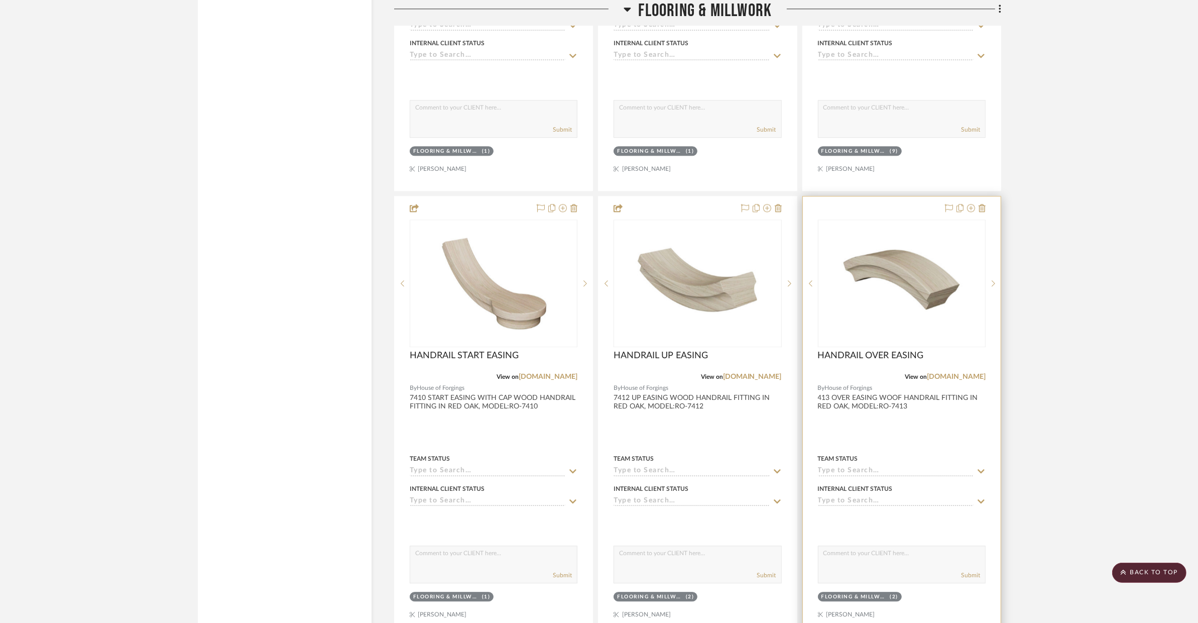
click at [915, 418] on div at bounding box center [902, 415] width 198 height 439
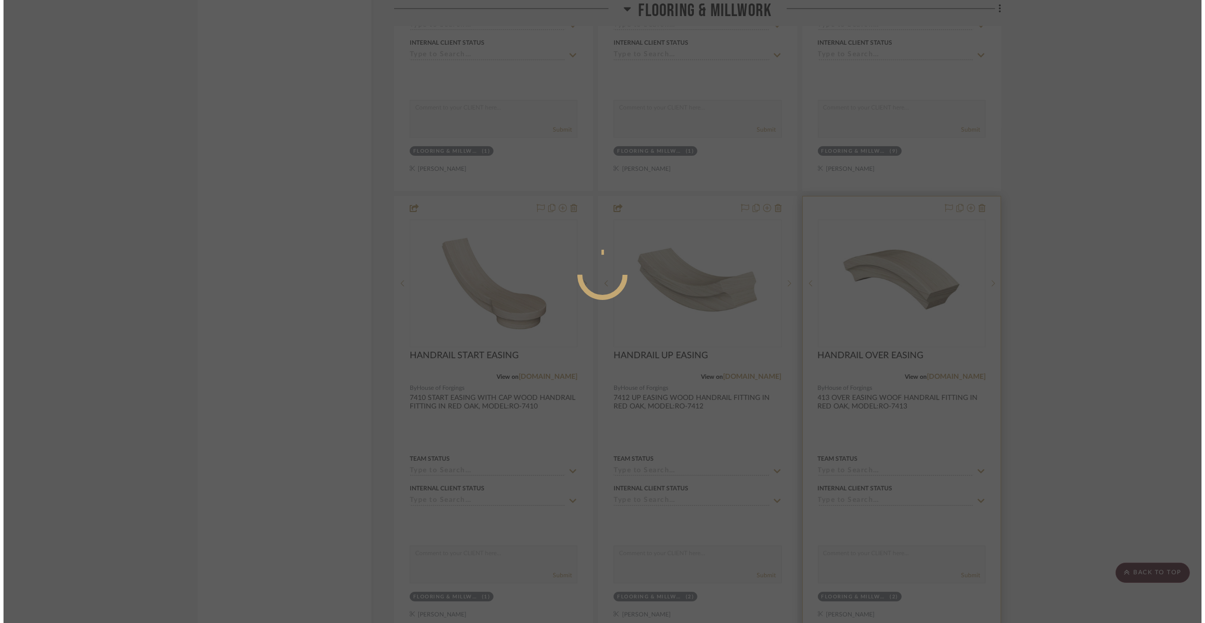
scroll to position [0, 0]
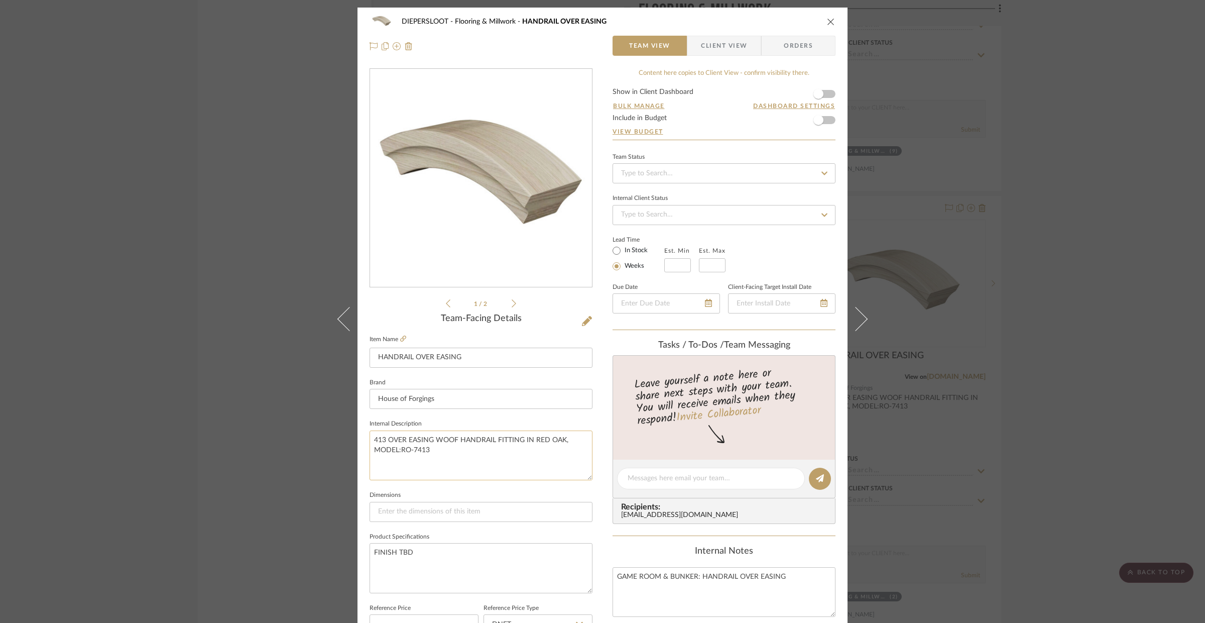
click at [372, 437] on textarea "413 OVER EASING WOOF HANDRAIL FITTING IN RED OAK, MODEL:RO-7413" at bounding box center [481, 455] width 223 height 50
click at [437, 452] on textarea "7413 OVER EASING WOOF HANDRAIL FITTING IN RED OAK, MODEL:RO-7413" at bounding box center [481, 455] width 223 height 50
type textarea "7413 OVER EASING WOOF HANDRAIL FITTING IN RED OAK, MODEL:RO-7413"
click at [296, 450] on div "DIEPERSLOOT Flooring & Millwork HANDRAIL OVER EASING Team View Client View Orde…" at bounding box center [602, 311] width 1205 height 623
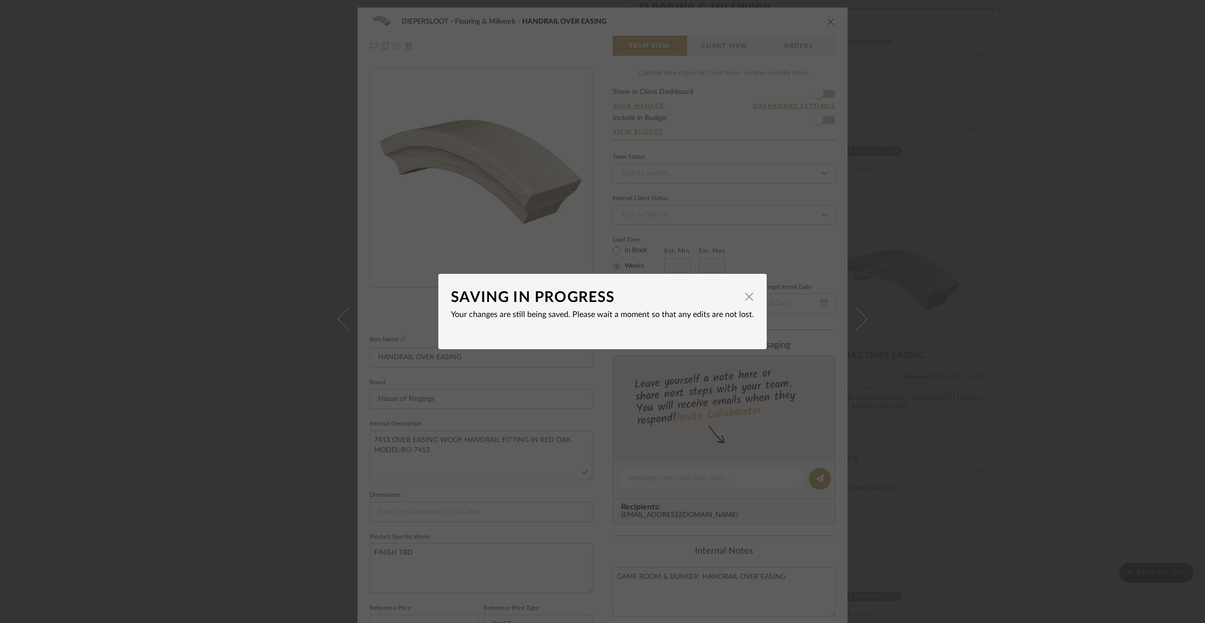
click at [266, 439] on div "SAVING IN PROGRESS × Your changes are still being saved. Please wait a moment s…" at bounding box center [602, 311] width 1205 height 623
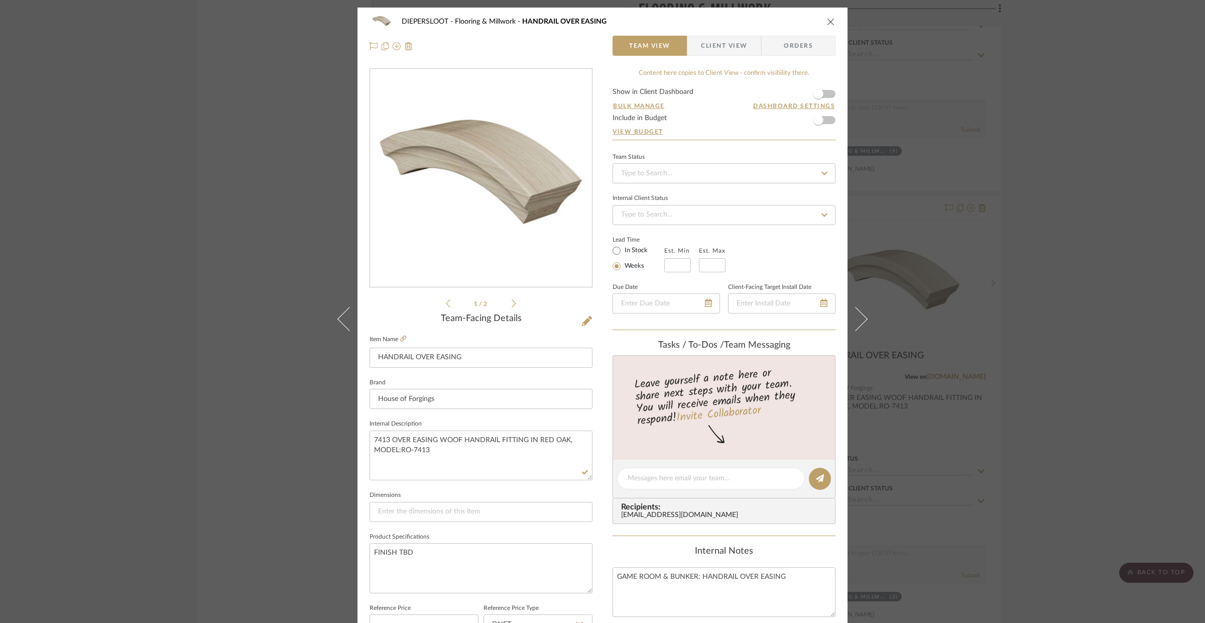
click at [213, 387] on div "DIEPERSLOOT Flooring & Millwork HANDRAIL OVER EASING Team View Client View Orde…" at bounding box center [602, 311] width 1205 height 623
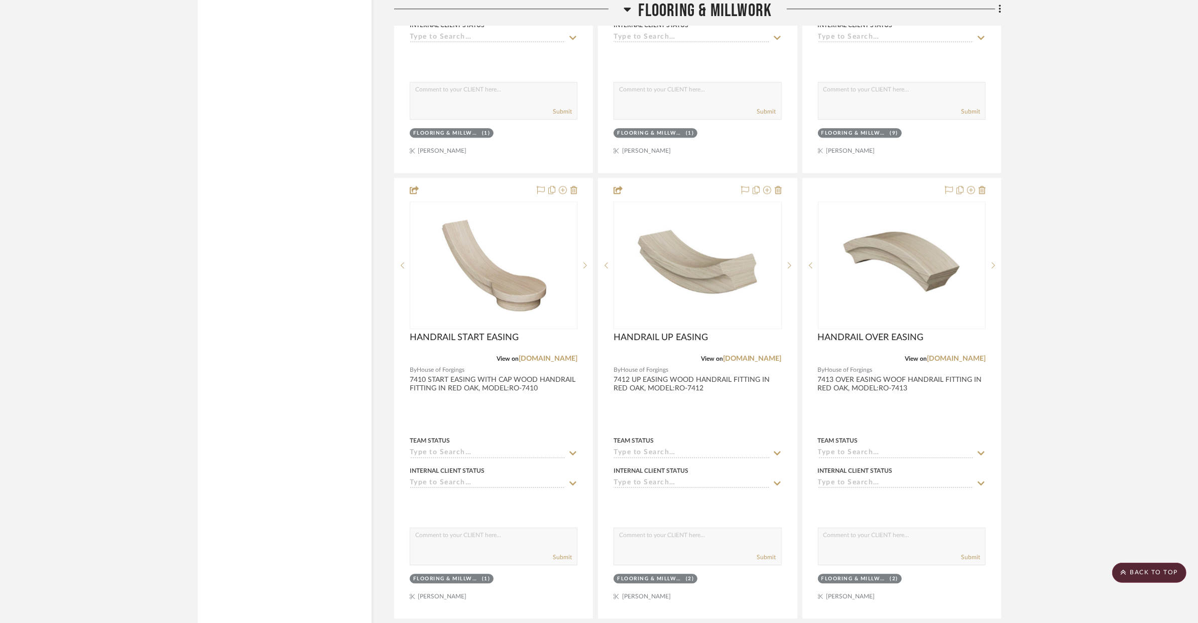
scroll to position [3513, 0]
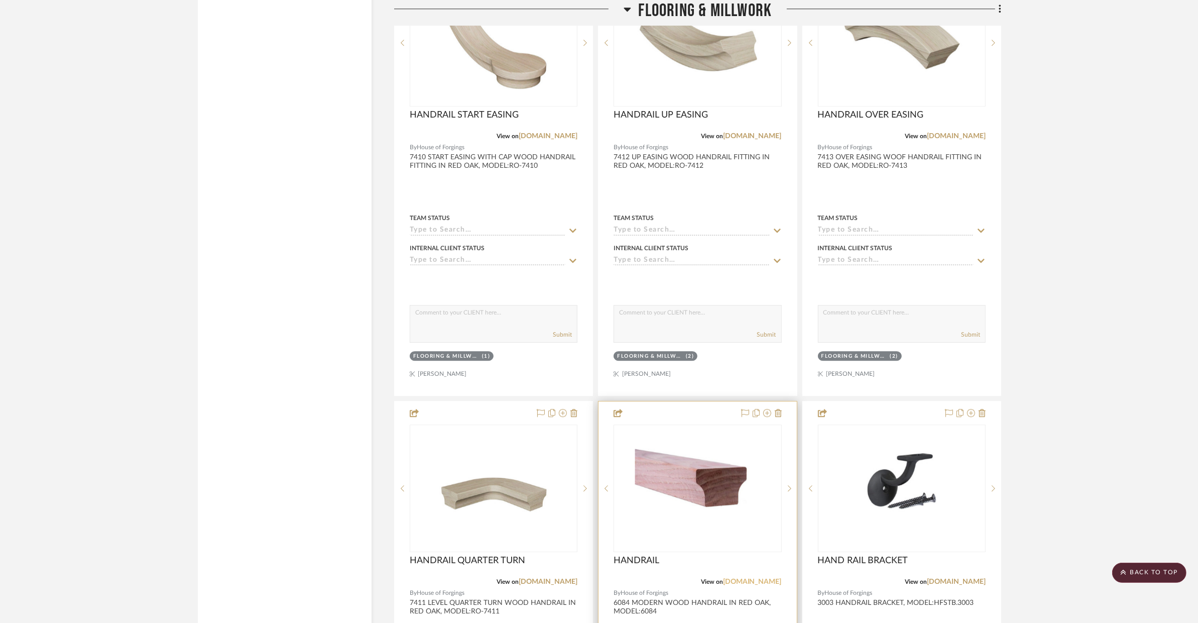
click at [750, 579] on link "[DOMAIN_NAME]" at bounding box center [752, 581] width 59 height 7
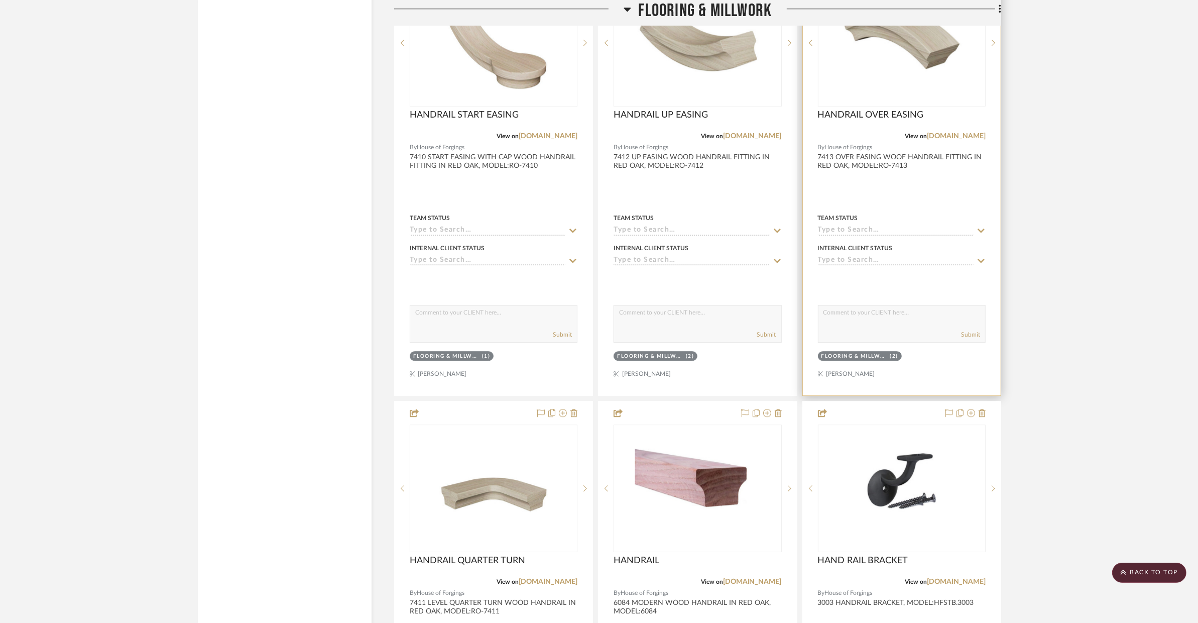
click at [879, 174] on div at bounding box center [902, 175] width 198 height 439
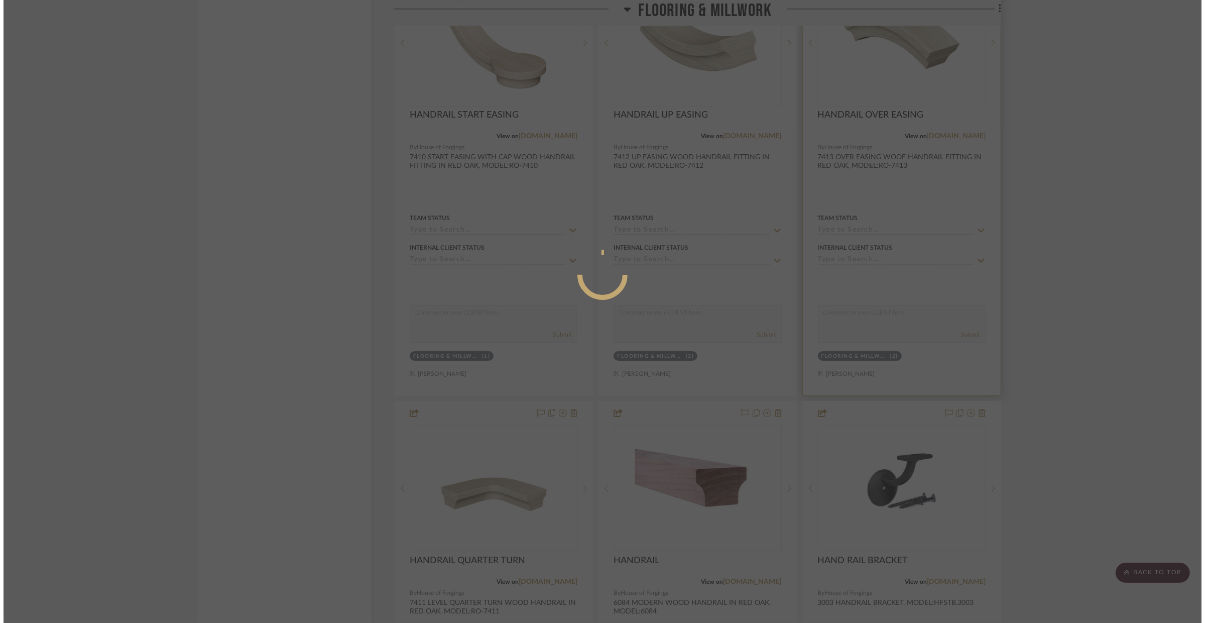
scroll to position [0, 0]
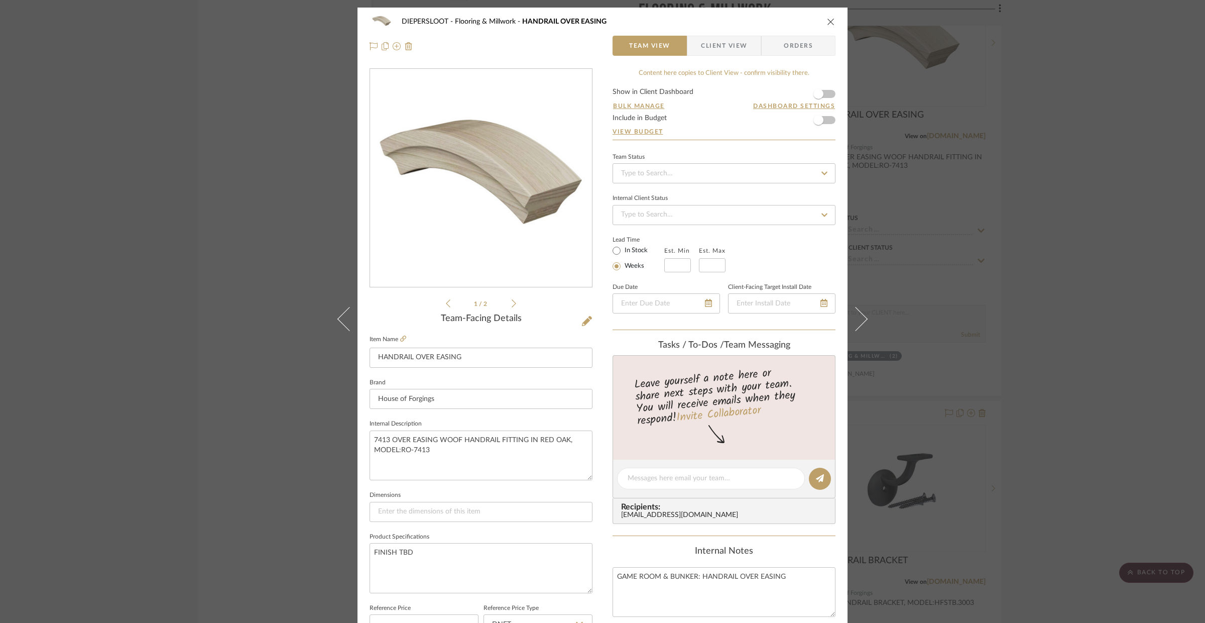
click at [577, 326] on div "Team-Facing Details Item Name HANDRAIL OVER EASING Brand House of Forgings Inte…" at bounding box center [481, 481] width 223 height 337
click at [582, 324] on icon at bounding box center [587, 321] width 10 height 10
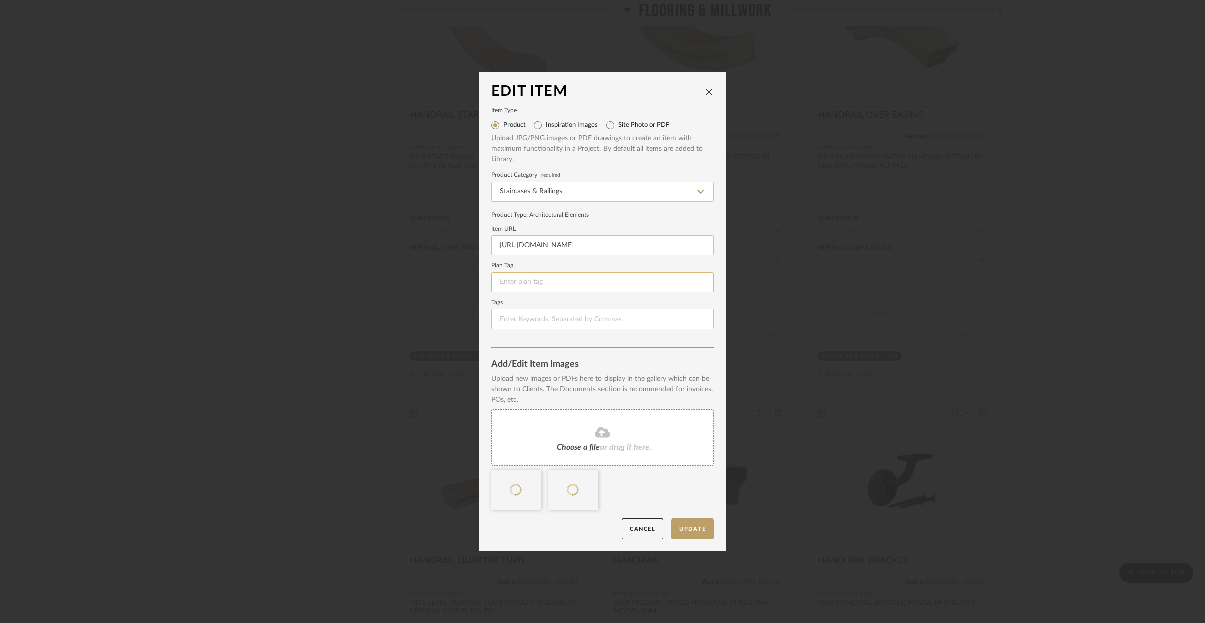
click at [551, 285] on input at bounding box center [602, 282] width 223 height 20
type input "M-8a"
click at [579, 329] on edit-item-form "Item Type Product Inspiration Images Site Photo or PDF Upload JPG/PNG images or…" at bounding box center [602, 228] width 223 height 240
click at [579, 321] on input at bounding box center [602, 319] width 223 height 20
click at [687, 526] on button "Update" at bounding box center [692, 528] width 43 height 21
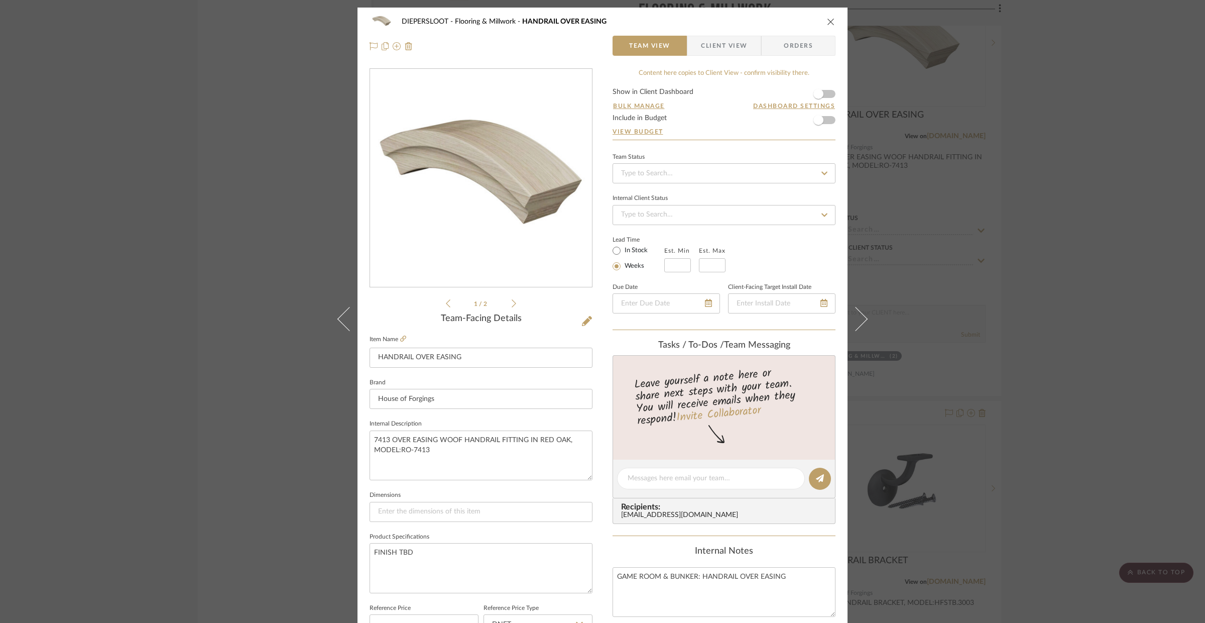
click at [277, 468] on div "DIEPERSLOOT Flooring & Millwork HANDRAIL OVER EASING Team View Client View Orde…" at bounding box center [602, 311] width 1205 height 623
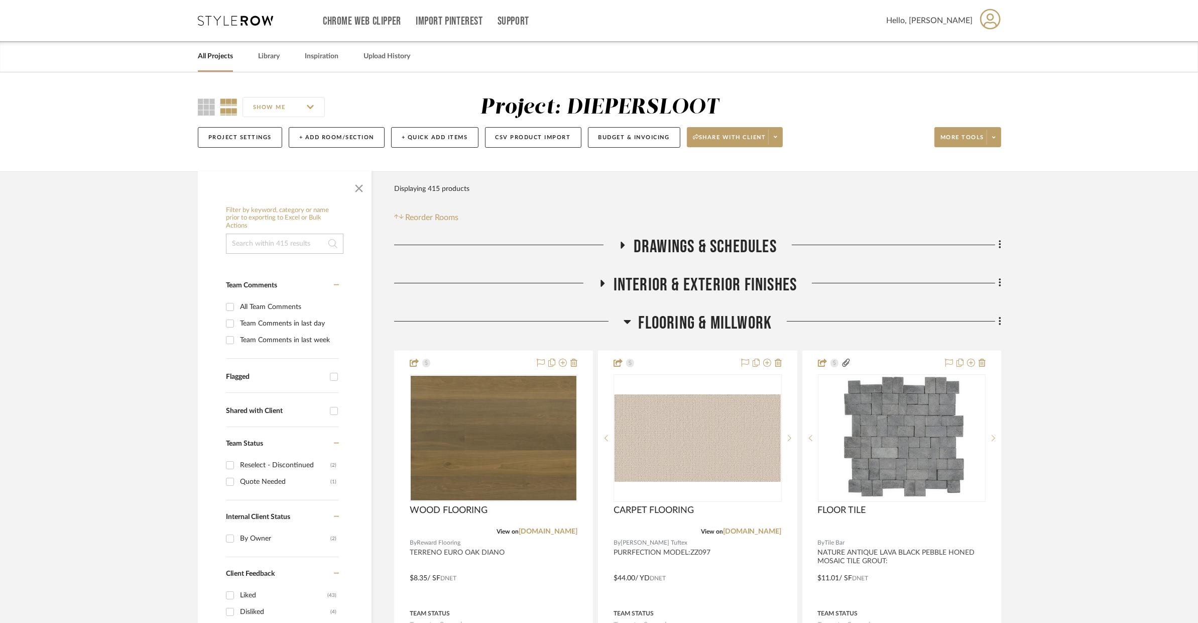
click at [662, 319] on span "Flooring & Millwork" at bounding box center [706, 323] width 134 height 22
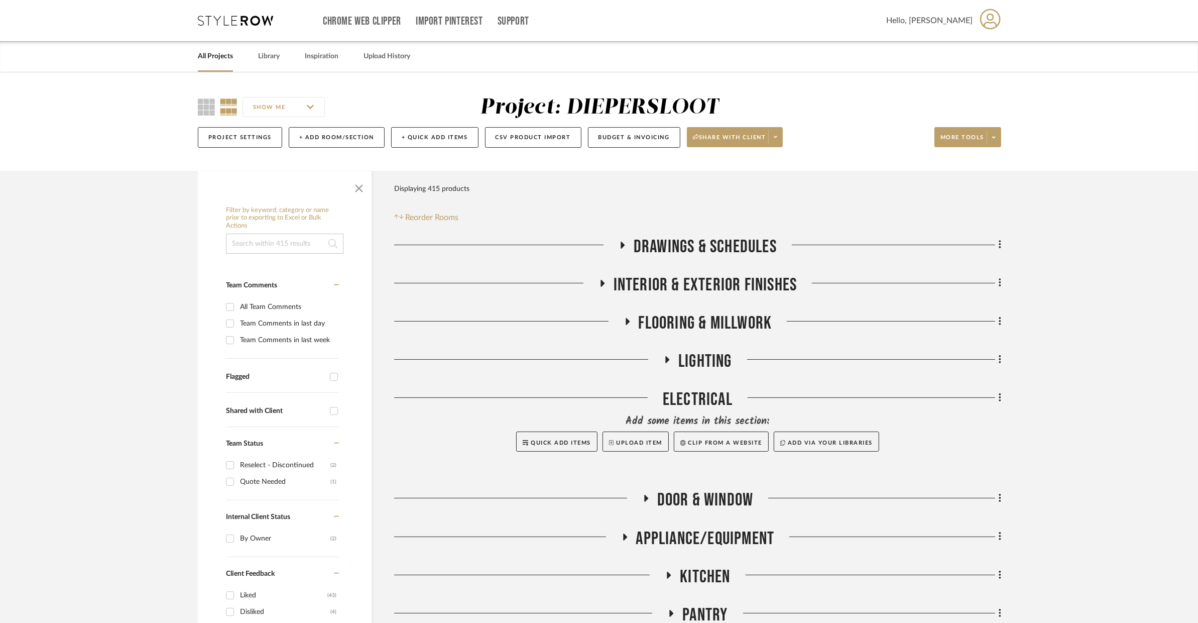
click at [690, 362] on span "LIGHTING" at bounding box center [705, 361] width 54 height 22
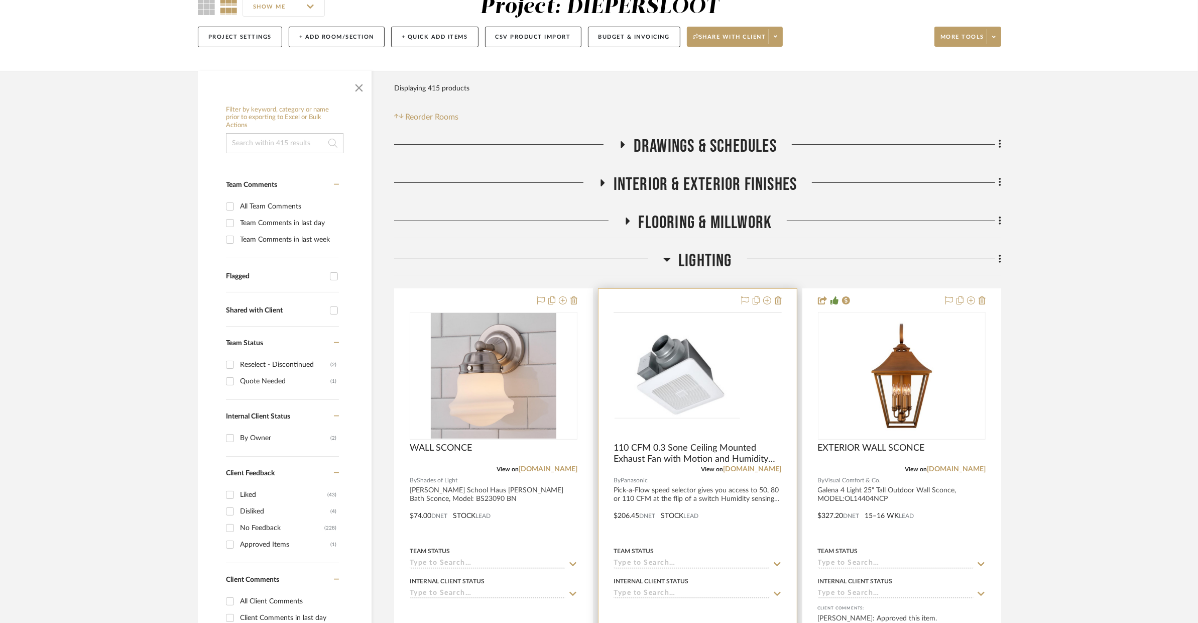
scroll to position [390, 0]
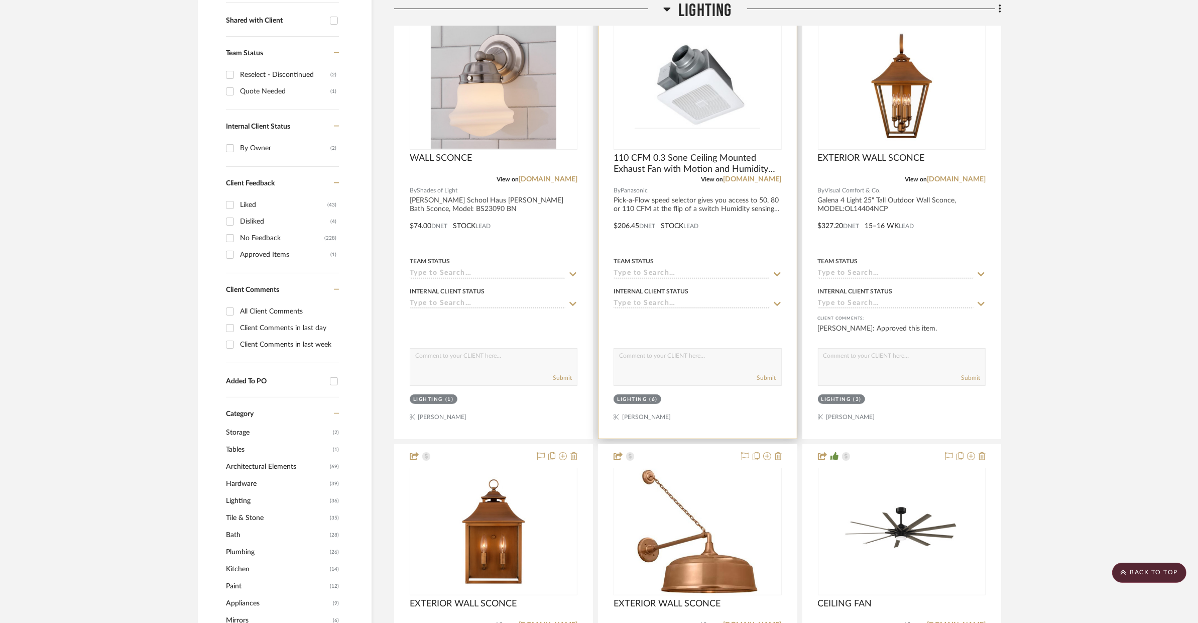
click at [711, 239] on div at bounding box center [698, 218] width 198 height 439
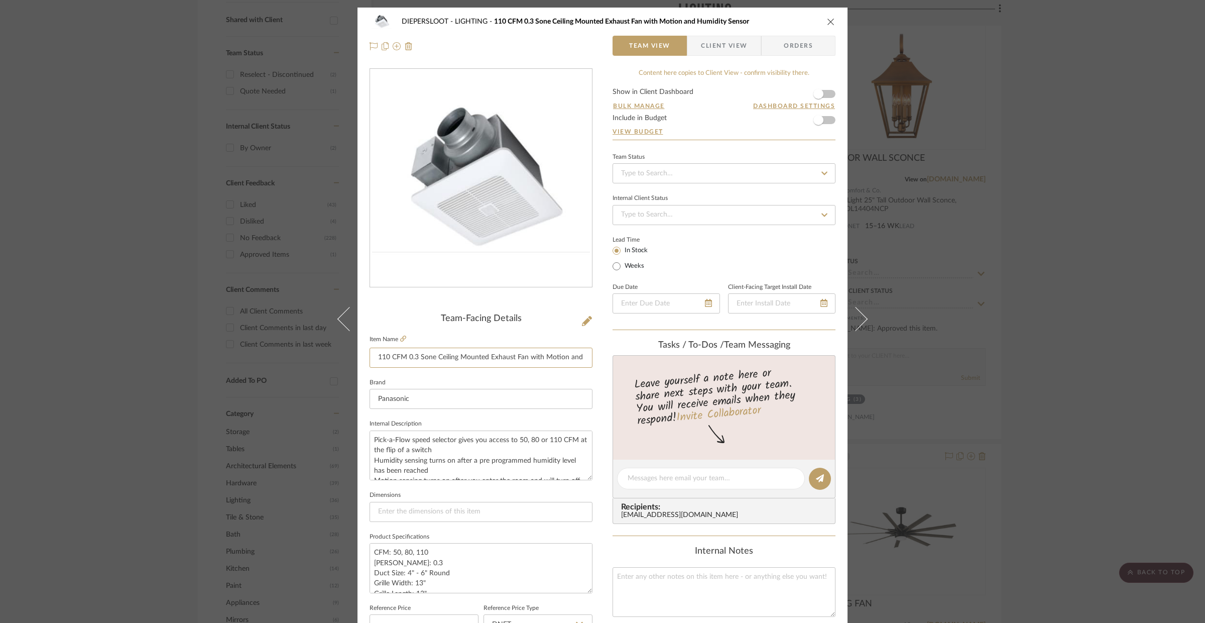
scroll to position [0, 49]
drag, startPoint x: 373, startPoint y: 357, endPoint x: 641, endPoint y: 364, distance: 267.7
click at [641, 364] on div "DIEPERSLOOT LIGHTING 110 CFM 0.3 Sone Ceiling Mounted Exhaust Fan with Motion a…" at bounding box center [603, 471] width 490 height 927
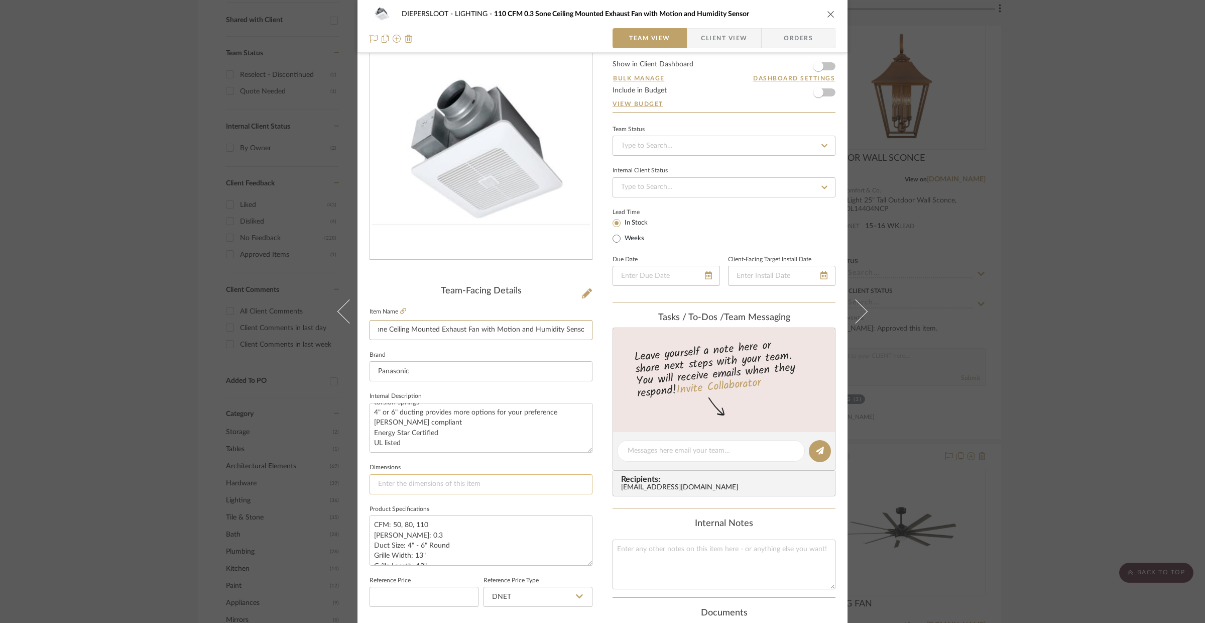
scroll to position [40, 0]
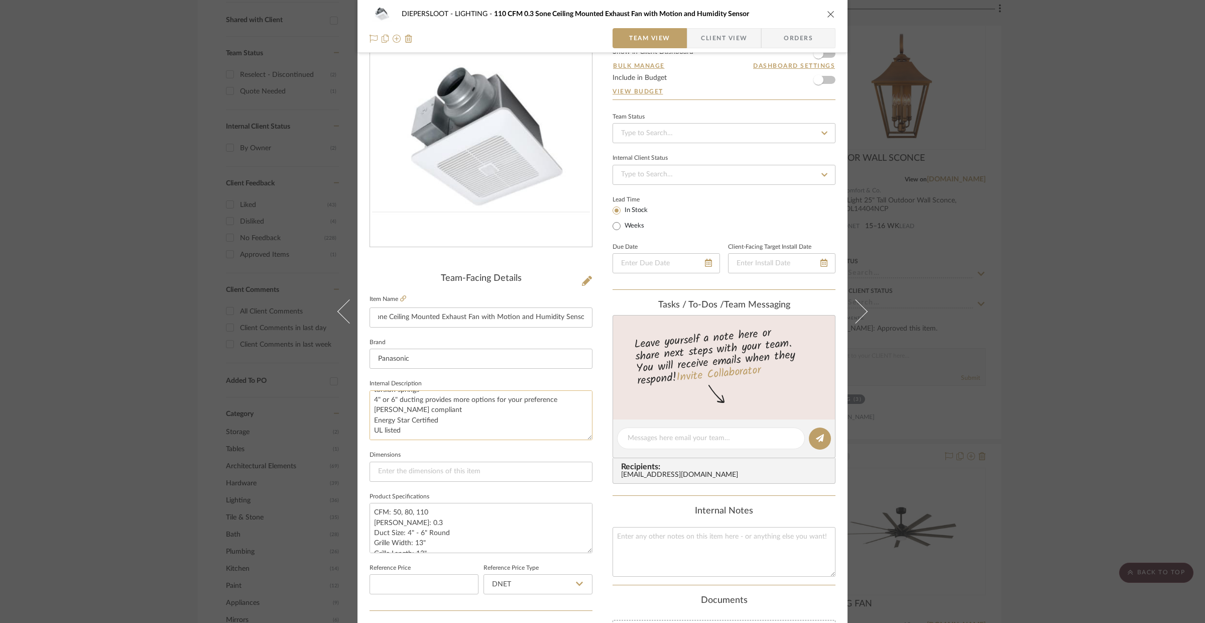
click at [418, 438] on textarea "Pick-a-Flow speed selector gives you access to 50, 80 or 110 CFM at the flip of…" at bounding box center [481, 415] width 223 height 50
drag, startPoint x: 431, startPoint y: 437, endPoint x: 361, endPoint y: 389, distance: 85.2
click at [361, 389] on div "DIEPERSLOOT LIGHTING 110 CFM 0.3 Sone Ceiling Mounted Exhaust Fan with Motion a…" at bounding box center [603, 430] width 490 height 927
paste textarea "110 CFM 0.3 Sone Ceiling Mounted Exhaust Fan with Motion and Humidity Sensor"
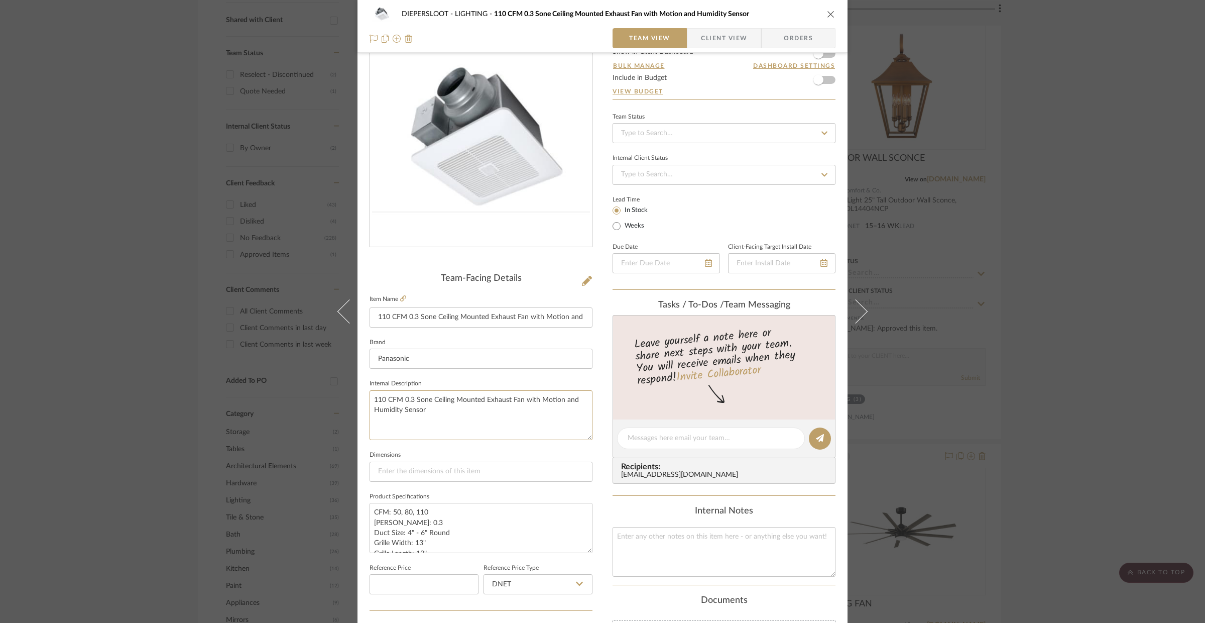
type textarea "110 CFM 0.3 Sone Ceiling Mounted Exhaust Fan with Motion and Humidity Sensor"
click at [404, 297] on fieldset "Item Name 110 CFM 0.3 Sone Ceiling Mounted Exhaust Fan with Motion and Humidity…" at bounding box center [481, 309] width 223 height 35
click at [402, 297] on icon at bounding box center [403, 298] width 6 height 6
drag, startPoint x: 430, startPoint y: 415, endPoint x: 365, endPoint y: 399, distance: 66.7
click at [365, 399] on div "DIEPERSLOOT LIGHTING 110 CFM 0.3 Sone Ceiling Mounted Exhaust Fan with Motion a…" at bounding box center [603, 430] width 490 height 927
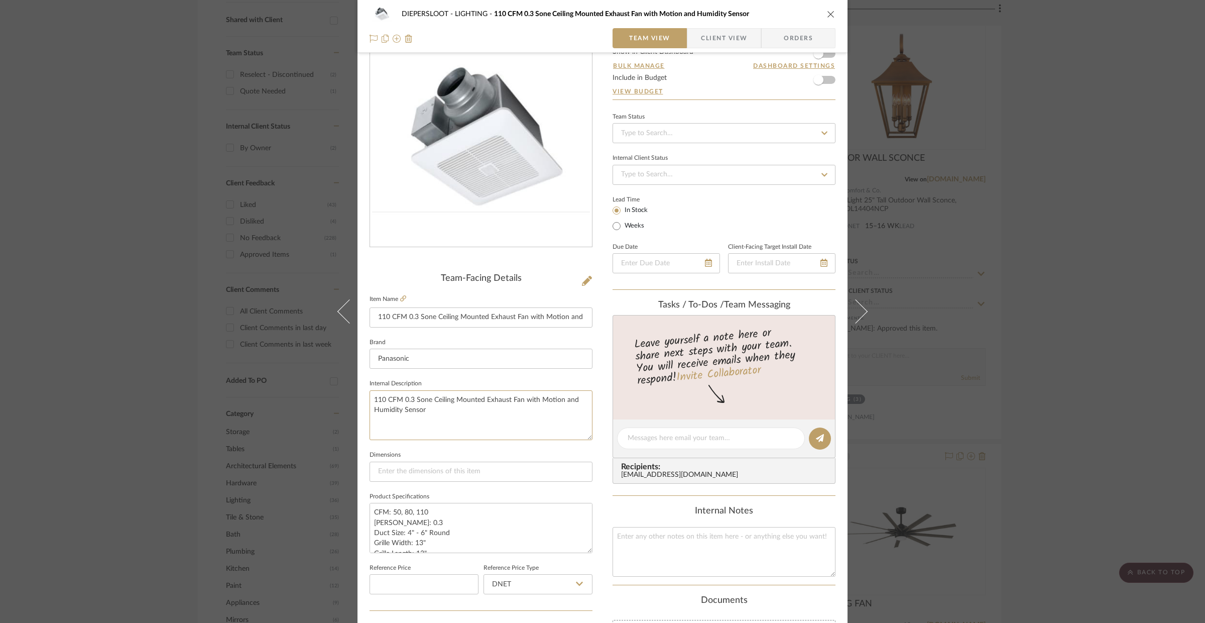
paste textarea "Model: FV-0511VQC1"
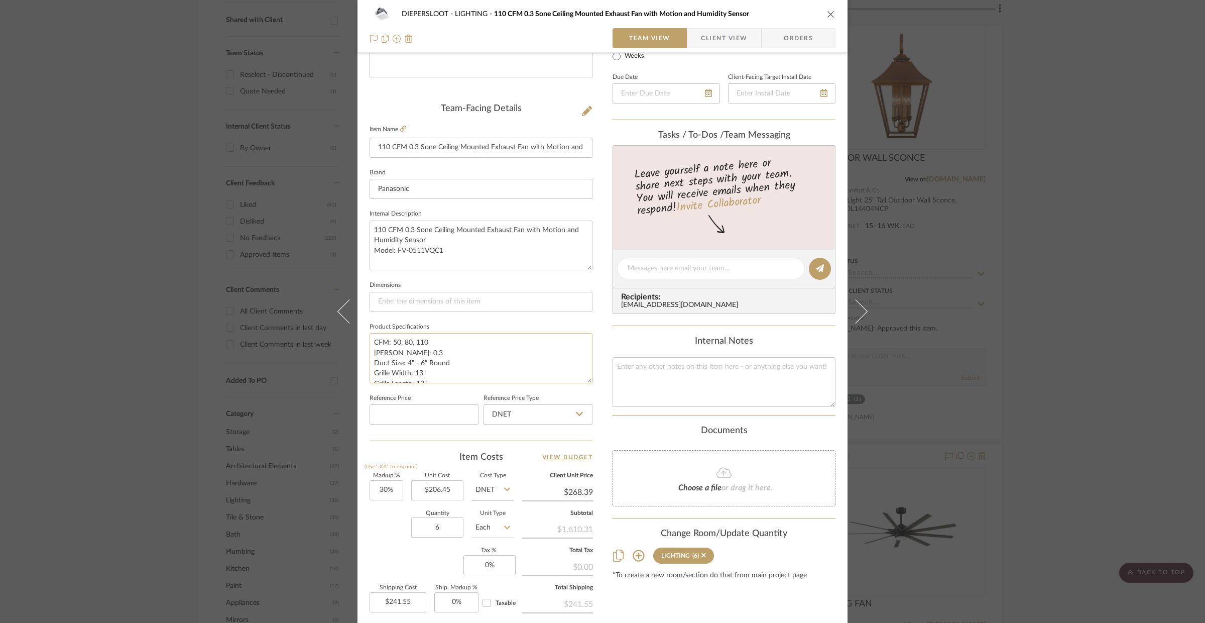
type textarea "110 CFM 0.3 Sone Ceiling Mounted Exhaust Fan with Motion and Humidity Sensor Mo…"
drag, startPoint x: 449, startPoint y: 362, endPoint x: 366, endPoint y: 363, distance: 83.4
click at [370, 363] on textarea "CFM: 50, 80, 110 [PERSON_NAME]: 0.3 Duct Size: 4" - 6" Round Grille Width: 13" …" at bounding box center [481, 358] width 223 height 50
click at [403, 306] on input at bounding box center [481, 302] width 223 height 20
paste input "Duct Size: 4" - 6" Round"
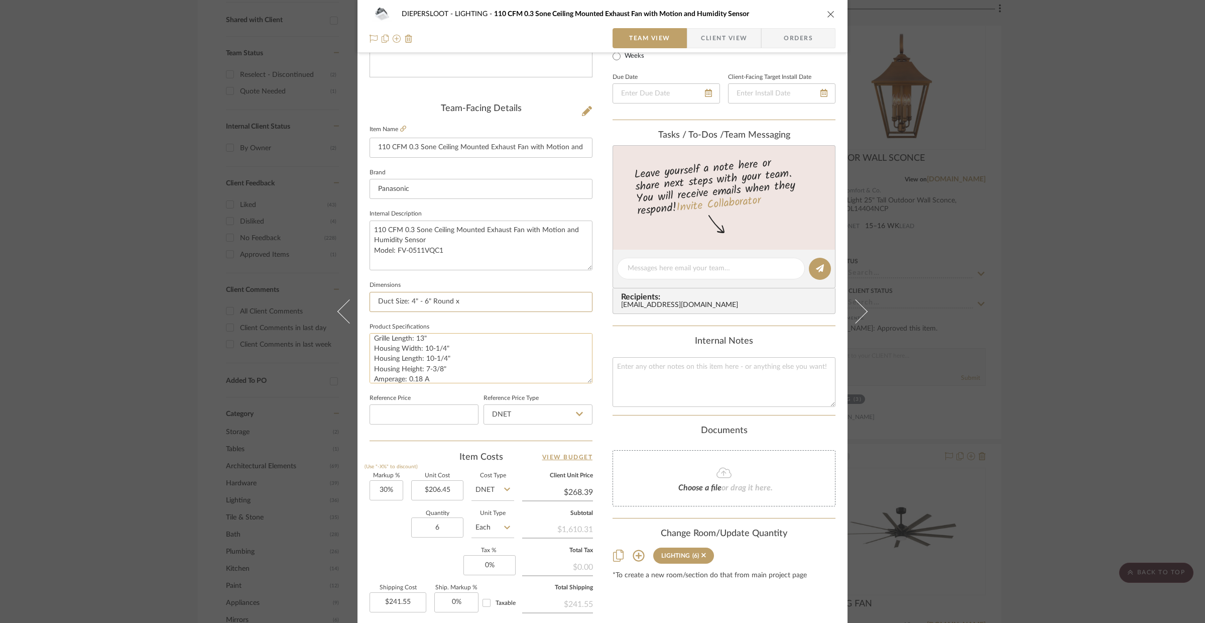
scroll to position [44, 0]
type input "Duct Size: 4" - 6" Round x"
drag, startPoint x: 373, startPoint y: 145, endPoint x: 597, endPoint y: 159, distance: 224.4
click at [597, 159] on div "DIEPERSLOOT LIGHTING 110 CFM 0.3 Sone Ceiling Mounted Exhaust Fan with Motion a…" at bounding box center [603, 261] width 490 height 927
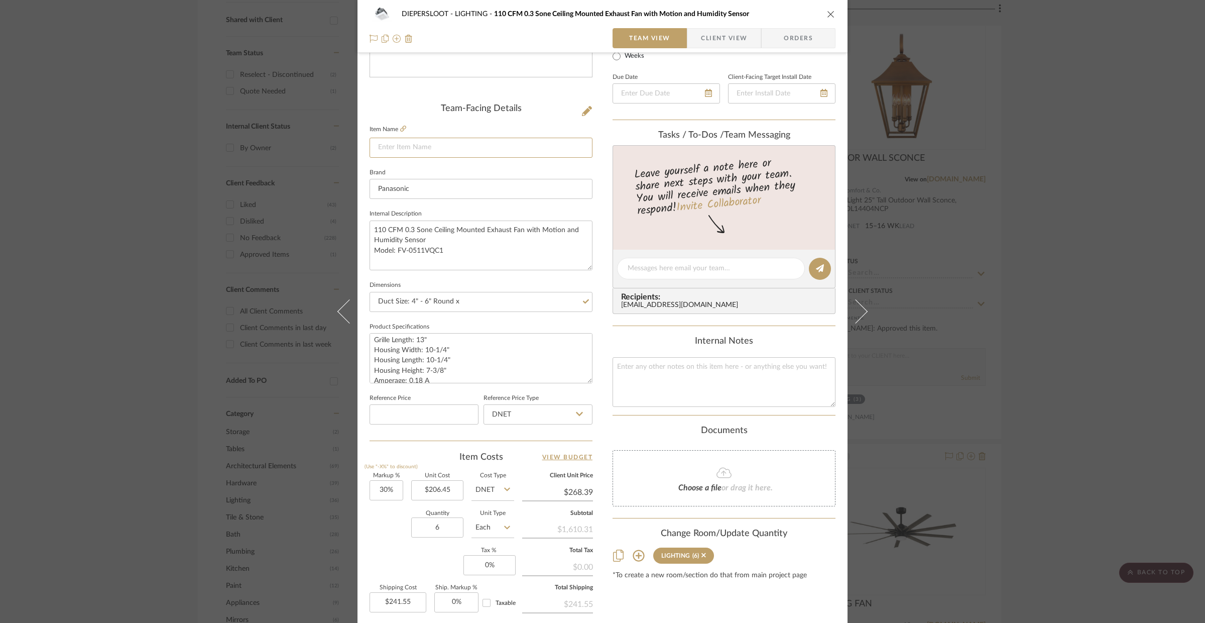
scroll to position [0, 0]
type input "EXHAUST FAN"
click at [513, 205] on sr-form-field "Brand Panasonic" at bounding box center [481, 187] width 223 height 42
drag, startPoint x: 433, startPoint y: 358, endPoint x: 399, endPoint y: 357, distance: 33.7
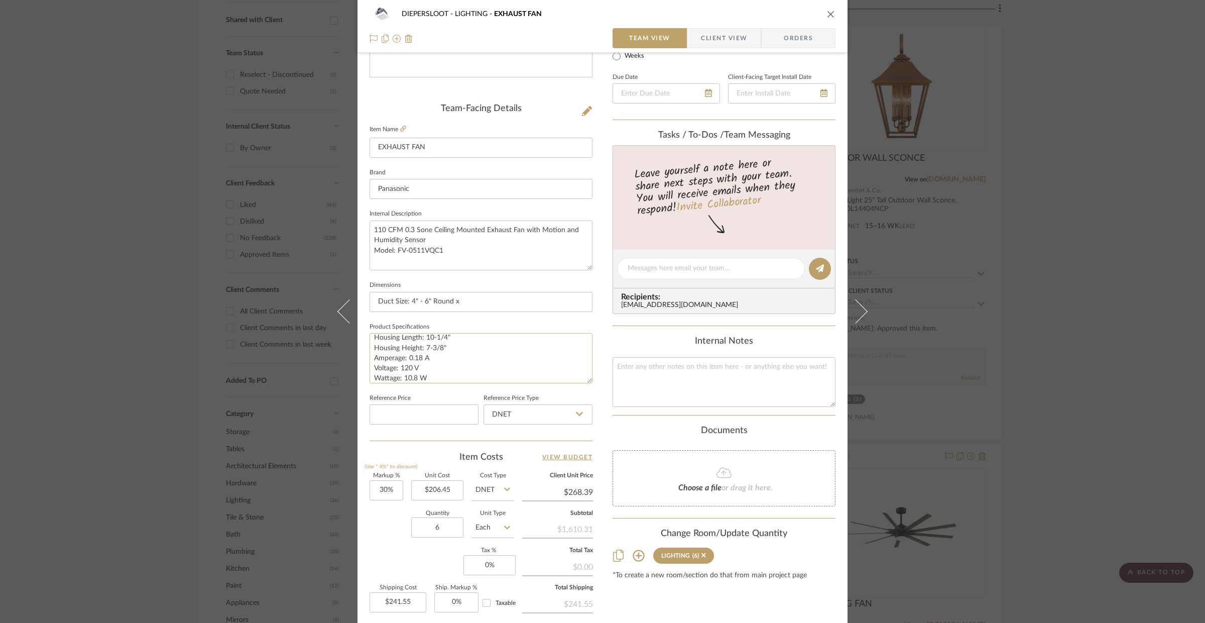
click at [399, 357] on textarea "CFM: 50, 80, 110 [PERSON_NAME]: 0.3 Duct Size: 4" - 6" Round Grille Width: 13" …" at bounding box center [481, 358] width 223 height 50
click at [471, 348] on textarea "CFM: 50, 80, 110 [PERSON_NAME]: 0.3 Duct Size: 4" - 6" Round Grille Width: 13" …" at bounding box center [481, 358] width 223 height 50
drag, startPoint x: 466, startPoint y: 346, endPoint x: 410, endPoint y: 348, distance: 55.8
click at [410, 348] on textarea "CFM: 50, 80, 110 [PERSON_NAME]: 0.3 Duct Size: 4" - 6" Round Grille Width: 13" …" at bounding box center [481, 358] width 223 height 50
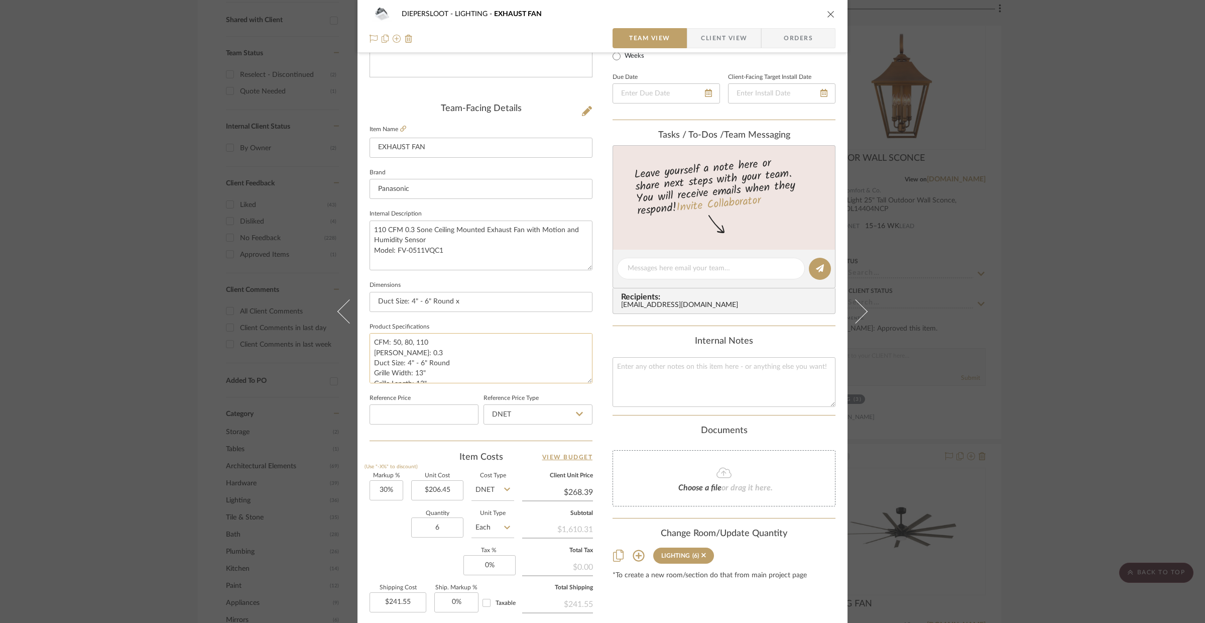
drag, startPoint x: 419, startPoint y: 352, endPoint x: 368, endPoint y: 344, distance: 52.4
click at [370, 344] on textarea "CFM: 50, 80, 110 [PERSON_NAME]: 0.3 Duct Size: 4" - 6" Round Grille Width: 13" …" at bounding box center [481, 358] width 223 height 50
drag, startPoint x: 448, startPoint y: 354, endPoint x: 364, endPoint y: 352, distance: 84.4
click at [364, 352] on div "DIEPERSLOOT LIGHTING EXHAUST FAN Team View Client View Orders Team-Facing Detai…" at bounding box center [603, 261] width 490 height 927
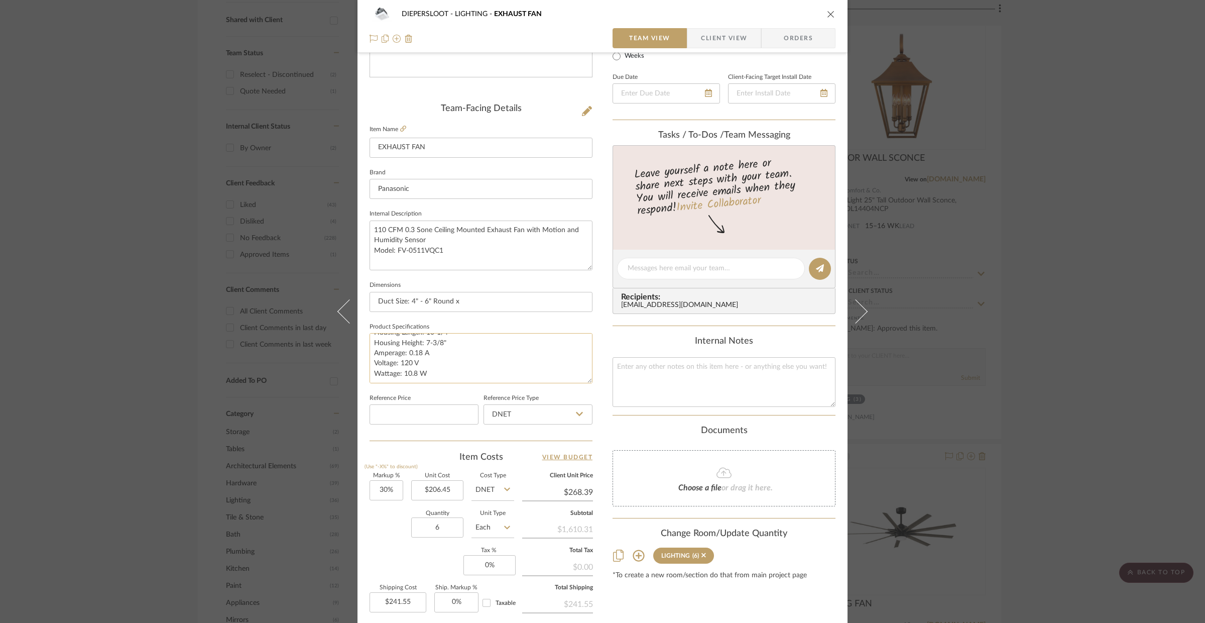
drag, startPoint x: 432, startPoint y: 373, endPoint x: 368, endPoint y: 354, distance: 66.3
click at [370, 354] on textarea "ille Width: 13" Grille Length: 13" Housing Width: 10-1/4" Housing Length: 10-1/…" at bounding box center [481, 358] width 223 height 50
type textarea "ille Width: 13" Grille Length: 13" Housing Width: 10-1/4" Housing Length: 10-1/…"
click at [463, 300] on input "Duct Size: 4" - 6" Round x" at bounding box center [481, 302] width 223 height 20
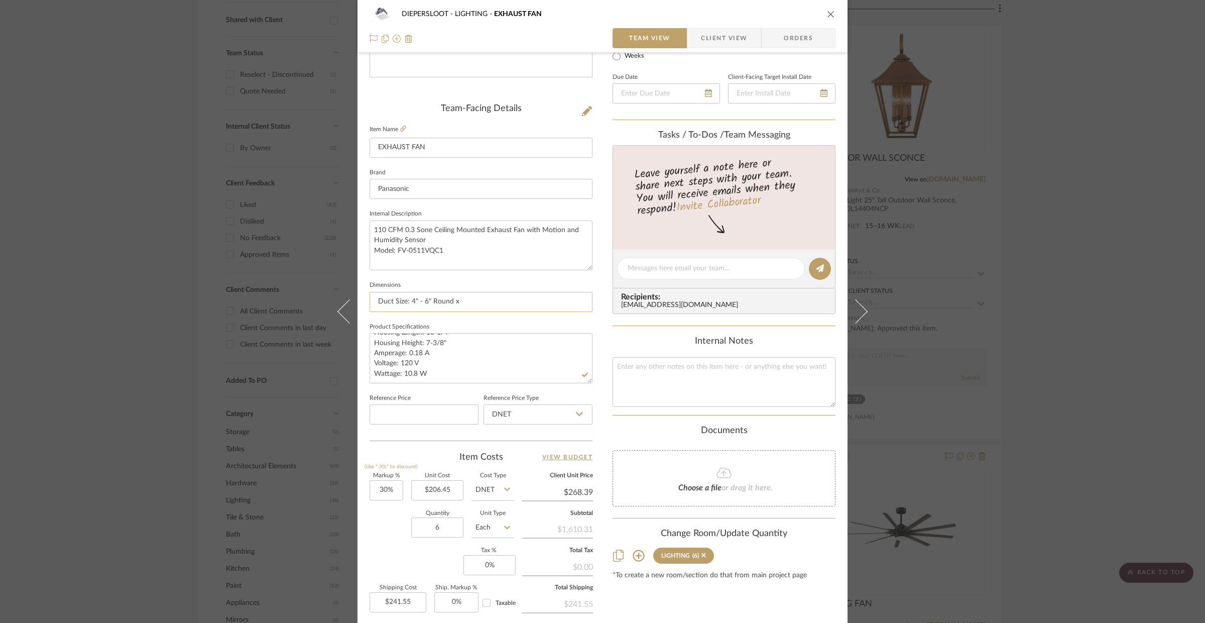
paste input "Amperage: 0.18 A Voltage: 120 V Wattage: 10.8 W"
click at [483, 301] on input "Duct Size: 4" - 6" Round x Amperage: 0.18 A Voltage: 120 V Wattage: 10.8 W" at bounding box center [481, 302] width 223 height 20
click at [535, 305] on input "Duct Size: 4" - 6" Round x Amperage: 0.18 A xVoltage: 120 V Wattage: 10.8 W" at bounding box center [481, 302] width 223 height 20
click at [535, 300] on input "Duct Size: 4" - 6" Round x Amperage: 0.18 A xVoltage: 120 V Wattage: 10.8 W" at bounding box center [481, 302] width 223 height 20
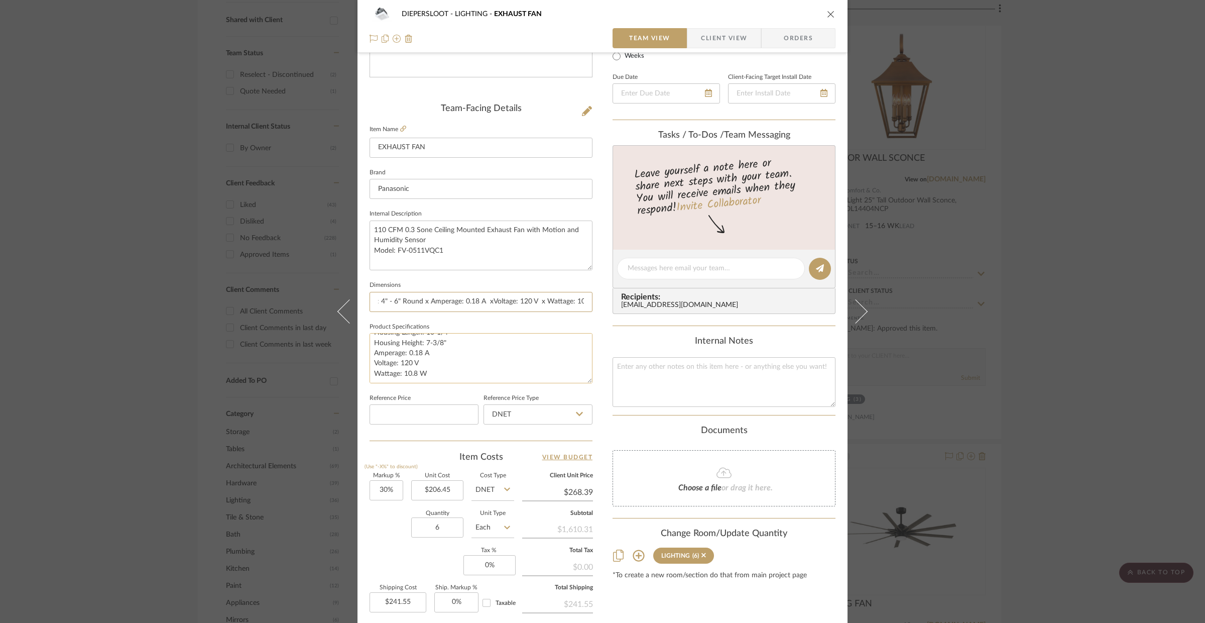
type input "Duct Size: 4" - 6" Round x Amperage: 0.18 A xVoltage: 120 V x Wattage: 10.8 W"
click at [505, 356] on textarea "ille Width: 13" Grille Length: 13" Housing Width: 10-1/4" Housing Length: 10-1/…" at bounding box center [481, 358] width 223 height 50
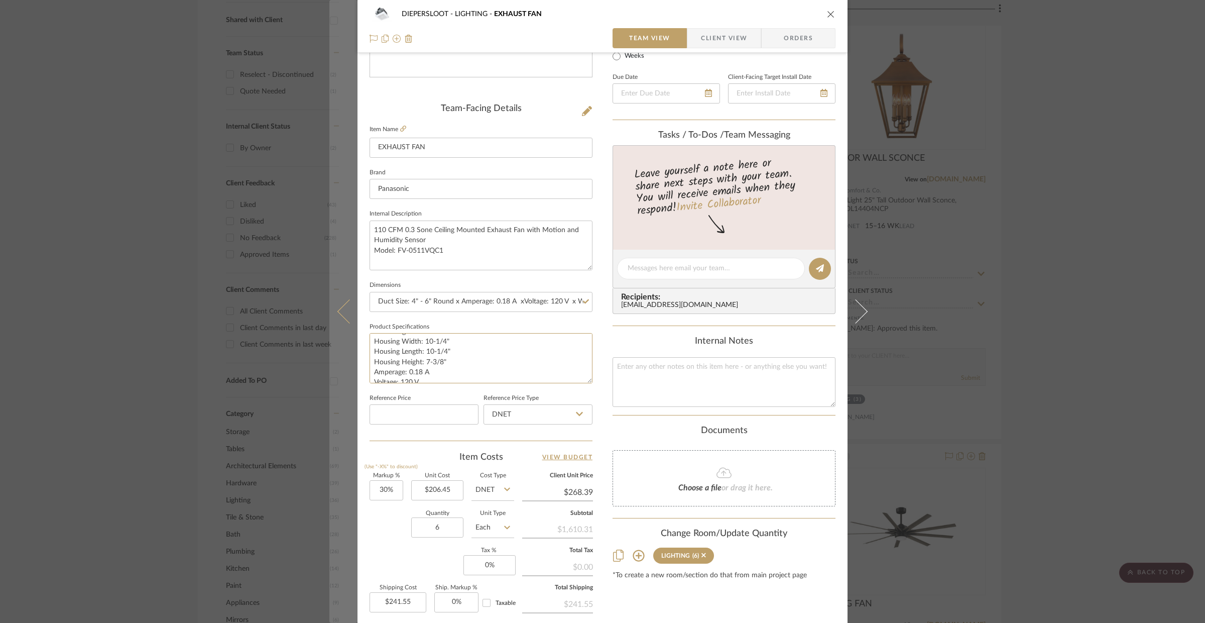
scroll to position [0, 0]
drag, startPoint x: 443, startPoint y: 375, endPoint x: 349, endPoint y: 334, distance: 102.6
click at [349, 334] on mat-dialog-content "DIEPERSLOOT LIGHTING EXHAUST FAN Team View Client View Orders Team-Facing Detai…" at bounding box center [602, 261] width 546 height 927
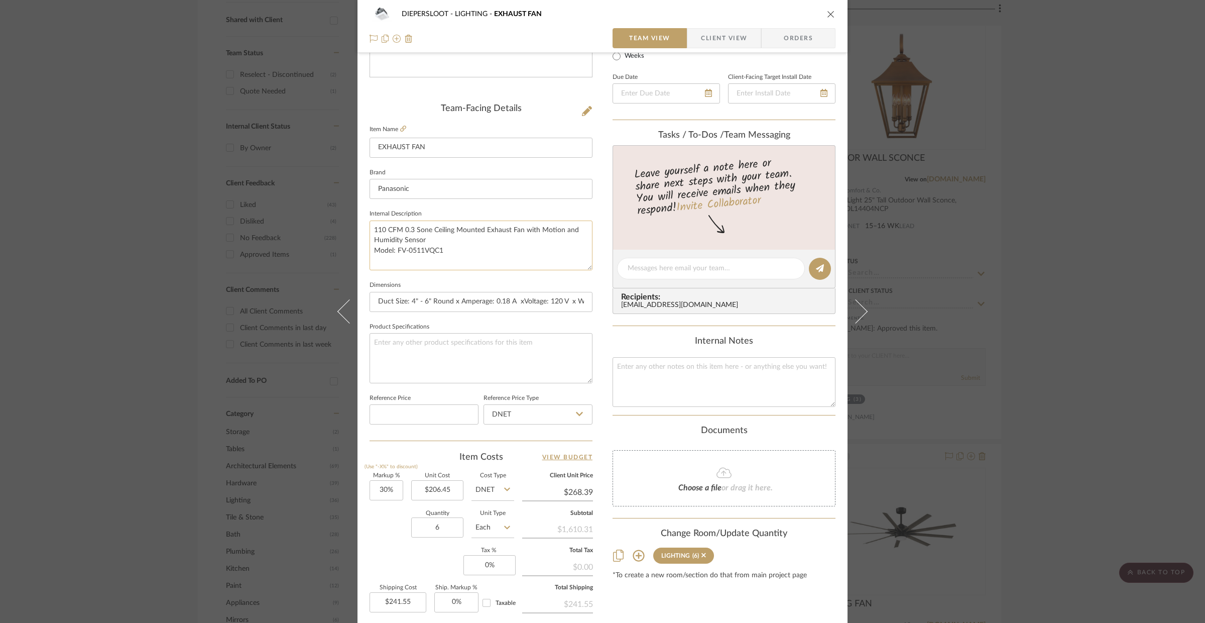
click at [523, 230] on textarea "110 CFM 0.3 Sone Ceiling Mounted Exhaust Fan with Motion and Humidity Sensor Mo…" at bounding box center [481, 245] width 223 height 50
type textarea "110 CFM 0.3 Sone Ceiling Mounted Exhaust Fan Only with Motion and Humidity Sens…"
click at [472, 356] on textarea at bounding box center [481, 358] width 223 height 50
type textarea "N/A"
click at [672, 370] on textarea at bounding box center [724, 382] width 223 height 50
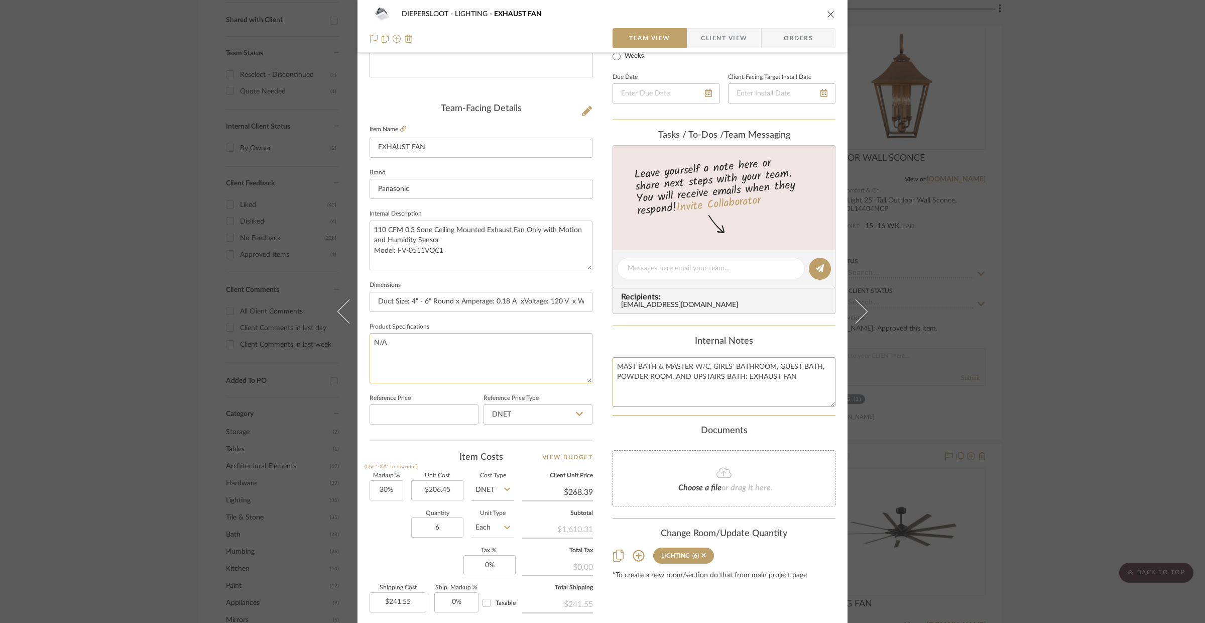
type textarea "MAST BATH & MASTER W/C, GIRLS' BATHROOM, GUEST BATH, POWDER ROOM, AND UPSTAIRS …"
click at [520, 352] on textarea "N/A" at bounding box center [481, 358] width 223 height 50
click at [427, 358] on textarea "N/A" at bounding box center [481, 358] width 223 height 50
click at [472, 300] on input "Duct Size: 4" - 6" Round x Amperage: 0.18 A xVoltage: 120 V x Wattage: 10.8 W" at bounding box center [481, 302] width 223 height 20
click at [827, 18] on button "close" at bounding box center [830, 14] width 9 height 9
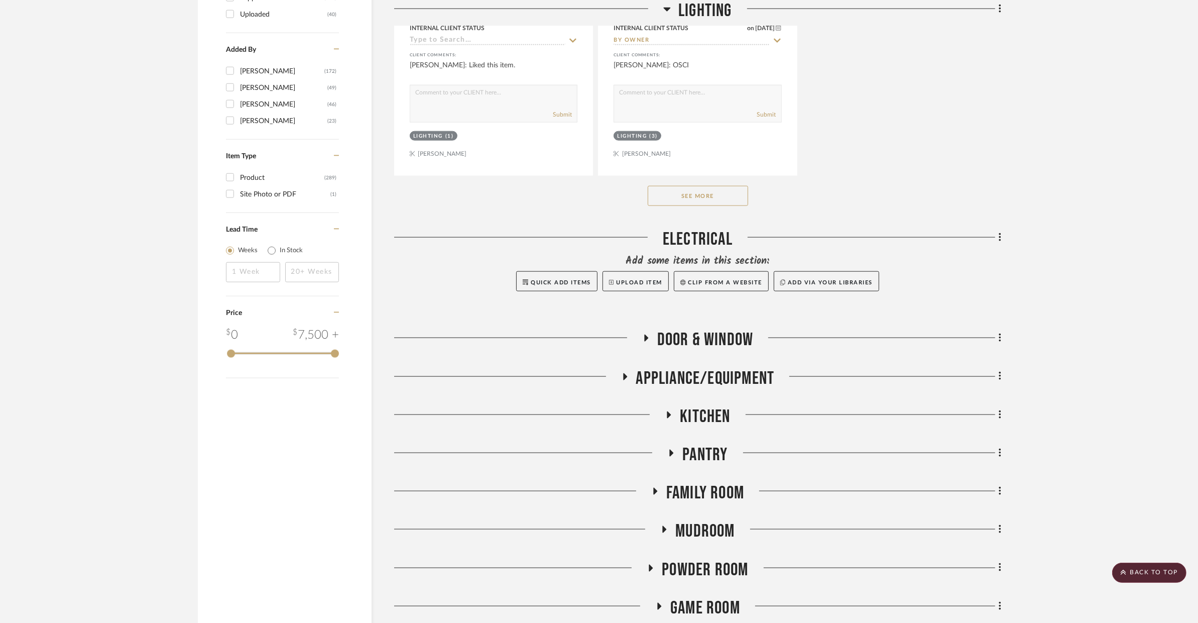
scroll to position [1547, 0]
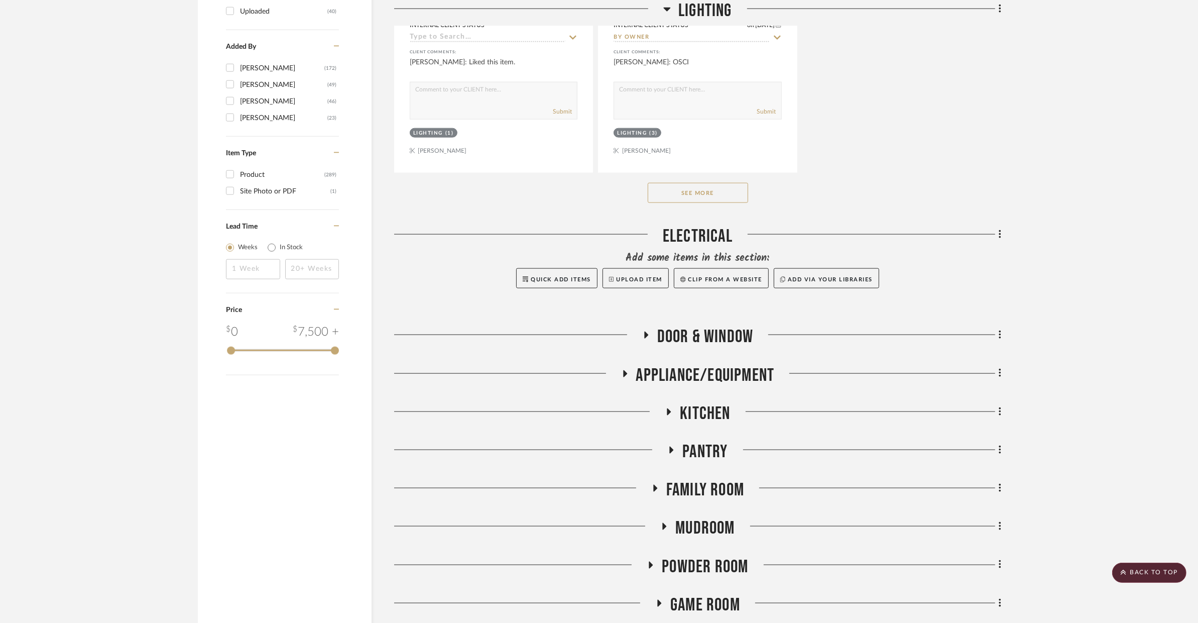
click at [729, 197] on button "See More" at bounding box center [698, 193] width 100 height 20
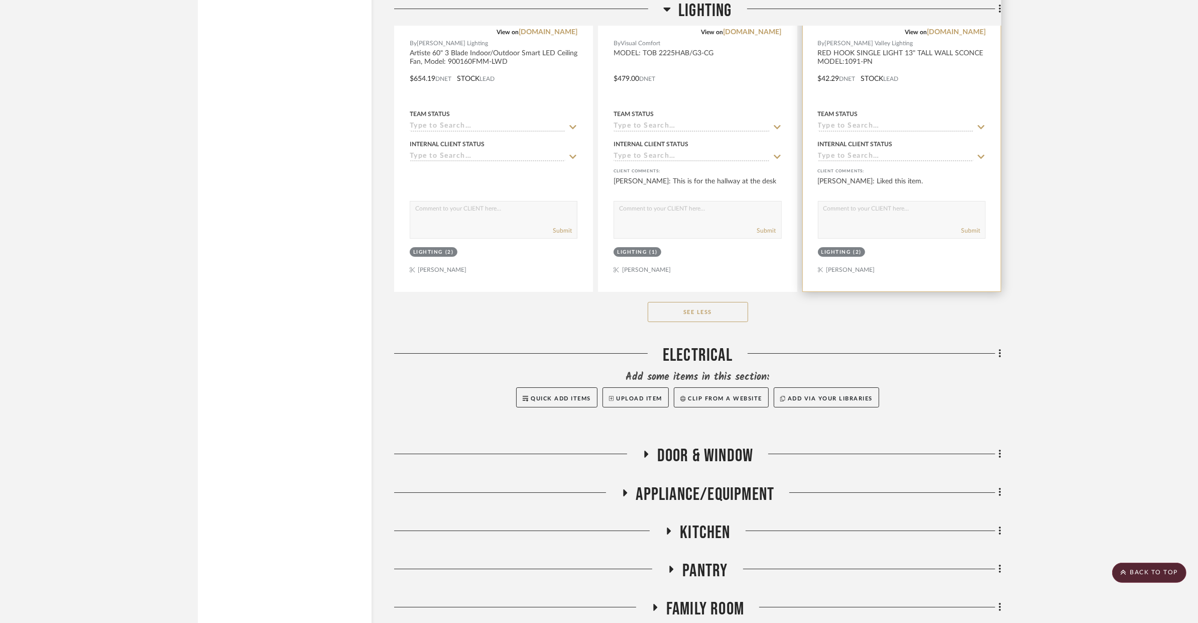
scroll to position [4182, 0]
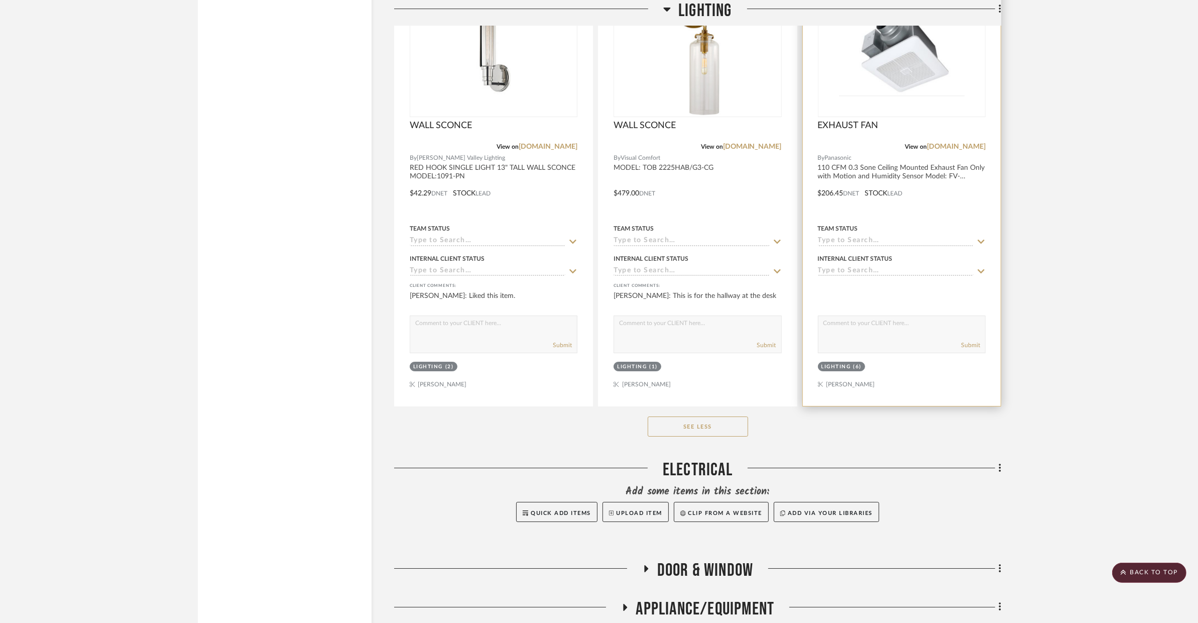
scroll to position [4296, 0]
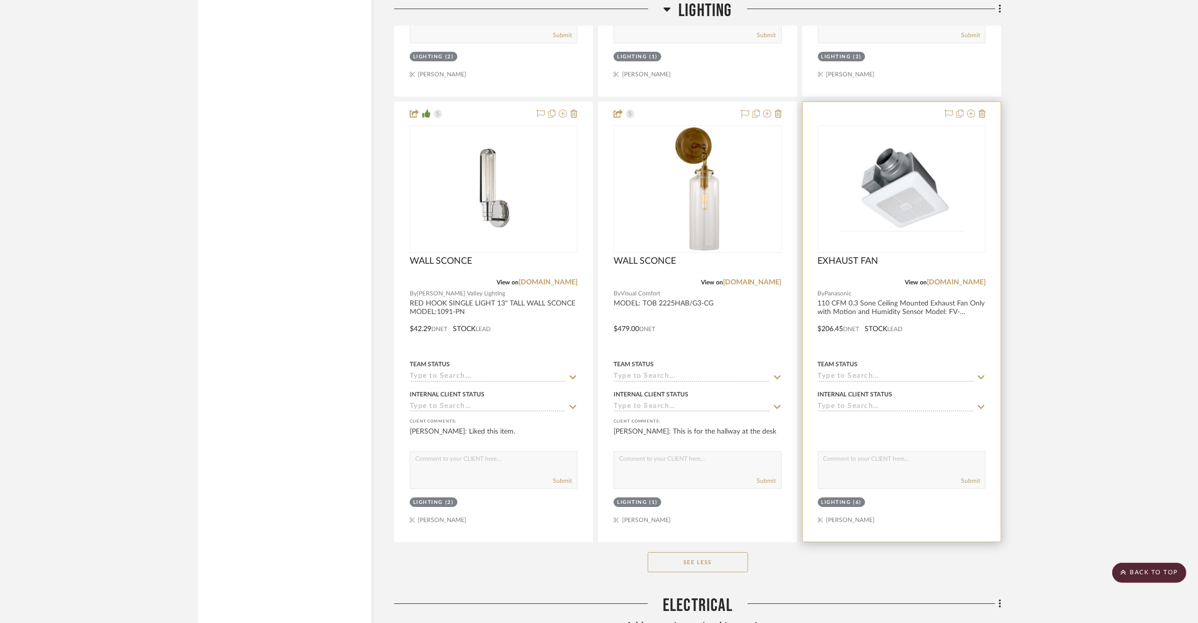
click at [939, 337] on div at bounding box center [902, 321] width 198 height 439
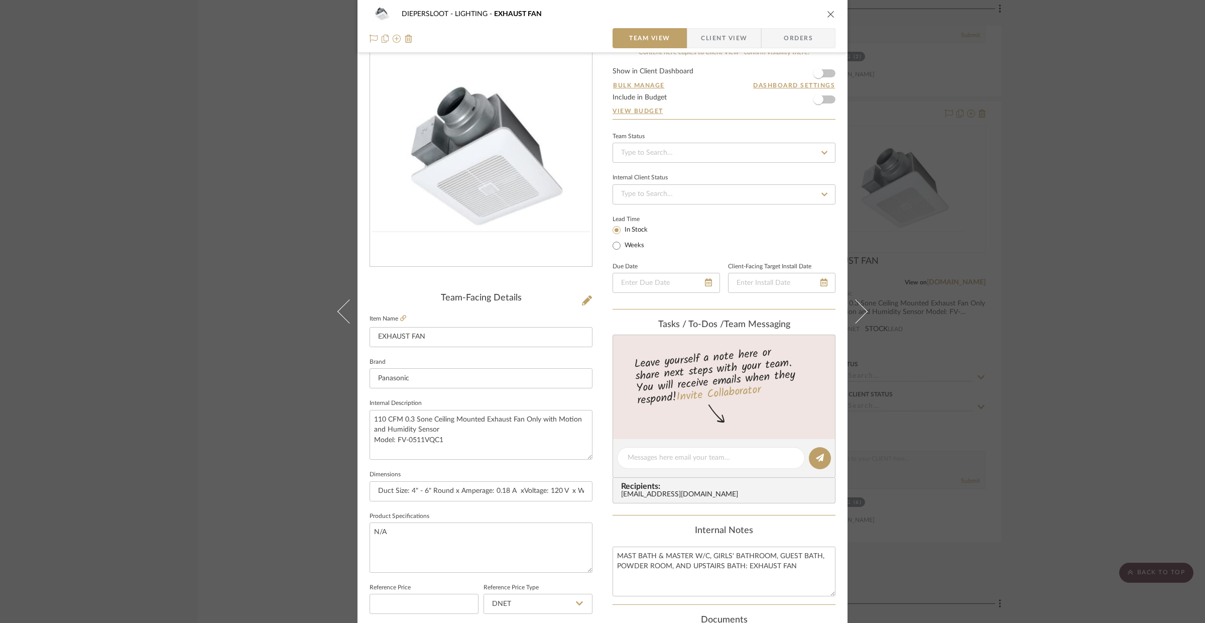
scroll to position [157, 0]
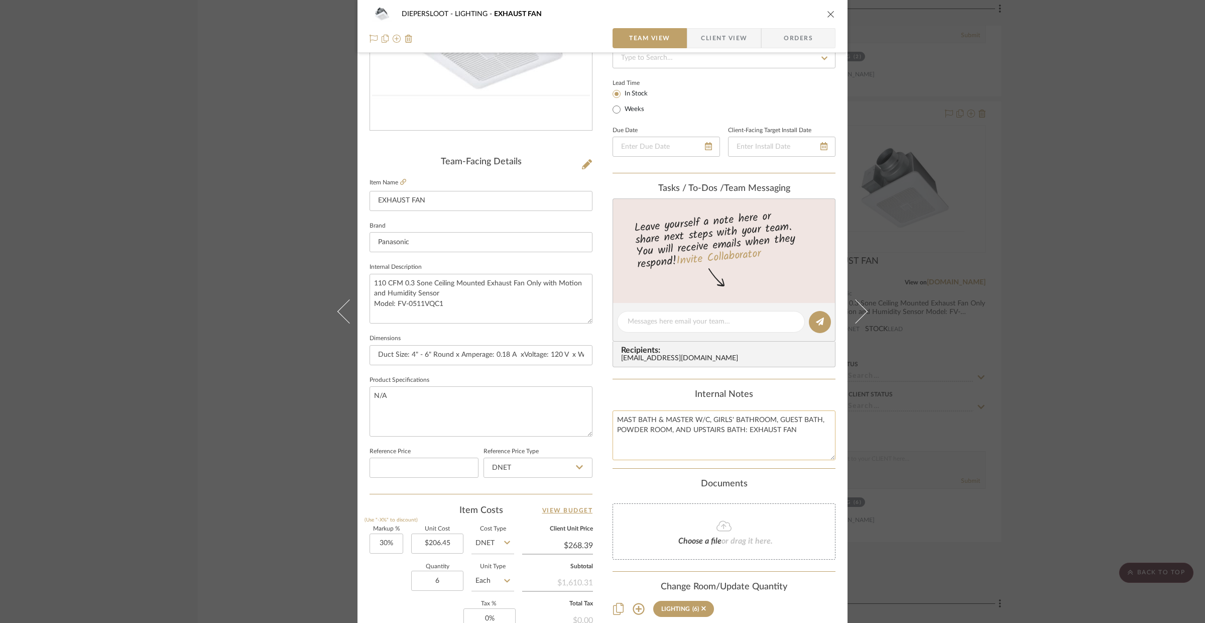
drag, startPoint x: 797, startPoint y: 434, endPoint x: 615, endPoint y: 423, distance: 182.6
click at [615, 423] on textarea "MAST BATH & MASTER W/C, GIRLS' BATHROOM, GUEST BATH, POWDER ROOM, AND UPSTAIRS …" at bounding box center [724, 435] width 223 height 50
click at [634, 427] on textarea "MAST BATH & MASTER W/C, GIRLS' BATHROOM, GUEST BATH, POWDER ROOM, AND UPSTAIRS …" at bounding box center [724, 435] width 223 height 50
click at [633, 420] on textarea "MAST BATH & MASTER W/C, GIRLS' BATHROOM, GUEST BATH, POWDER ROOM, AND UPSTAIRS …" at bounding box center [724, 435] width 223 height 50
click at [706, 434] on textarea "MASTER BATH & MASTER W/C, GIRLS' BATHROOM, GUEST BATH, POWDER ROOM, AND UPSTAIR…" at bounding box center [724, 435] width 223 height 50
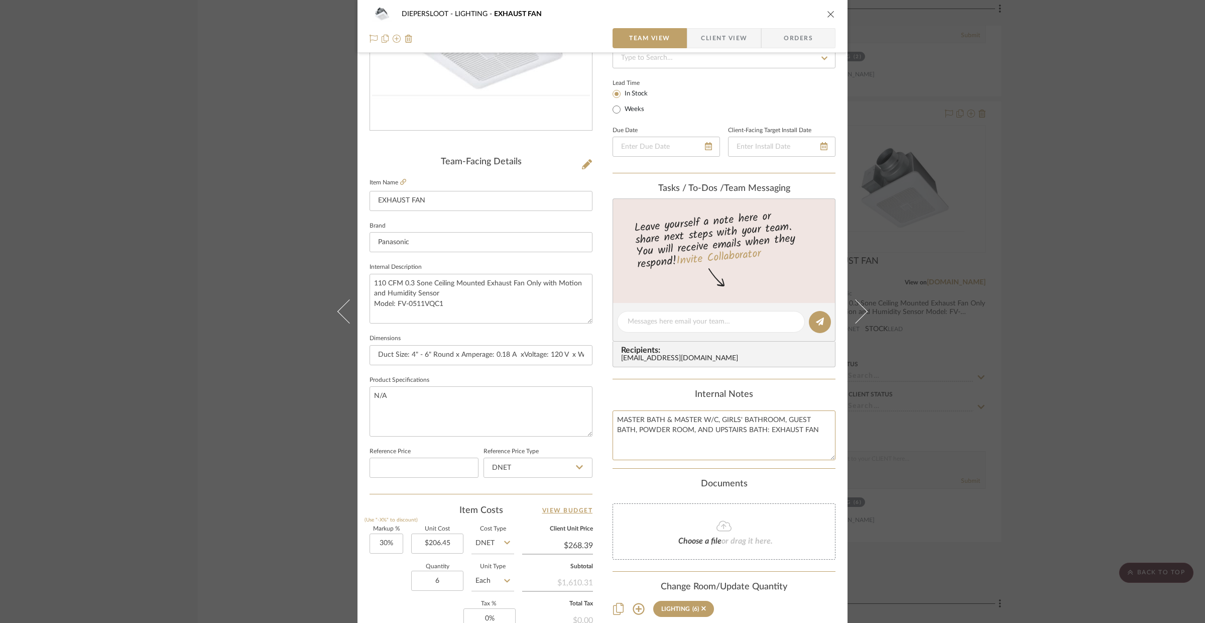
drag, startPoint x: 818, startPoint y: 428, endPoint x: 594, endPoint y: 424, distance: 224.5
click at [594, 424] on div "DIEPERSLOOT LIGHTING EXHAUST FAN Team View Client View Orders Team-Facing Detai…" at bounding box center [603, 314] width 490 height 927
type textarea "MASTER BATH & MASTER W/C, GIRLS' BATHROOM, GUEST BATH, POWDER ROOM, AND UPSTAIR…"
drag, startPoint x: 444, startPoint y: 304, endPoint x: 371, endPoint y: 282, distance: 76.4
click at [371, 282] on textarea "110 CFM 0.3 Sone Ceiling Mounted Exhaust Fan Only with Motion and Humidity Sens…" at bounding box center [481, 299] width 223 height 50
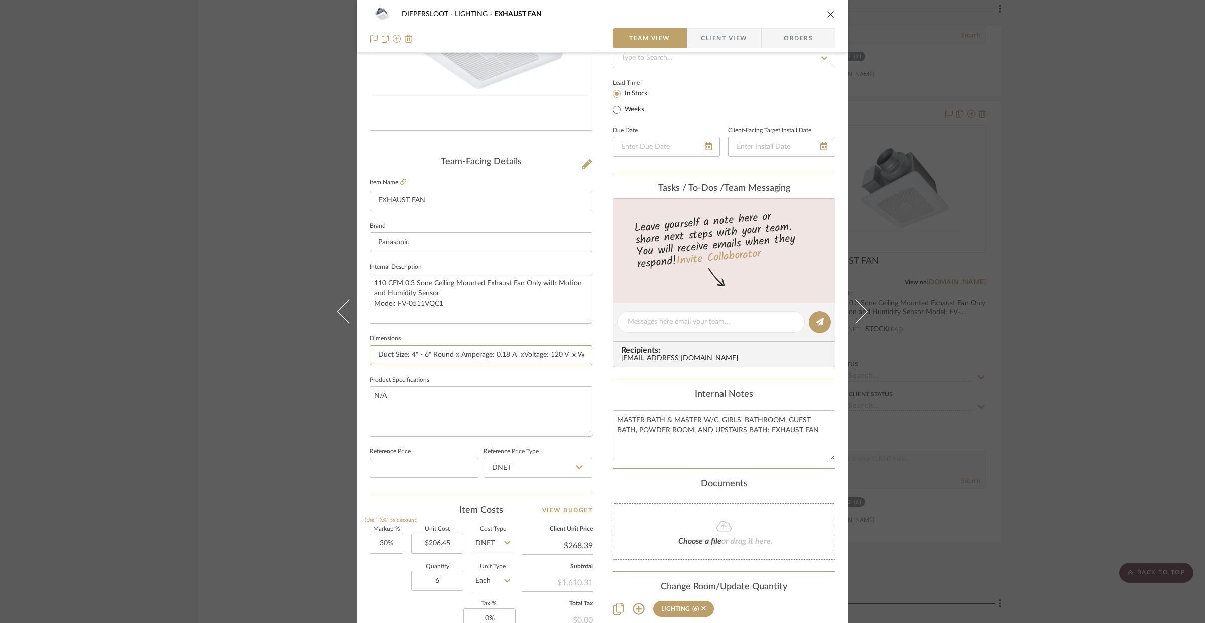
scroll to position [0, 43]
drag, startPoint x: 376, startPoint y: 354, endPoint x: 649, endPoint y: 362, distance: 273.3
click at [647, 363] on div "DIEPERSLOOT LIGHTING EXHAUST FAN Team View Client View Orders Team-Facing Detai…" at bounding box center [603, 314] width 490 height 927
drag, startPoint x: 276, startPoint y: 150, endPoint x: 740, endPoint y: 7, distance: 485.2
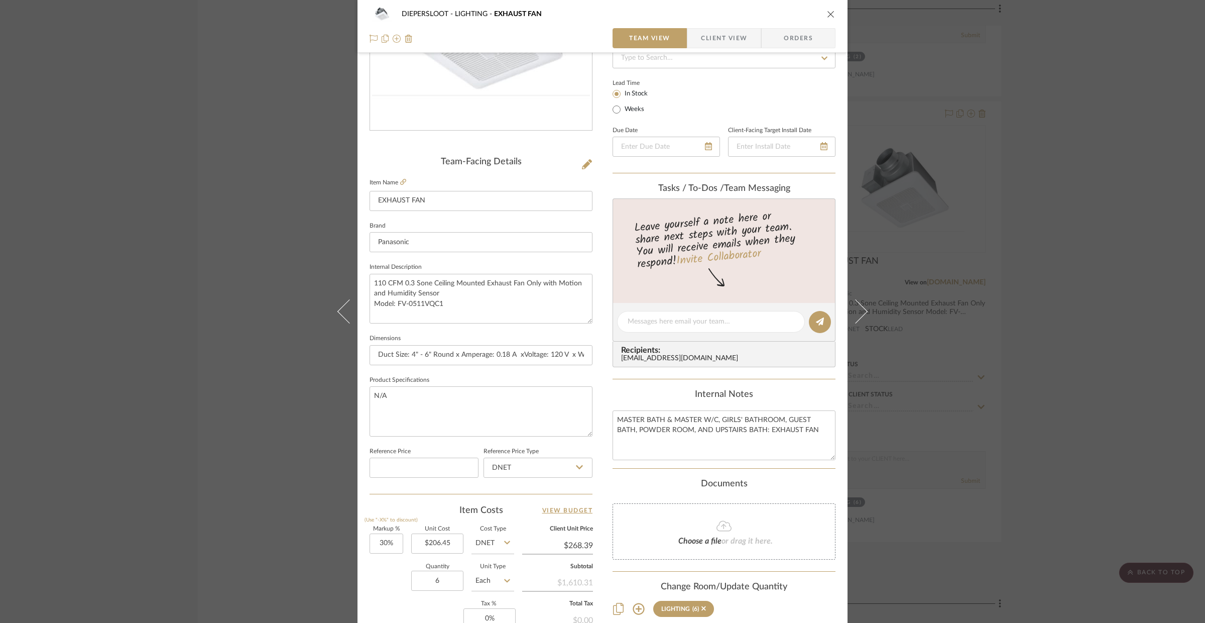
click at [276, 150] on div "DIEPERSLOOT LIGHTING EXHAUST FAN Team View Client View Orders Team-Facing Detai…" at bounding box center [602, 311] width 1205 height 623
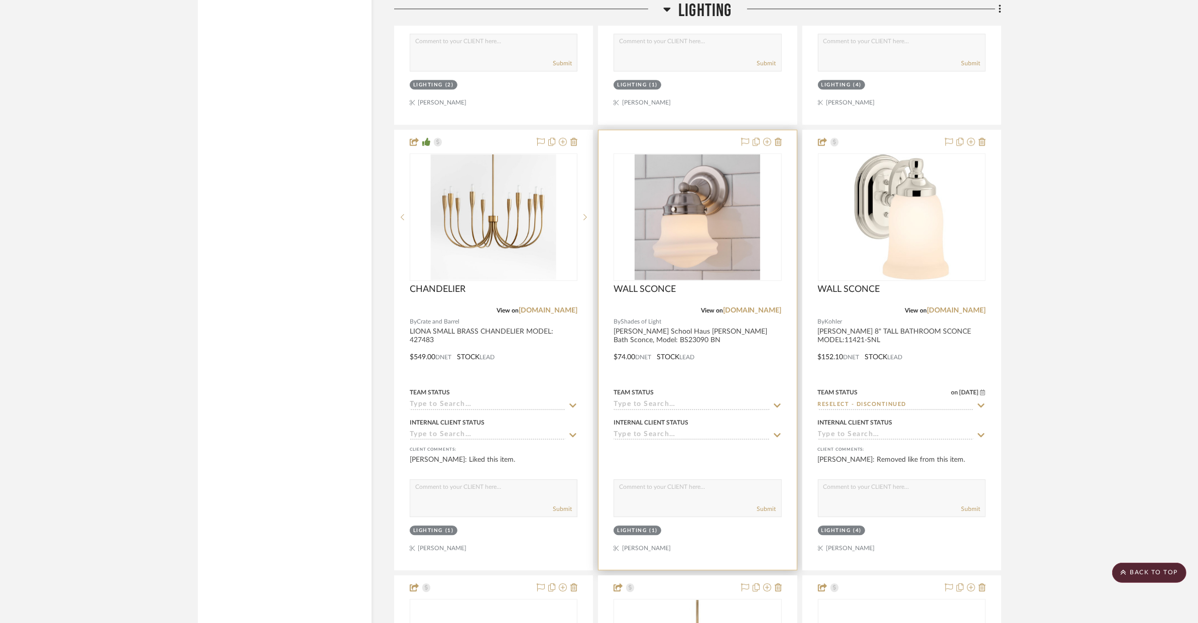
scroll to position [3322, 0]
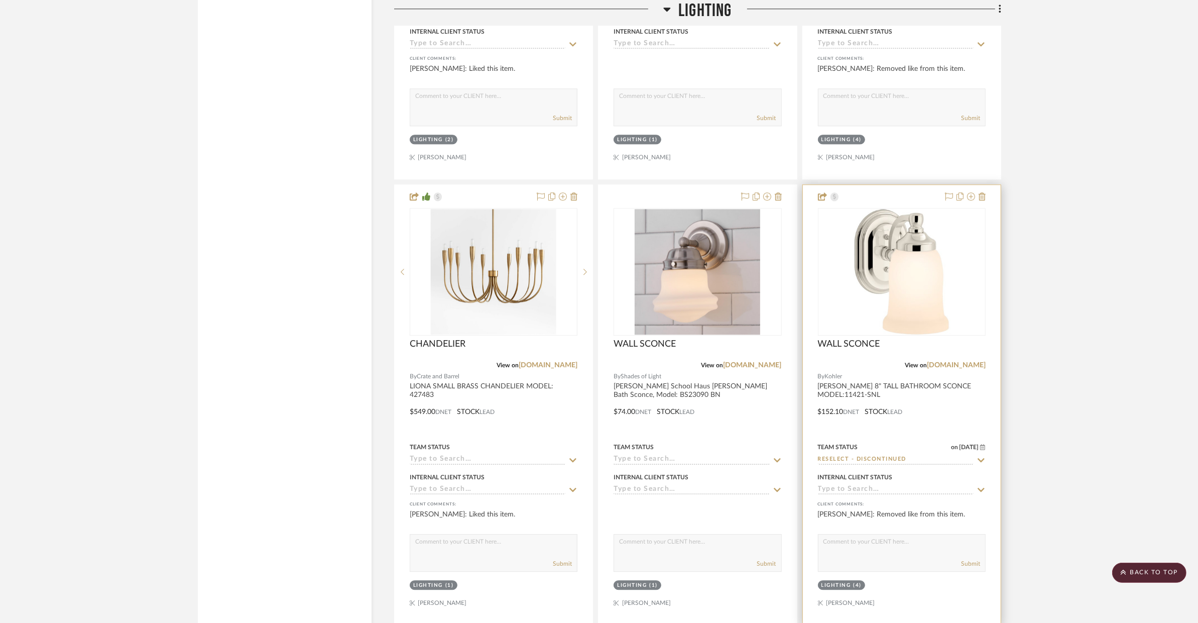
click at [927, 405] on div at bounding box center [902, 404] width 198 height 439
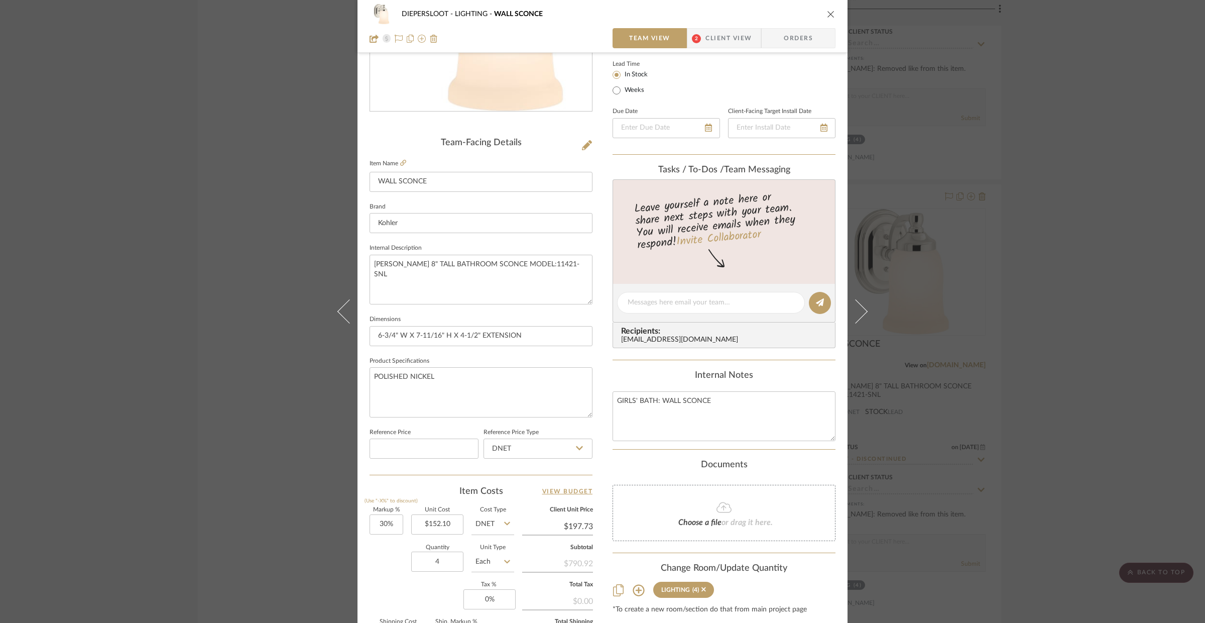
scroll to position [176, 0]
drag, startPoint x: 739, startPoint y: 408, endPoint x: 611, endPoint y: 403, distance: 128.2
click at [613, 403] on textarea "GIRLS' BATH: WALL SCONCE" at bounding box center [724, 416] width 223 height 50
click at [273, 395] on div "DIEPERSLOOT LIGHTING WALL SCONCE Team View 2 Client View Orders Team-Facing Det…" at bounding box center [602, 311] width 1205 height 623
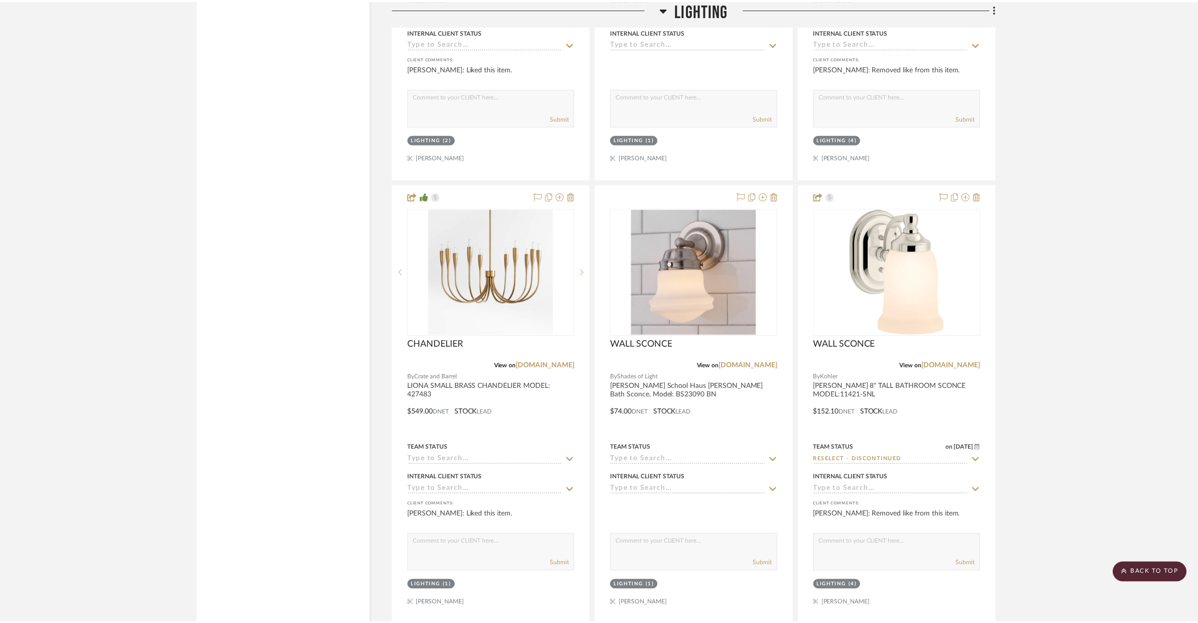
scroll to position [3322, 0]
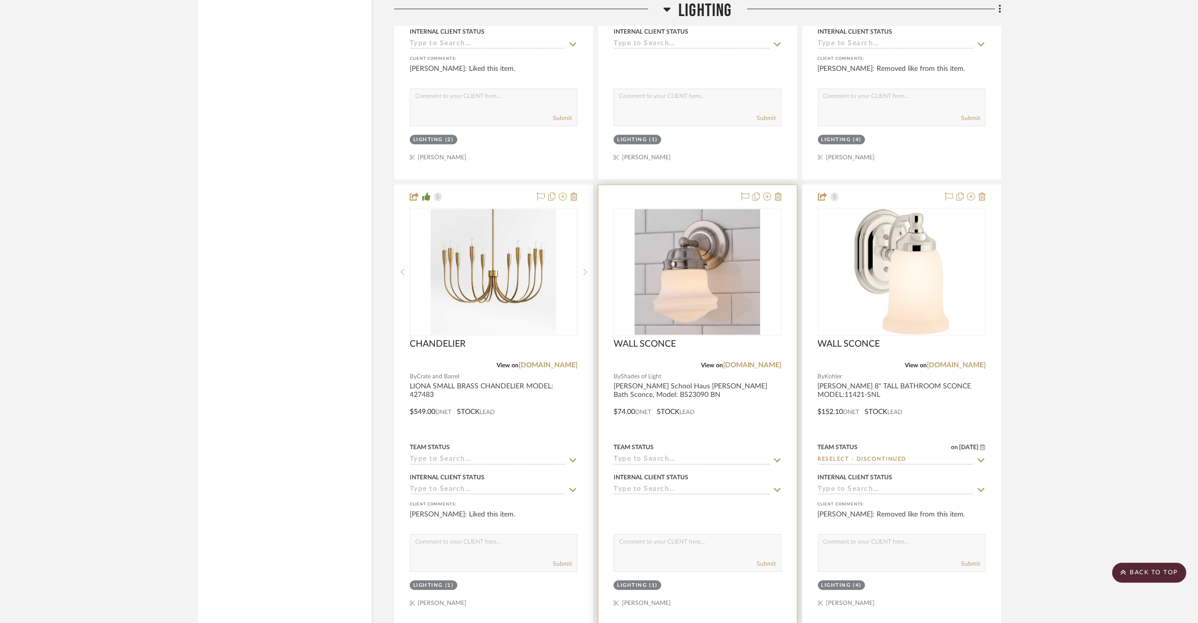
click at [770, 423] on div at bounding box center [698, 404] width 198 height 439
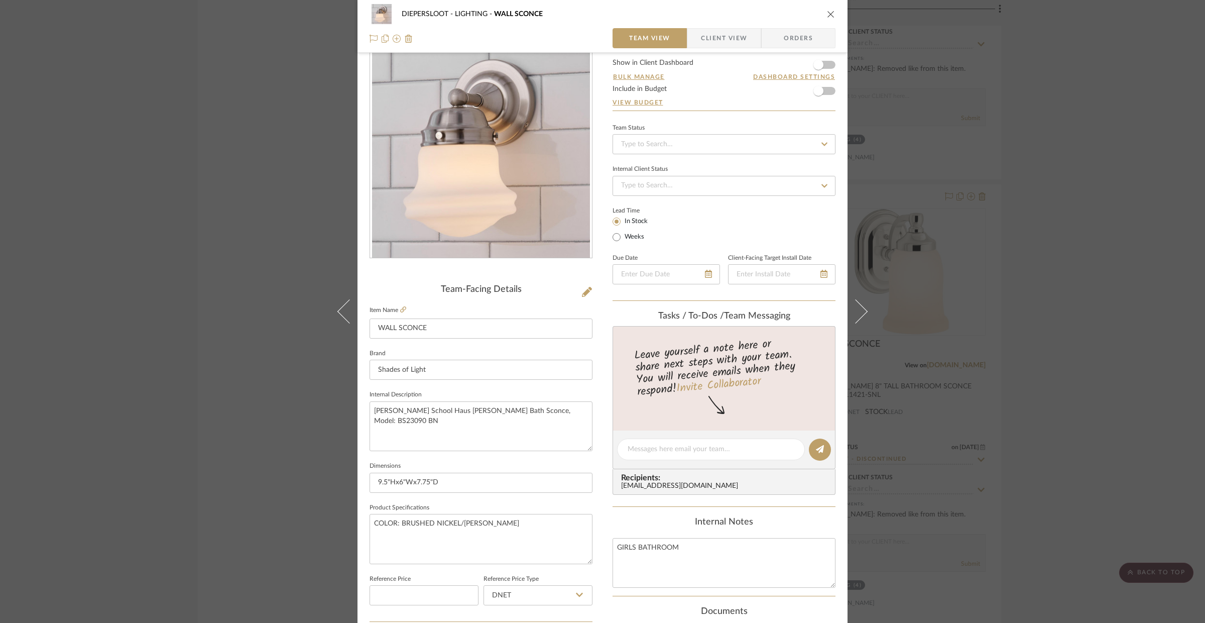
scroll to position [44, 0]
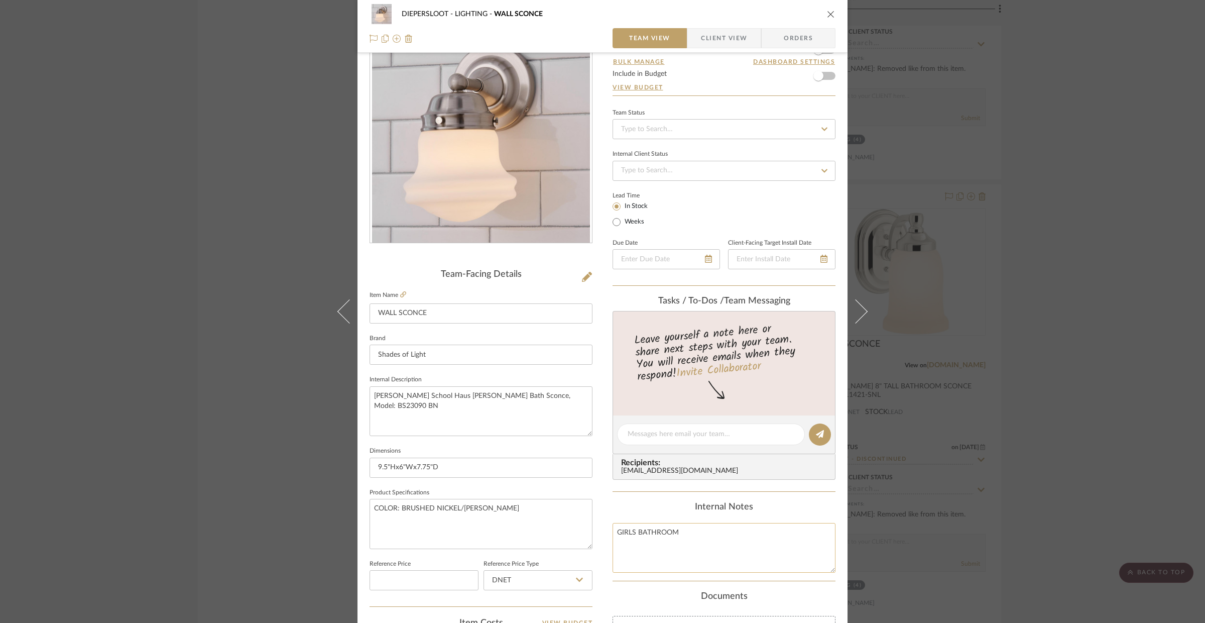
click at [701, 530] on textarea "GIRLS BATHROOM" at bounding box center [724, 548] width 223 height 50
paste textarea "' BATH: WALL SCONCE"
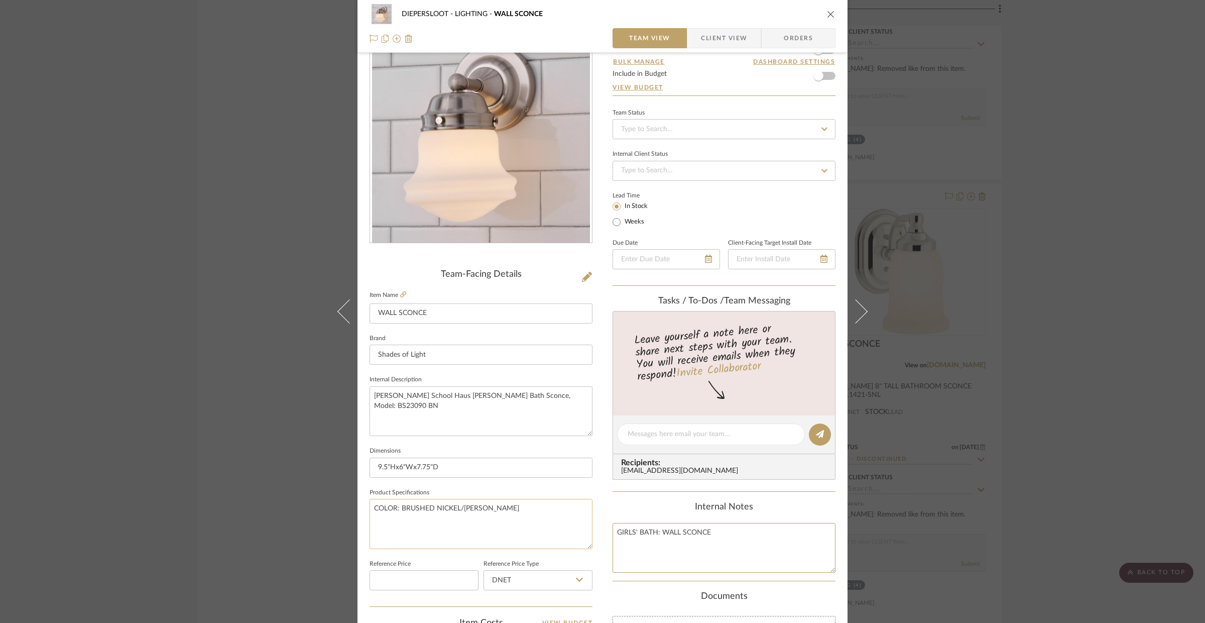
type textarea "GIRLS' BATH: WALL SCONCE"
click at [545, 512] on textarea "COLOR: BRUSHED NICKEL/[PERSON_NAME]" at bounding box center [481, 524] width 223 height 50
click at [292, 479] on div "DIEPERSLOOT LIGHTING WALL SCONCE Team View Client View Orders Team-Facing Detai…" at bounding box center [602, 311] width 1205 height 623
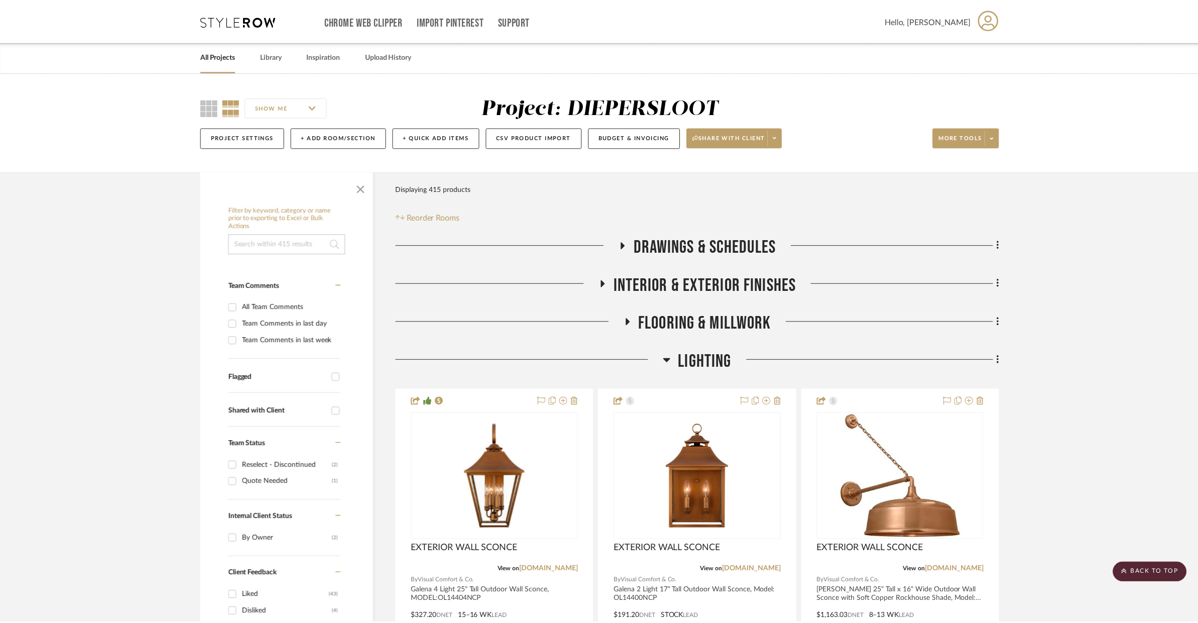
scroll to position [3322, 0]
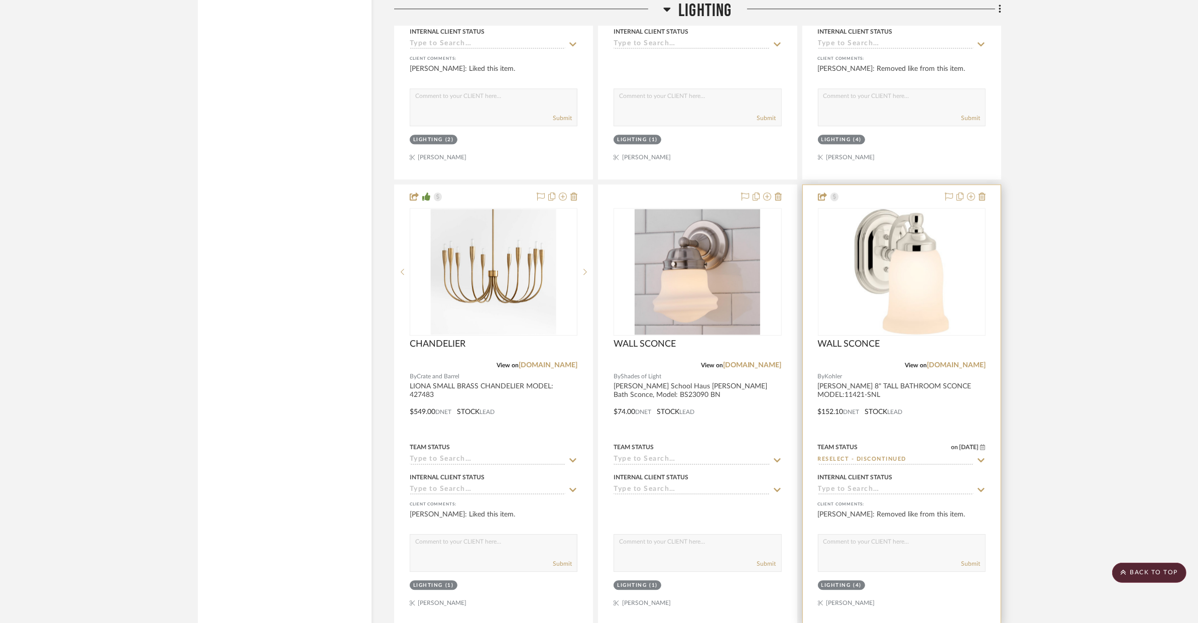
click at [947, 387] on div at bounding box center [902, 404] width 198 height 439
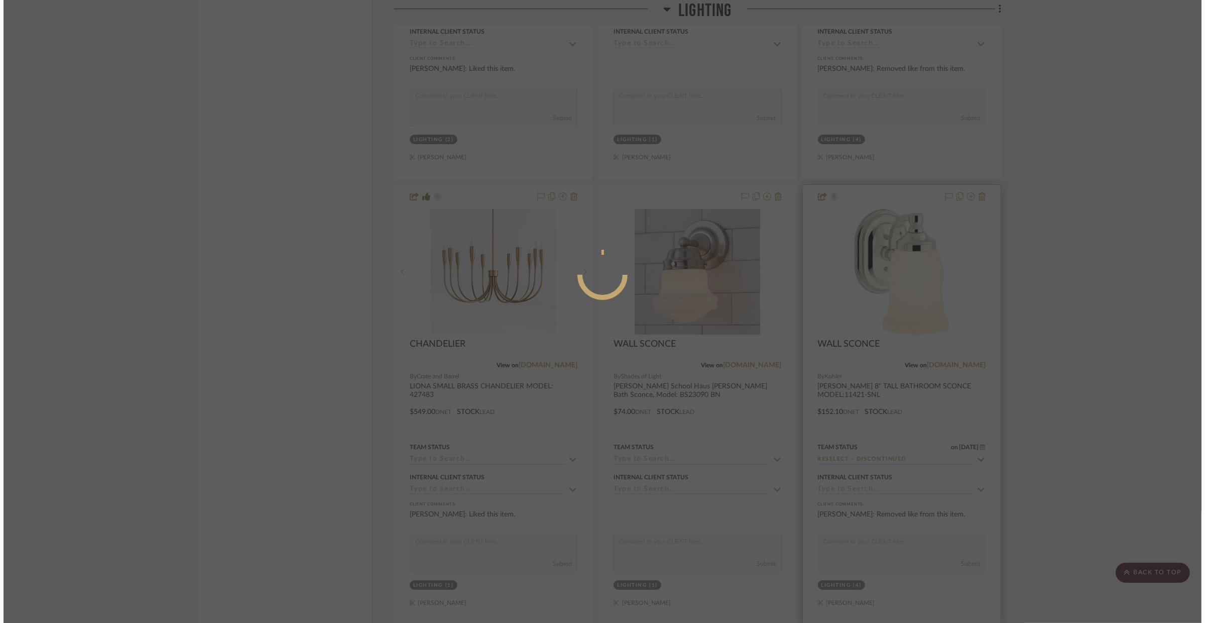
scroll to position [0, 0]
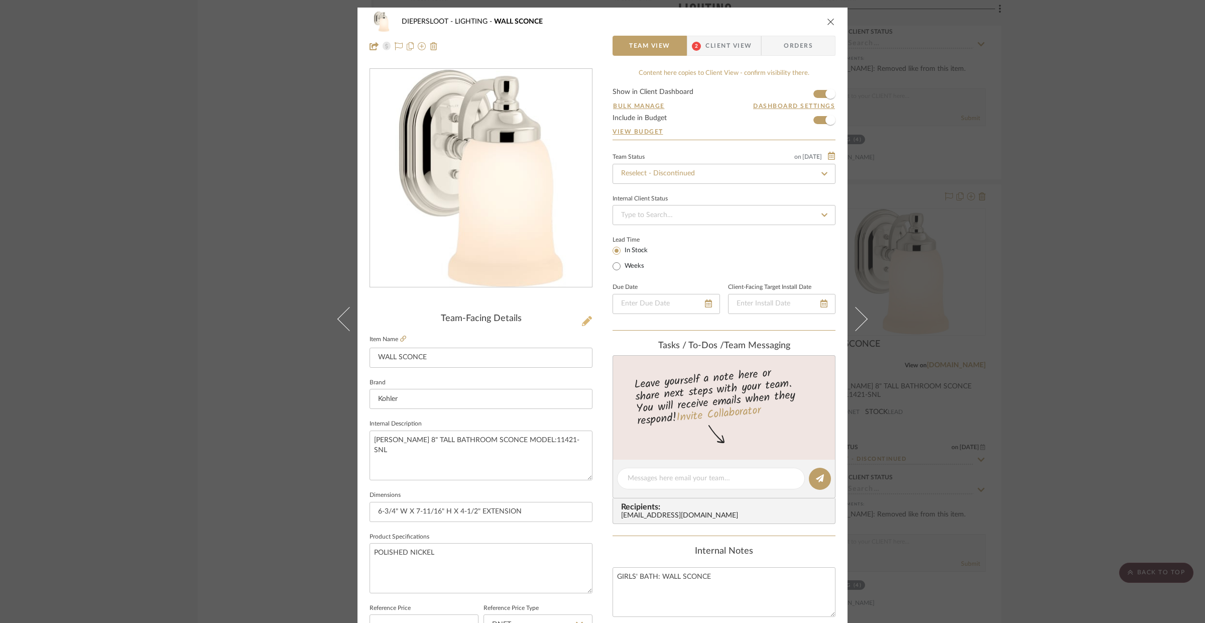
click at [582, 321] on icon at bounding box center [587, 321] width 10 height 10
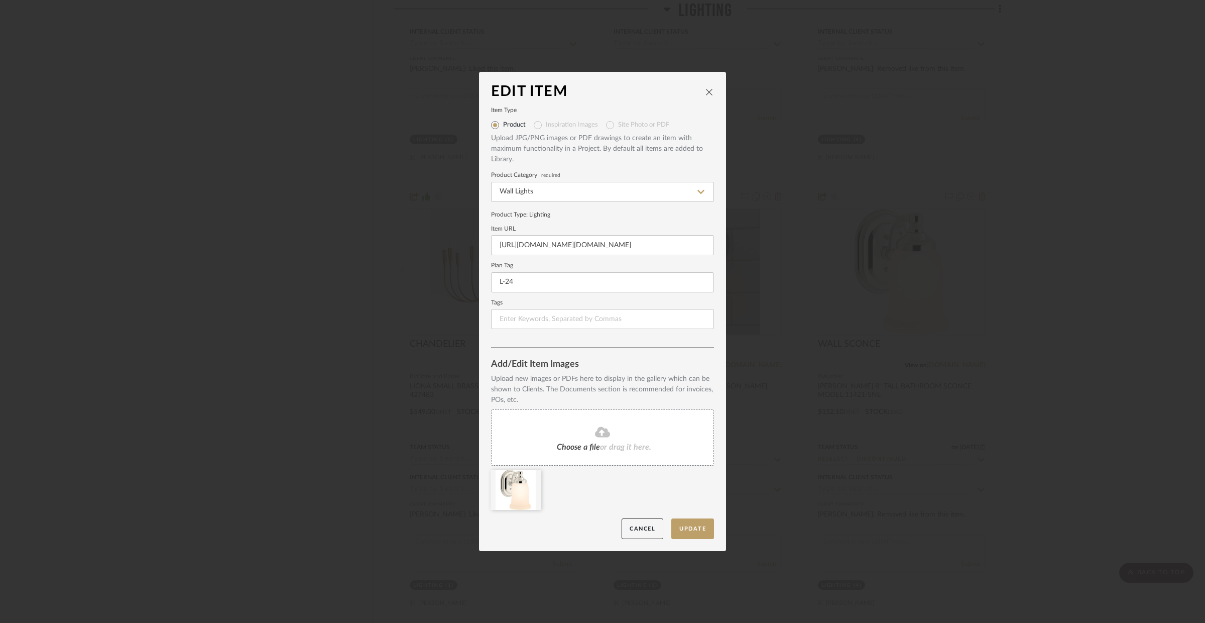
click at [709, 93] on icon "close" at bounding box center [709, 92] width 8 height 8
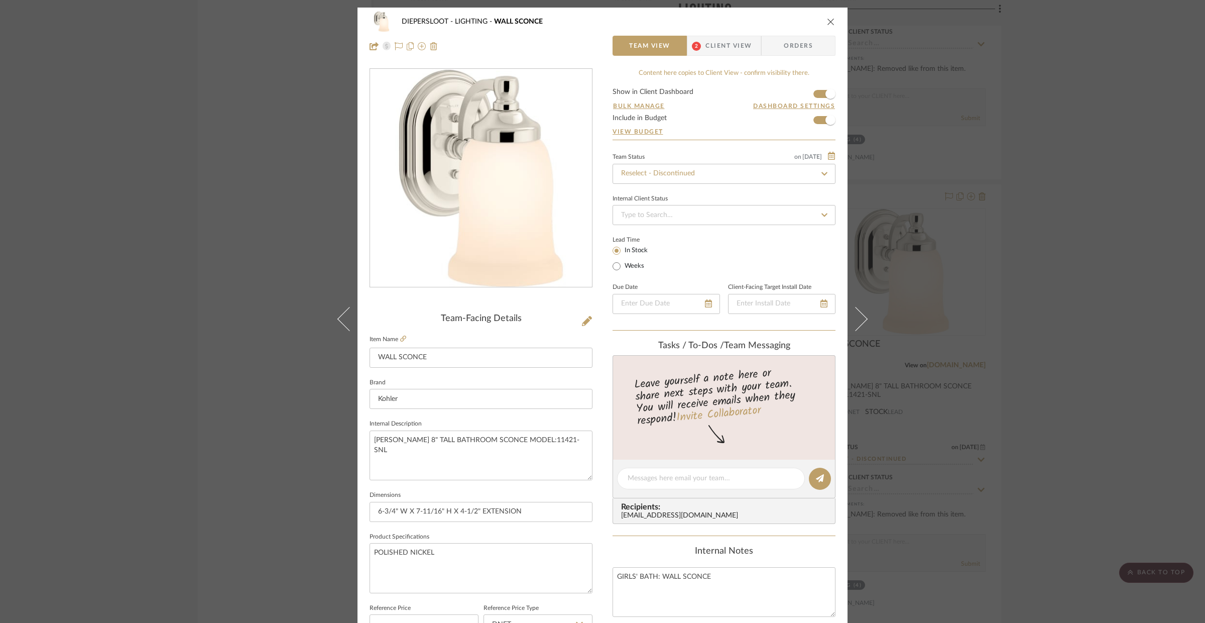
click at [827, 20] on icon "close" at bounding box center [831, 22] width 8 height 8
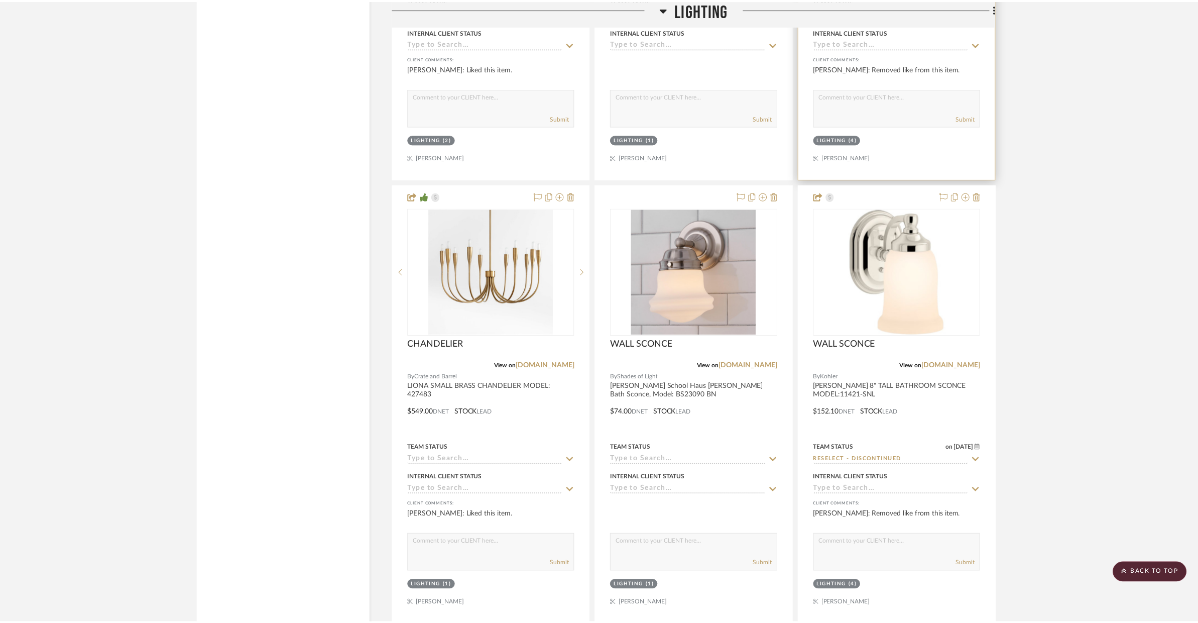
scroll to position [3322, 0]
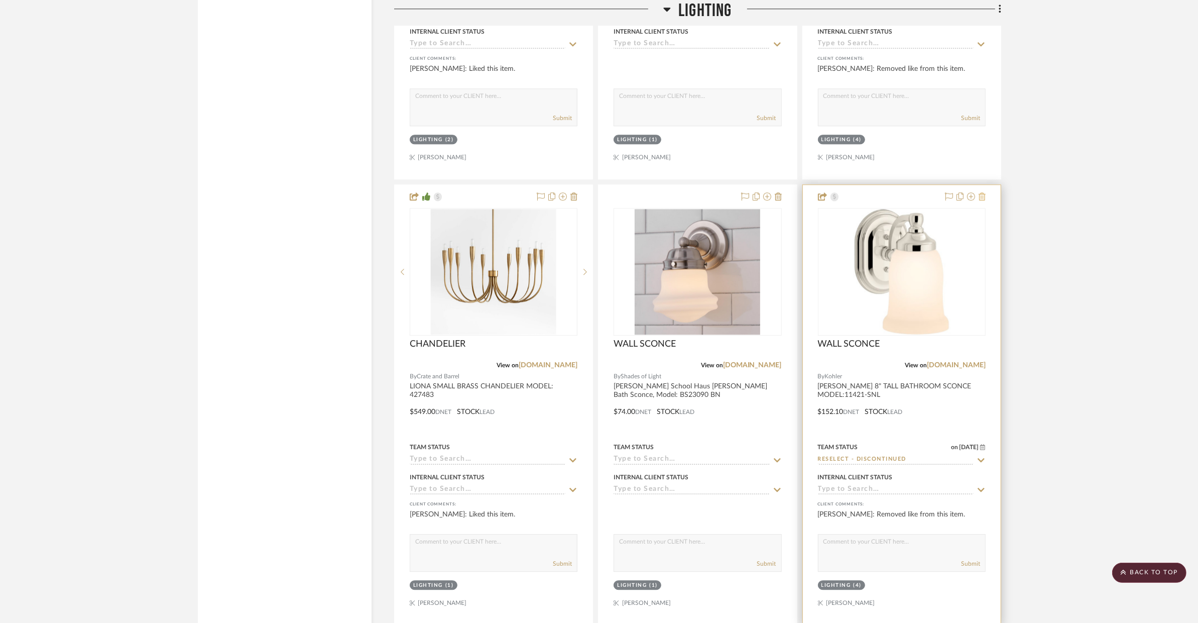
click at [983, 194] on icon at bounding box center [982, 196] width 7 height 8
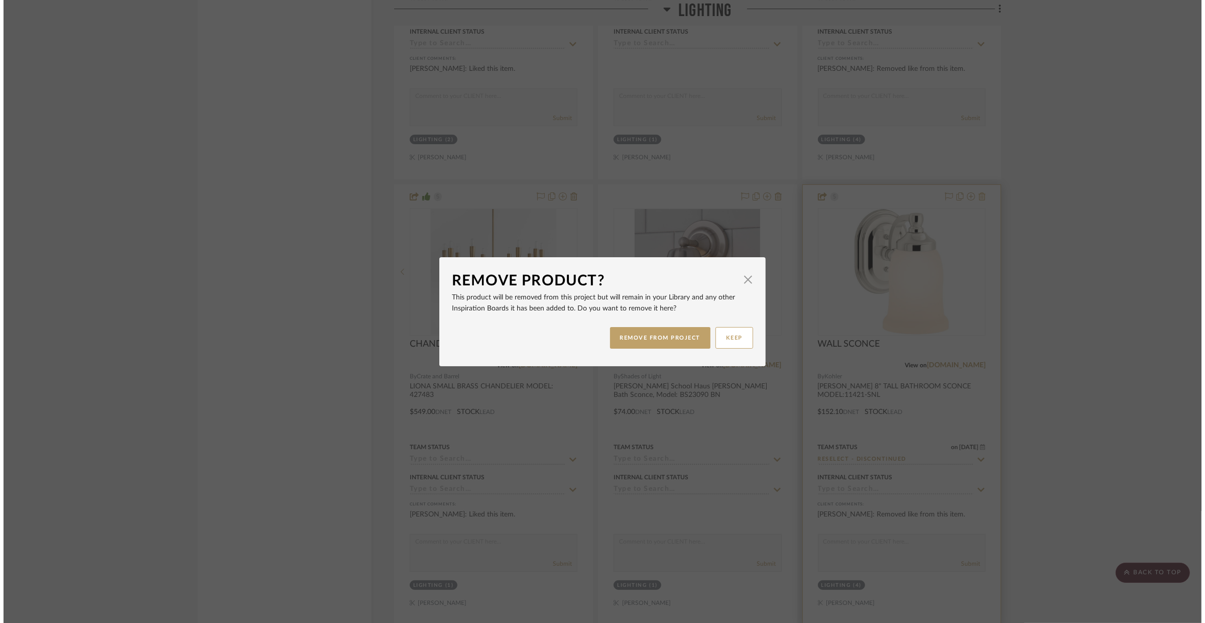
scroll to position [0, 0]
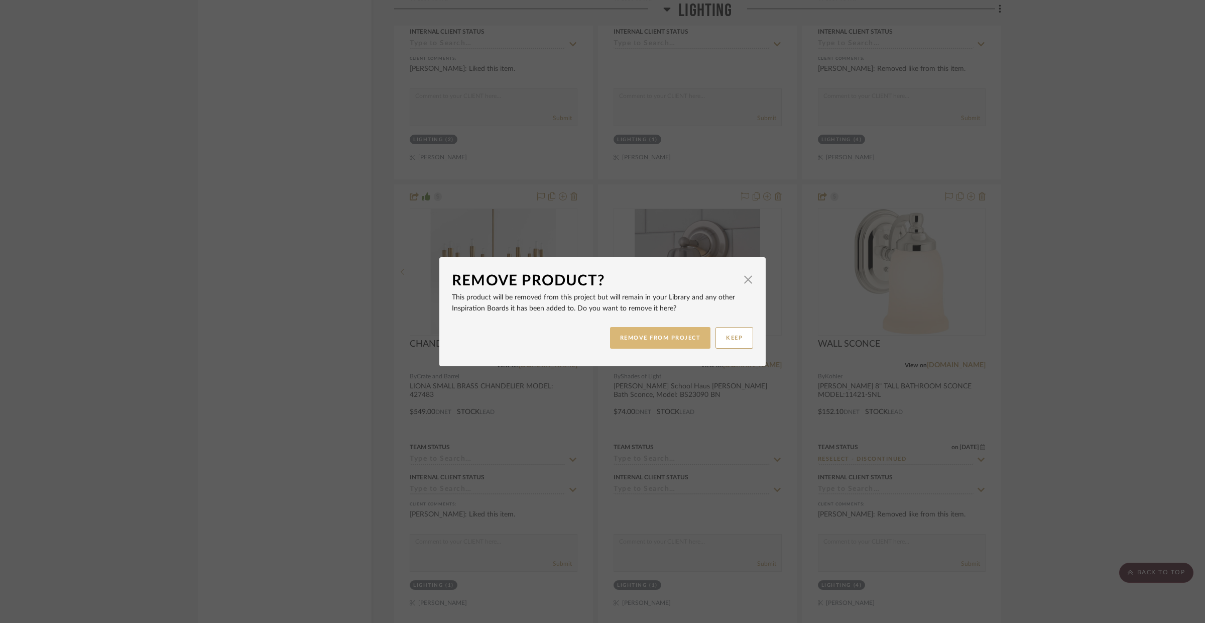
click at [672, 338] on button "REMOVE FROM PROJECT" at bounding box center [660, 338] width 101 height 22
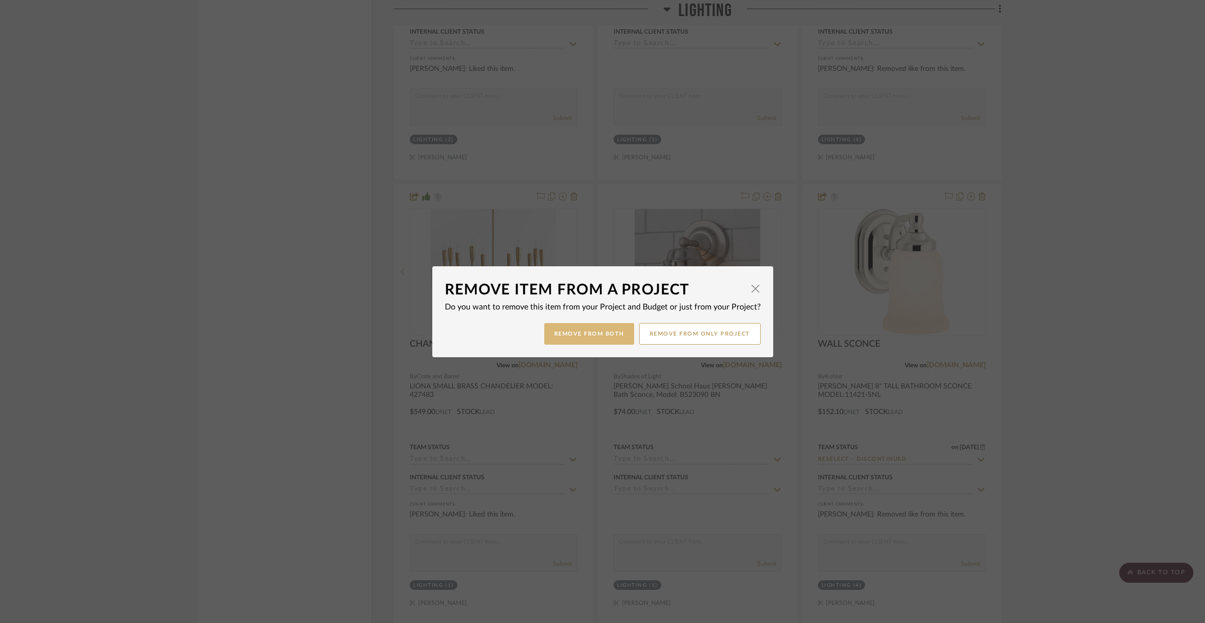
click at [594, 335] on button "Remove from Both" at bounding box center [589, 334] width 90 height 22
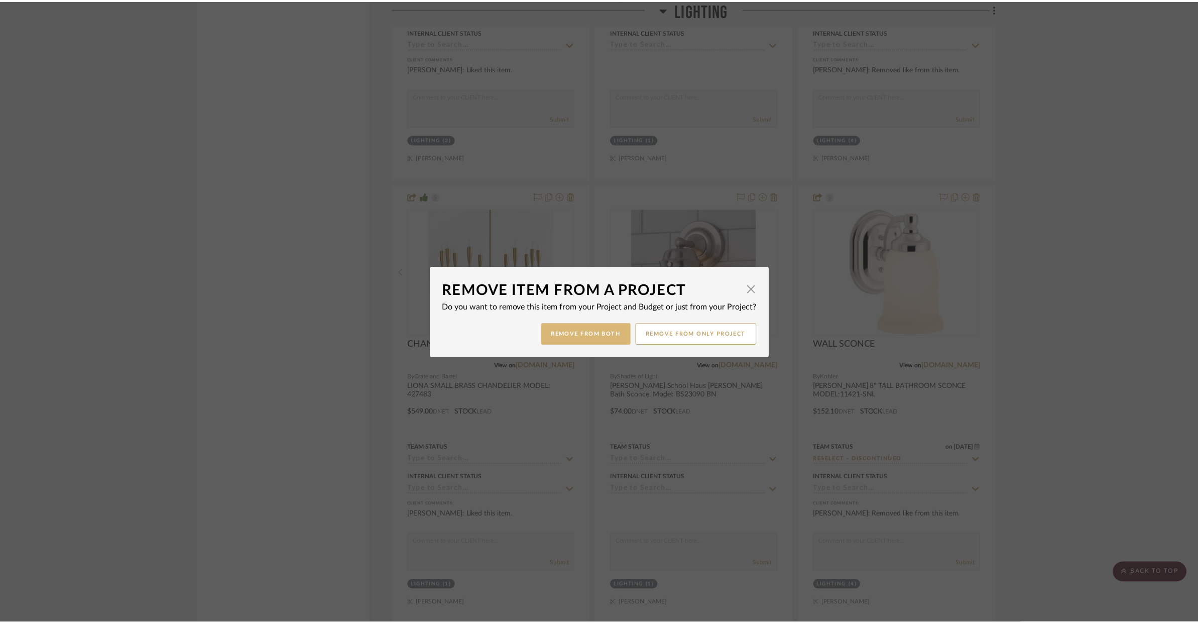
scroll to position [3322, 0]
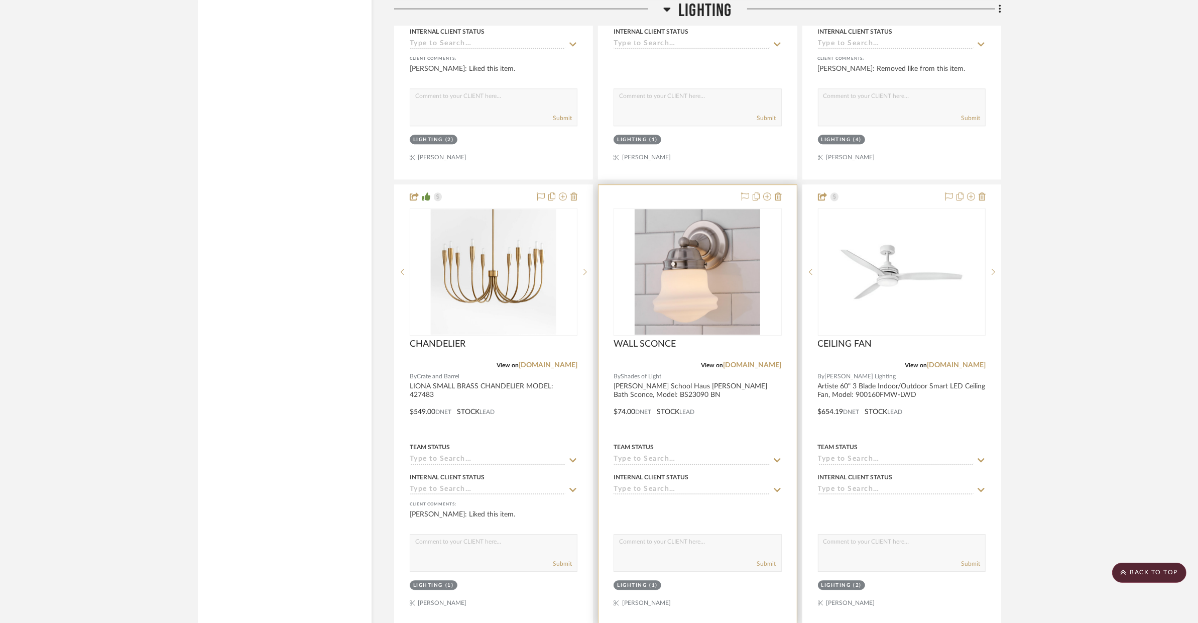
click at [743, 417] on div at bounding box center [698, 404] width 198 height 439
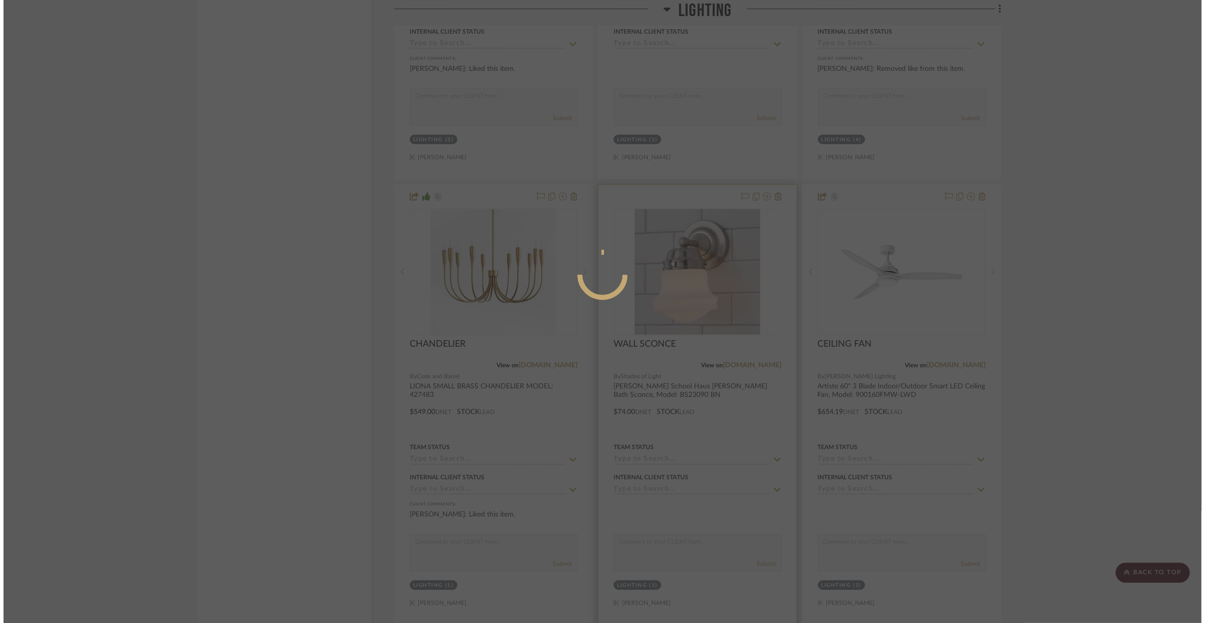
scroll to position [0, 0]
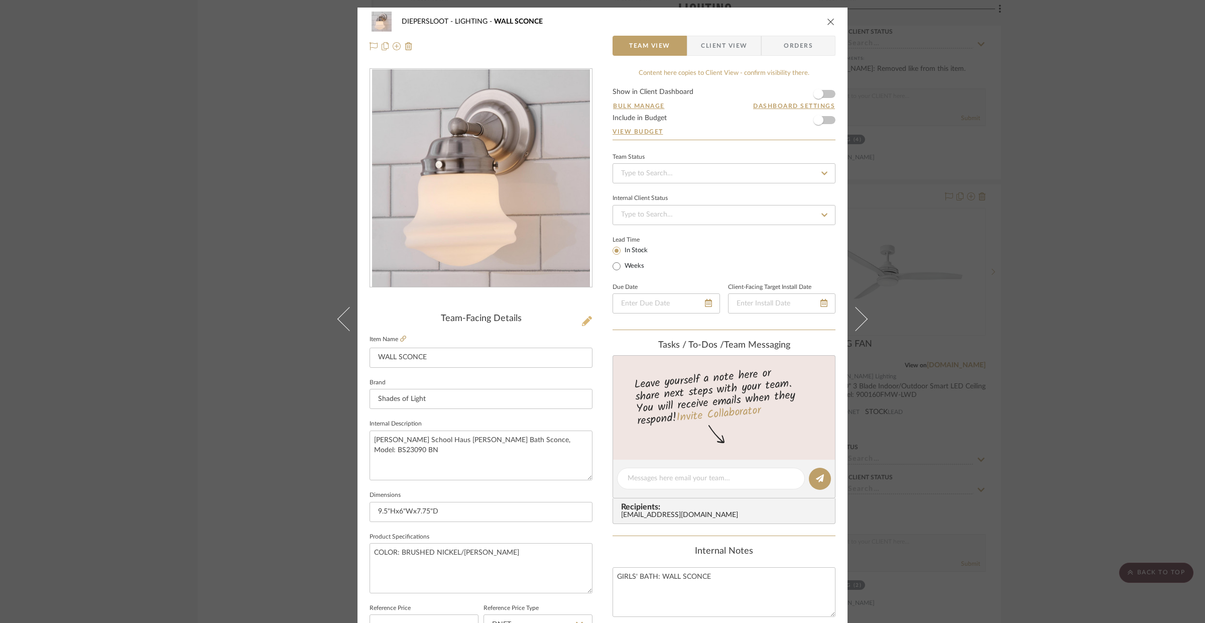
click at [587, 325] on button at bounding box center [586, 321] width 11 height 16
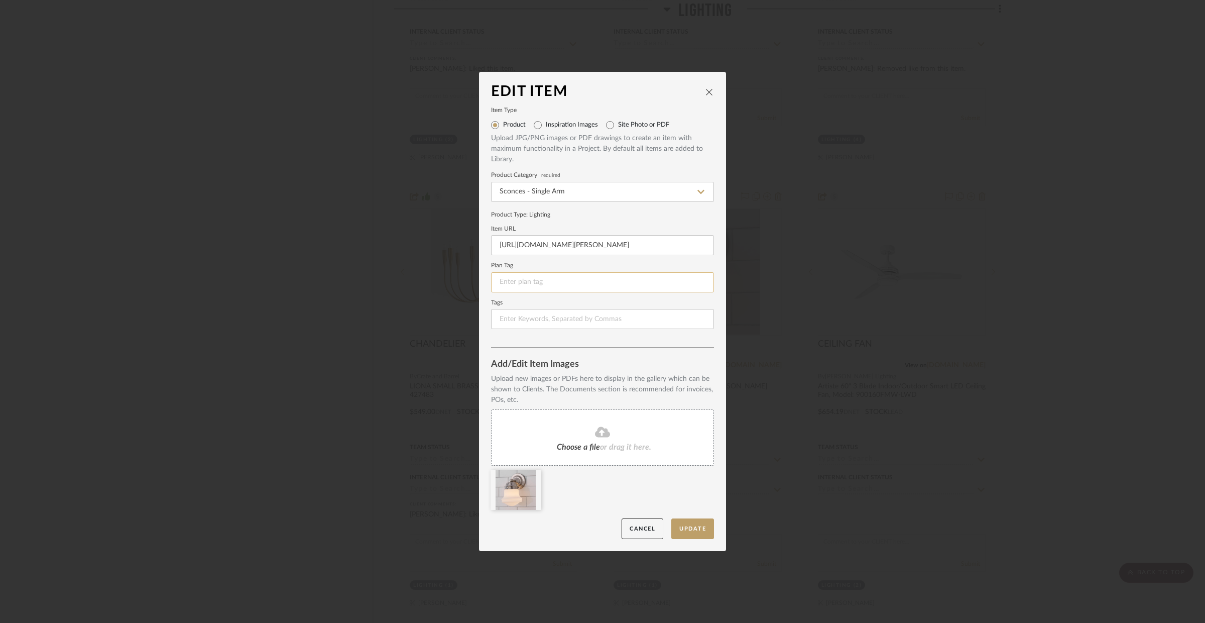
click at [513, 288] on input at bounding box center [602, 282] width 223 height 20
type input "L-24"
click at [516, 326] on input at bounding box center [602, 319] width 223 height 20
click at [691, 525] on button "Update" at bounding box center [692, 528] width 43 height 21
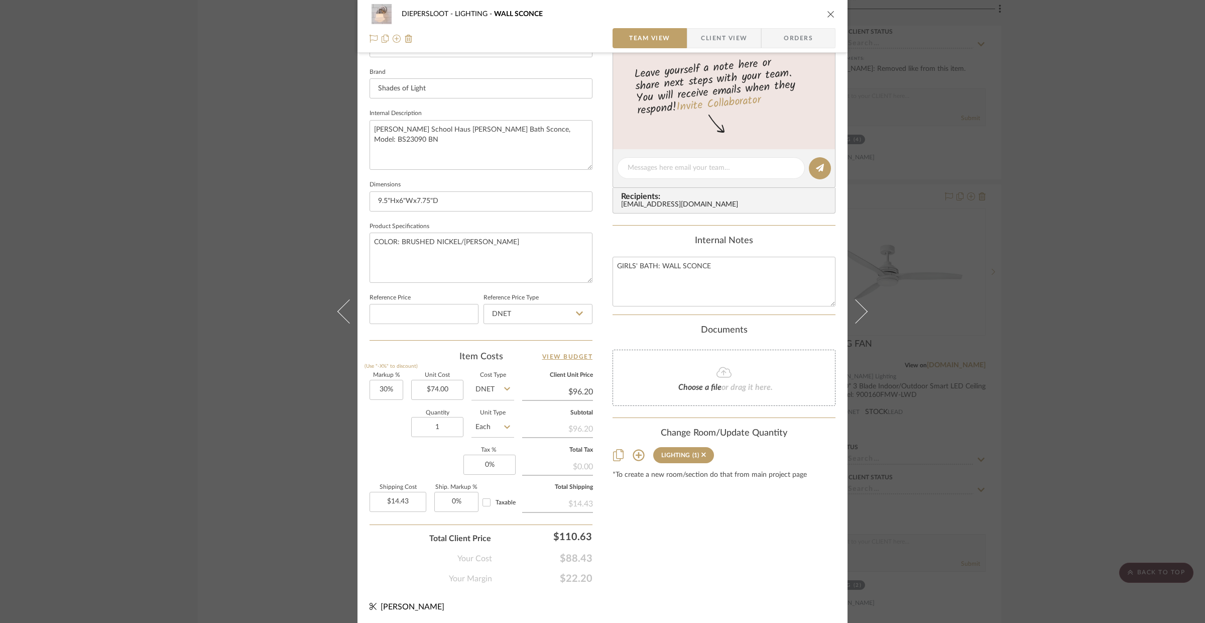
scroll to position [312, 0]
click at [443, 425] on input "1" at bounding box center [437, 425] width 52 height 20
type input "4"
click at [441, 394] on input "$74.00" at bounding box center [437, 388] width 52 height 20
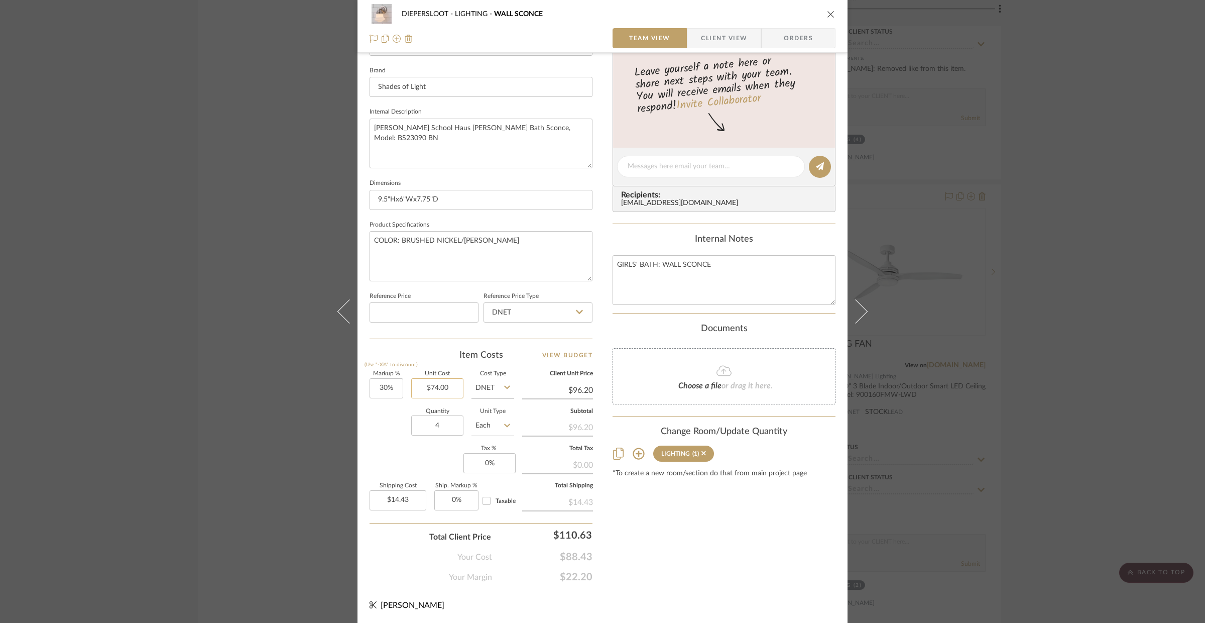
type input "74.00"
type input "$57.72"
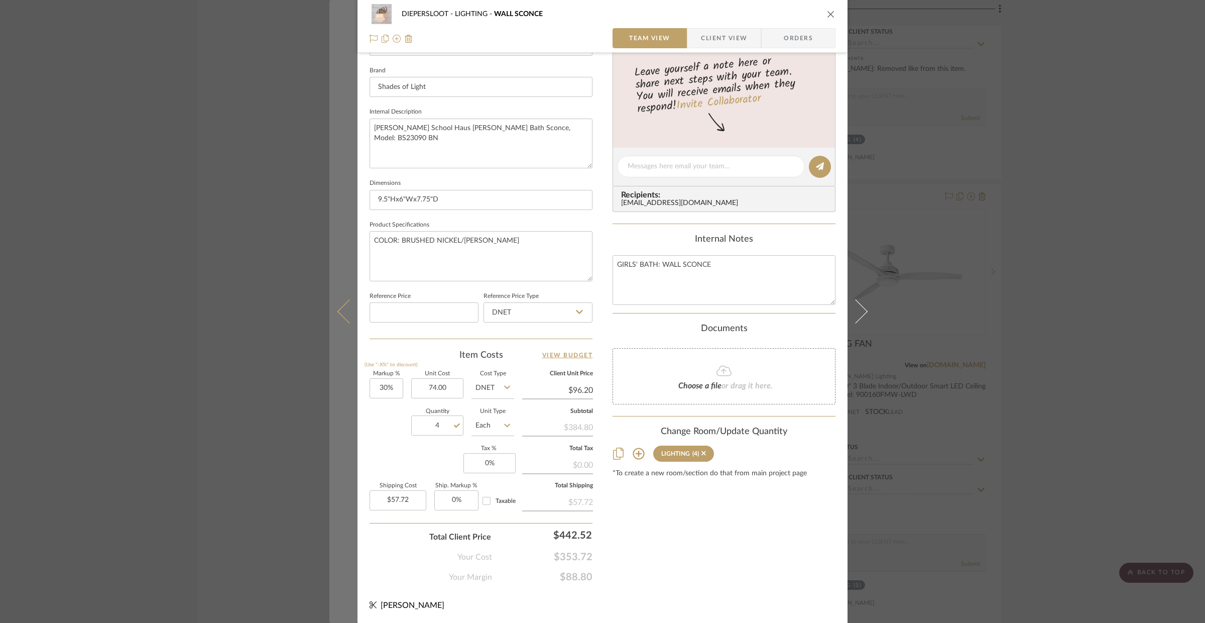
drag, startPoint x: 330, startPoint y: 415, endPoint x: 321, endPoint y: 415, distance: 9.1
click at [330, 415] on button at bounding box center [343, 311] width 28 height 623
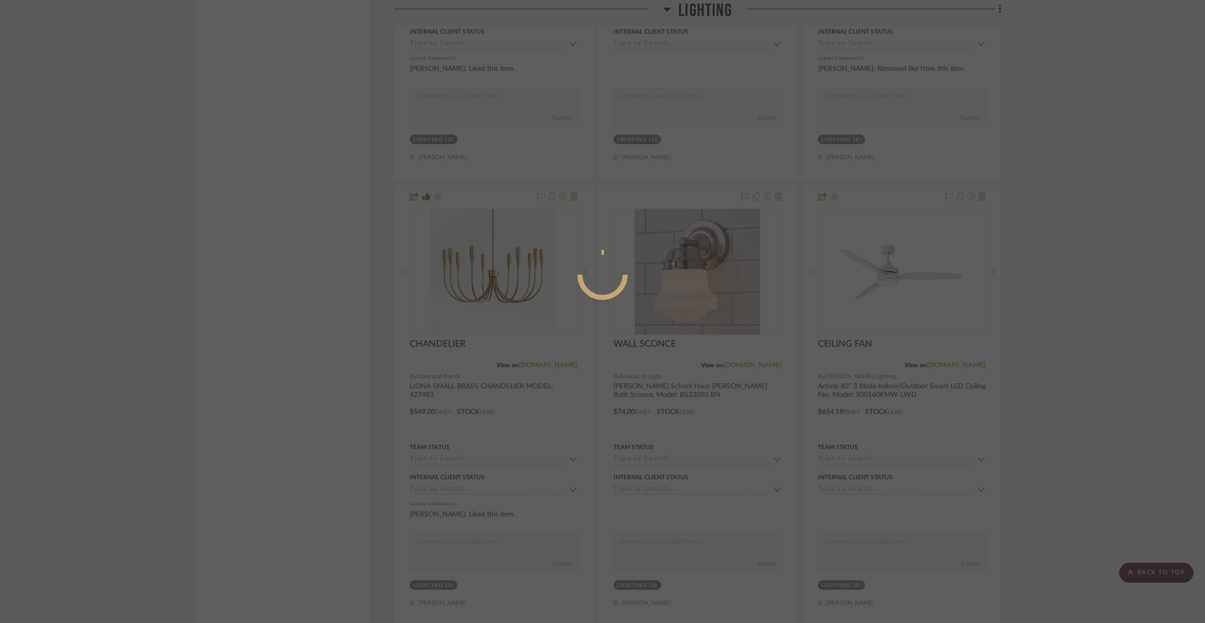
scroll to position [0, 0]
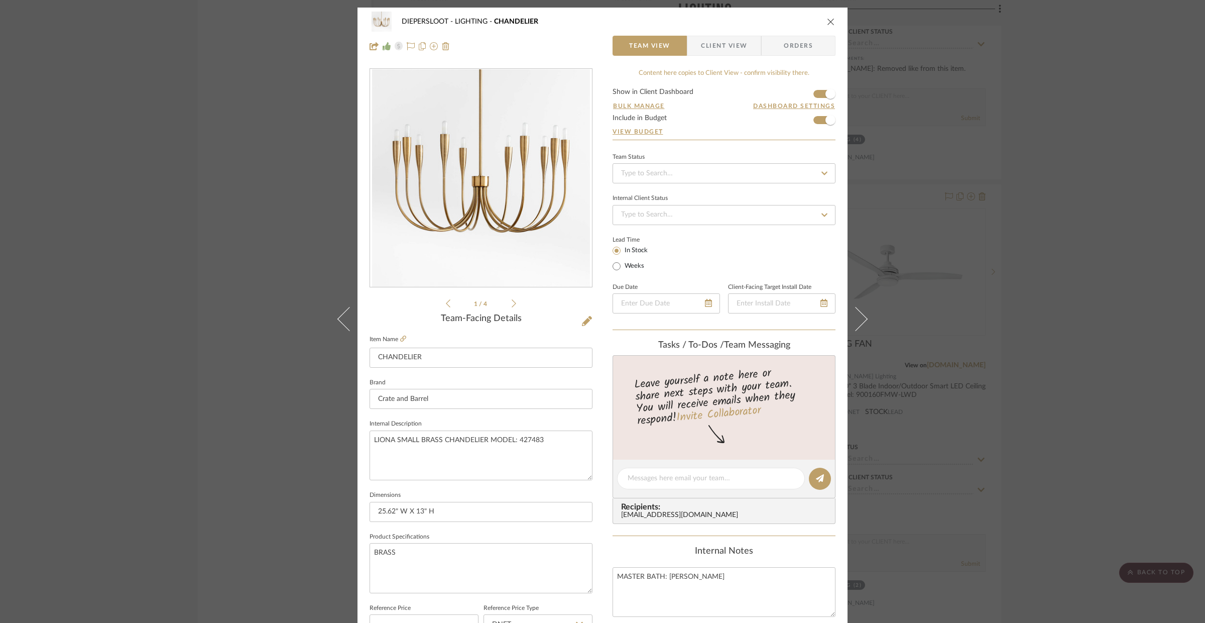
click at [212, 388] on div "DIEPERSLOOT LIGHTING CHANDELIER Team View Client View Orders 1 / 4 Team-Facing …" at bounding box center [602, 311] width 1205 height 623
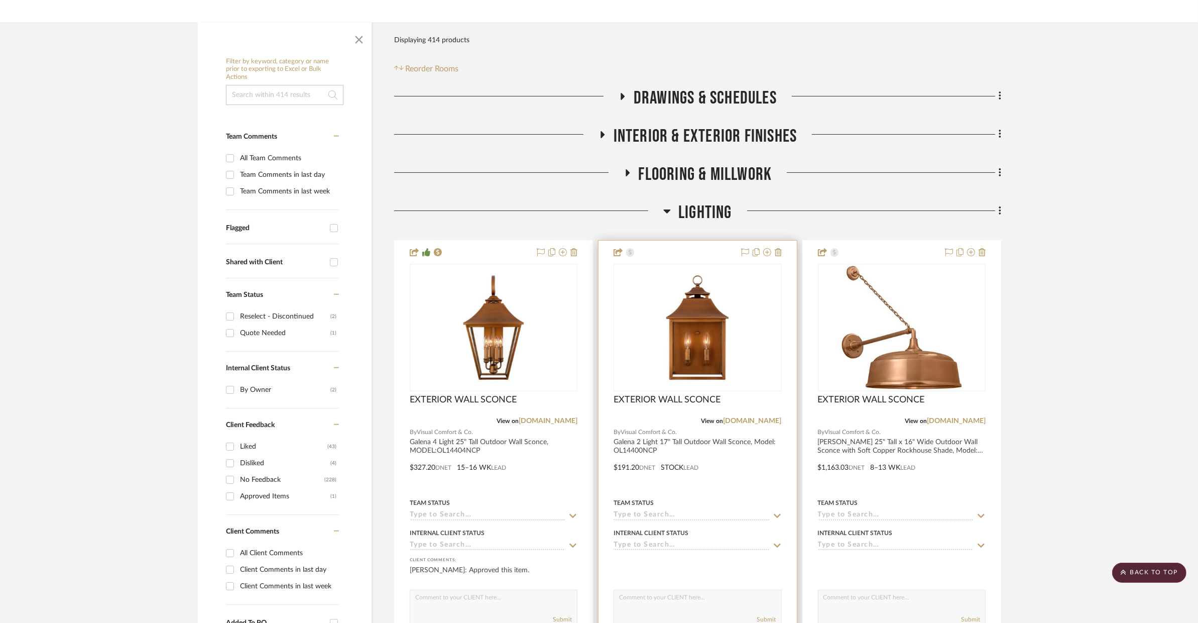
scroll to position [216, 0]
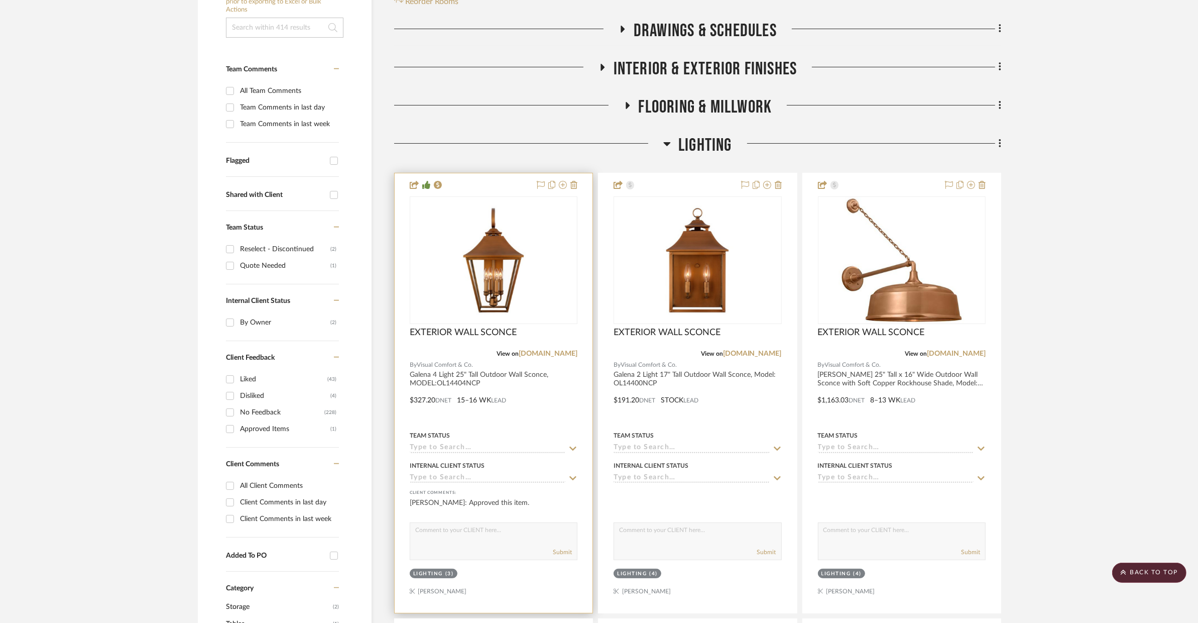
click at [572, 418] on div at bounding box center [494, 392] width 198 height 439
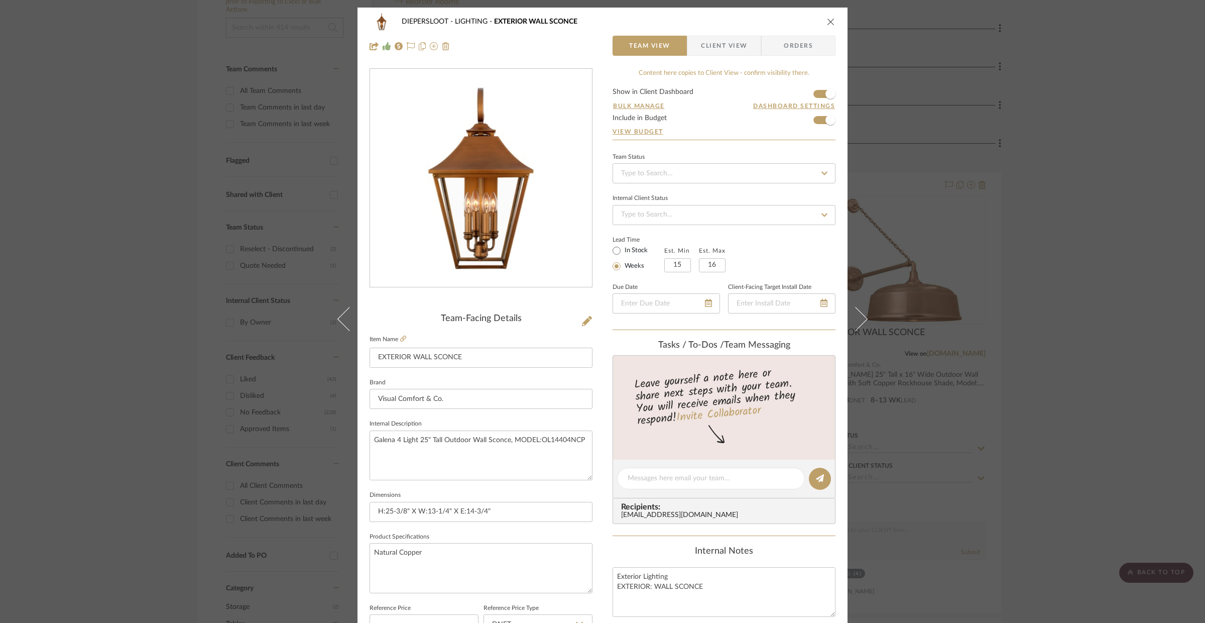
click at [1056, 253] on div "DIEPERSLOOT LIGHTING EXTERIOR WALL SCONCE Team View Client View Orders Team-Fac…" at bounding box center [602, 311] width 1205 height 623
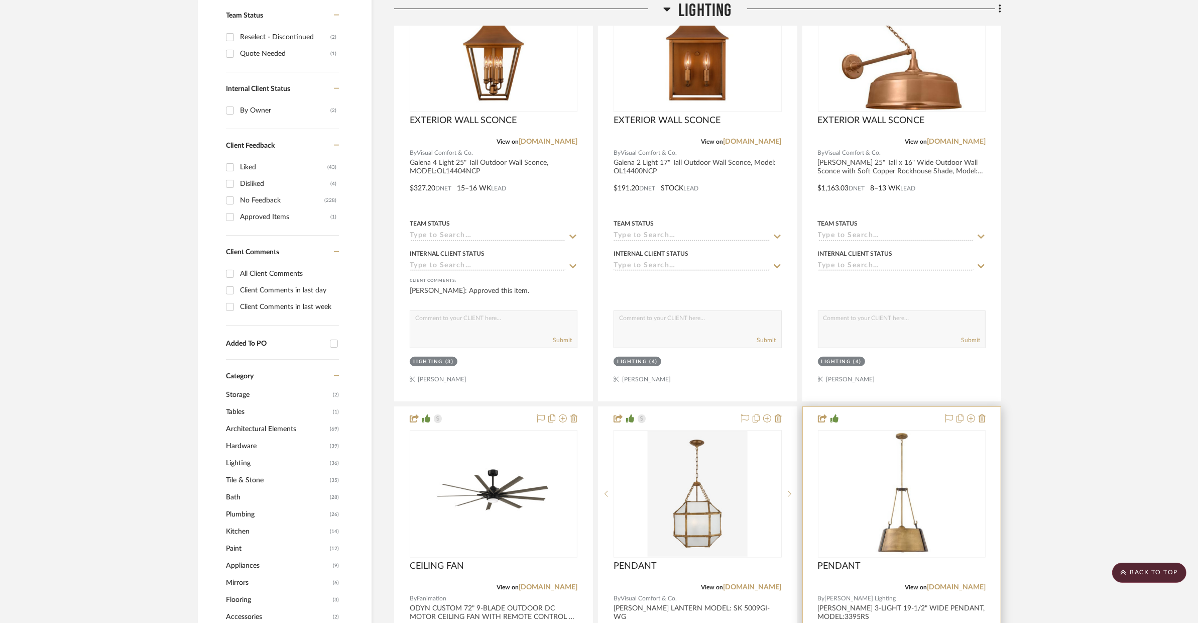
scroll to position [262, 0]
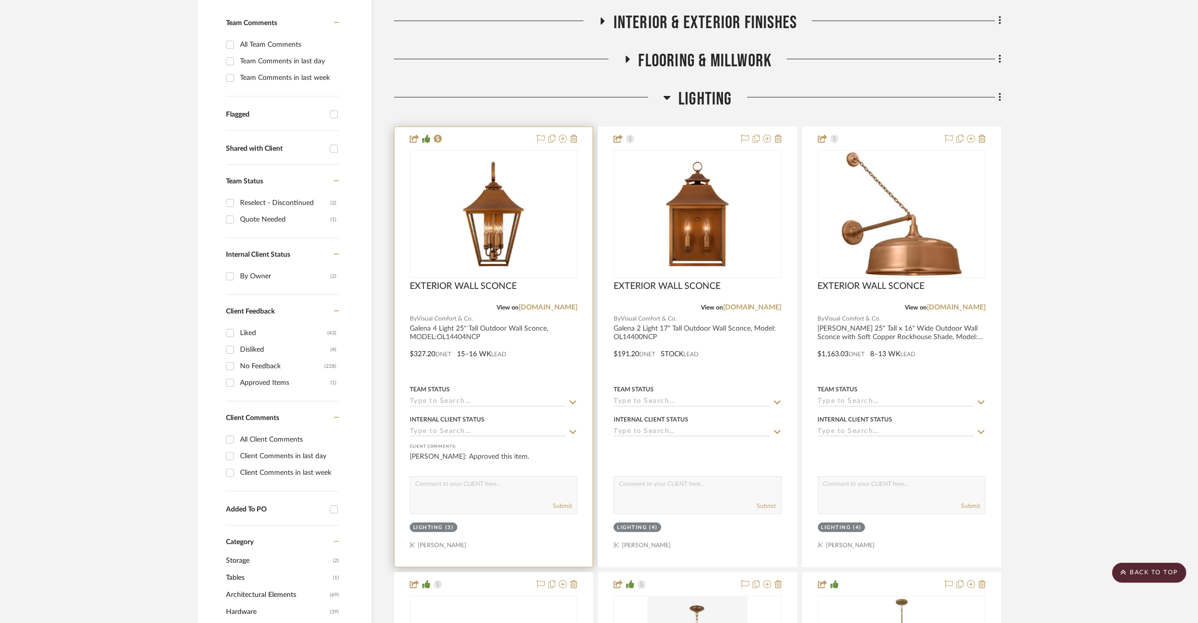
click at [543, 325] on div at bounding box center [494, 346] width 198 height 439
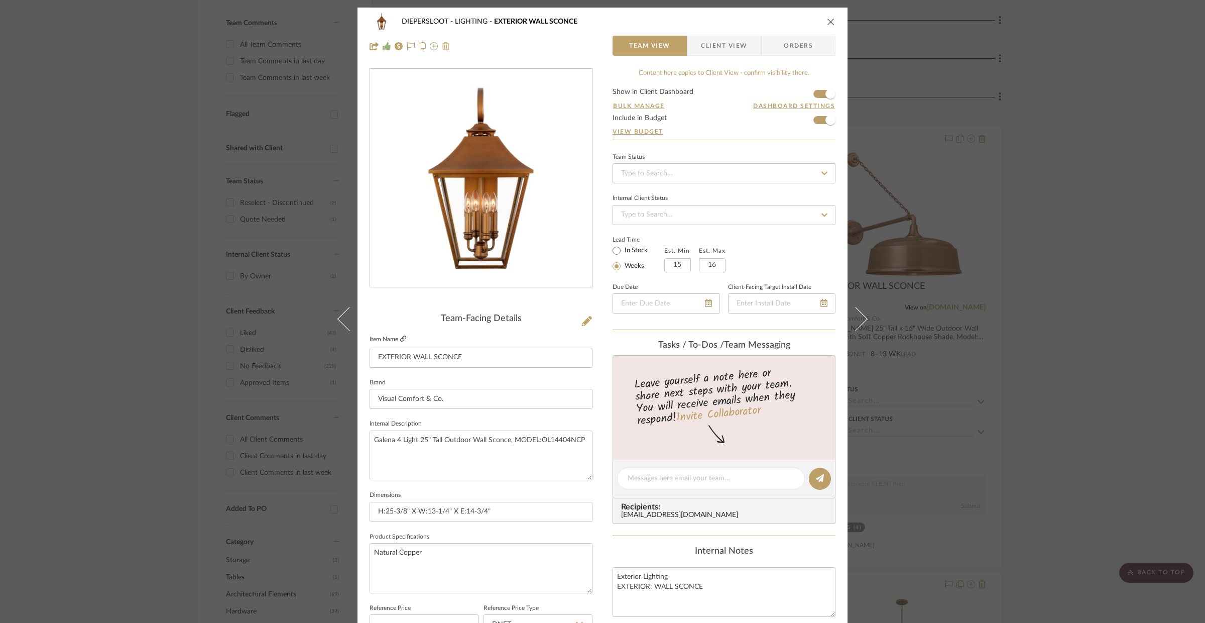
click at [400, 340] on icon at bounding box center [403, 338] width 6 height 6
click at [579, 441] on textarea "Galena 4 Light 25" Tall Outdoor Wall Sconce, MODEL:OL14404NCP" at bounding box center [481, 455] width 223 height 50
drag, startPoint x: 581, startPoint y: 441, endPoint x: 370, endPoint y: 443, distance: 211.9
click at [370, 443] on textarea "Galena 4 Light 25" Tall Outdoor Wall Sconce, MODEL:OL14404NCP" at bounding box center [481, 455] width 223 height 50
click at [370, 442] on textarea "Galena 4 Light 25" Tall Outdoor Wall Sconce, MODEL:OL14404NCP" at bounding box center [481, 455] width 223 height 50
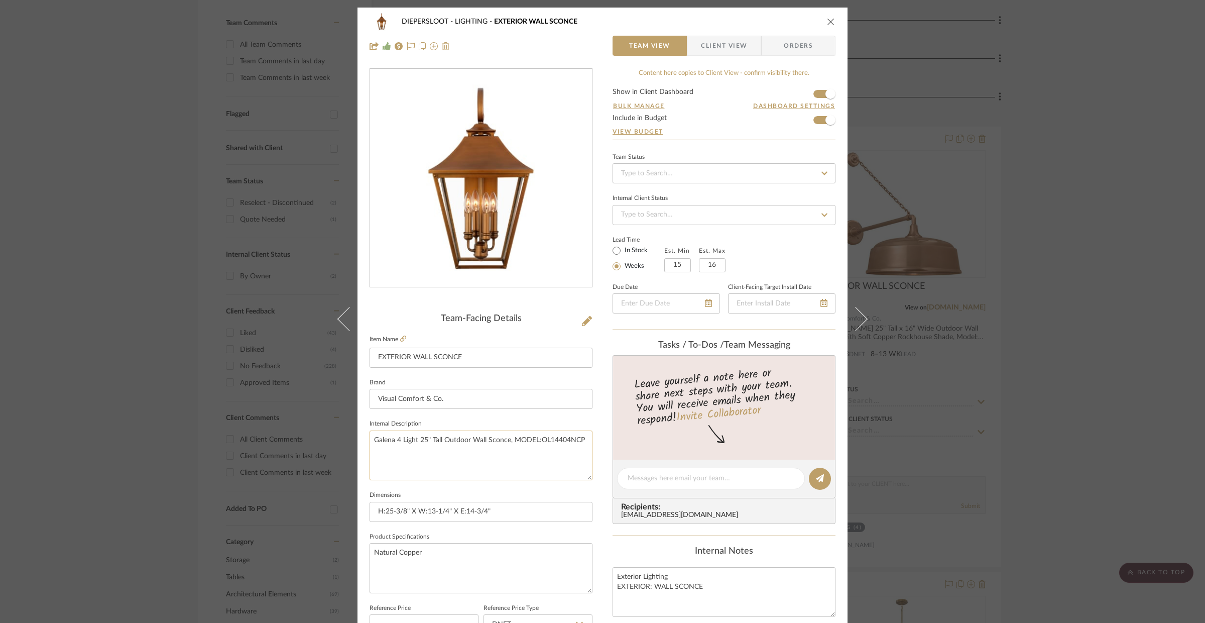
drag, startPoint x: 371, startPoint y: 440, endPoint x: 516, endPoint y: 443, distance: 145.6
click at [496, 444] on textarea "Galena 4 Light 25" Tall Outdoor Wall Sconce, MODEL:OL14404NCP" at bounding box center [481, 455] width 223 height 50
click at [582, 441] on textarea "Galena 4 Light 25" Tall Outdoor Wall Sconce, MODEL:OL14404NCP" at bounding box center [481, 455] width 223 height 50
drag, startPoint x: 583, startPoint y: 440, endPoint x: 367, endPoint y: 444, distance: 216.4
click at [370, 444] on textarea "Galena 4 Light 25" Tall Outdoor Wall Sconce, MODEL:OL14404NCP" at bounding box center [481, 455] width 223 height 50
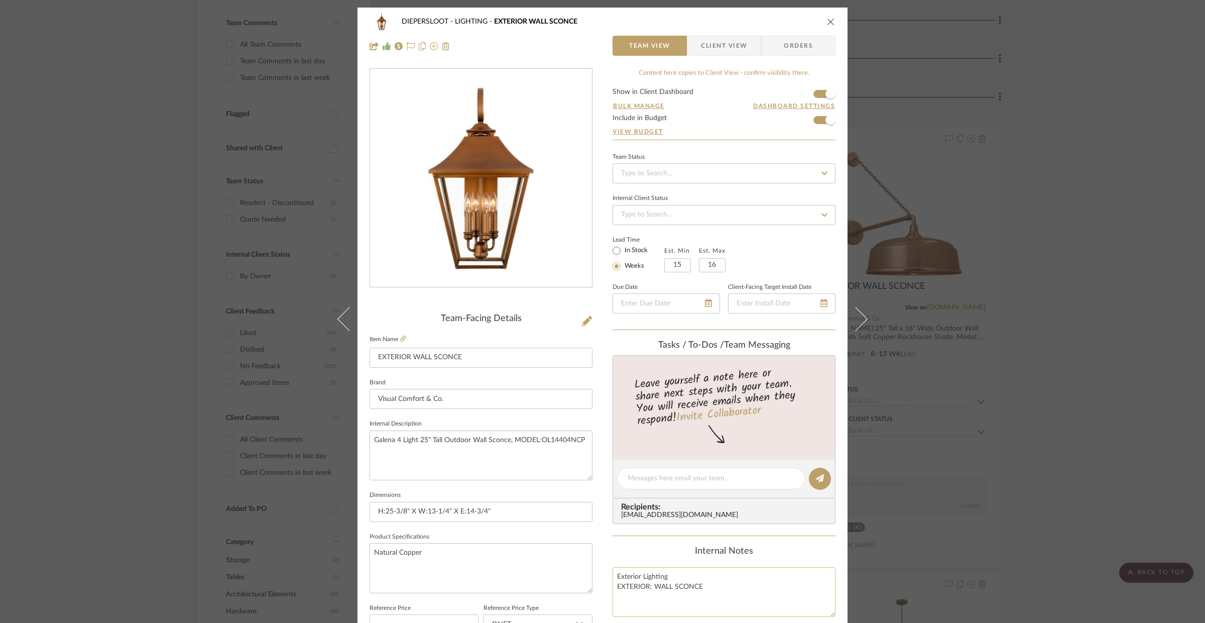
click at [656, 569] on textarea "Exterior Lighting EXTERIOR: WALL SCONCE" at bounding box center [724, 592] width 223 height 50
drag, startPoint x: 669, startPoint y: 576, endPoint x: 610, endPoint y: 580, distance: 59.9
click at [613, 580] on textarea "Exterior Lighting EXTERIOR: WALL SCONCE" at bounding box center [724, 592] width 223 height 50
click at [617, 586] on textarea "EXTERIOR: WALL SCONCE" at bounding box center [724, 592] width 223 height 50
click at [615, 588] on textarea "EXTERIOR: WALL SCONCE" at bounding box center [724, 592] width 223 height 50
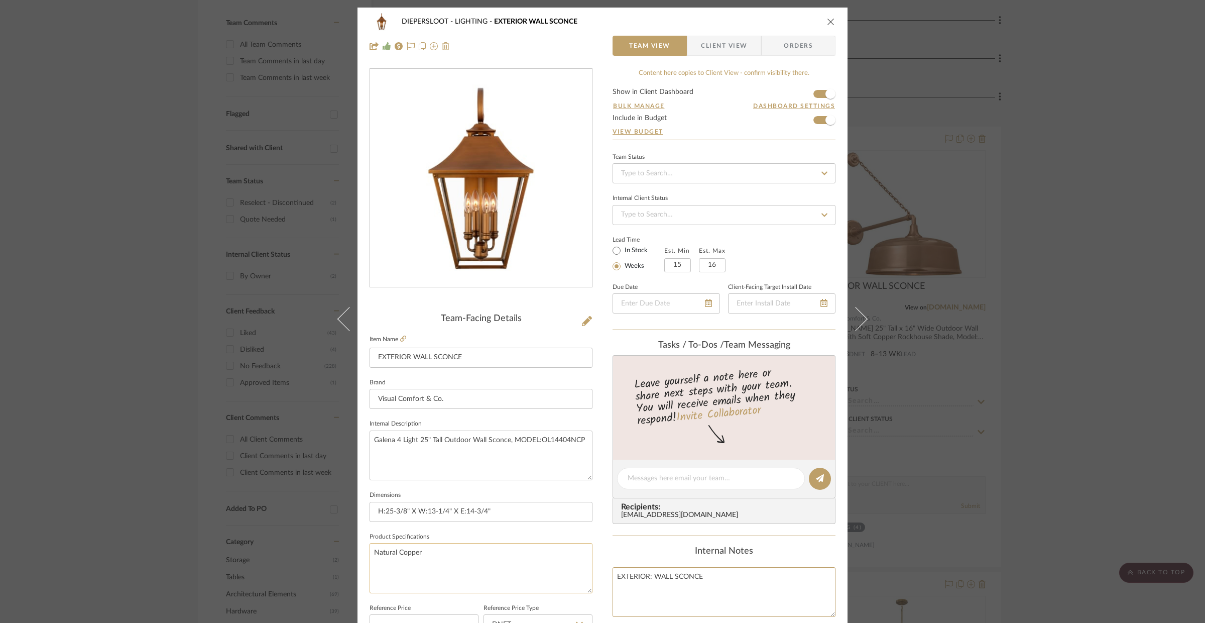
type textarea "EXTERIOR: WALL SCONCE"
click at [535, 562] on textarea "Natural Copper" at bounding box center [481, 568] width 223 height 50
click at [467, 558] on textarea "Natural Copper" at bounding box center [481, 568] width 223 height 50
click at [504, 513] on input "H:25-3/8" X W:13-1/4" X E:14-3/4"" at bounding box center [481, 512] width 223 height 20
click at [1085, 249] on div "DIEPERSLOOT LIGHTING EXTERIOR WALL SCONCE Team View Client View Orders Team-Fac…" at bounding box center [602, 311] width 1205 height 623
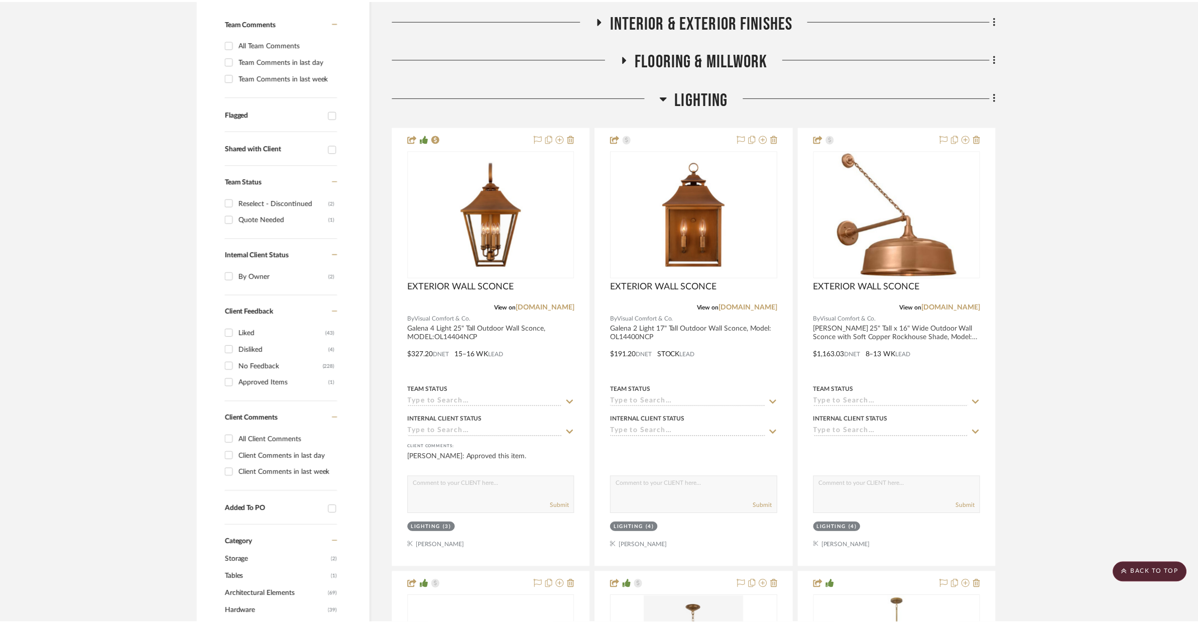
scroll to position [262, 0]
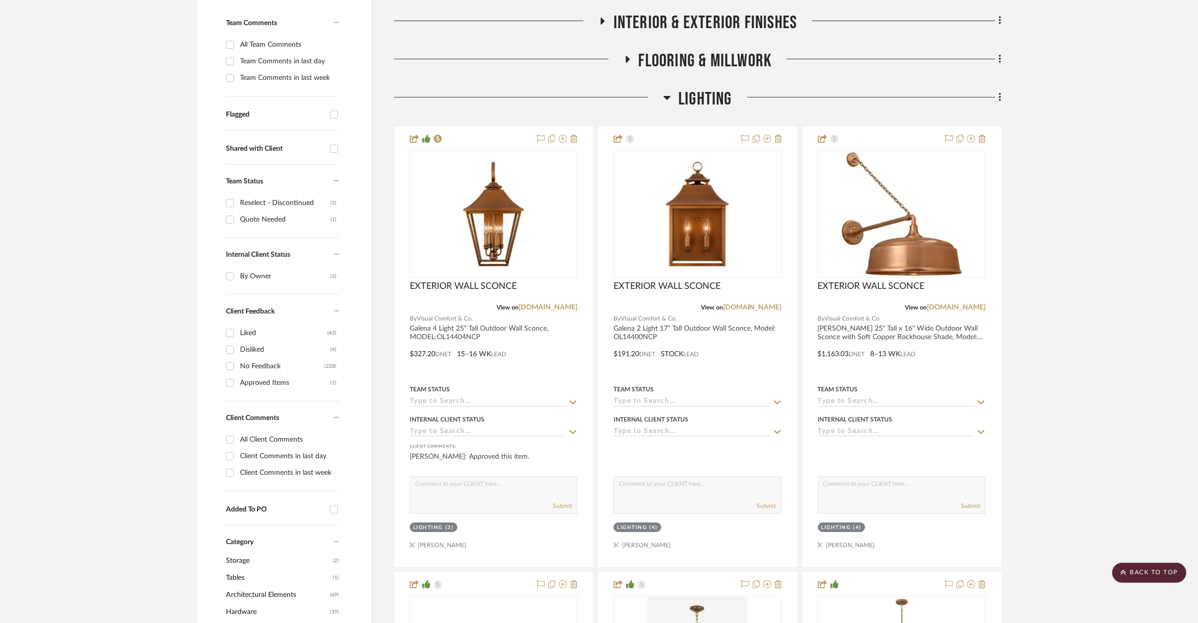
click at [704, 101] on span "LIGHTING" at bounding box center [705, 99] width 54 height 22
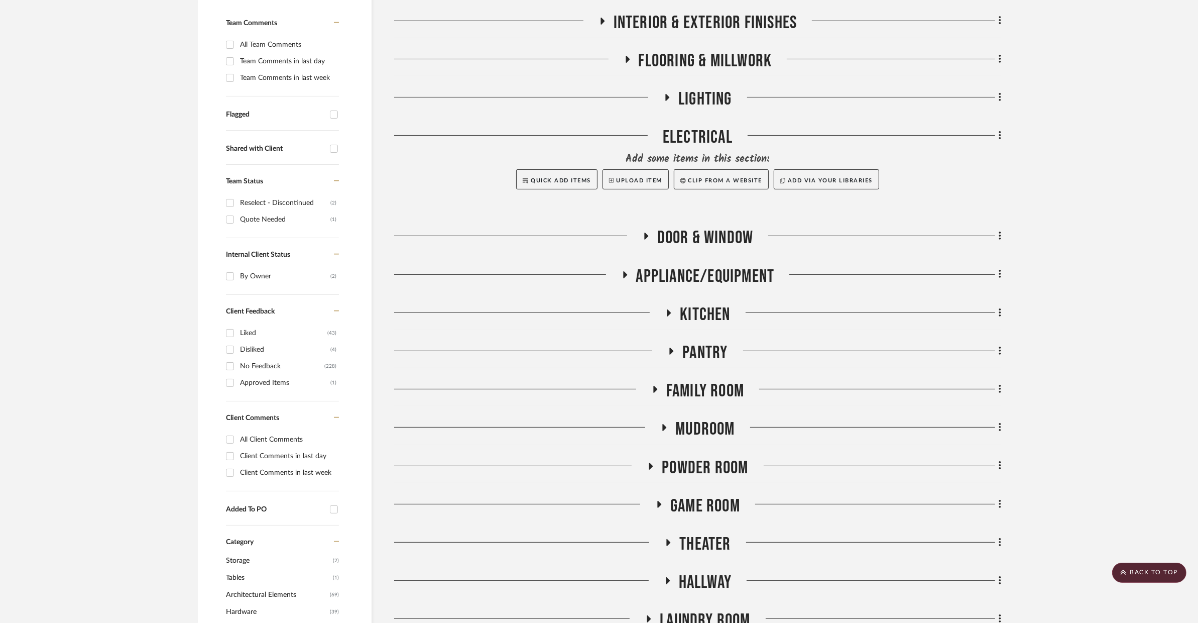
click at [682, 241] on span "Door & Window" at bounding box center [705, 238] width 96 height 22
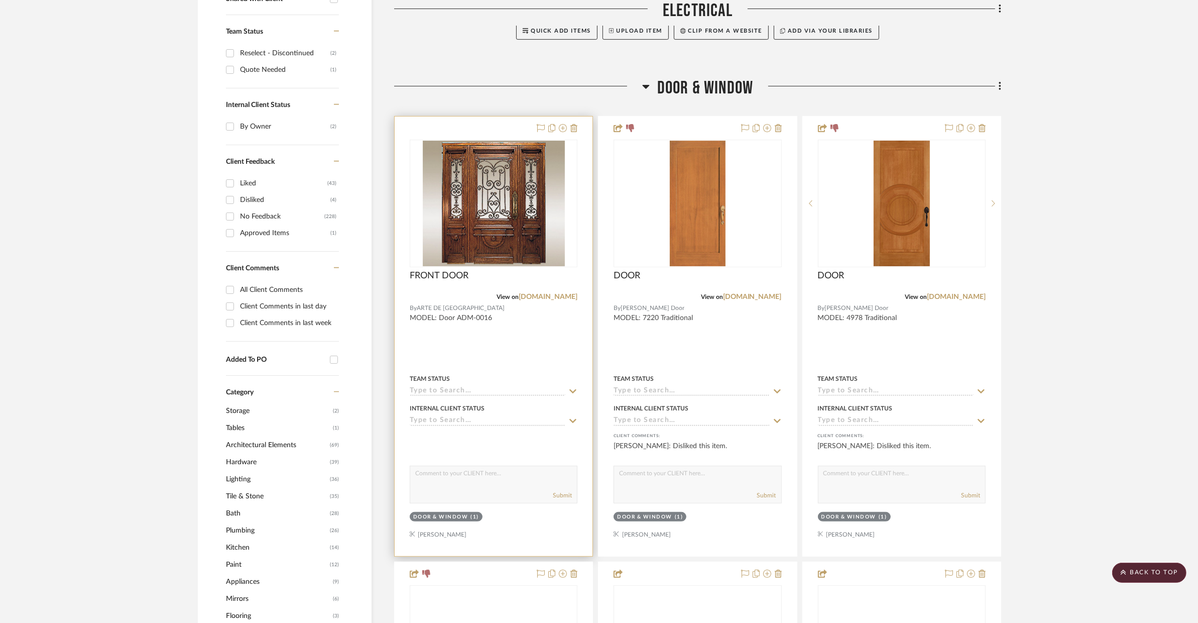
scroll to position [469, 0]
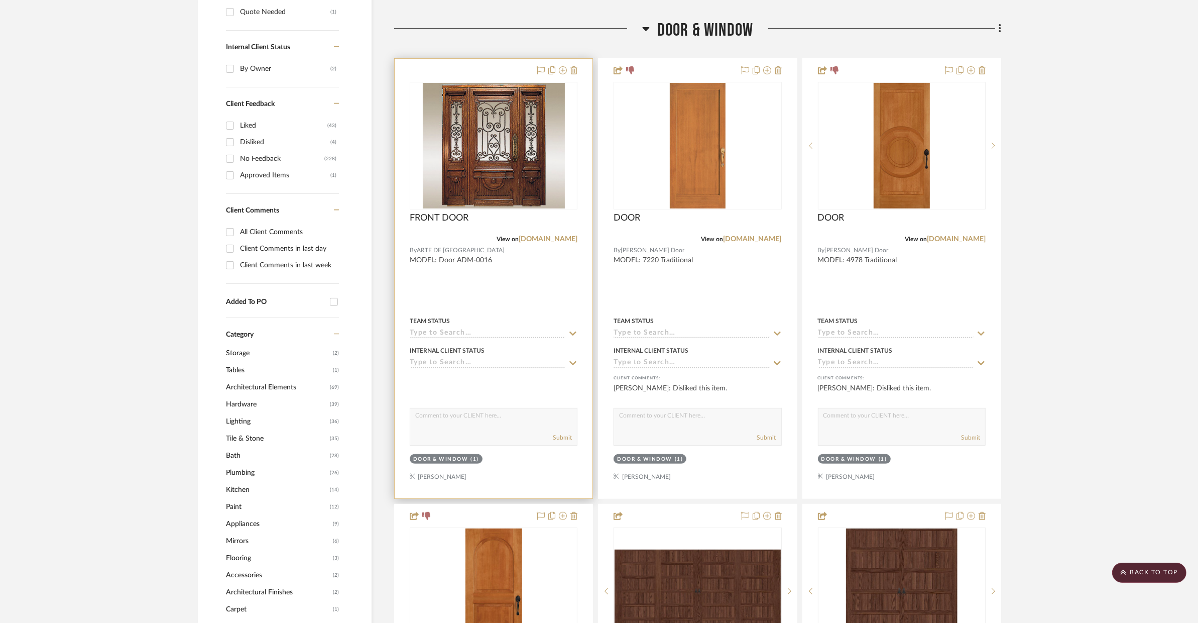
click at [547, 289] on div at bounding box center [494, 278] width 198 height 439
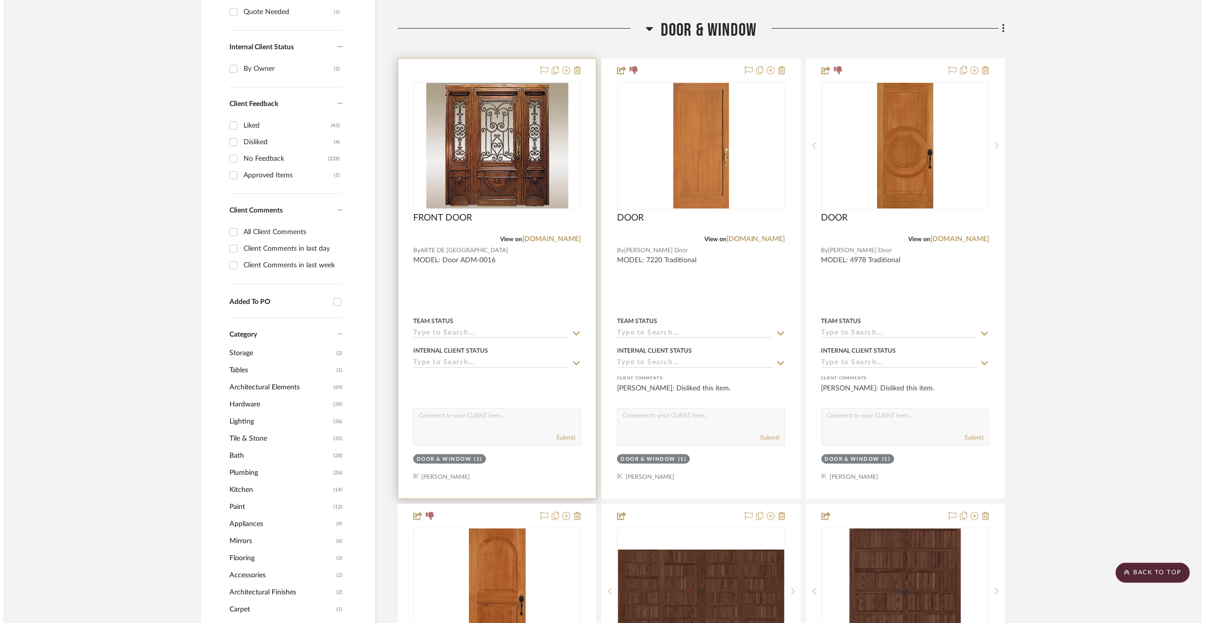
scroll to position [0, 0]
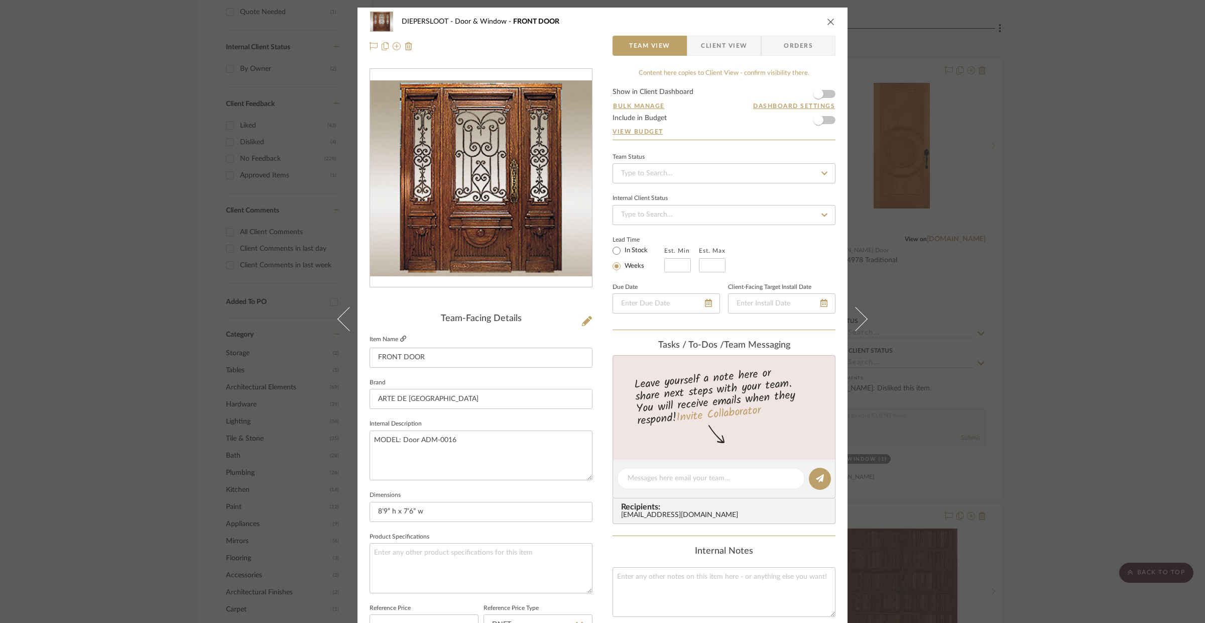
click at [400, 339] on icon at bounding box center [403, 338] width 6 height 6
click at [584, 318] on icon at bounding box center [587, 321] width 10 height 10
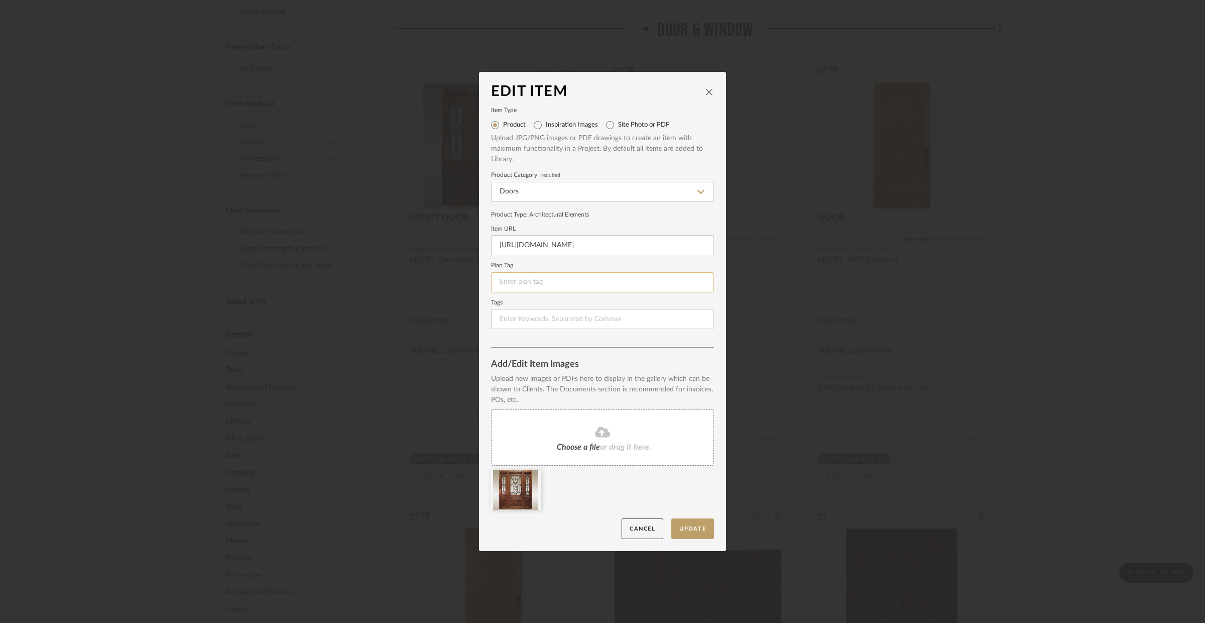
click at [525, 275] on input at bounding box center [602, 282] width 223 height 20
type input "D-1"
click at [544, 312] on input at bounding box center [602, 319] width 223 height 20
click at [687, 526] on button "Update" at bounding box center [692, 528] width 43 height 21
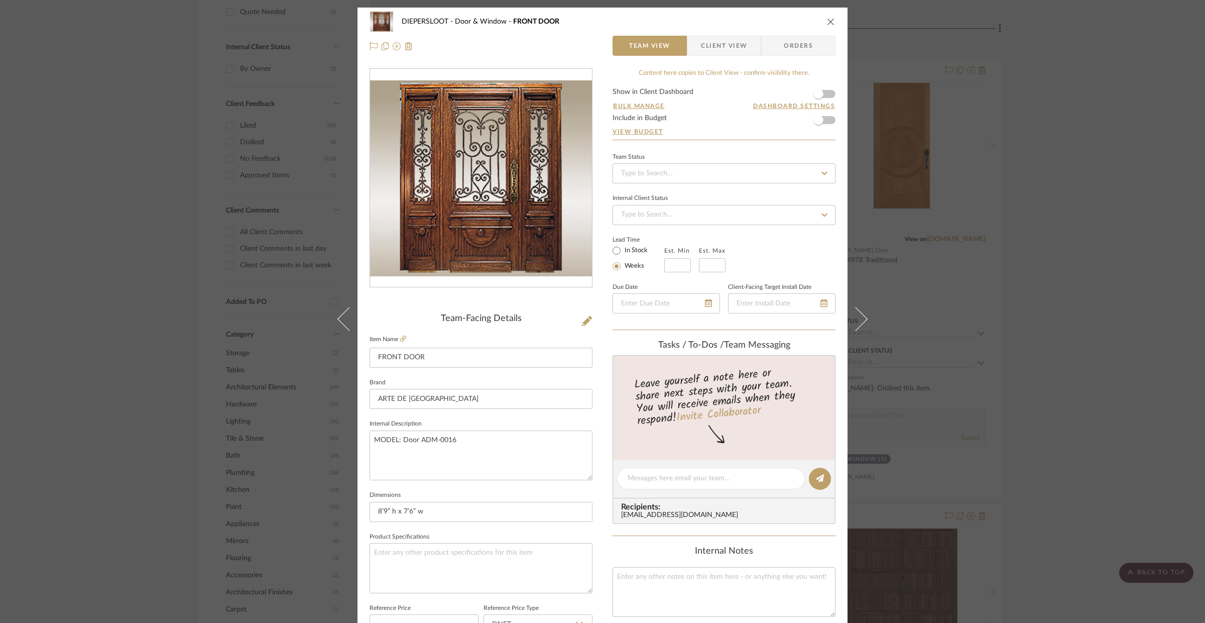
click at [1031, 233] on div "DIEPERSLOOT Door & Window FRONT DOOR Team View Client View Orders Team-Facing D…" at bounding box center [602, 311] width 1205 height 623
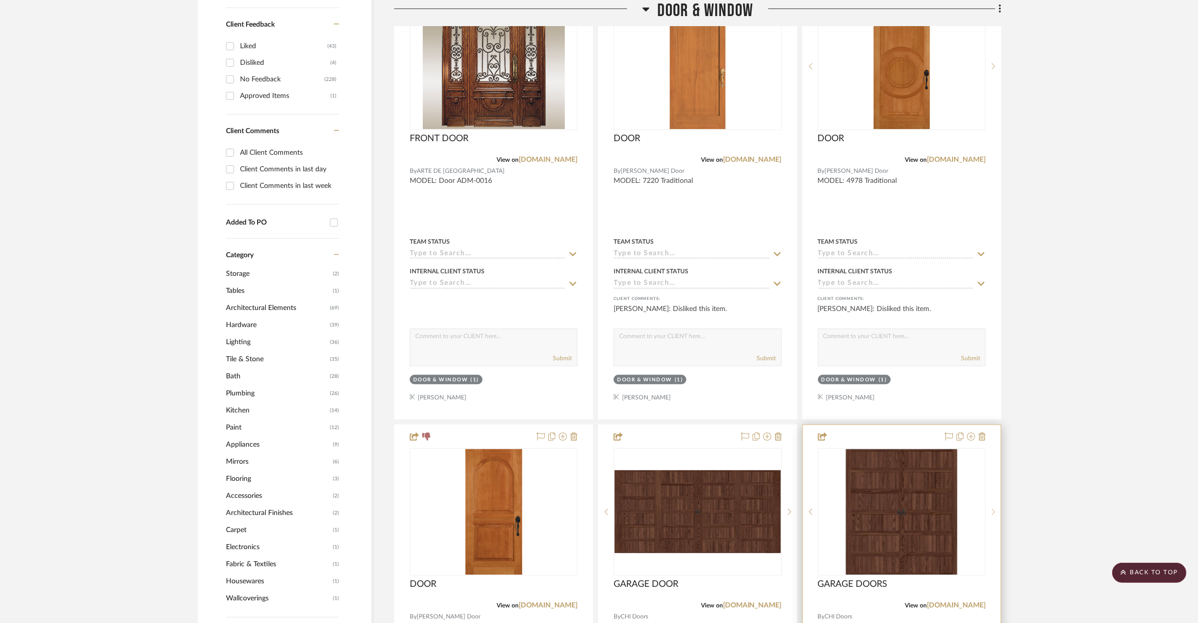
scroll to position [481, 0]
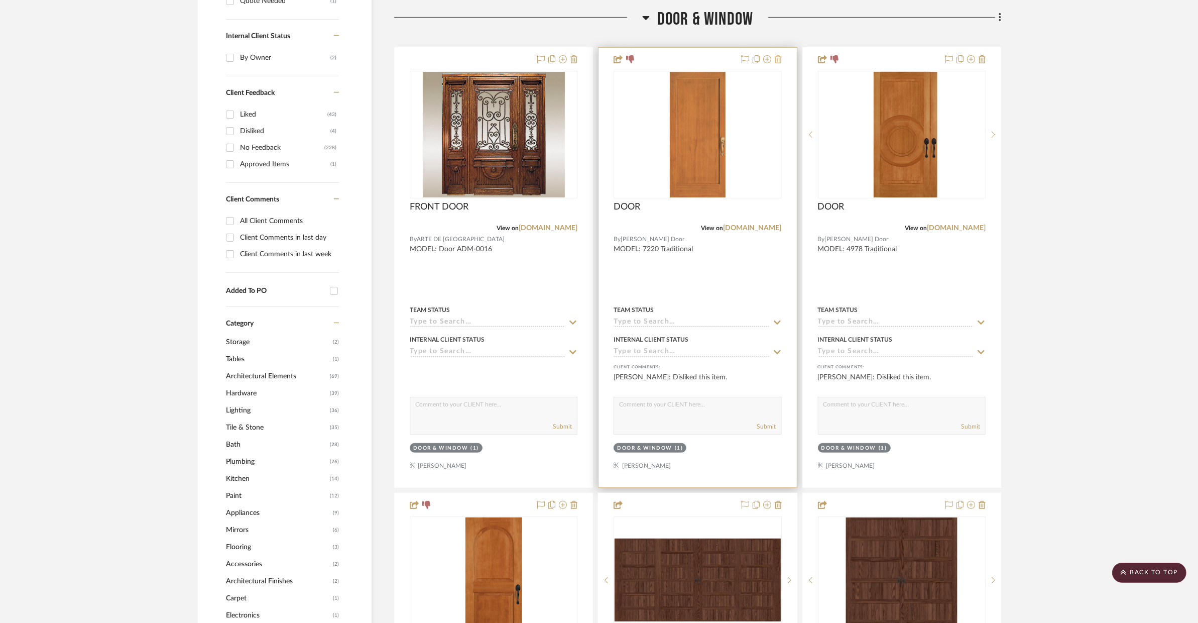
click at [775, 58] on icon at bounding box center [778, 59] width 7 height 8
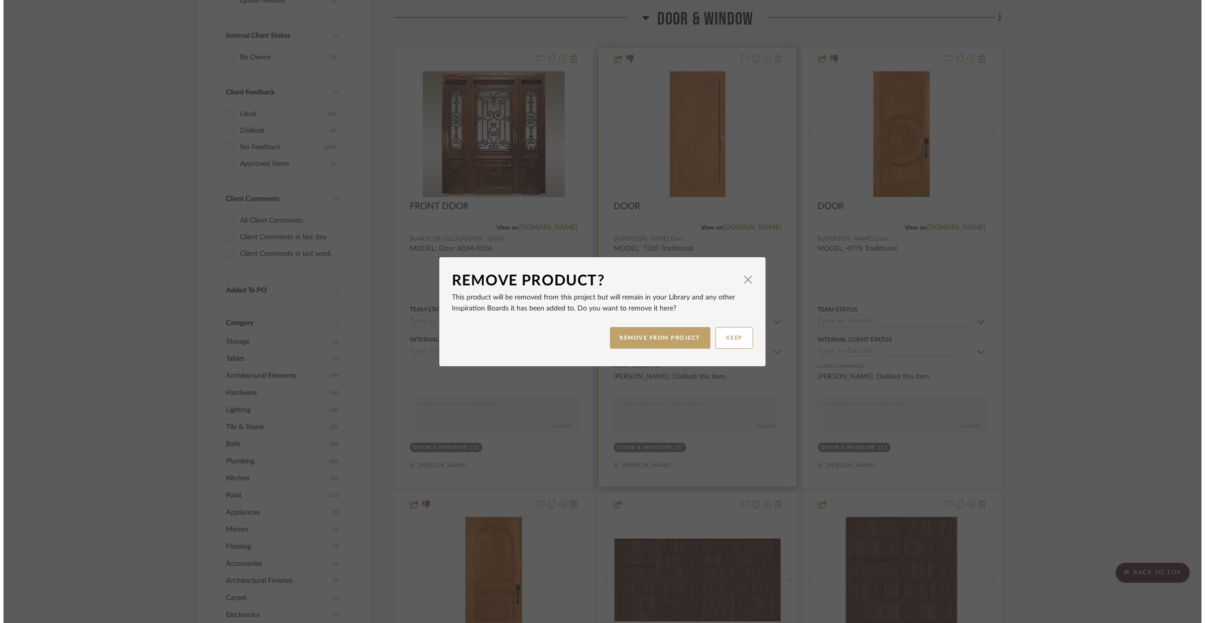
scroll to position [0, 0]
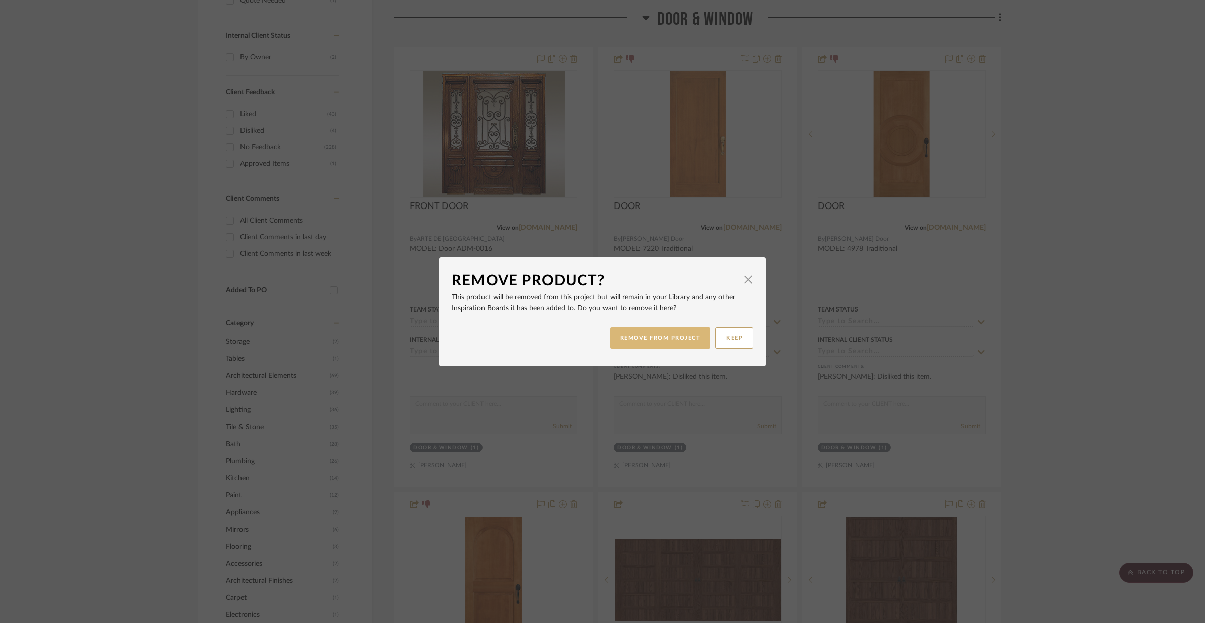
click at [658, 341] on button "REMOVE FROM PROJECT" at bounding box center [660, 338] width 101 height 22
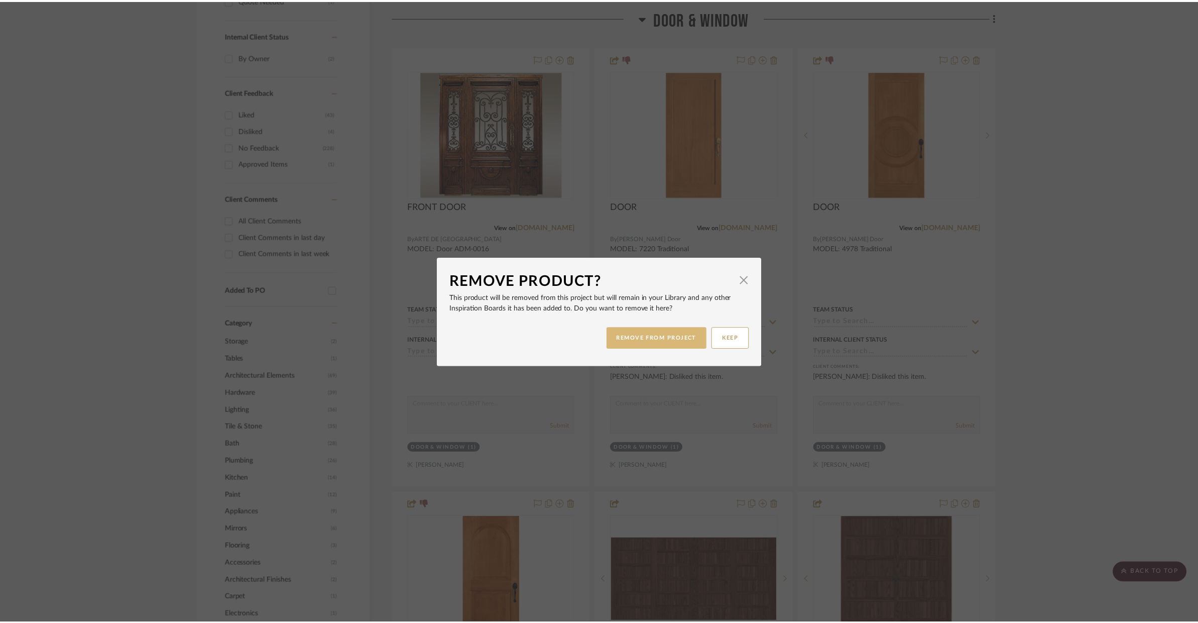
scroll to position [481, 0]
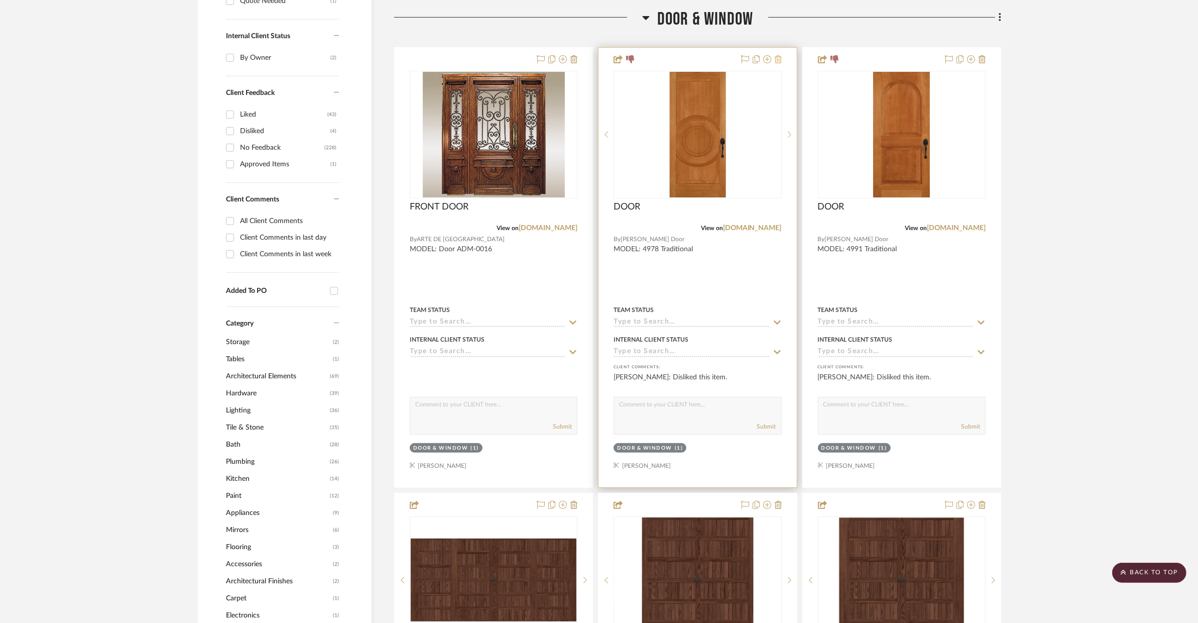
click at [780, 59] on icon at bounding box center [778, 59] width 7 height 8
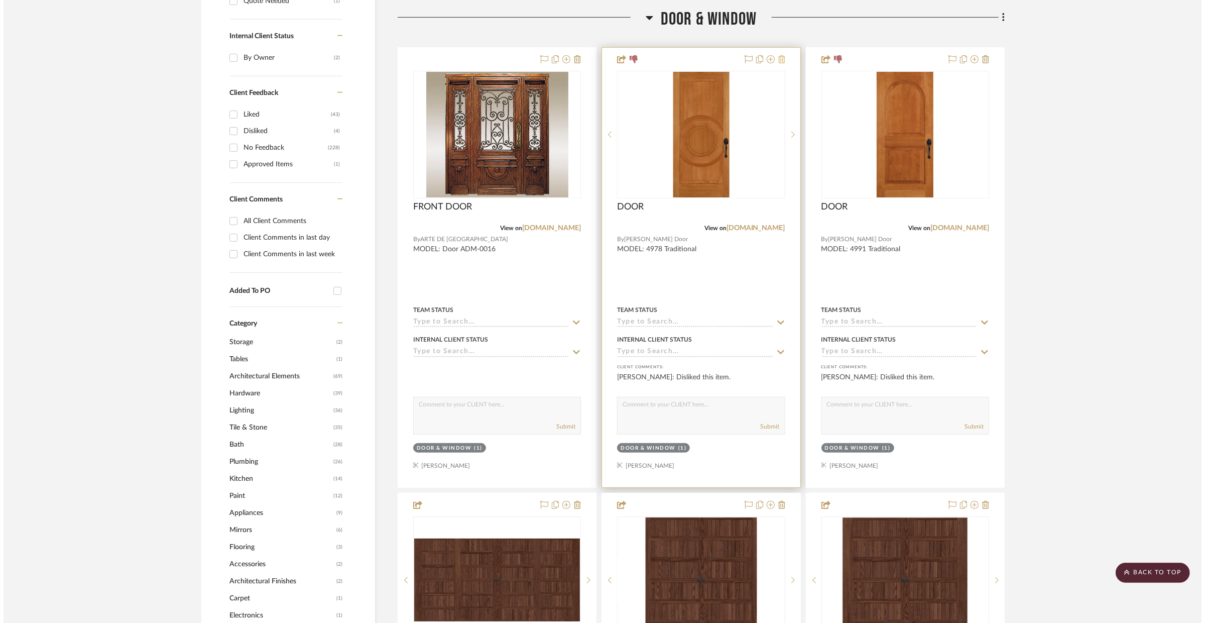
scroll to position [0, 0]
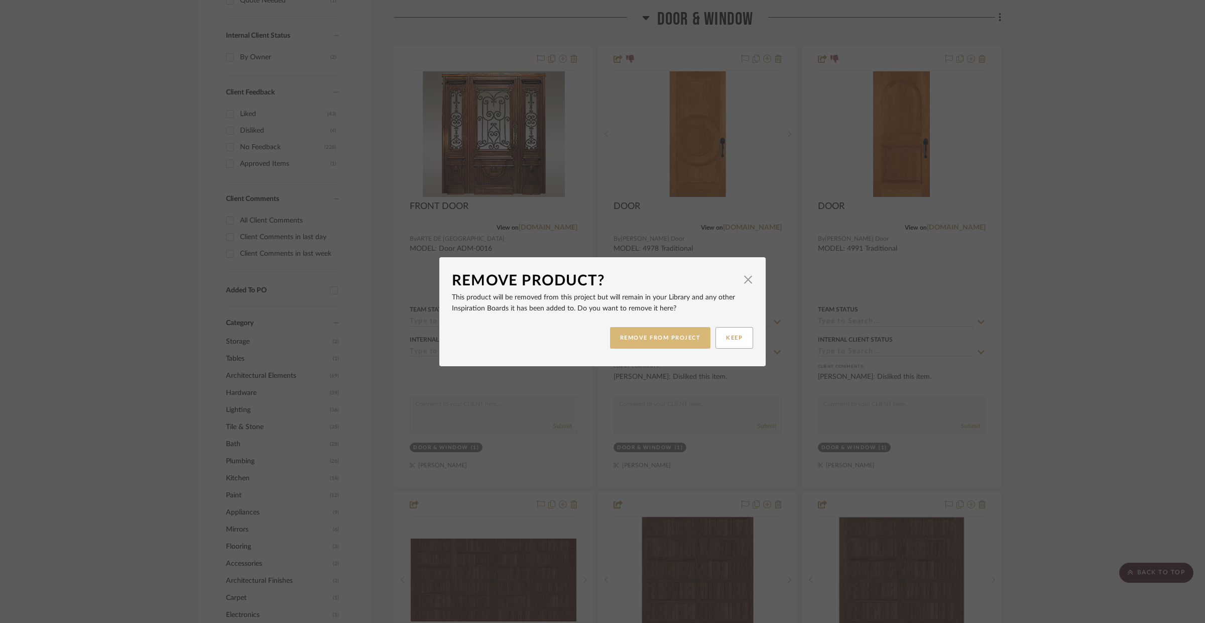
click at [678, 329] on button "REMOVE FROM PROJECT" at bounding box center [660, 338] width 101 height 22
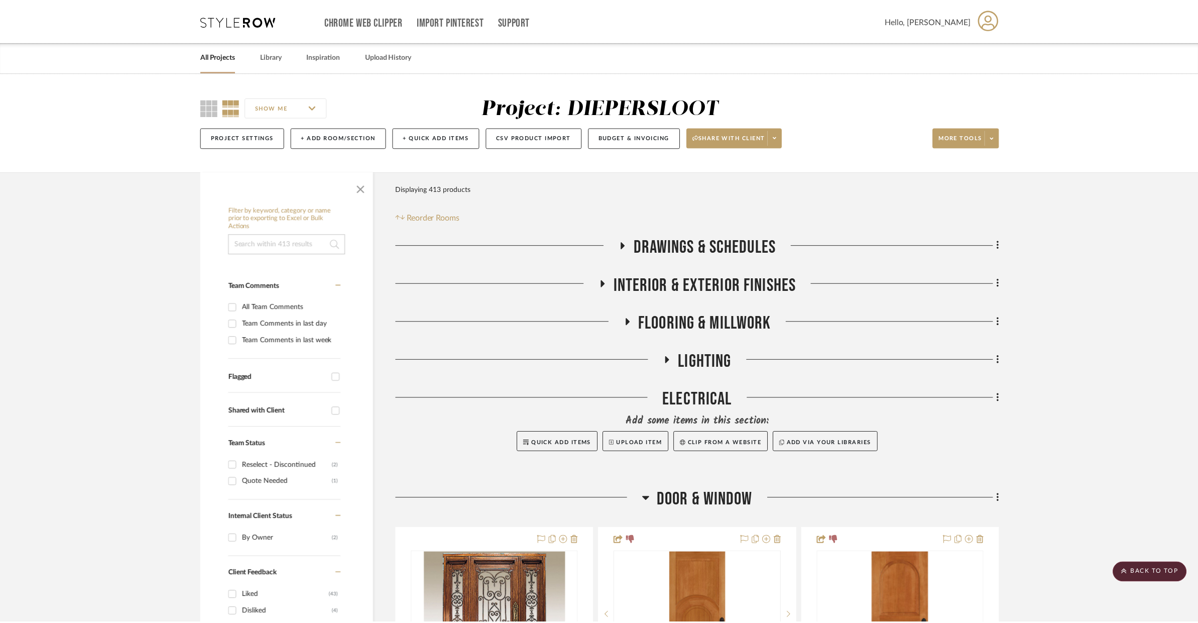
scroll to position [481, 0]
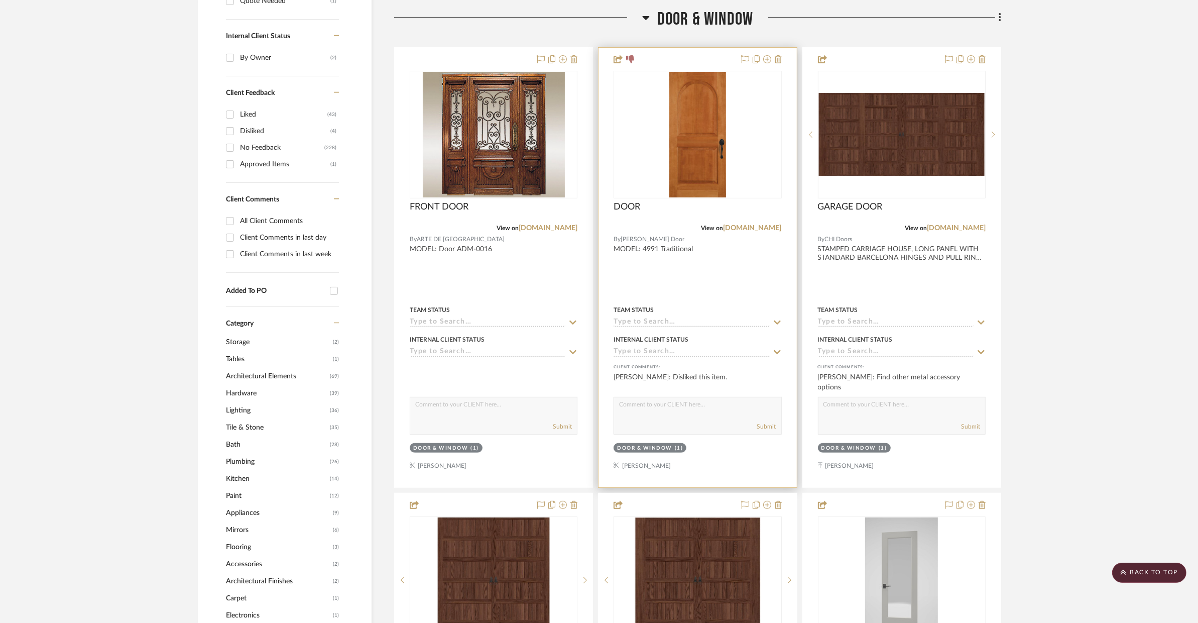
click at [781, 60] on div at bounding box center [698, 267] width 198 height 439
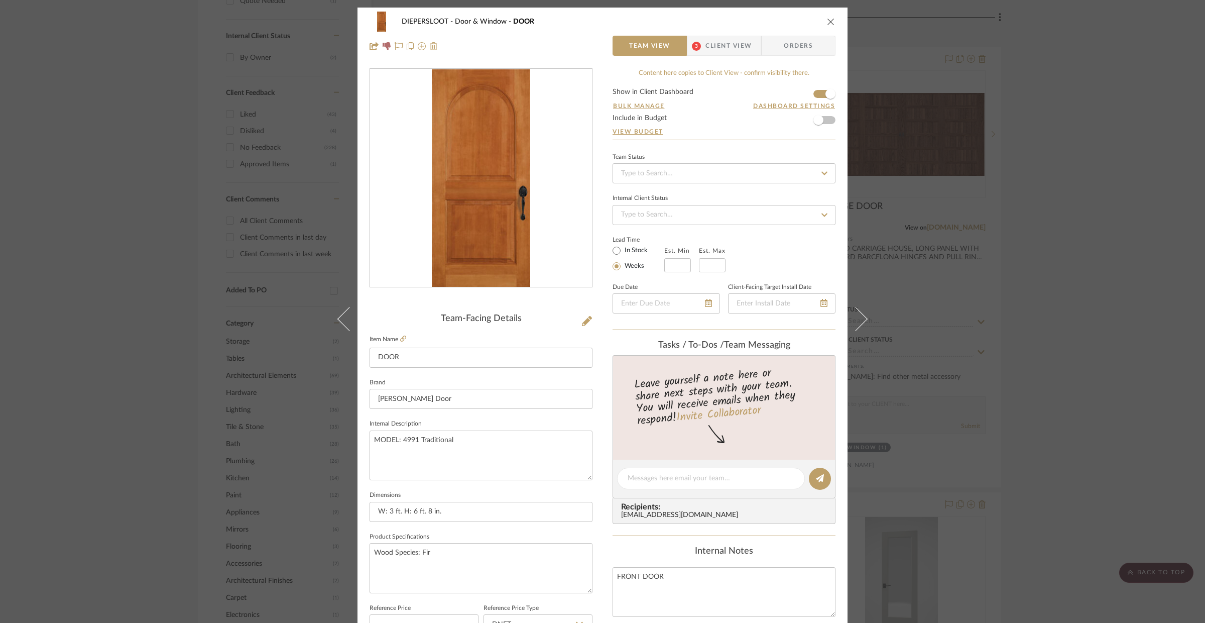
click at [822, 21] on div "DIEPERSLOOT Door & Window DOOR" at bounding box center [603, 22] width 466 height 20
click at [830, 22] on icon "close" at bounding box center [831, 22] width 8 height 8
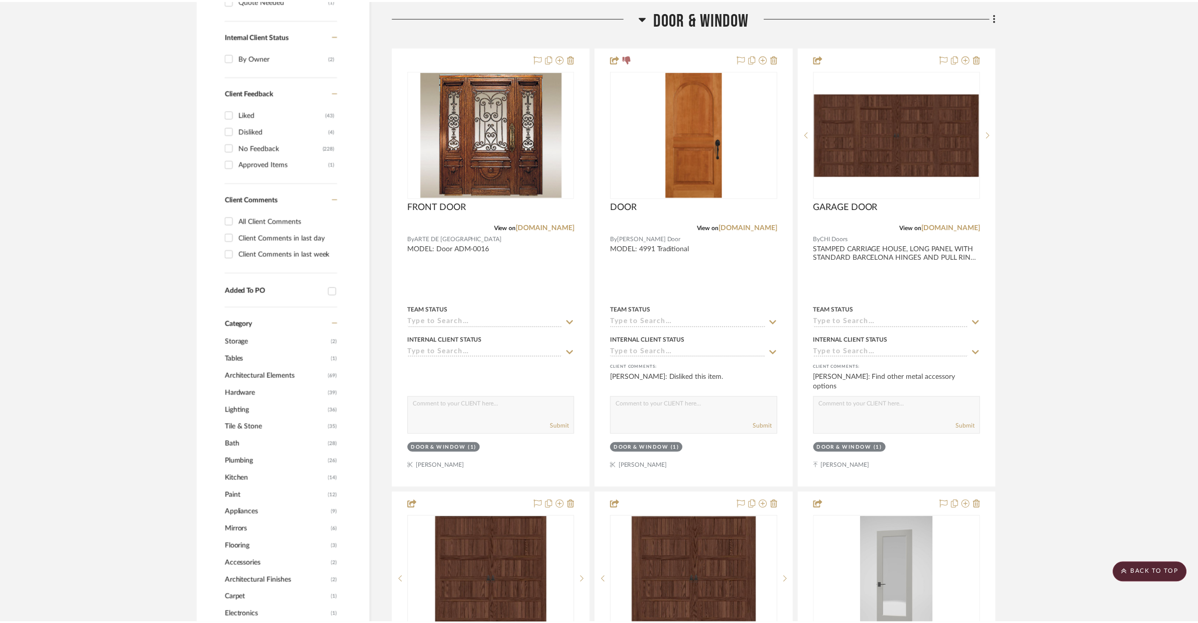
scroll to position [481, 0]
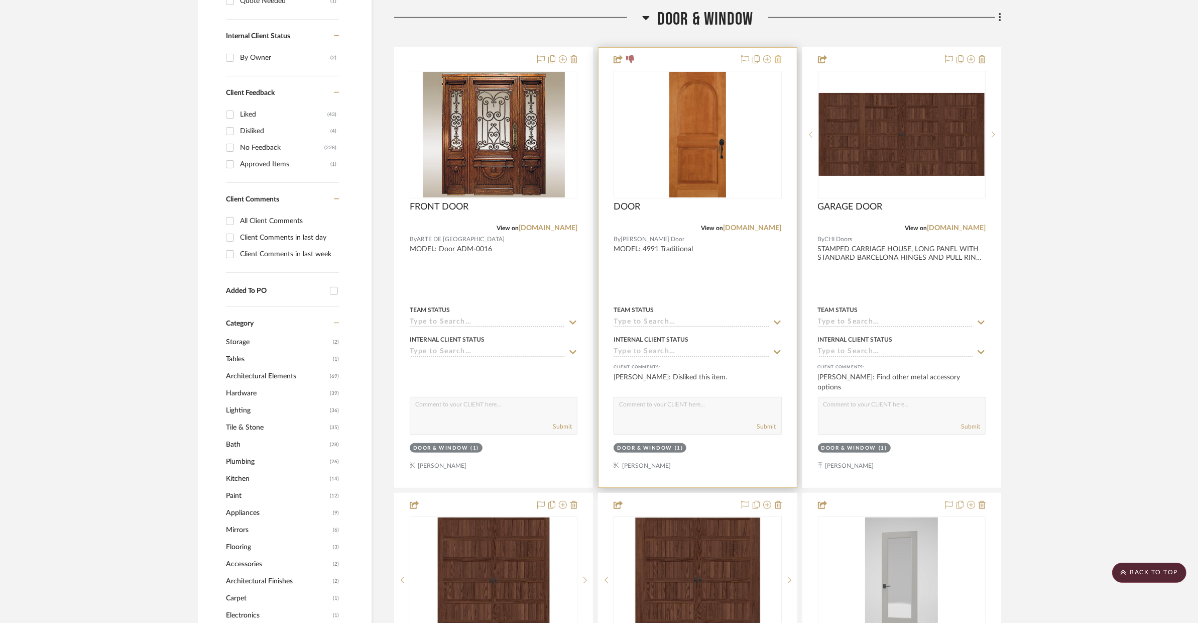
click at [779, 59] on icon at bounding box center [778, 59] width 7 height 8
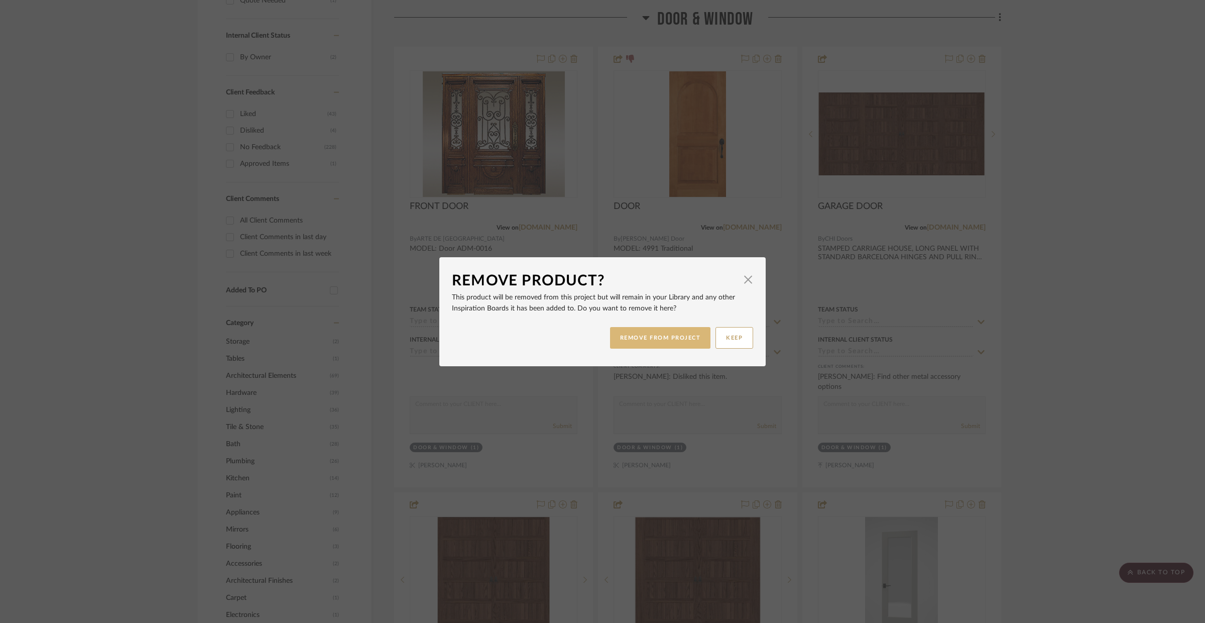
click at [685, 327] on button "REMOVE FROM PROJECT" at bounding box center [660, 338] width 101 height 22
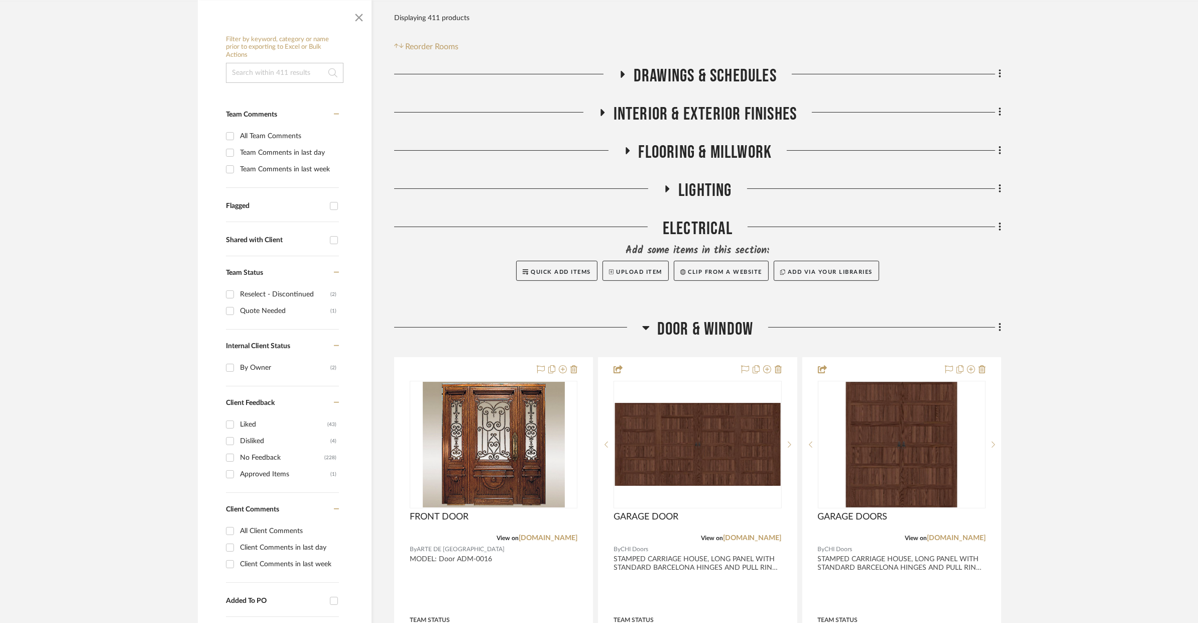
scroll to position [486, 0]
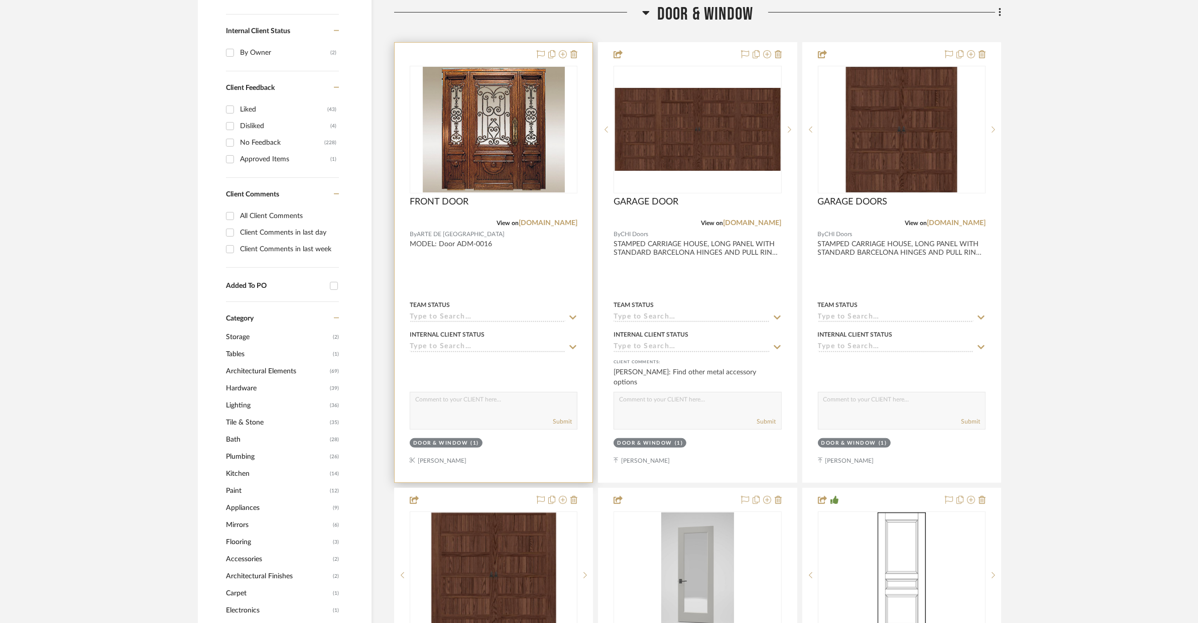
click at [538, 270] on div at bounding box center [494, 262] width 198 height 439
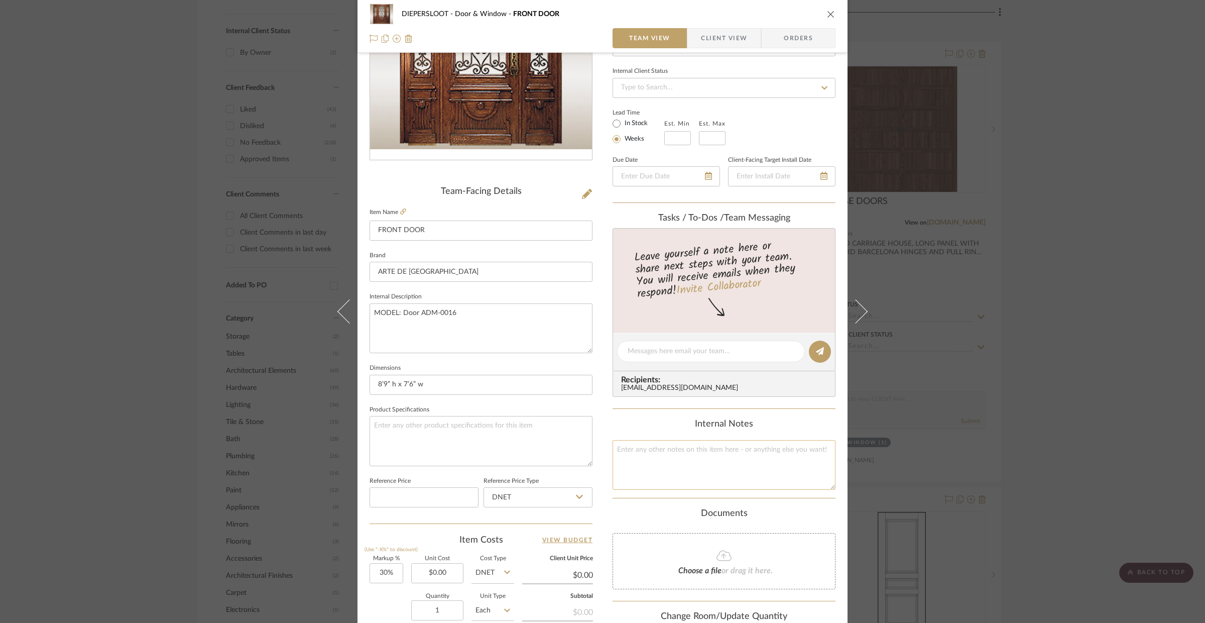
scroll to position [129, 0]
click at [697, 455] on textarea at bounding box center [724, 463] width 223 height 50
type textarea "FRONT DOOR"
click at [545, 444] on textarea at bounding box center [481, 439] width 223 height 50
type textarea "FINISH TBD"
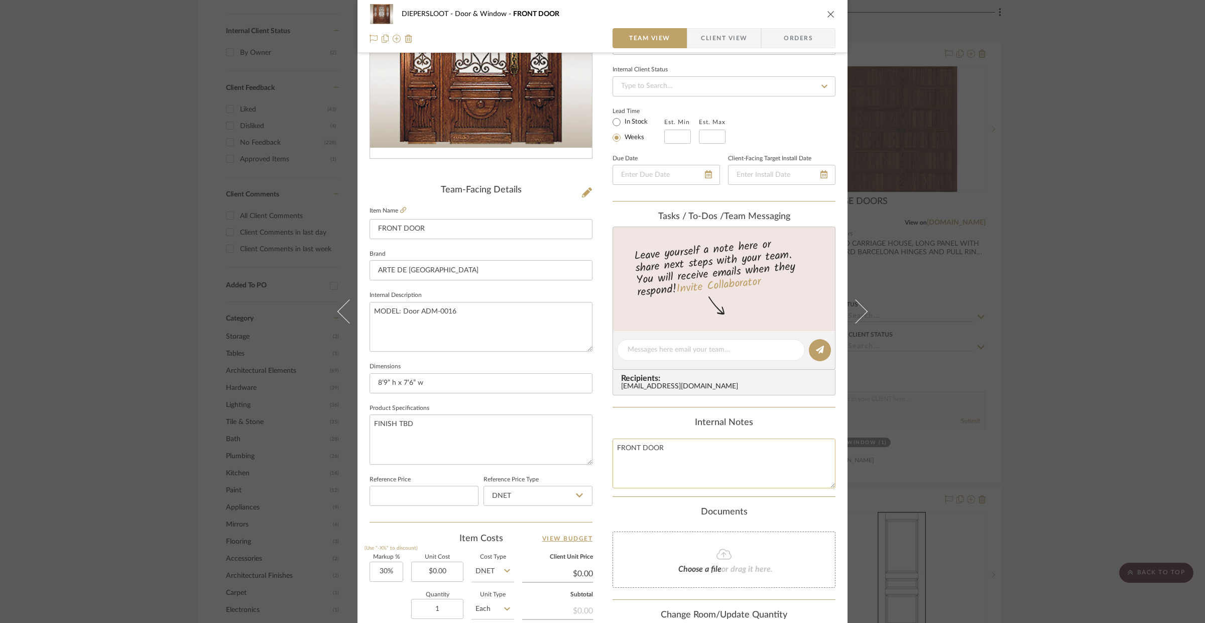
click at [716, 470] on textarea "FRONT DOOR" at bounding box center [724, 463] width 223 height 50
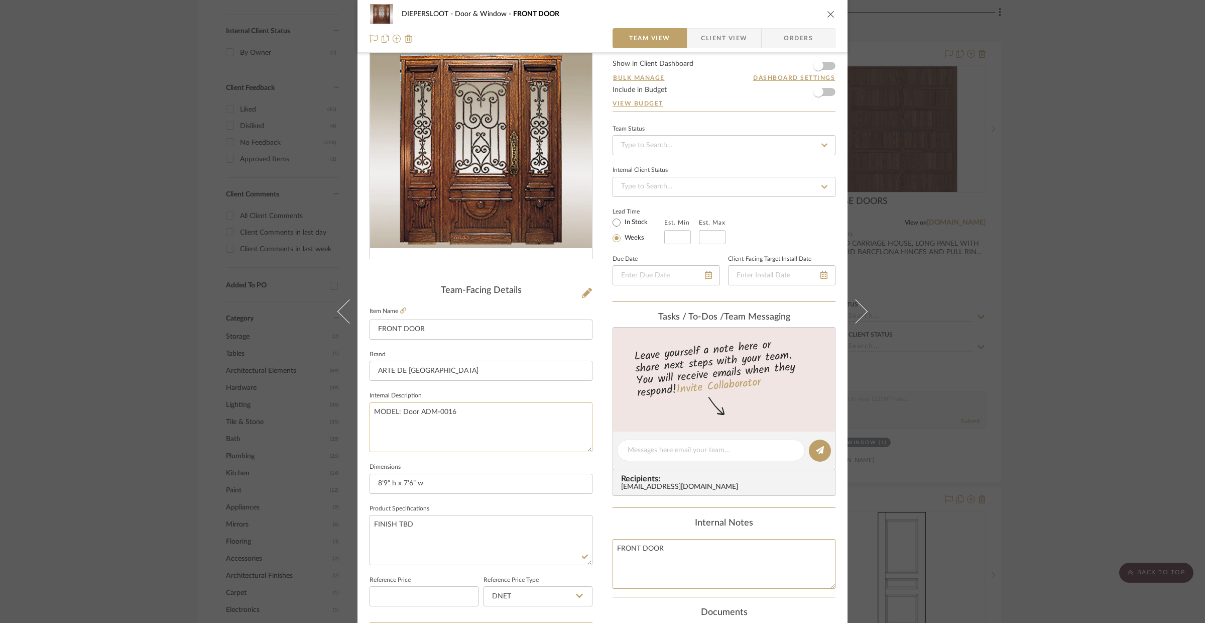
scroll to position [0, 0]
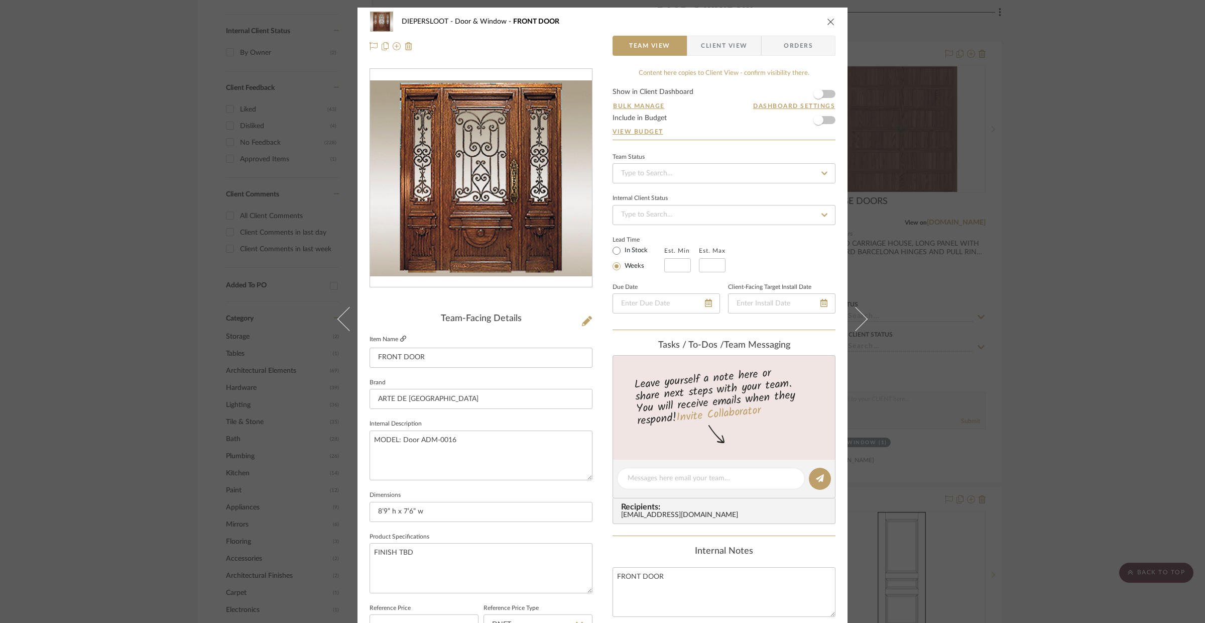
click at [402, 337] on icon at bounding box center [403, 338] width 6 height 6
click at [830, 21] on icon "close" at bounding box center [831, 22] width 8 height 8
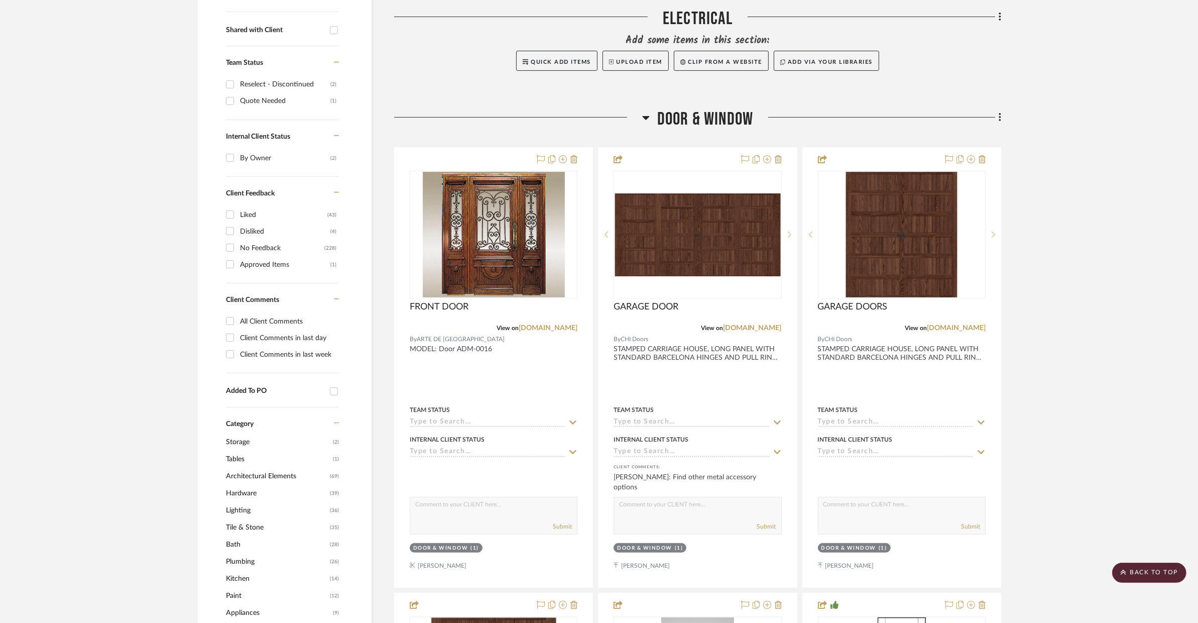
scroll to position [285, 0]
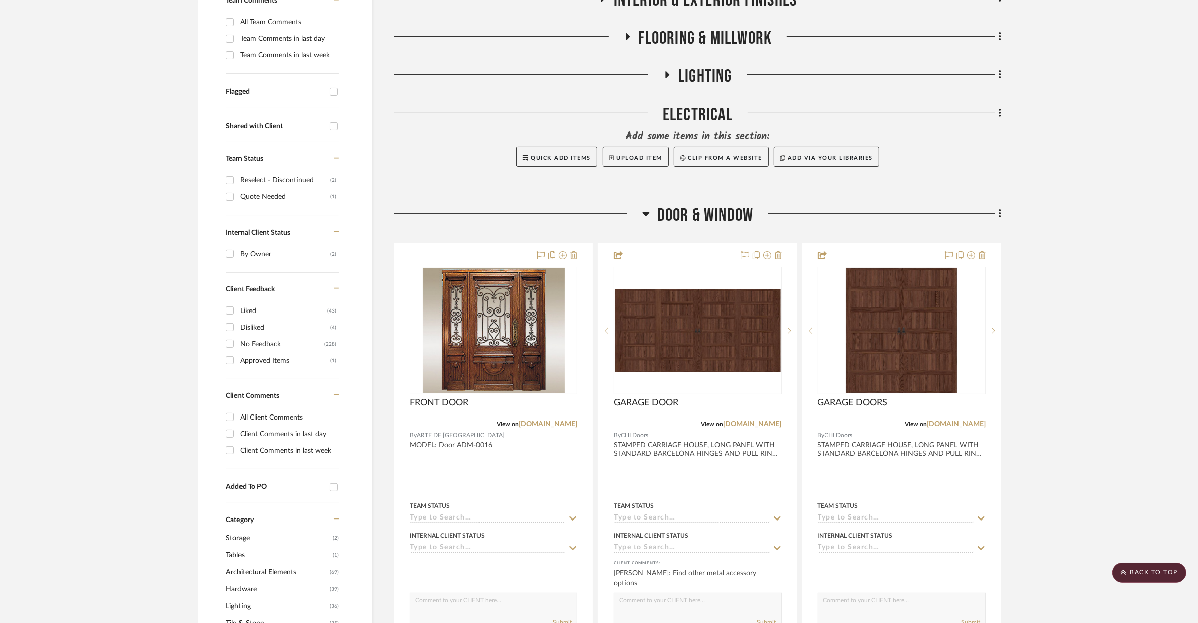
click at [671, 207] on span "Door & Window" at bounding box center [705, 215] width 96 height 22
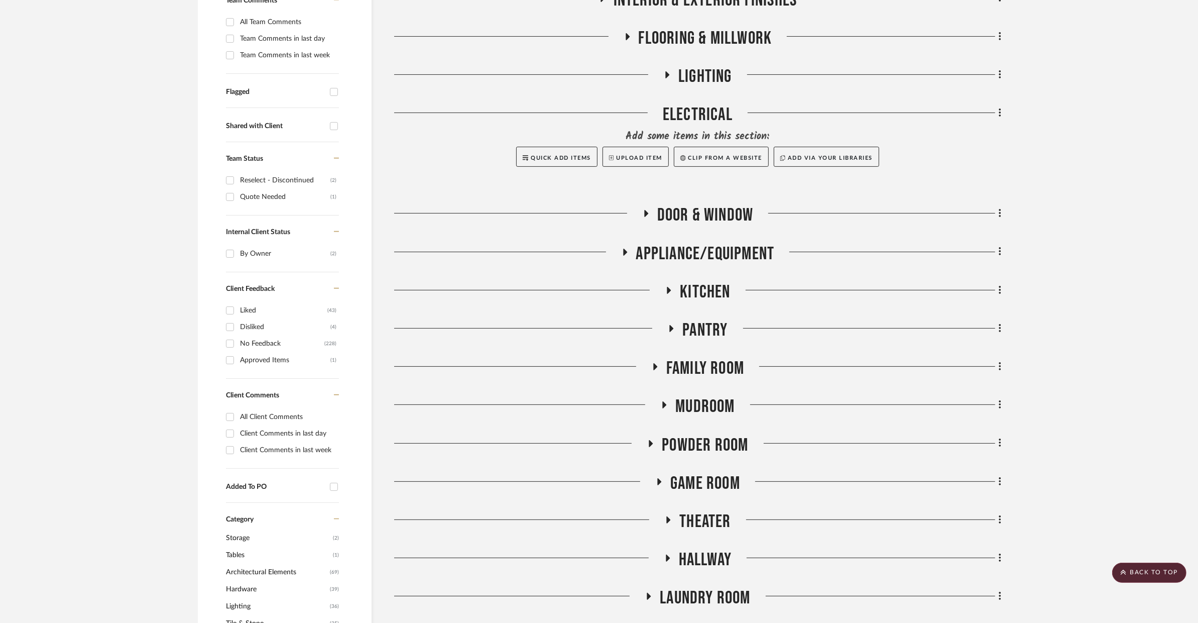
click at [712, 28] on span "Flooring & Millwork" at bounding box center [706, 39] width 134 height 22
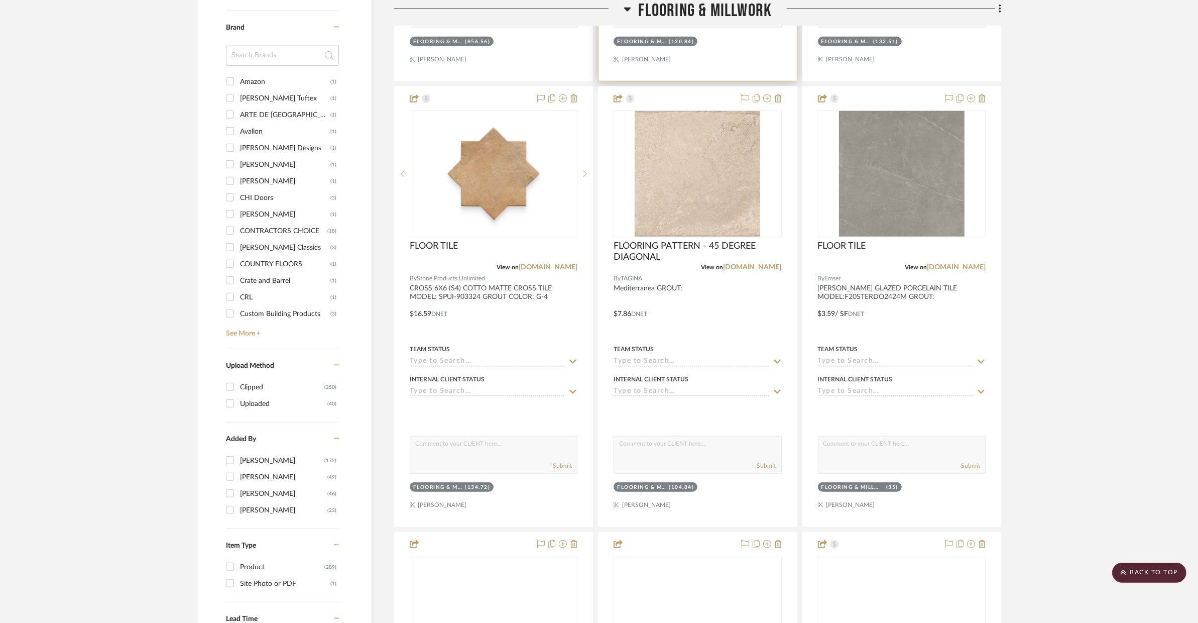
scroll to position [1250, 0]
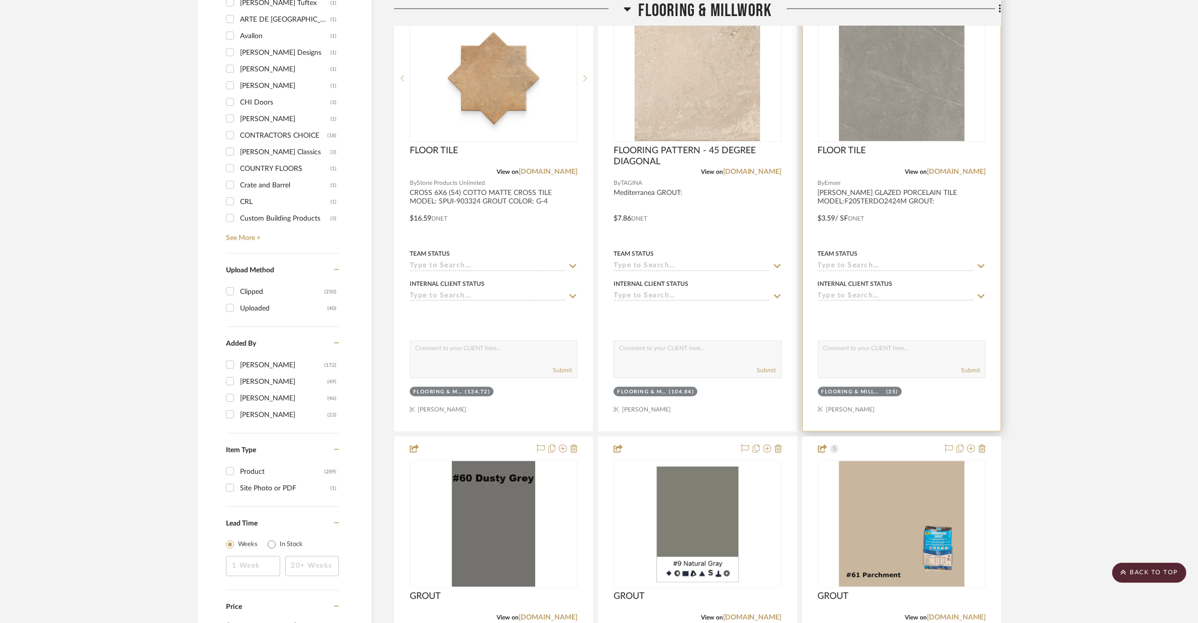
click at [914, 246] on div at bounding box center [902, 210] width 198 height 439
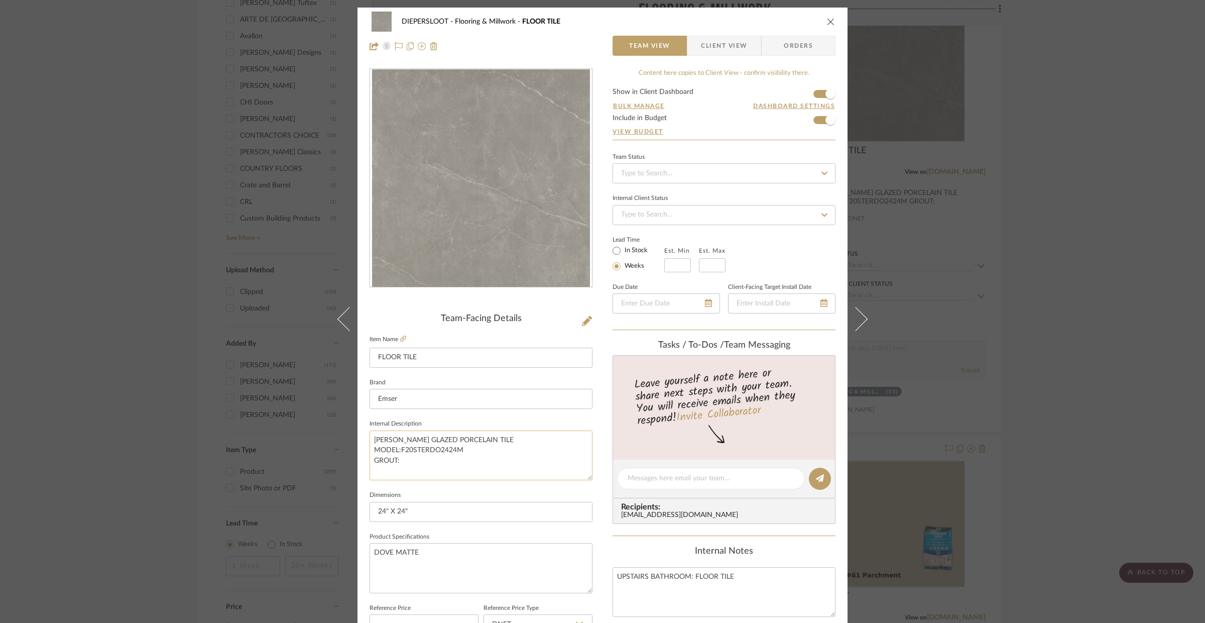
click at [445, 461] on textarea "[PERSON_NAME] GLAZED PORCELAIN TILE MODEL:F20STERDO2424M GROUT:" at bounding box center [481, 455] width 223 height 50
click at [504, 444] on textarea "[PERSON_NAME] GLAZED PORCELAIN TILE MODEL:F20STERDO2424M GROUT: G-3" at bounding box center [481, 455] width 223 height 50
click at [504, 448] on textarea "[PERSON_NAME] GLAZED PORCELAIN TILE MODEL:F20STERDO2424M GROUT: G-3" at bounding box center [481, 455] width 223 height 50
type textarea "[PERSON_NAME] GLAZED PORCELAIN TILE MODEL:F20STERDO2424M GROUT: G-3"
click at [479, 512] on input "24" X 24"" at bounding box center [481, 512] width 223 height 20
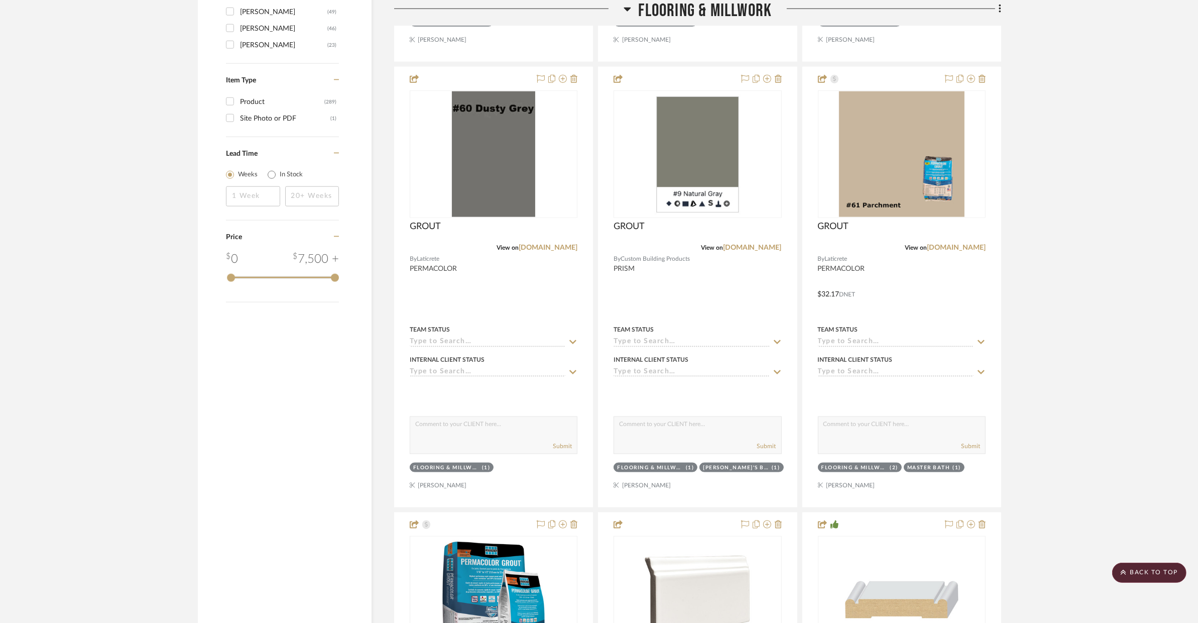
scroll to position [1683, 0]
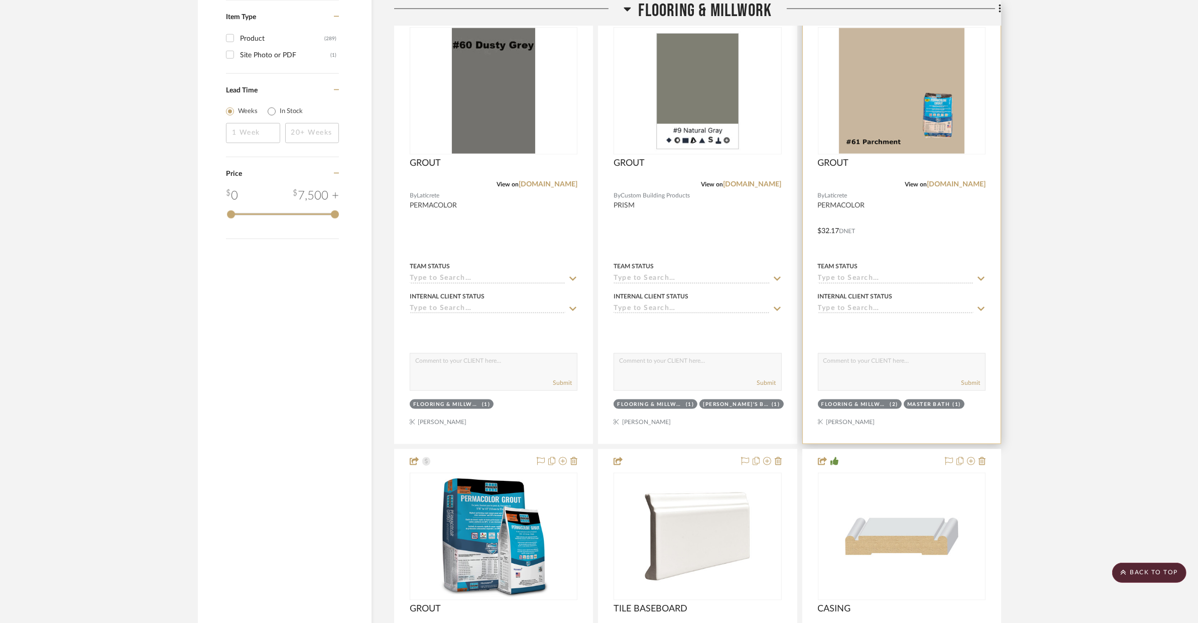
click at [865, 231] on div at bounding box center [902, 223] width 198 height 439
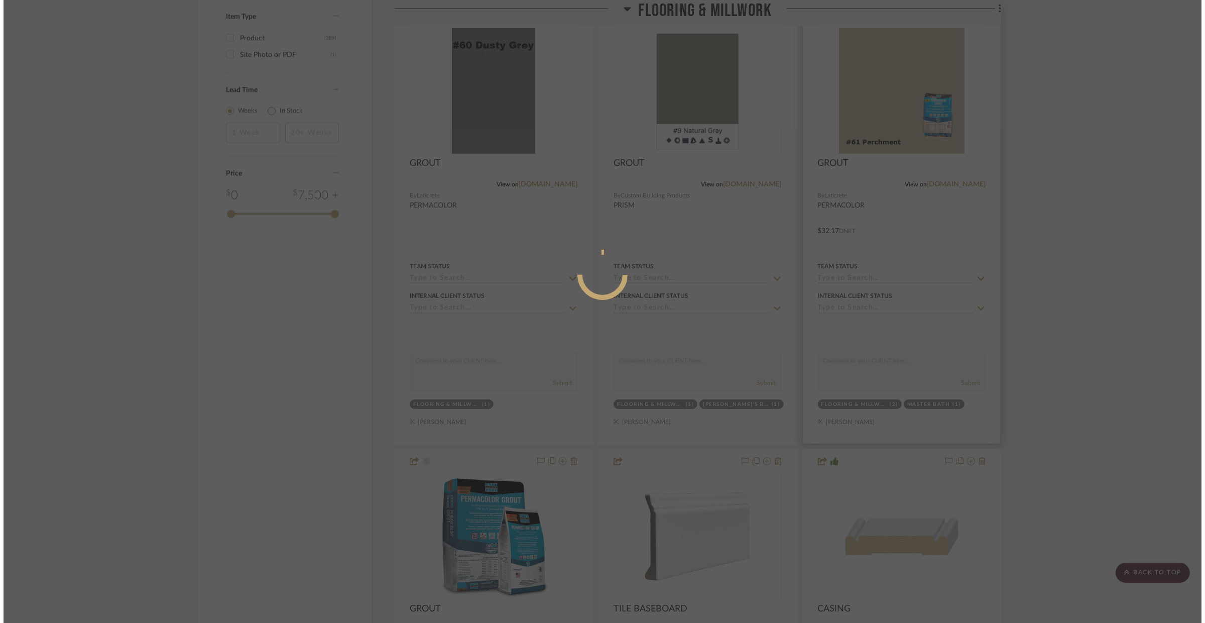
scroll to position [0, 0]
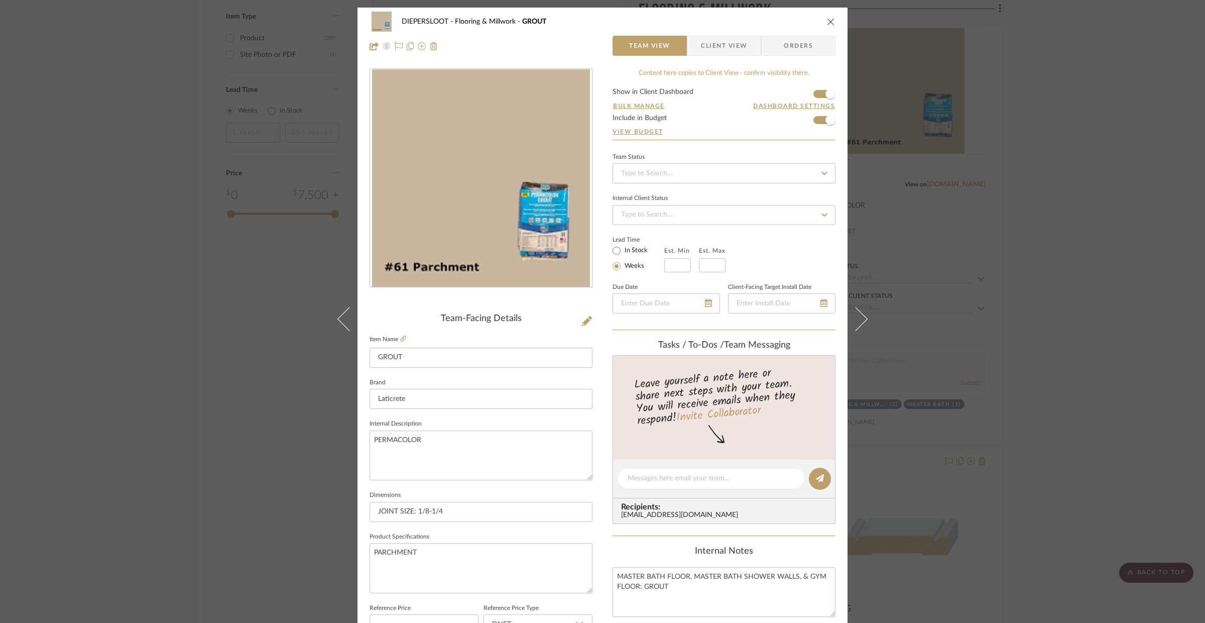
click at [1088, 250] on div "DIEPERSLOOT Flooring & Millwork GROUT Team View Client View Orders Team-Facing …" at bounding box center [602, 311] width 1205 height 623
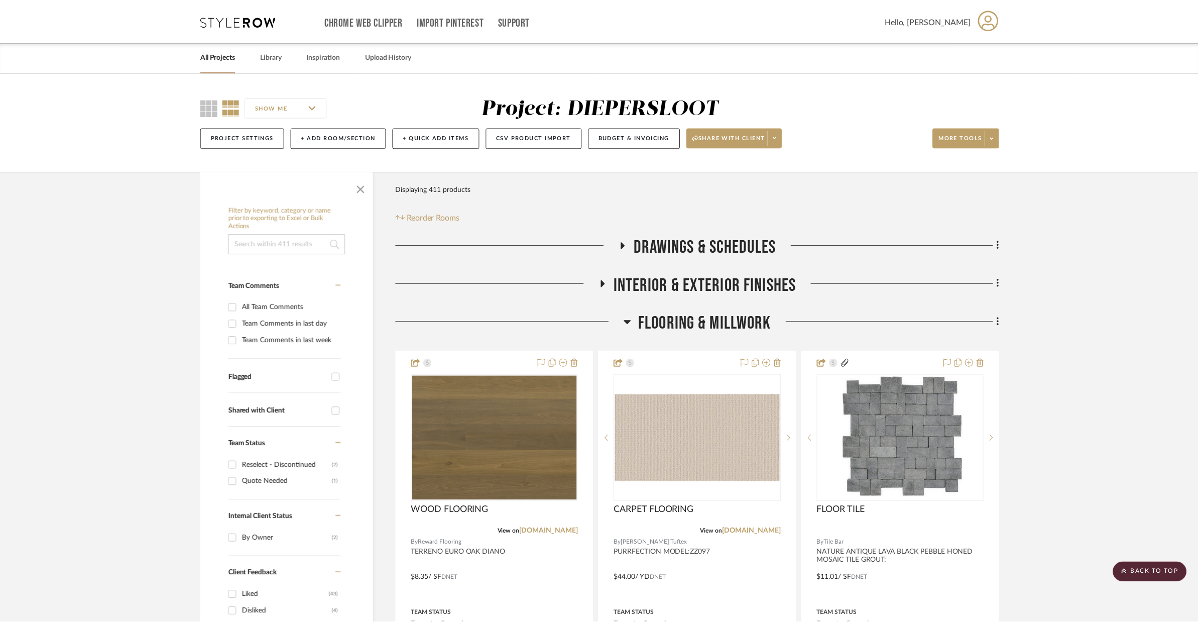
scroll to position [1683, 0]
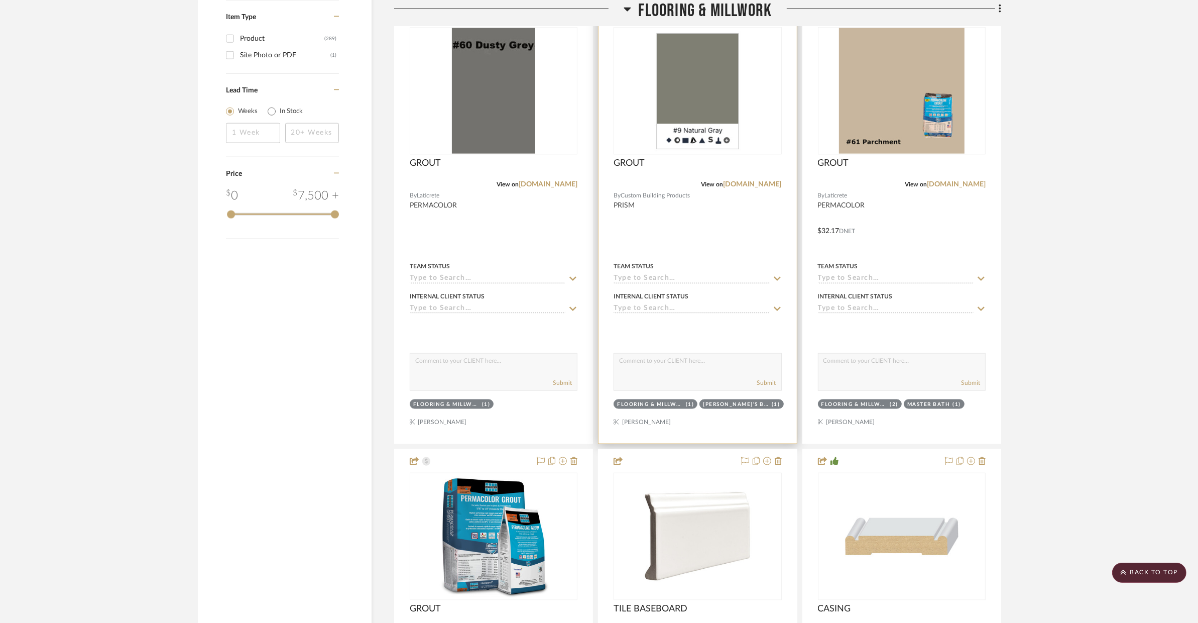
click at [738, 223] on div at bounding box center [698, 223] width 198 height 439
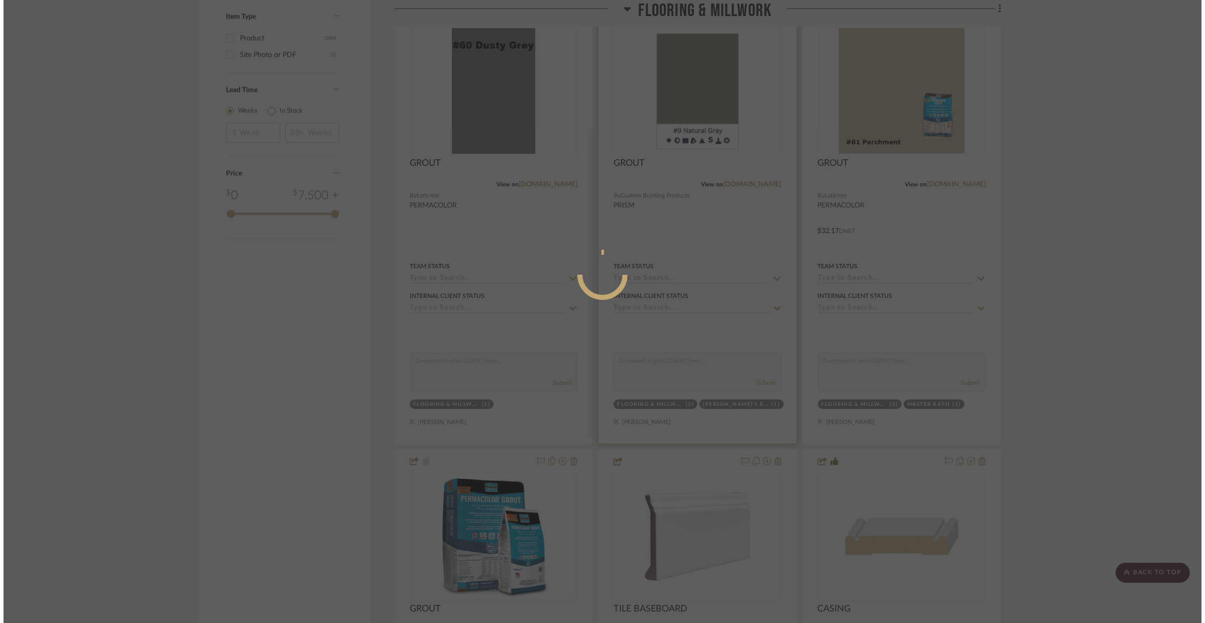
scroll to position [0, 0]
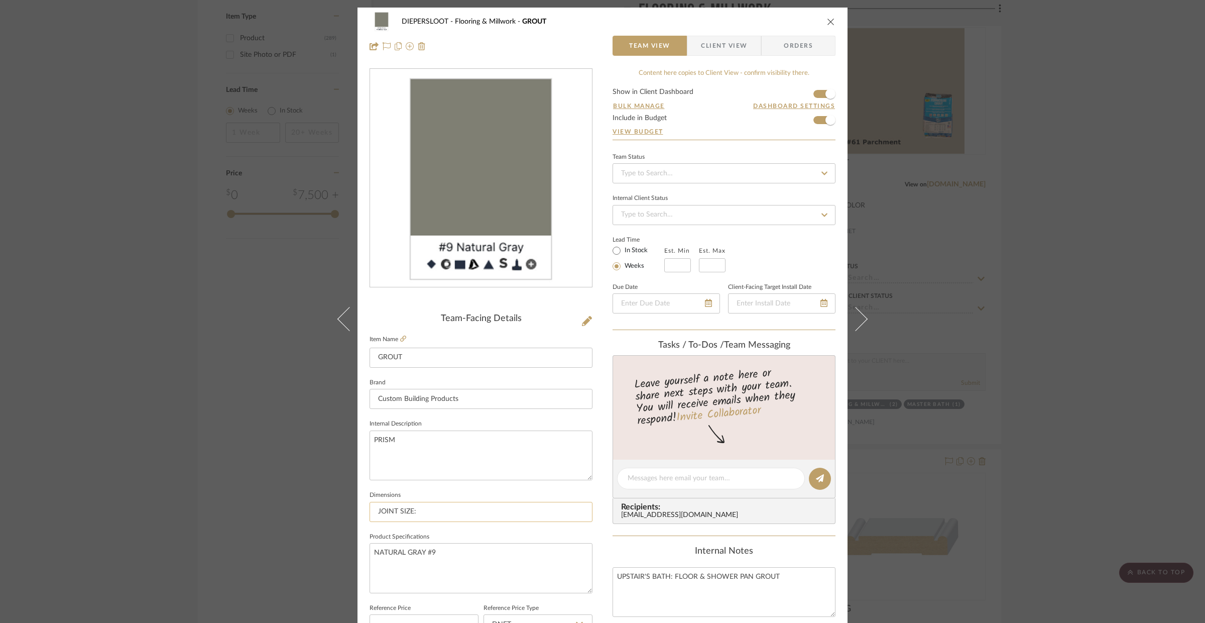
click at [469, 515] on input "JOINT SIZE:" at bounding box center [481, 512] width 223 height 20
type input "JOINT SIZE: 1/8""
click at [487, 574] on textarea "NATURAL GRAY #9" at bounding box center [481, 568] width 223 height 50
click at [1037, 383] on div "DIEPERSLOOT Flooring & Millwork GROUT Team View Client View Orders Team-Facing …" at bounding box center [602, 311] width 1205 height 623
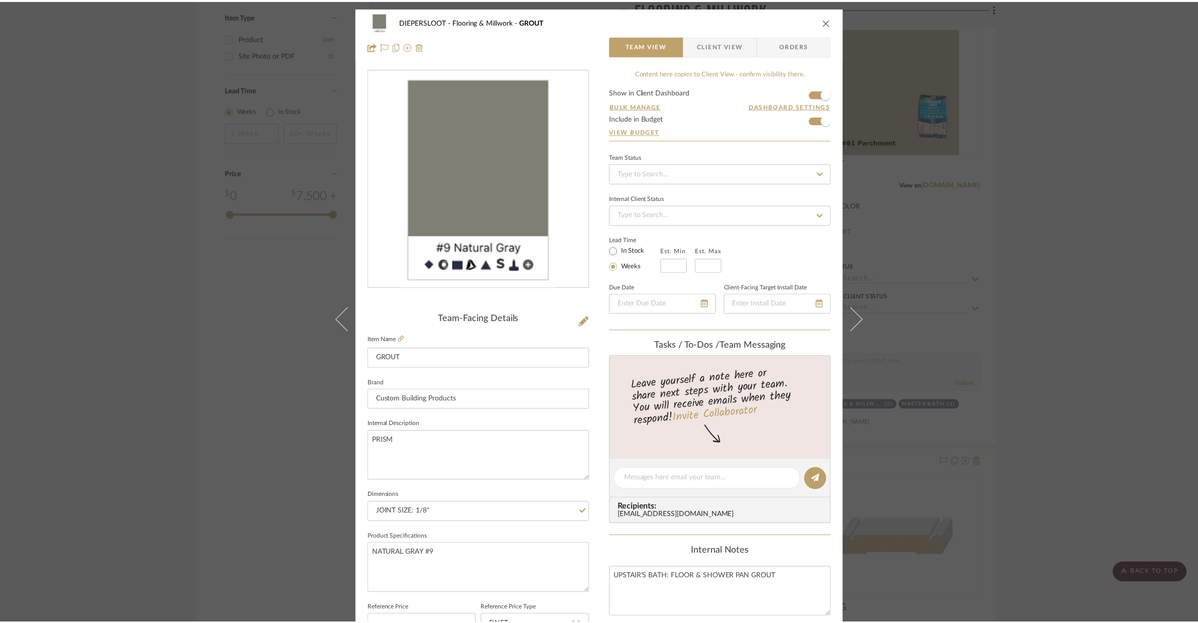
scroll to position [1683, 0]
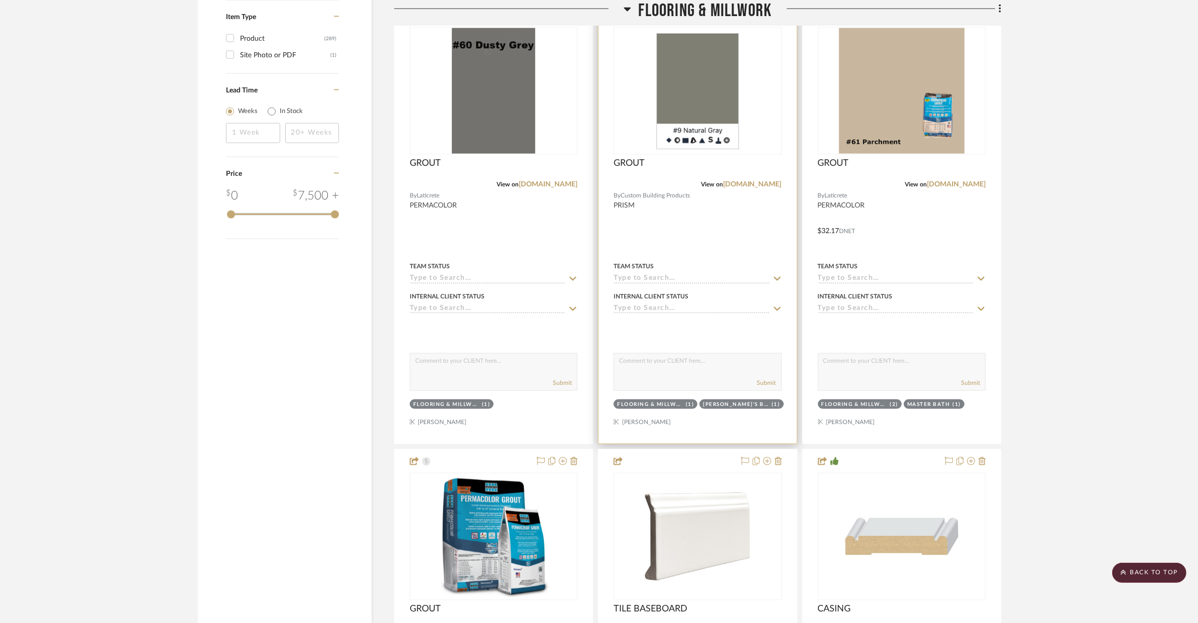
click at [698, 246] on div at bounding box center [698, 223] width 198 height 439
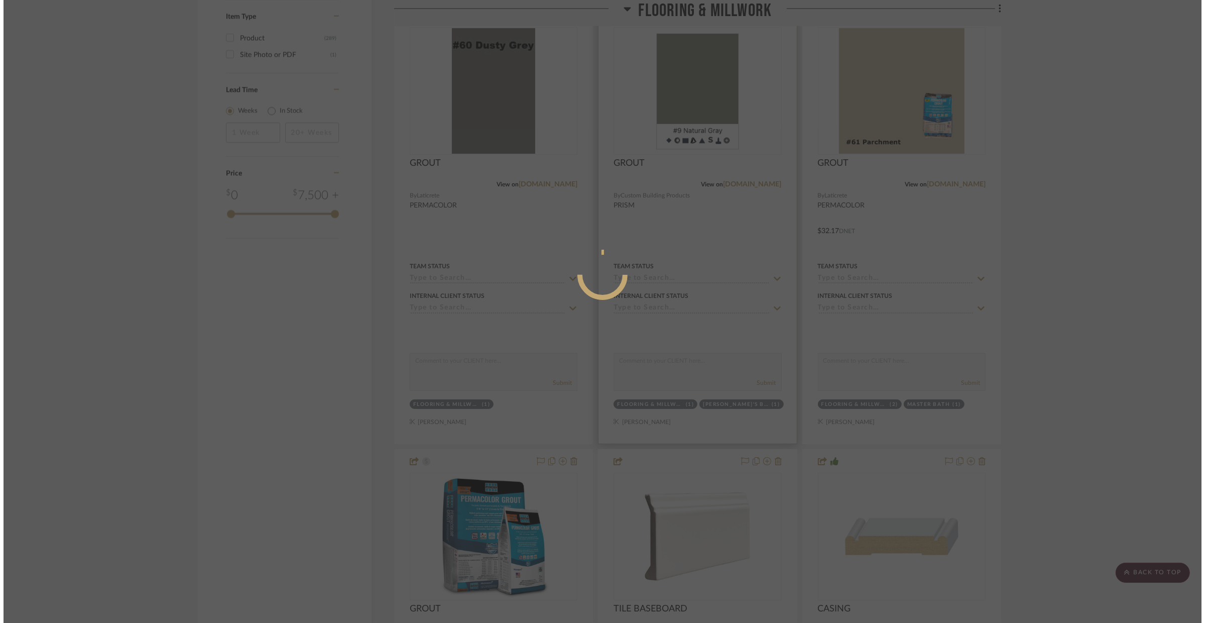
scroll to position [0, 0]
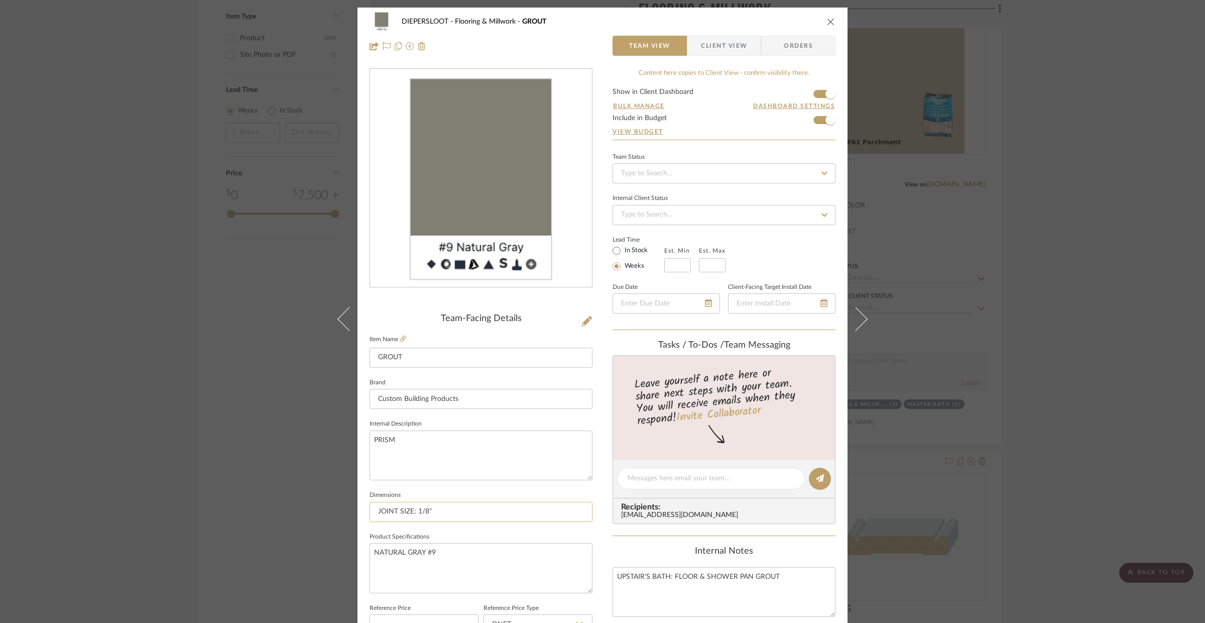
click at [487, 511] on input "JOINT SIZE: 1/8"" at bounding box center [481, 512] width 223 height 20
type input "JOINT SIZE: 1/8"
click at [469, 543] on textarea "NATURAL GRAY #9" at bounding box center [481, 568] width 223 height 50
click at [1000, 406] on div "DIEPERSLOOT Flooring & Millwork GROUT Team View Client View Orders Team-Facing …" at bounding box center [602, 311] width 1205 height 623
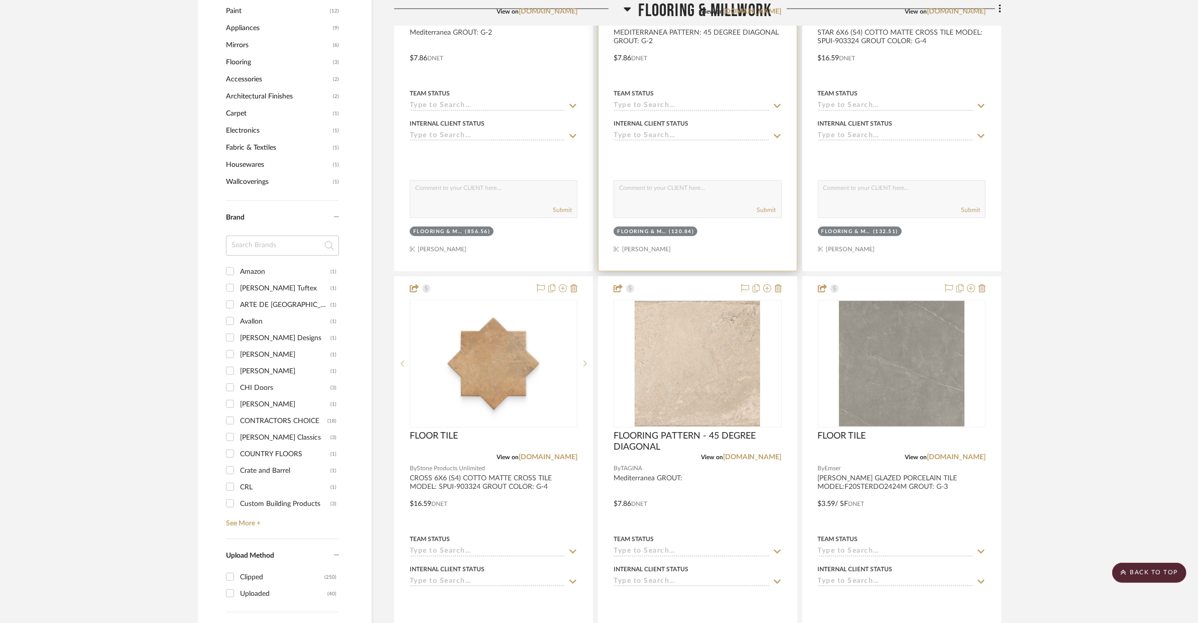
scroll to position [1067, 0]
